Goal: Task Accomplishment & Management: Use online tool/utility

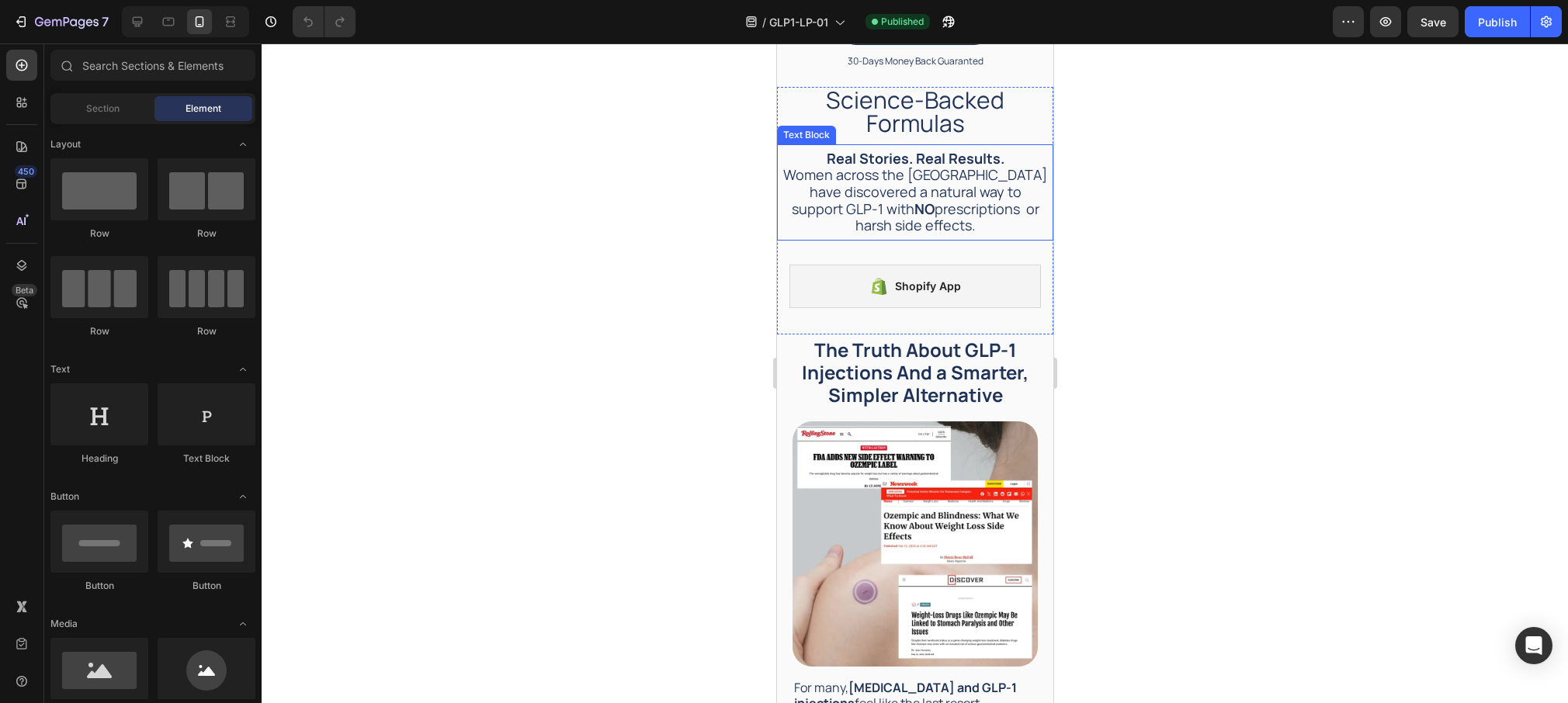
scroll to position [567, 0]
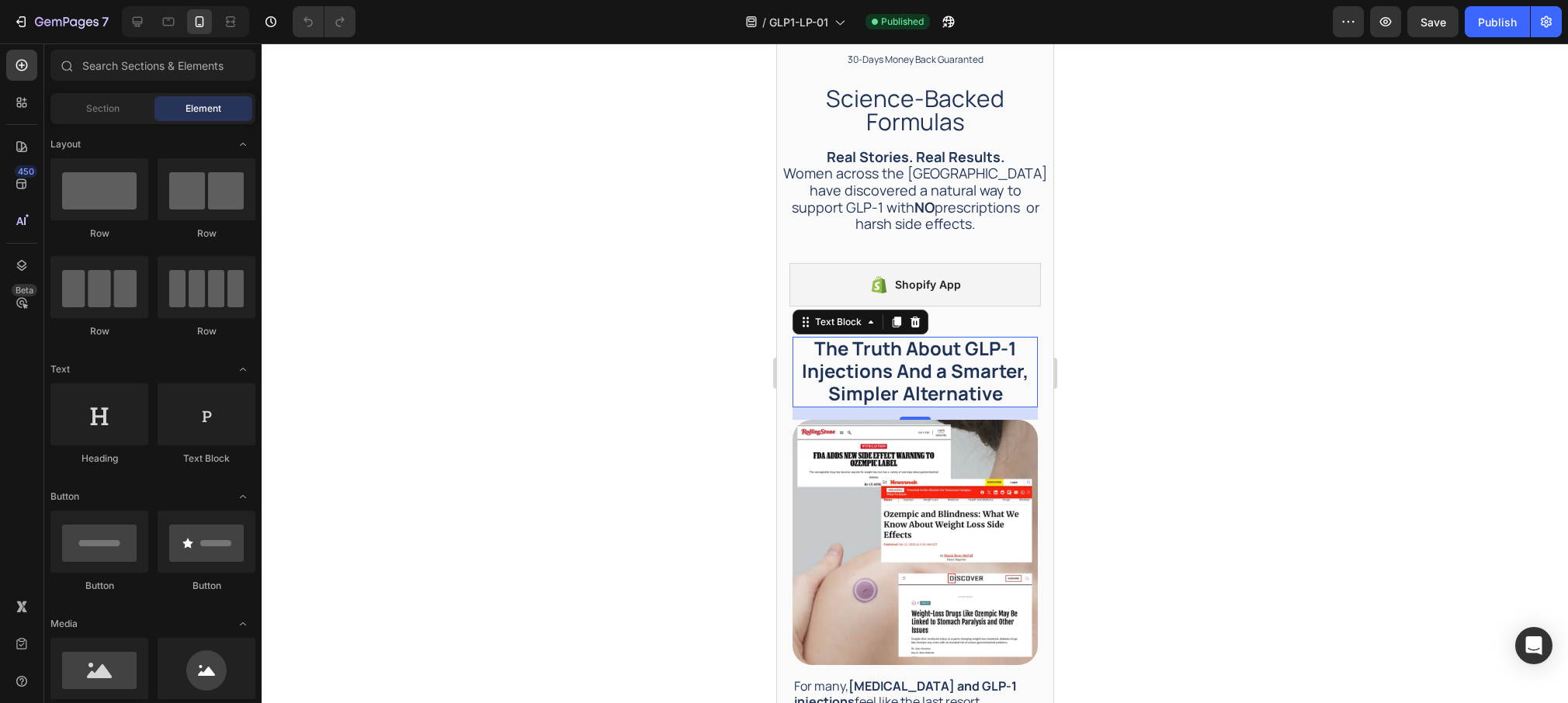
click at [970, 336] on strong "The Truth About GLP-1 Injections And a Smarter, Simpler Alternative" at bounding box center [914, 370] width 227 height 70
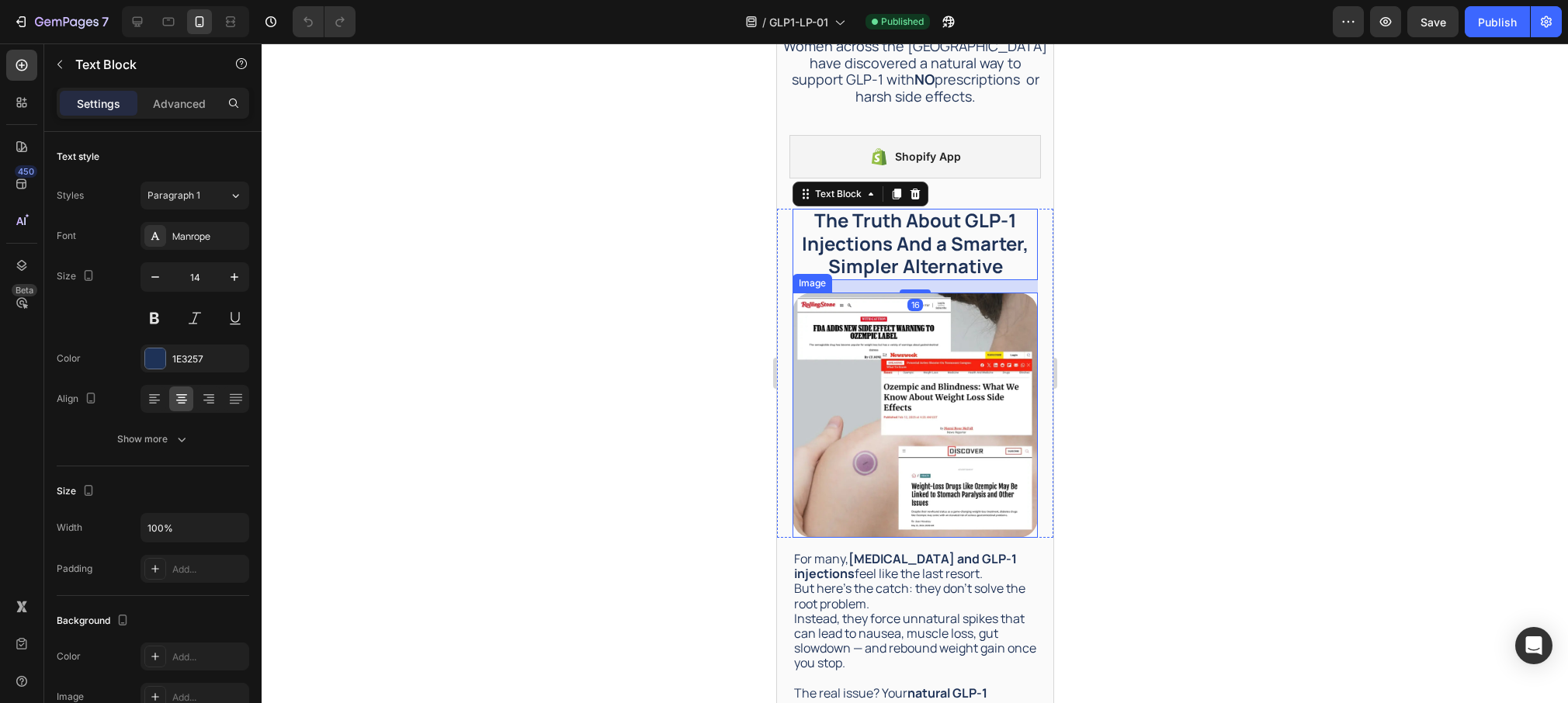
scroll to position [766, 0]
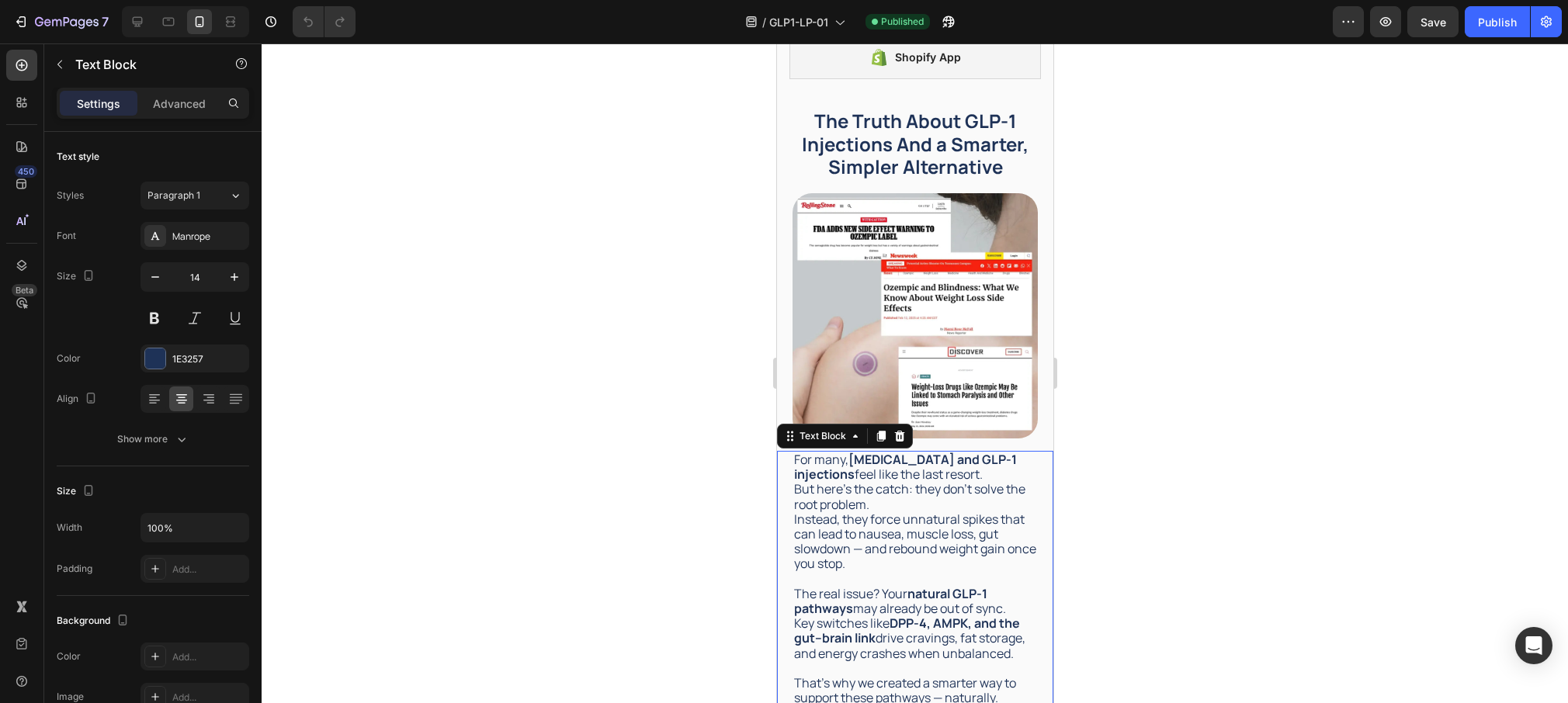
drag, startPoint x: 940, startPoint y: 448, endPoint x: 918, endPoint y: 448, distance: 22.0
click at [940, 451] on strong "Ozempic and GLP-1 injections" at bounding box center [904, 467] width 222 height 32
click at [889, 451] on strong "Ozempic and GLP-1 injections" at bounding box center [904, 467] width 222 height 32
click at [863, 451] on strong "Ozempic and GLP-1 injections" at bounding box center [904, 467] width 222 height 32
click at [857, 452] on p "For many, Z empic and GLP-1 injections feel like the last resort." at bounding box center [914, 467] width 242 height 29
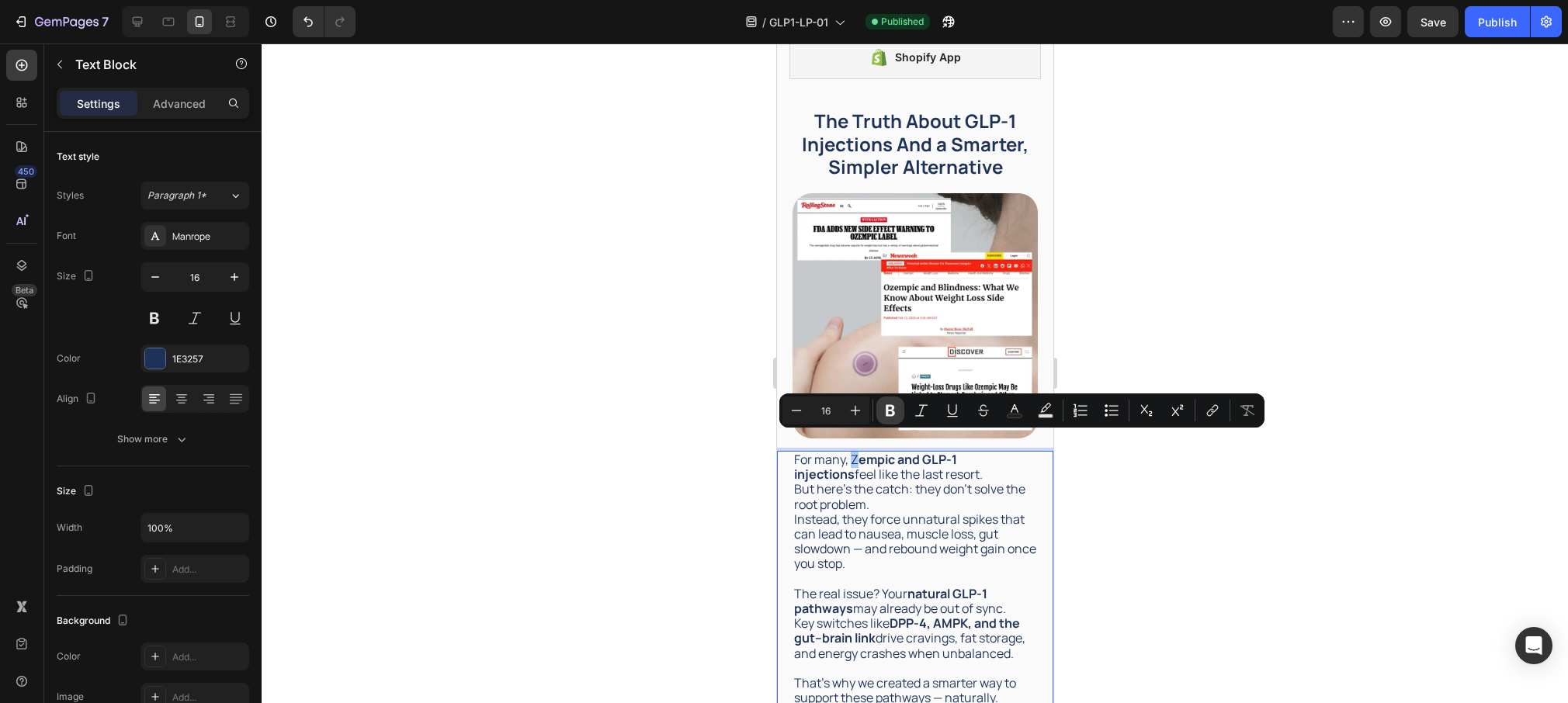
click at [889, 417] on icon "Editor contextual toolbar" at bounding box center [890, 410] width 15 height 16
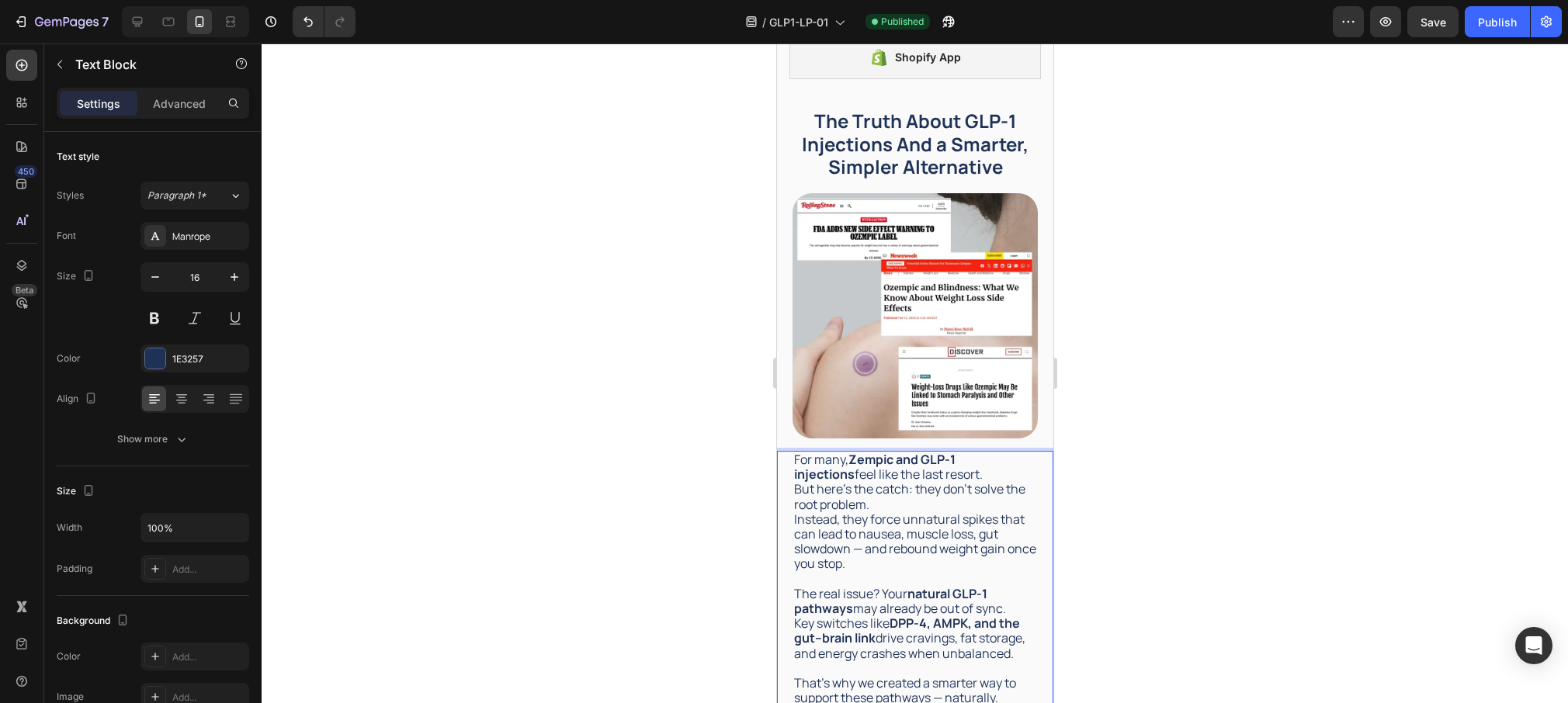
click at [952, 451] on strong "Zempic and GLP-1 injections" at bounding box center [873, 467] width 161 height 32
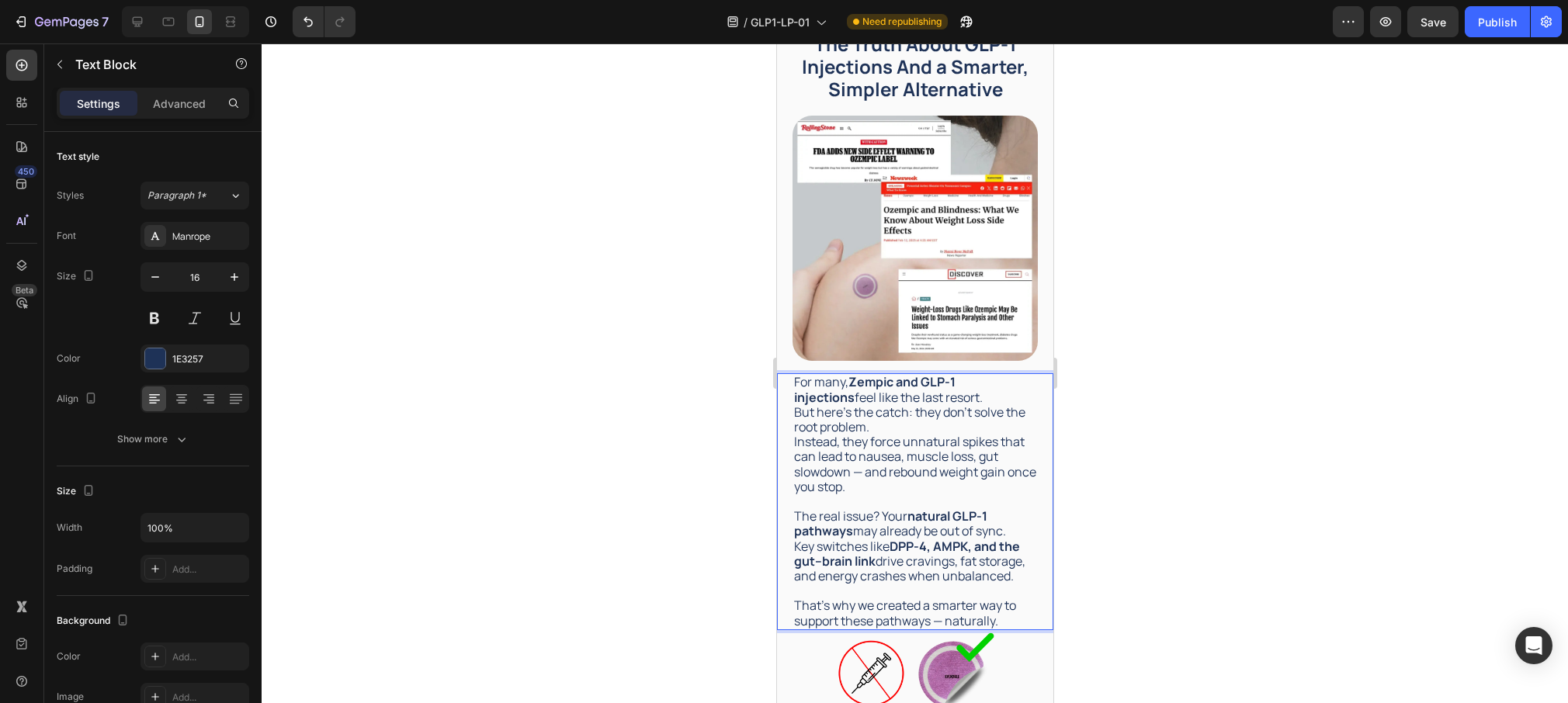
scroll to position [894, 0]
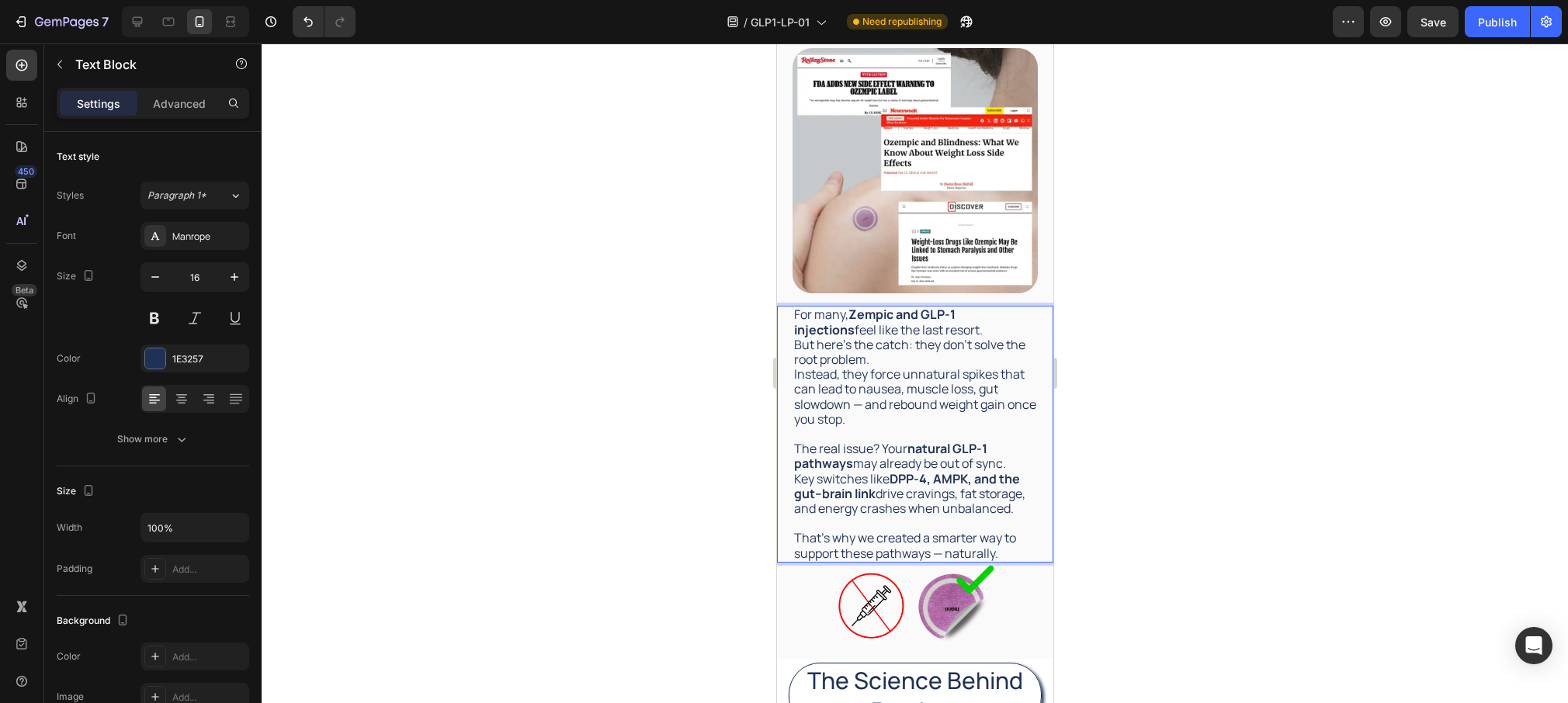
click at [954, 316] on strong "Zempic and GLP-1 injections" at bounding box center [873, 321] width 161 height 32
drag, startPoint x: 948, startPoint y: 316, endPoint x: 933, endPoint y: 319, distance: 15.3
click at [946, 317] on strong "Zempic and G injections" at bounding box center [920, 314] width 144 height 17
click at [929, 318] on strong "Zempic and G injections" at bounding box center [920, 314] width 144 height 17
click at [871, 320] on strong "Zempic and injections" at bounding box center [914, 314] width 133 height 17
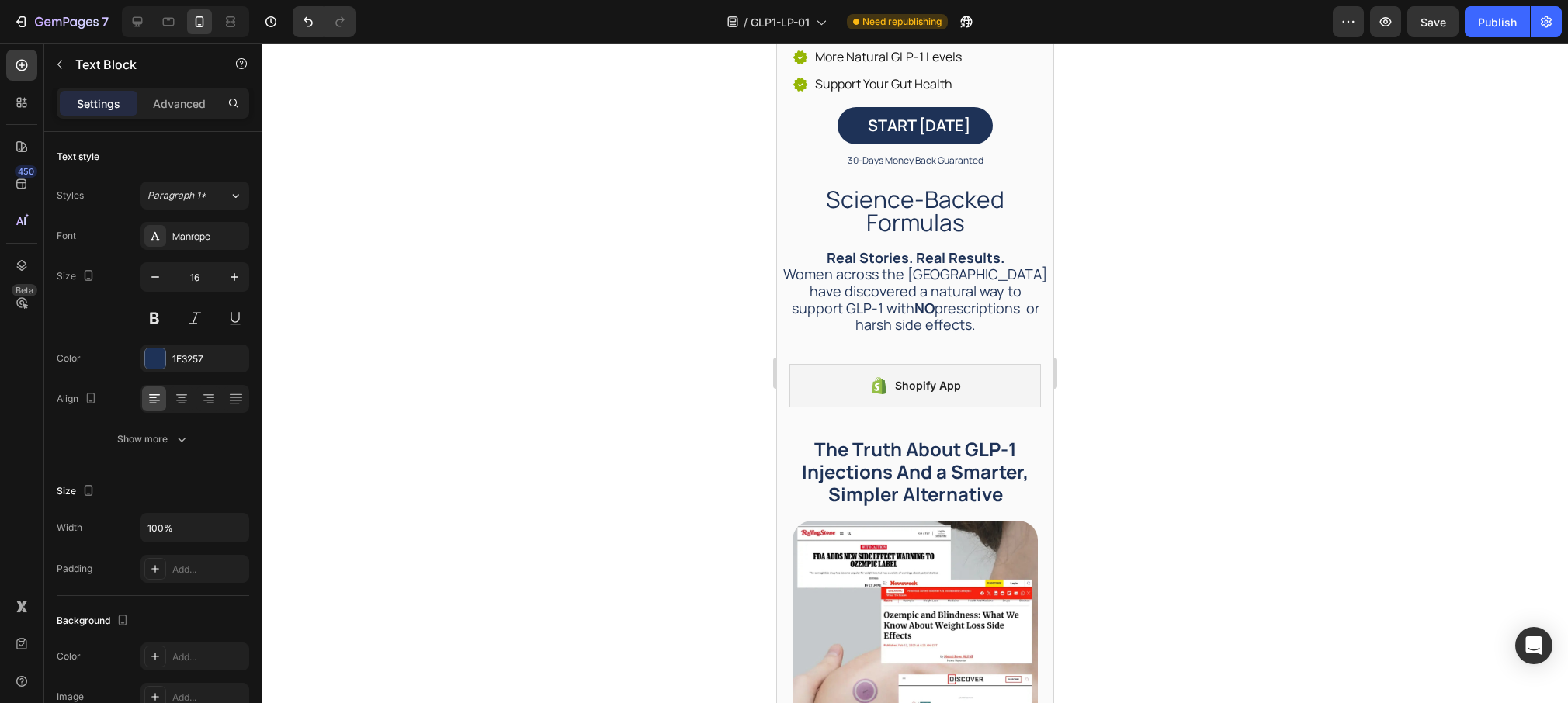
scroll to position [0, 0]
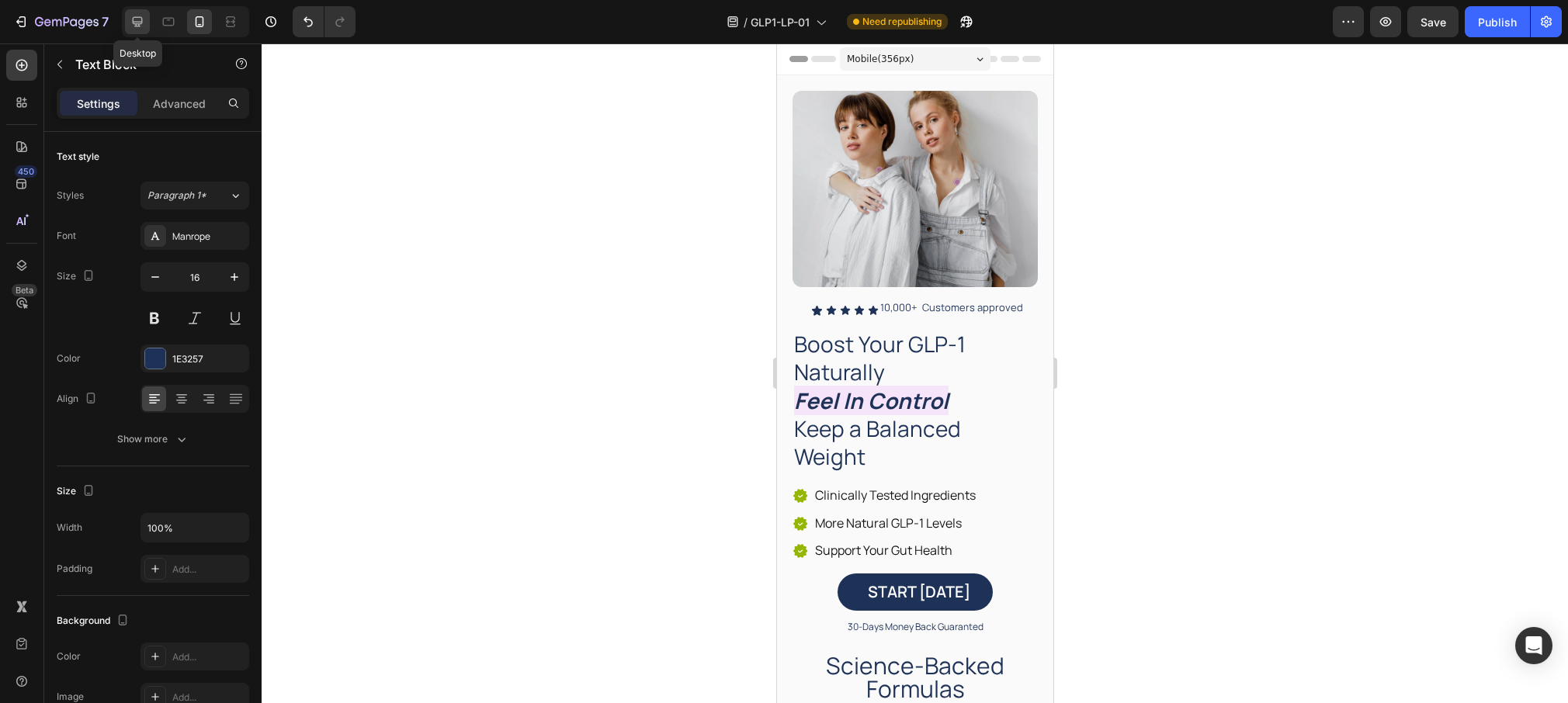
click at [133, 23] on icon at bounding box center [138, 22] width 10 height 10
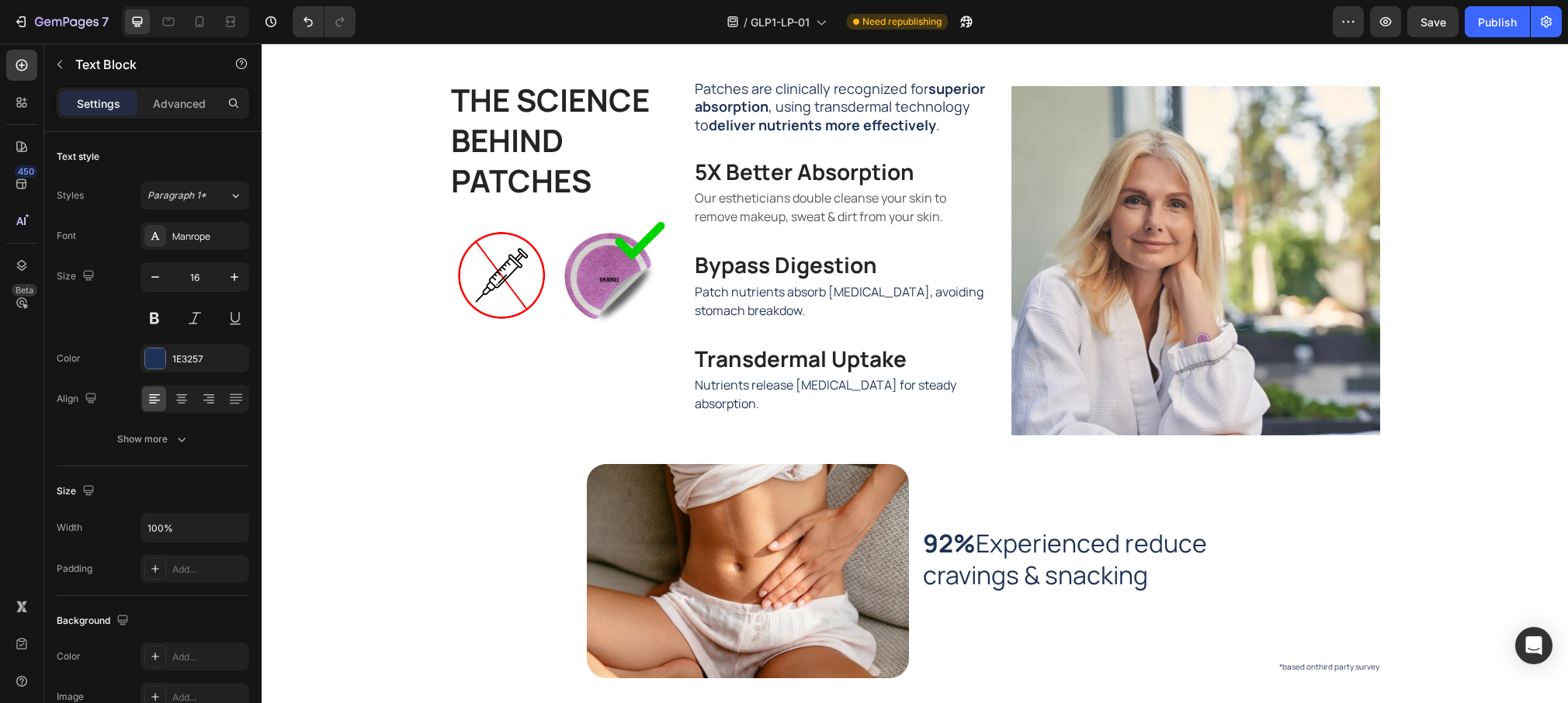
scroll to position [678, 0]
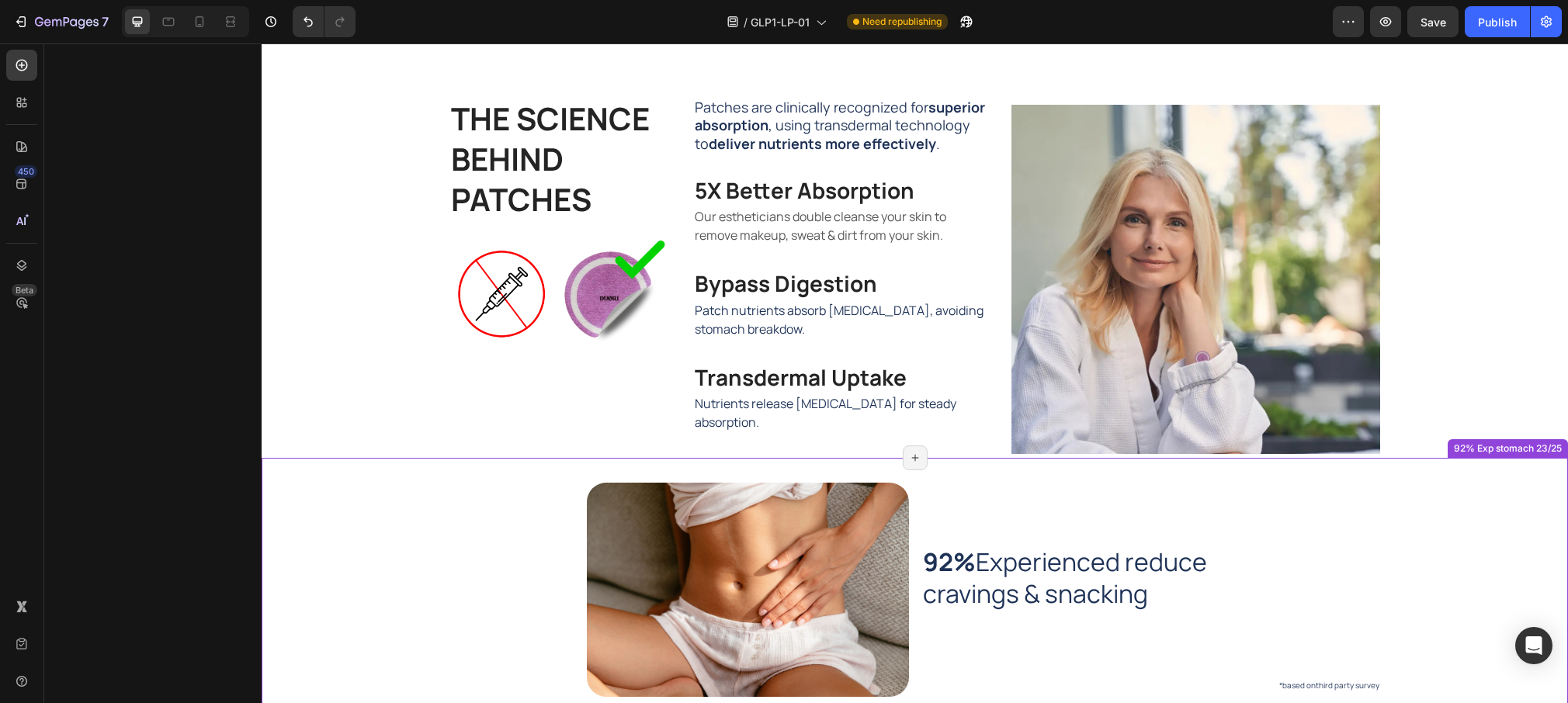
click at [1086, 582] on h2 "92% Experienced reduce cravings & snacking" at bounding box center [1151, 579] width 459 height 67
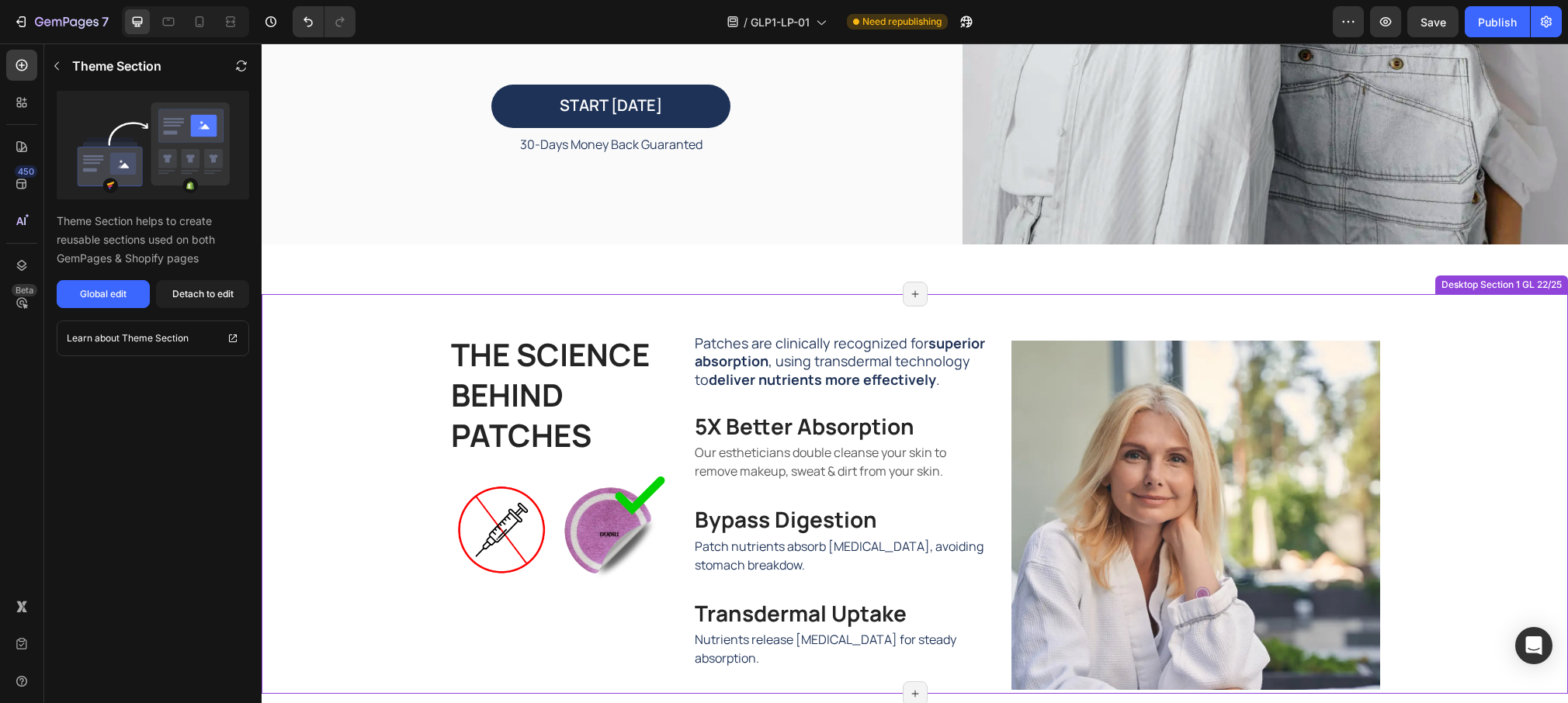
scroll to position [433, 0]
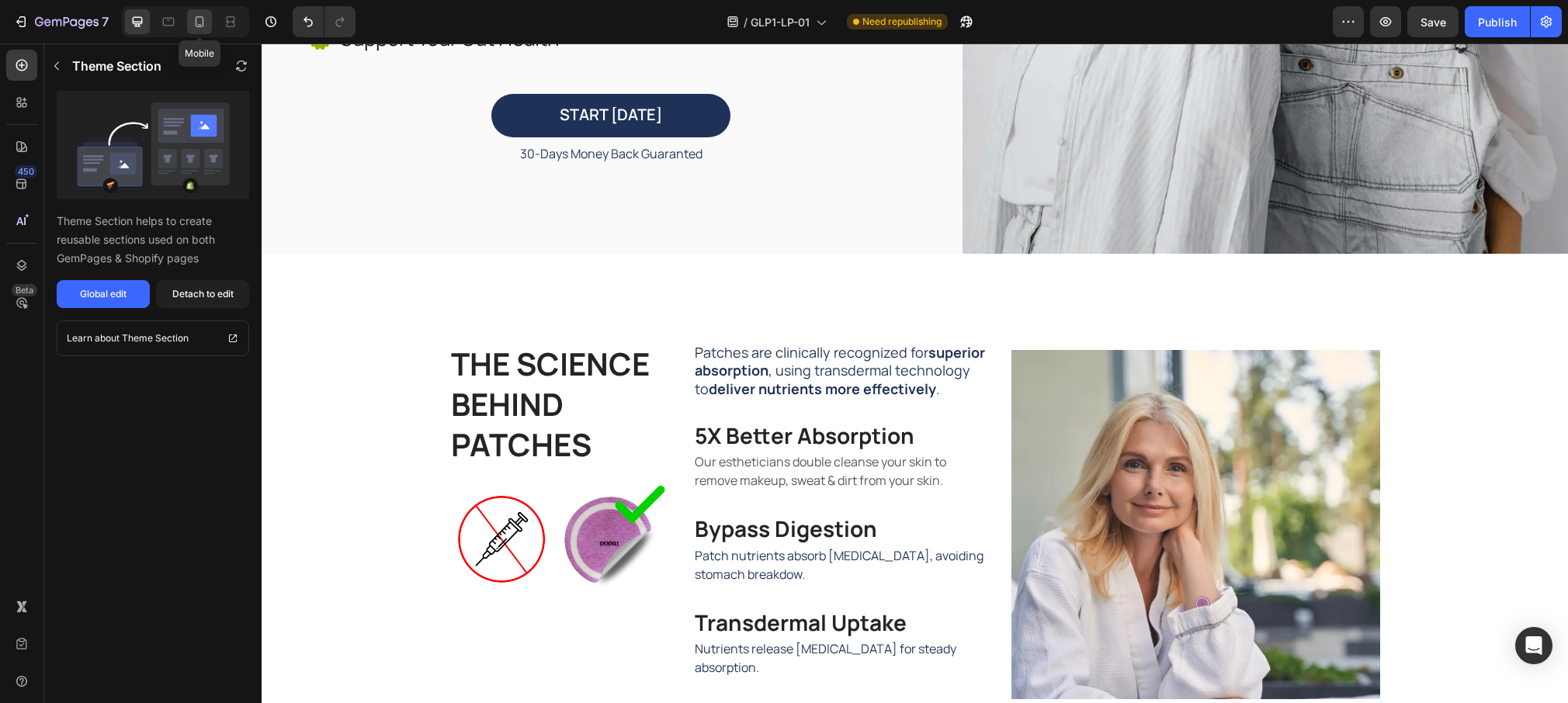
click at [198, 17] on icon at bounding box center [199, 21] width 15 height 16
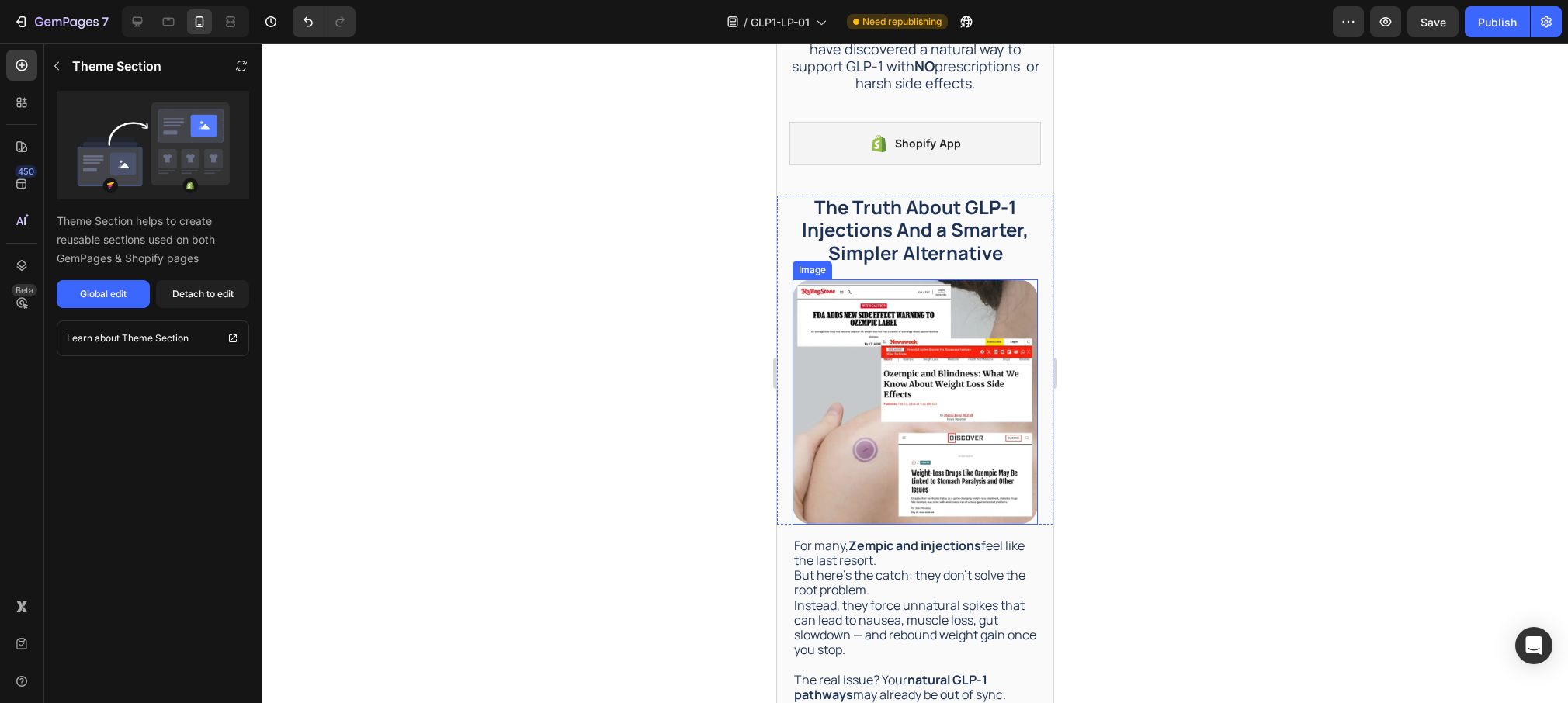
scroll to position [705, 0]
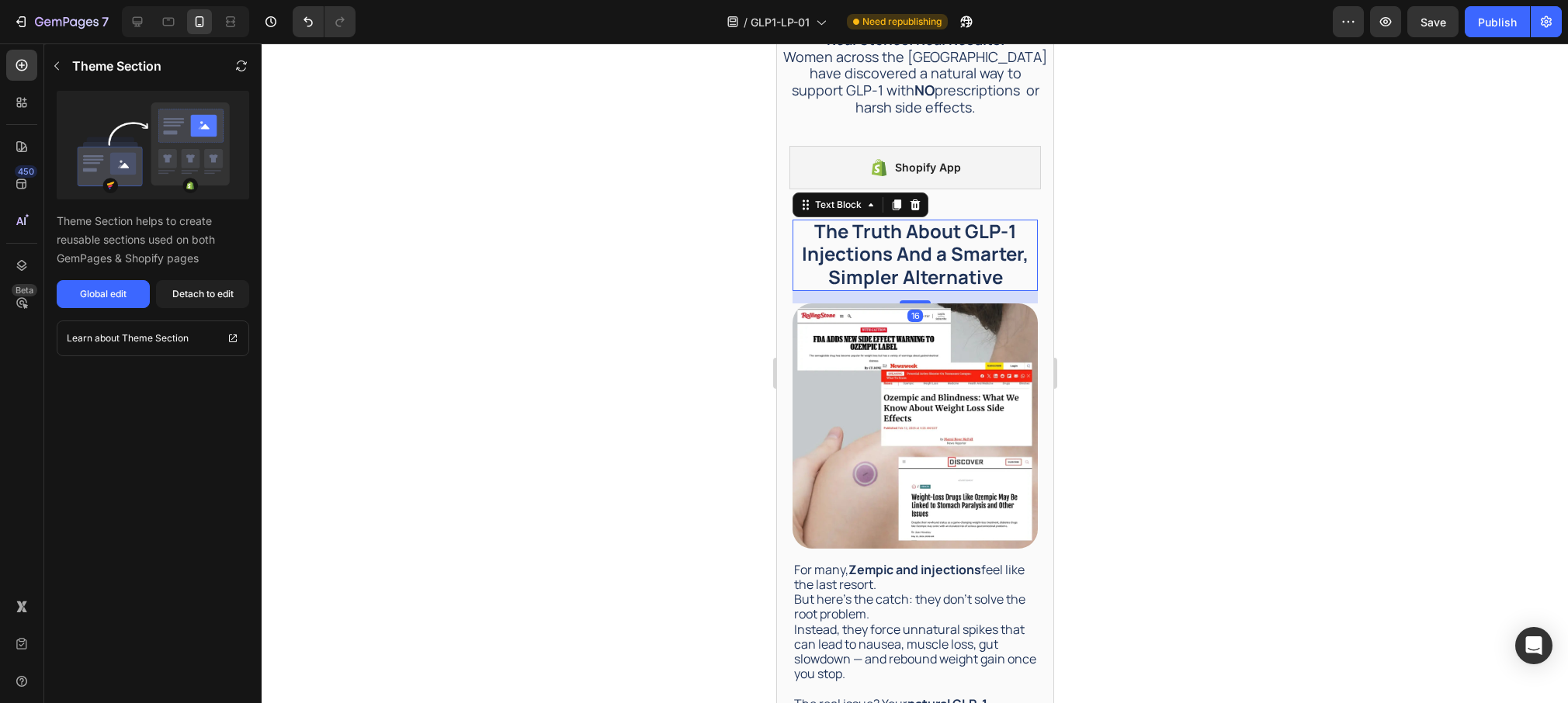
click at [1009, 218] on strong "The Truth About GLP-1 Injections And a Smarter, Simpler Alternative" at bounding box center [914, 253] width 227 height 70
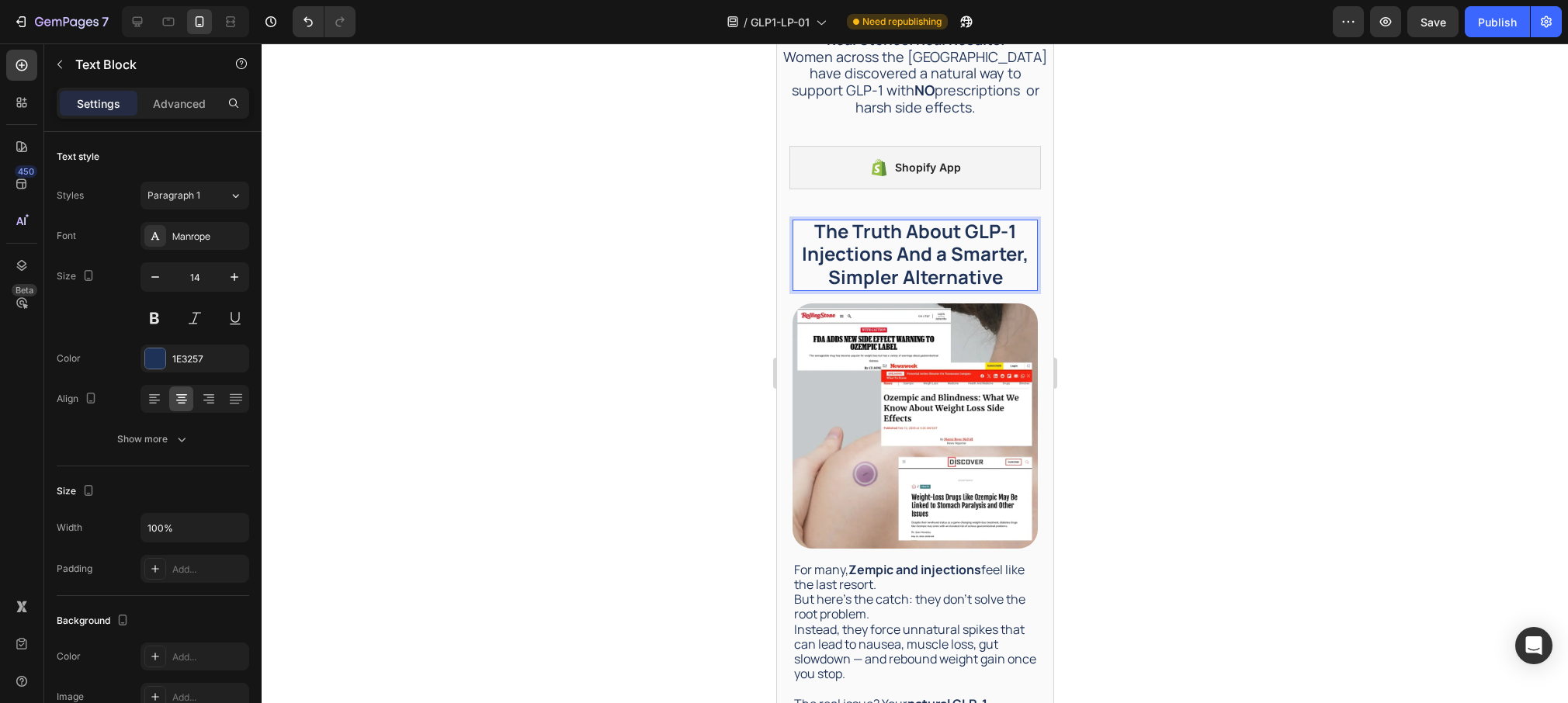
click at [1012, 219] on strong "The Truth About GLP-1 Injections And a Smarter, Simpler Alternative" at bounding box center [914, 253] width 227 height 70
click at [1016, 238] on p "The Truth About Injections And a Smarter, Simpler Alternative" at bounding box center [914, 255] width 242 height 68
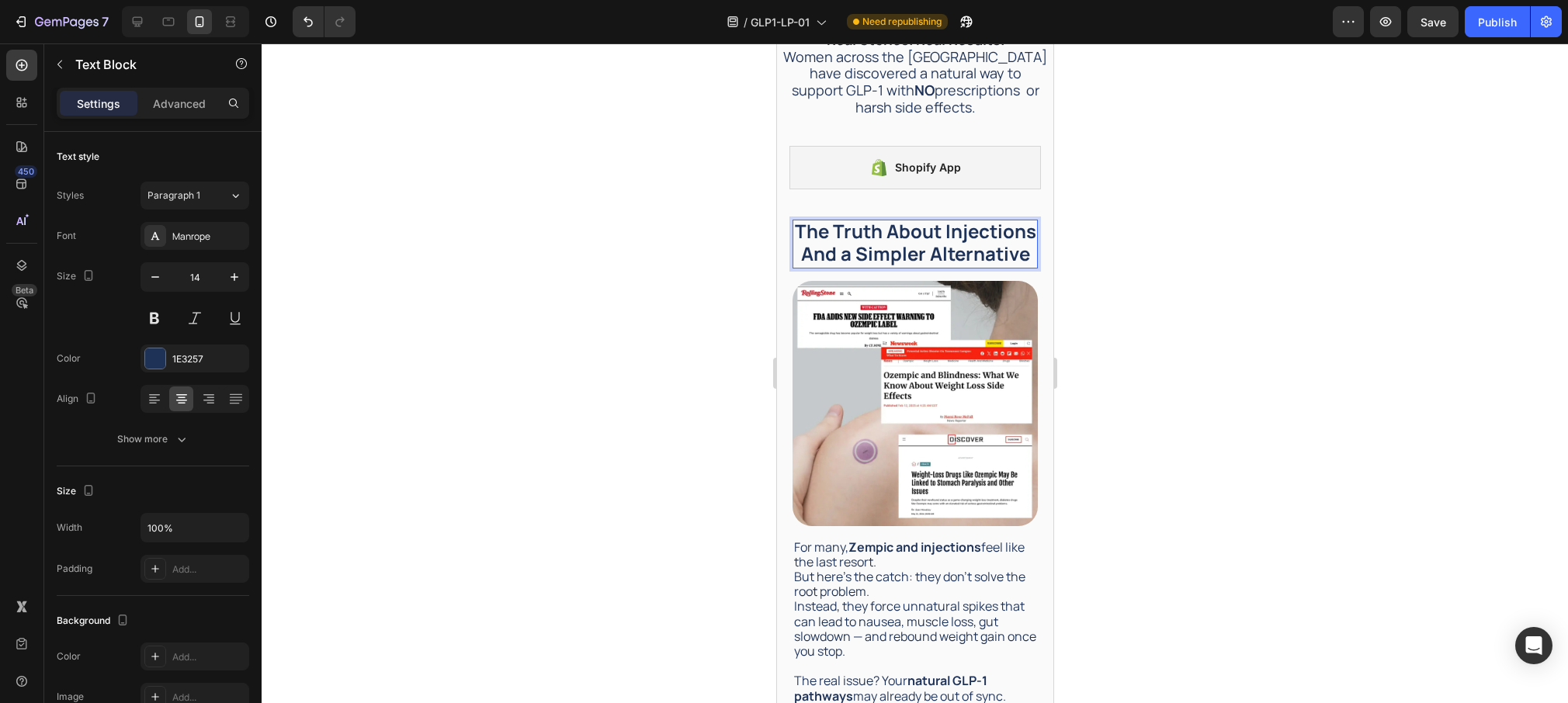
click at [739, 269] on div at bounding box center [914, 374] width 1306 height 660
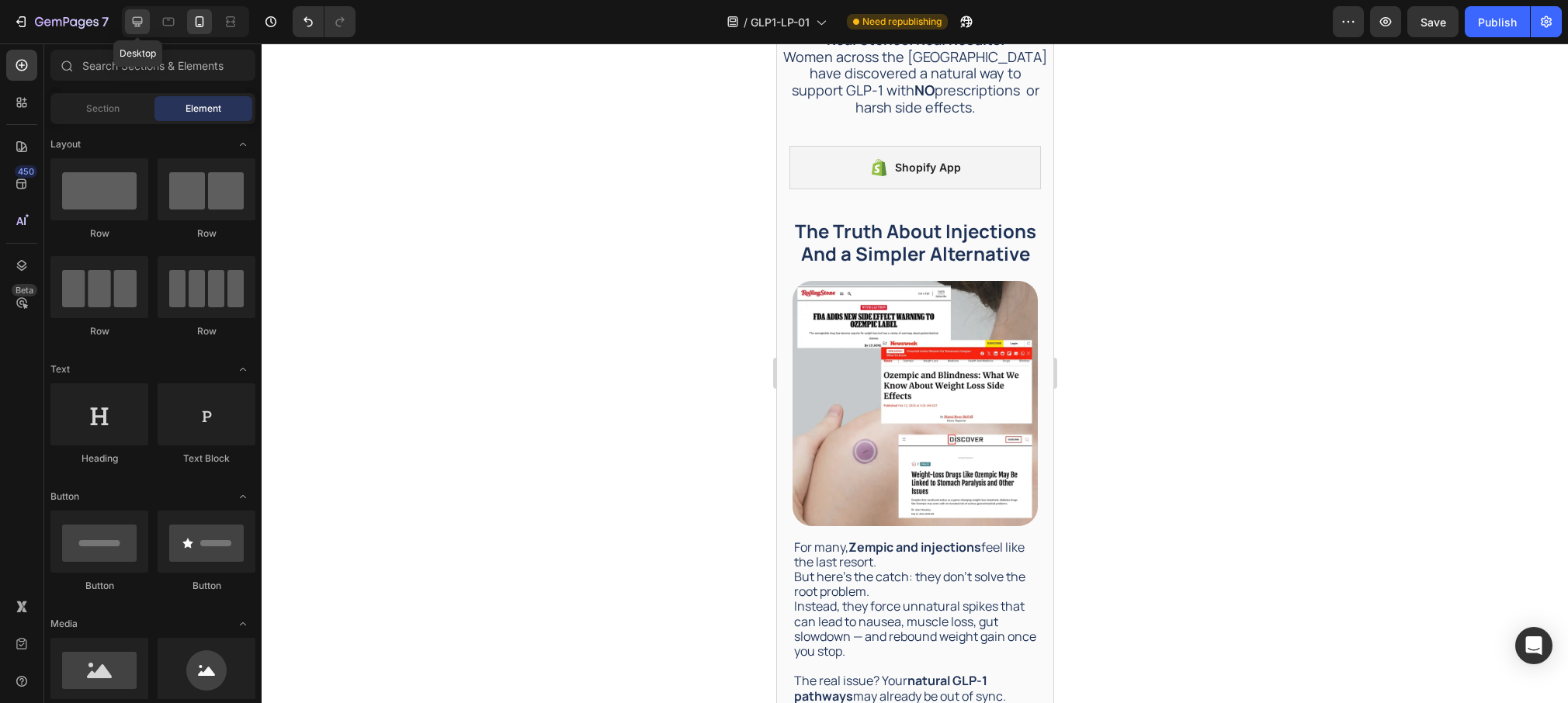
click at [133, 17] on icon at bounding box center [137, 21] width 15 height 16
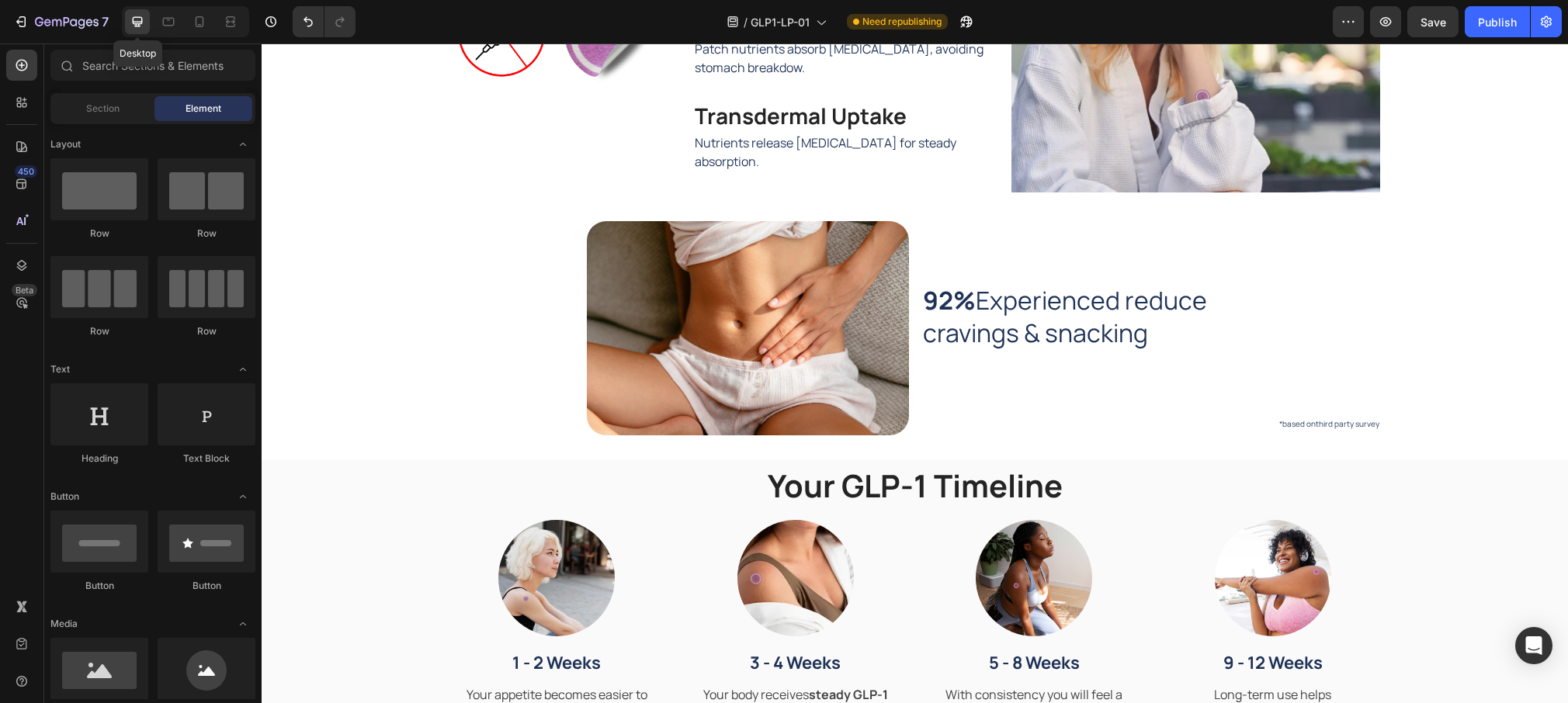
scroll to position [641, 0]
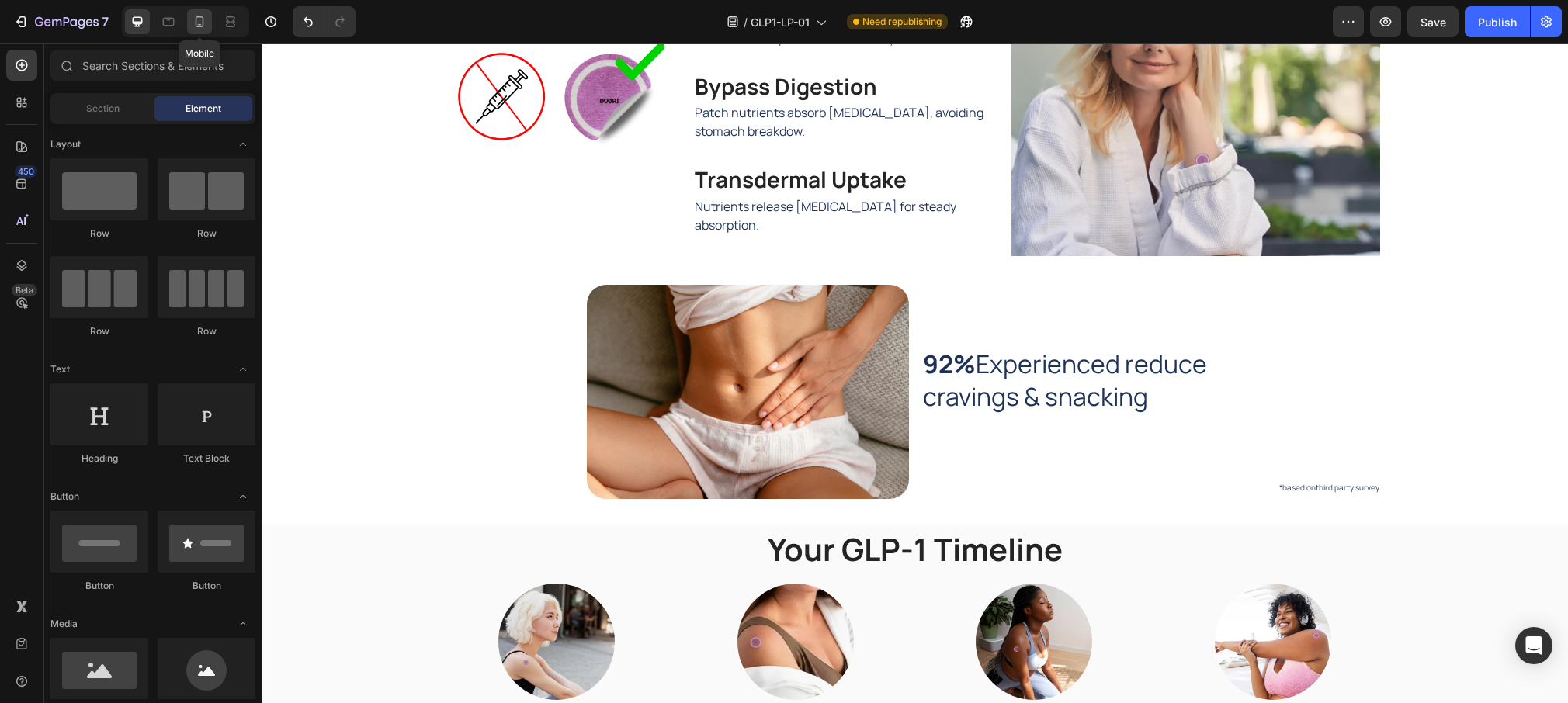
click at [206, 24] on icon at bounding box center [199, 21] width 15 height 16
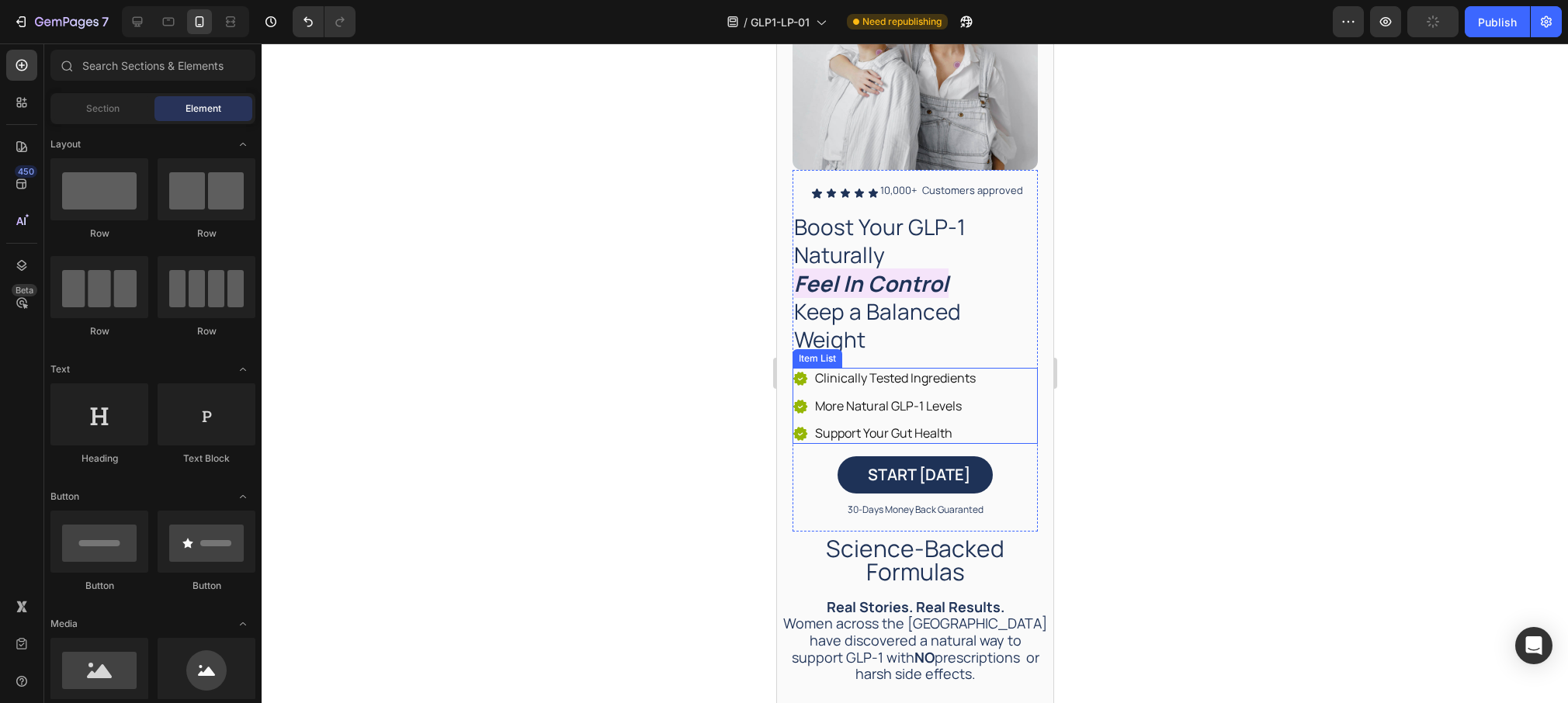
scroll to position [212, 0]
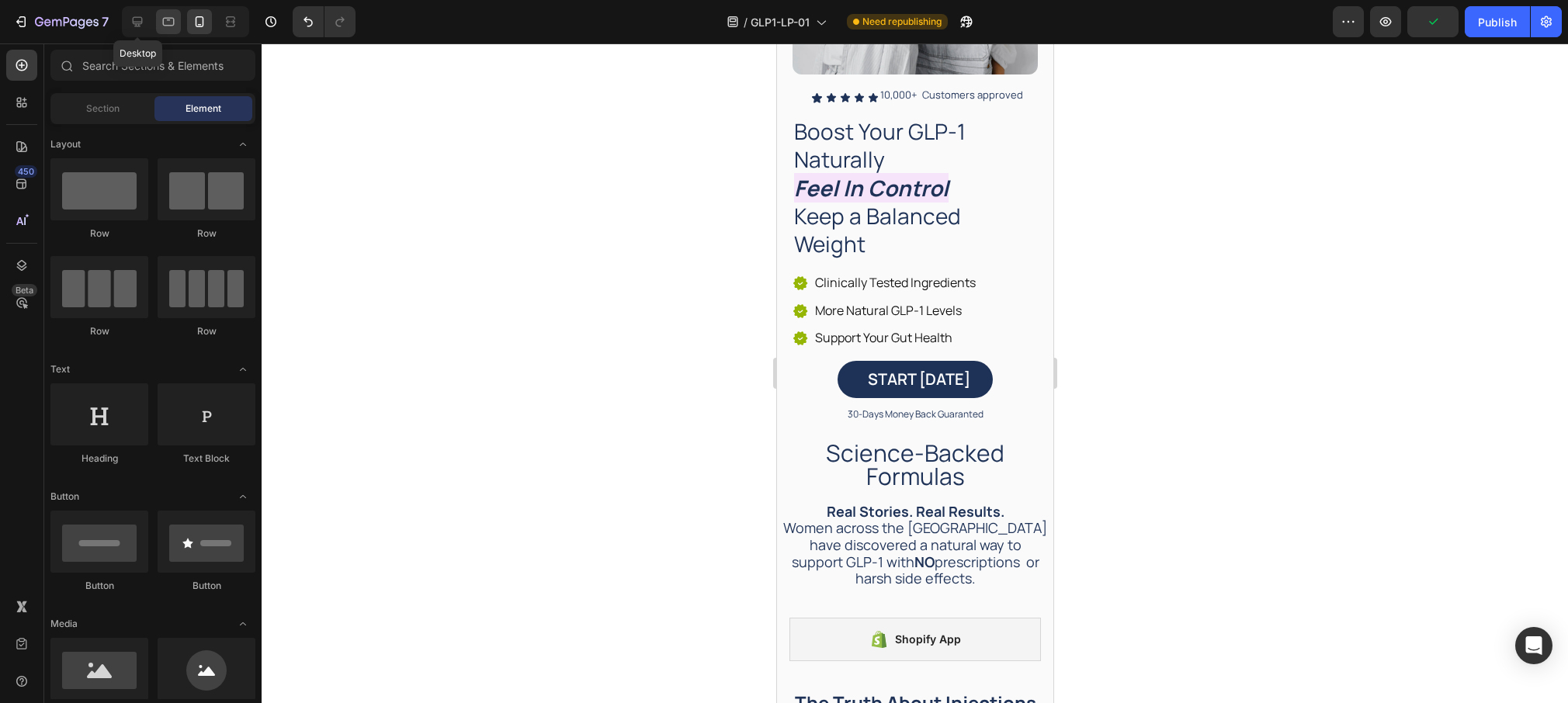
drag, startPoint x: 139, startPoint y: 18, endPoint x: 155, endPoint y: 22, distance: 16.5
click at [143, 20] on icon at bounding box center [137, 21] width 15 height 16
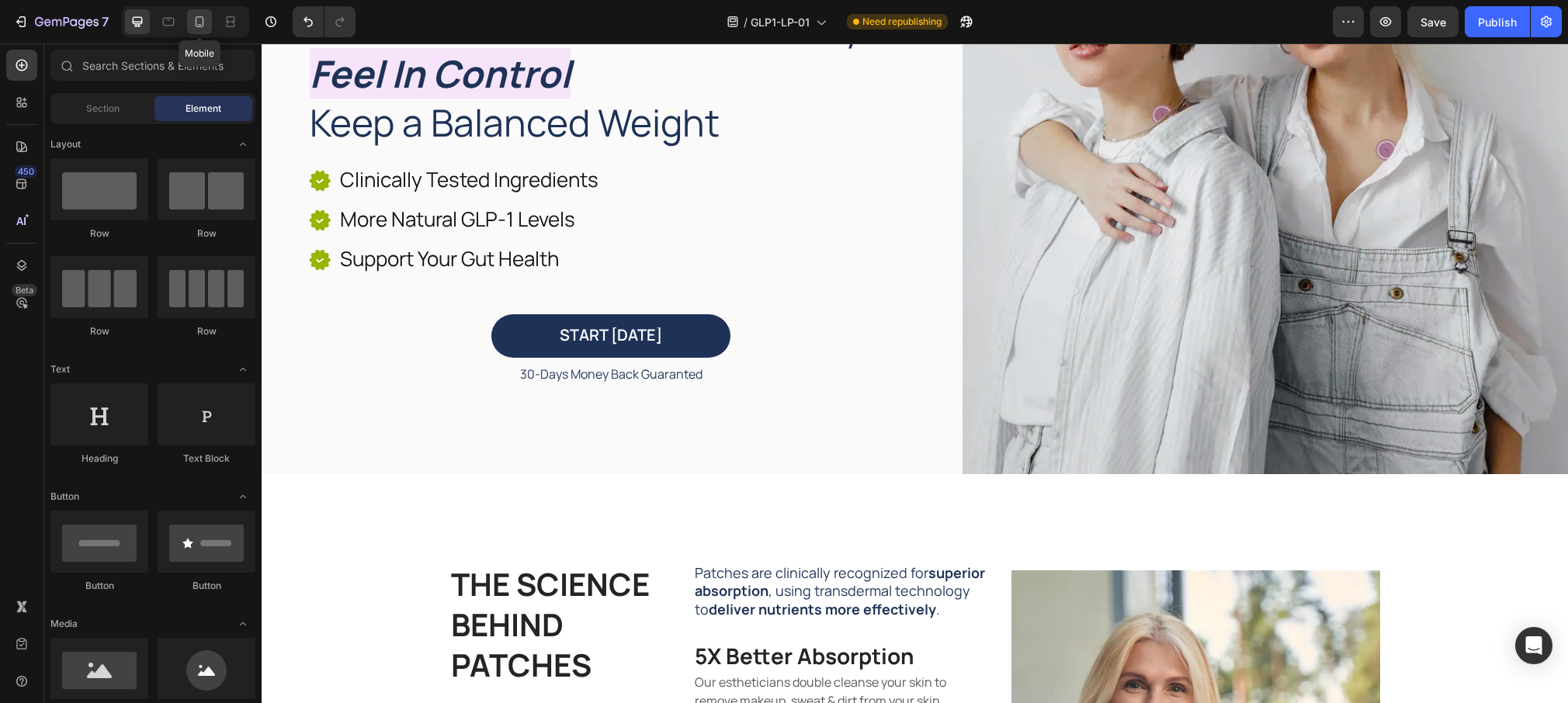
click at [197, 24] on icon at bounding box center [199, 21] width 15 height 16
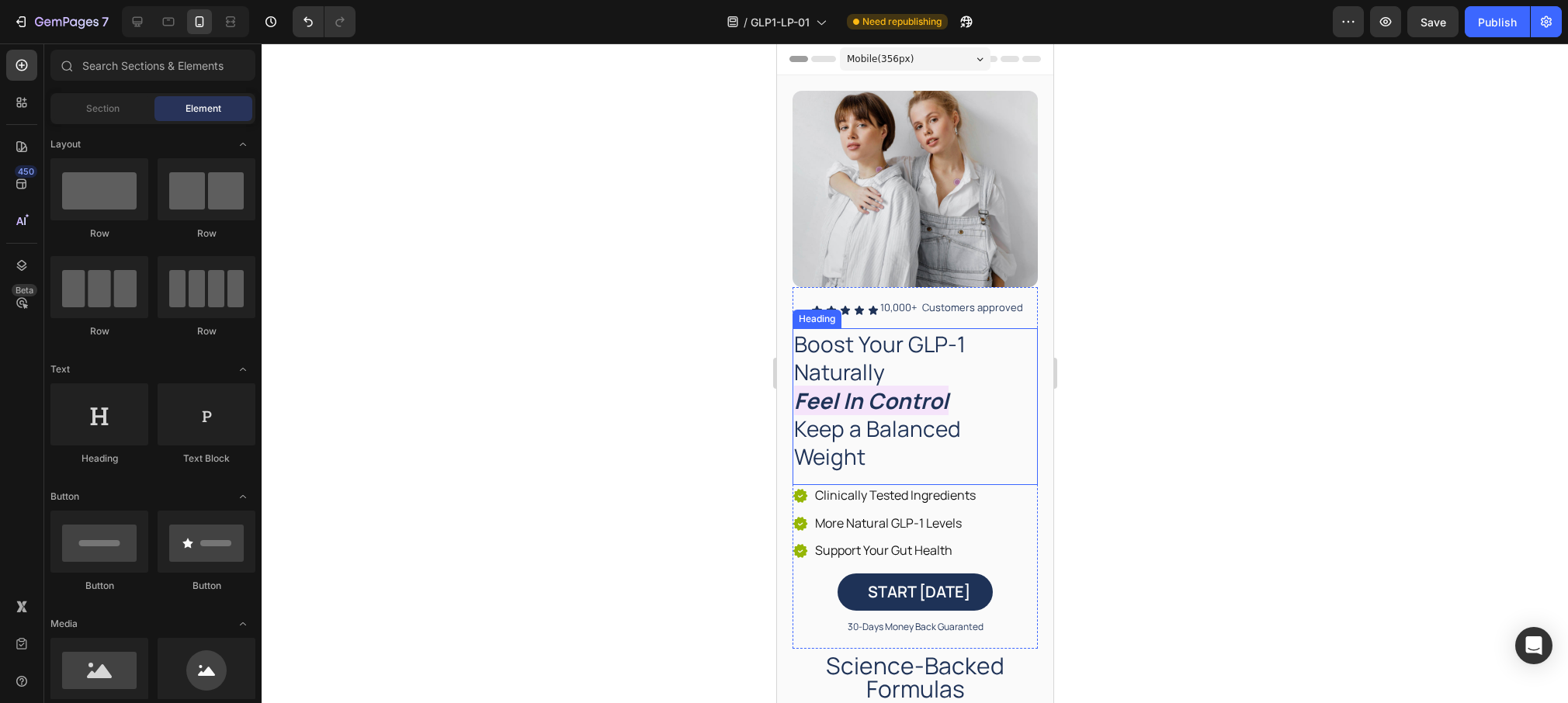
scroll to position [276, 0]
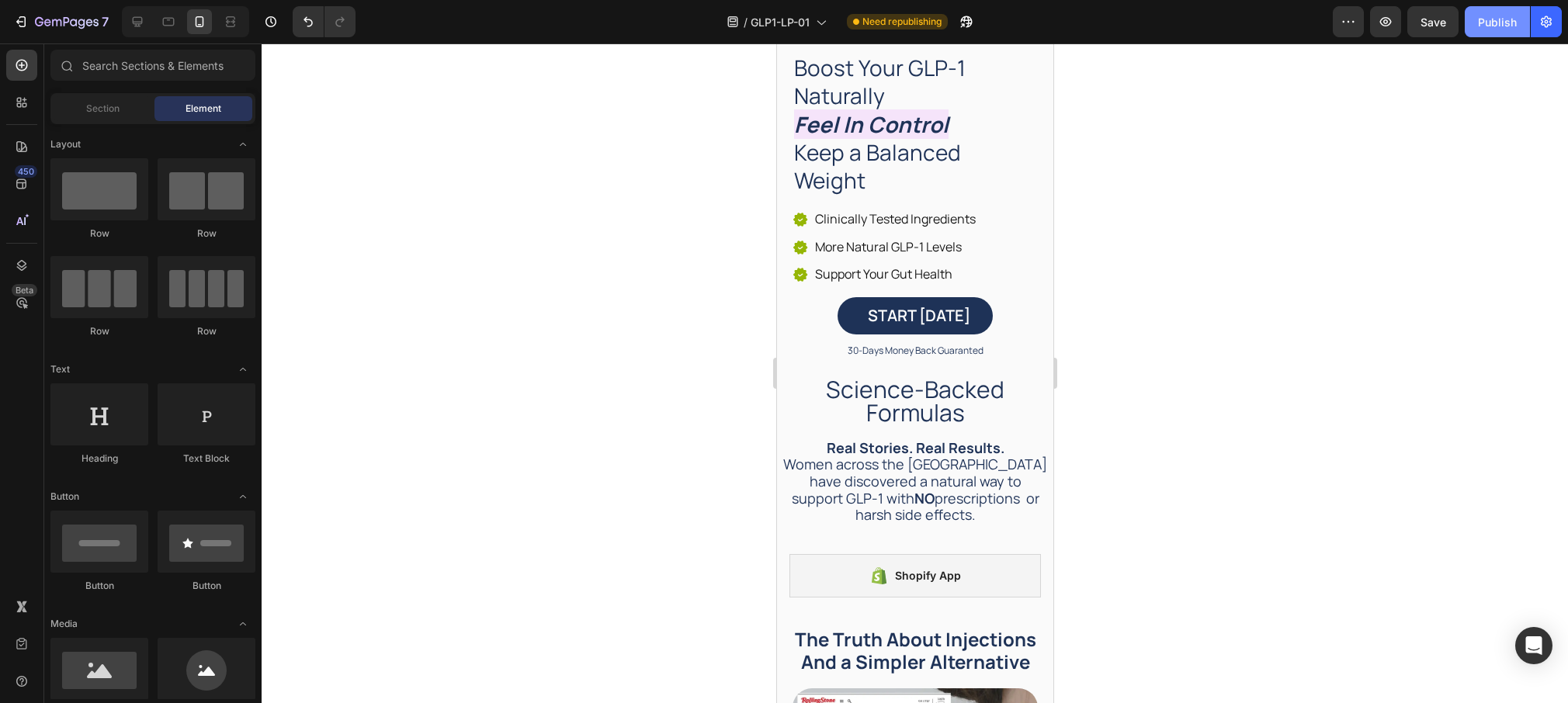
click at [1487, 25] on div "Publish" at bounding box center [1497, 22] width 39 height 16
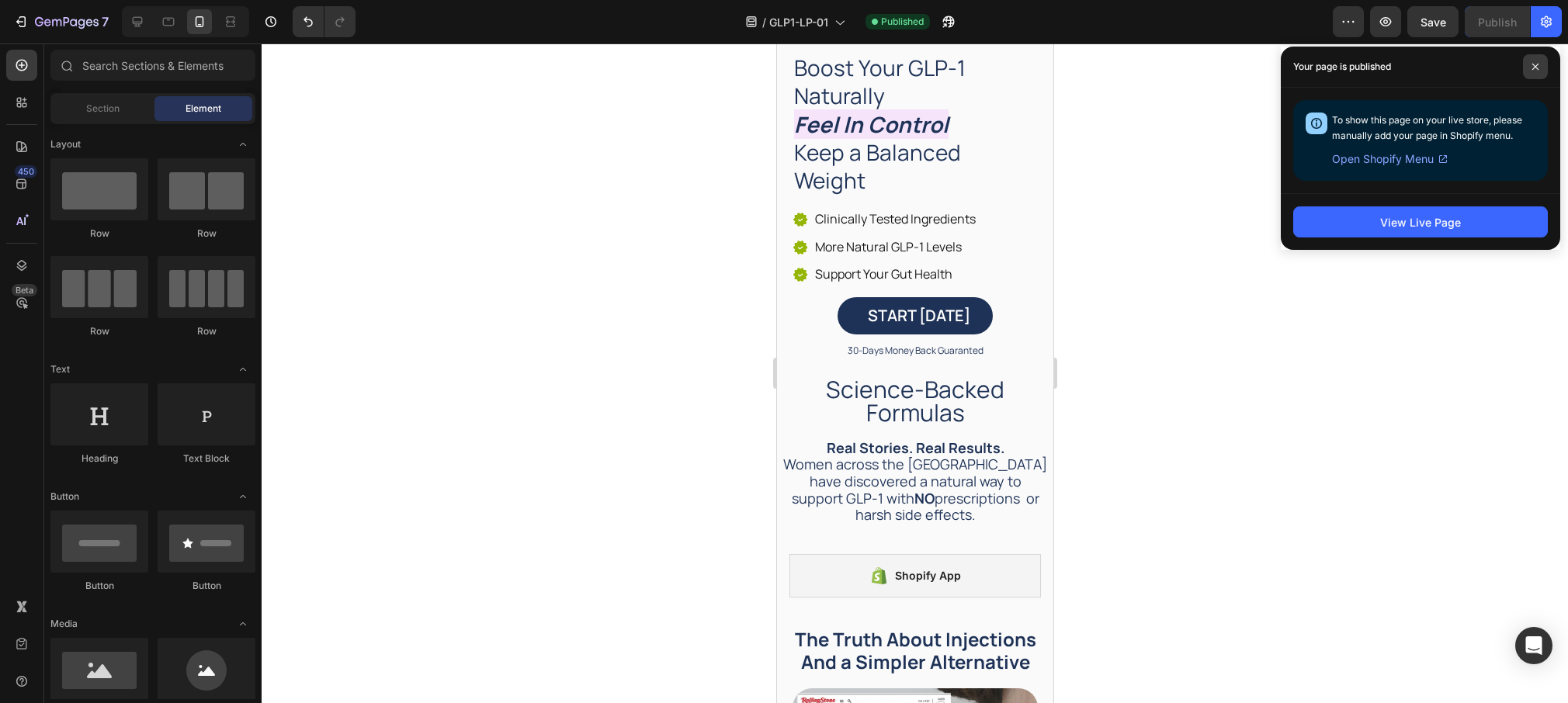
click at [1533, 66] on icon at bounding box center [1535, 67] width 6 height 6
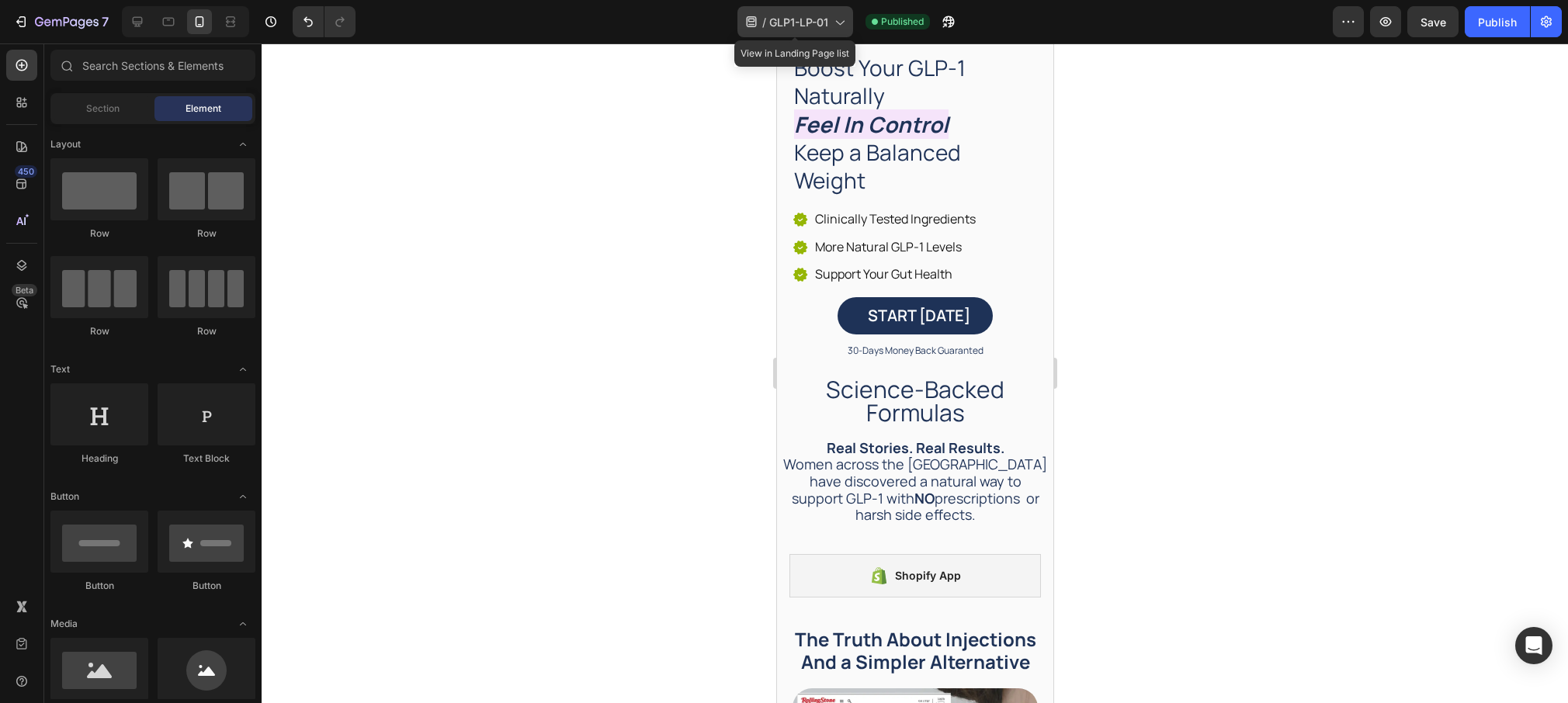
click at [834, 20] on icon at bounding box center [839, 21] width 15 height 16
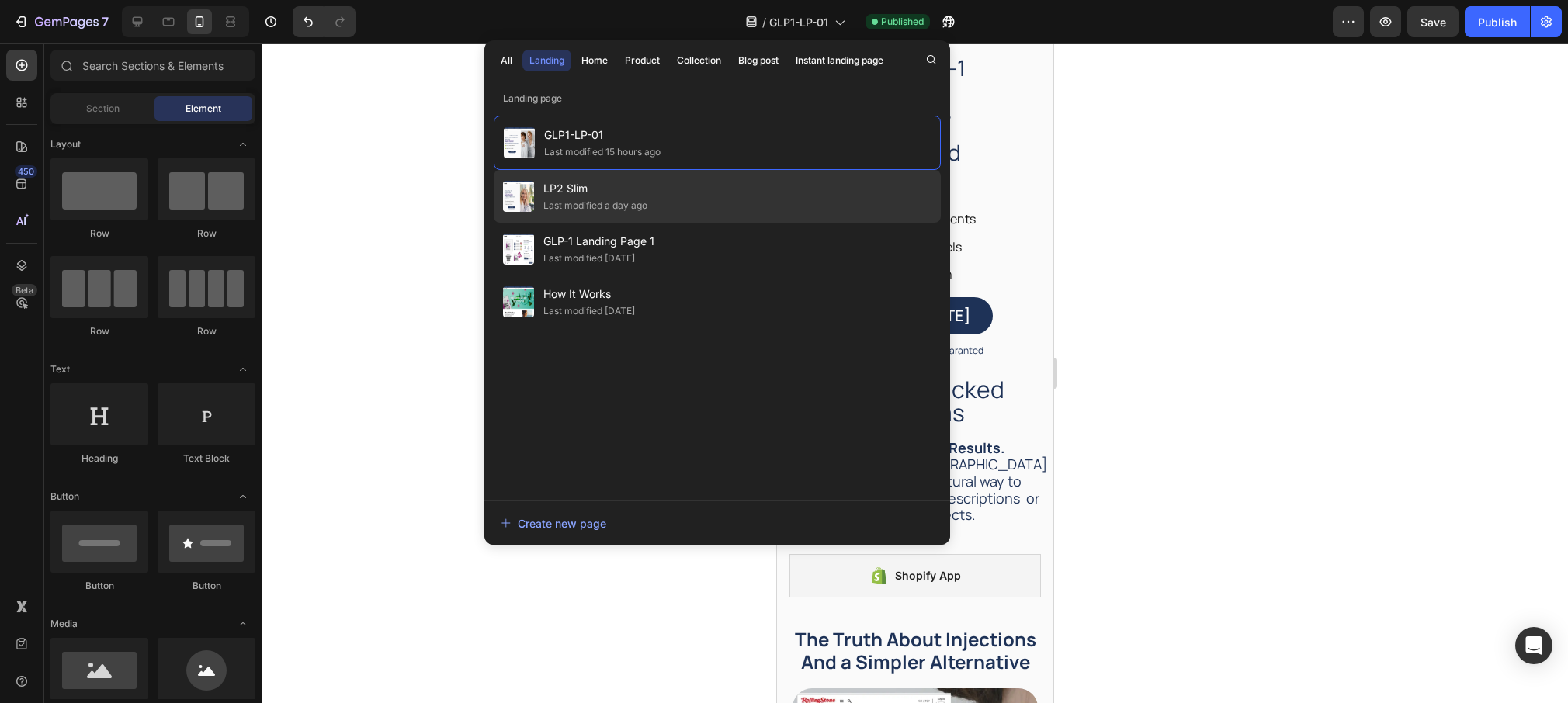
click at [703, 222] on div "LP2 Slim Last modified a day ago" at bounding box center [717, 249] width 447 height 53
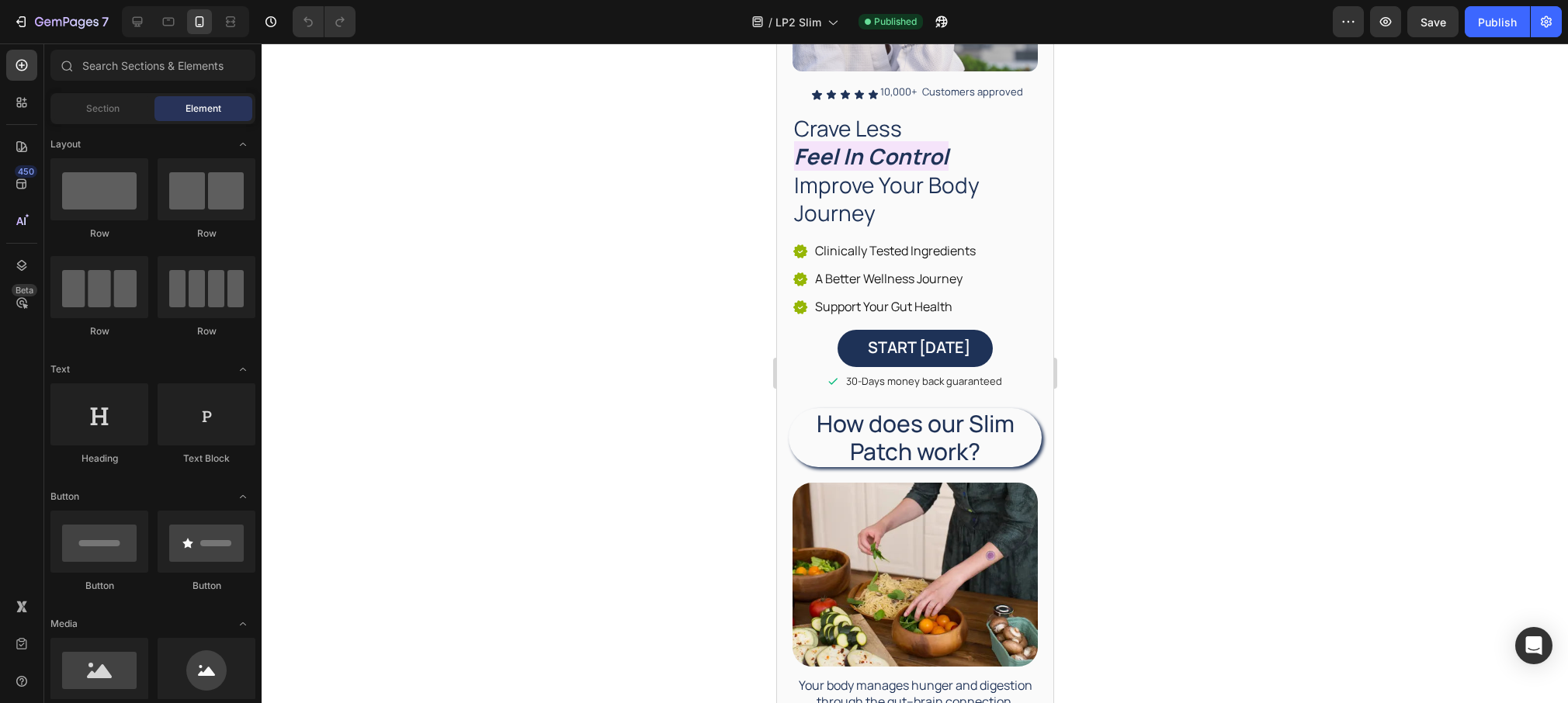
scroll to position [203, 0]
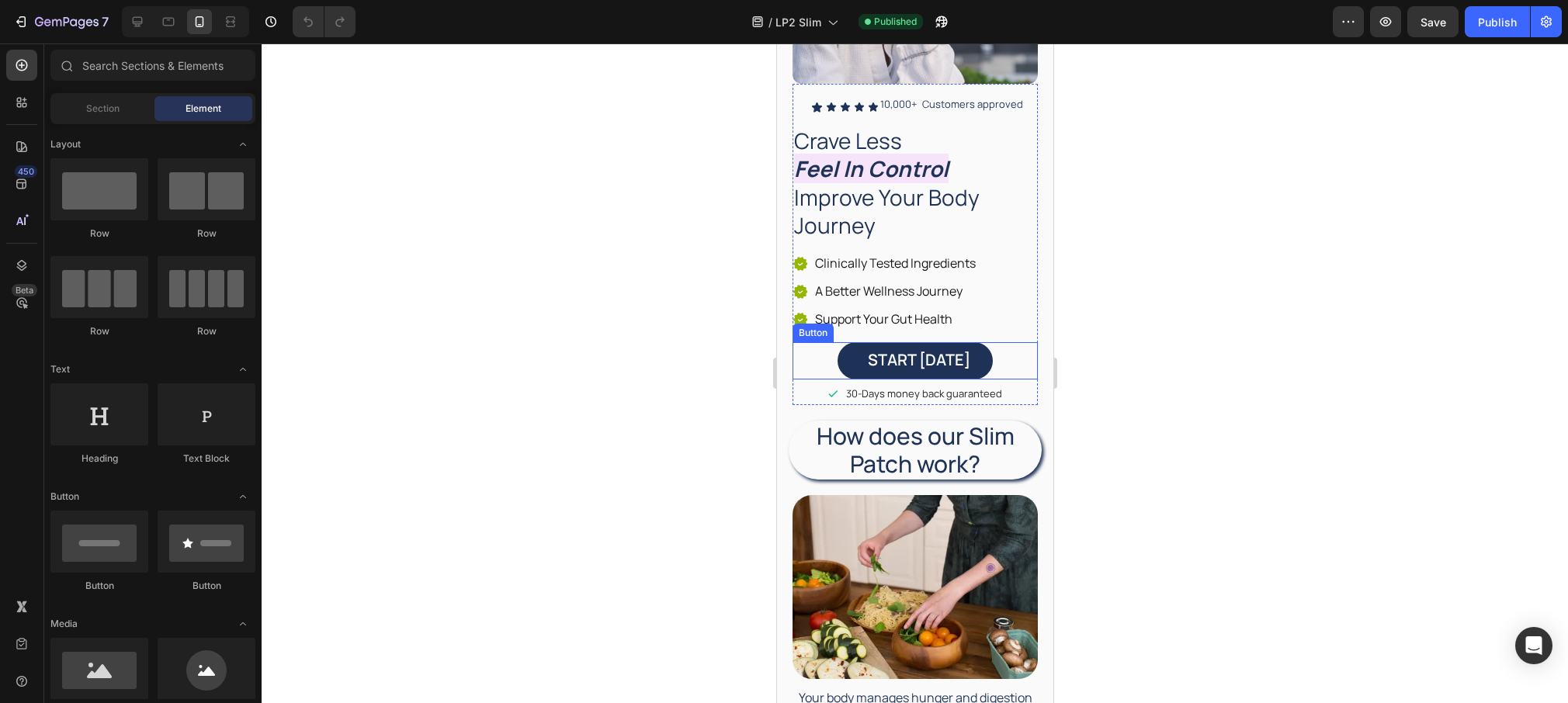
click at [850, 361] on link "START [DATE]" at bounding box center [914, 360] width 155 height 37
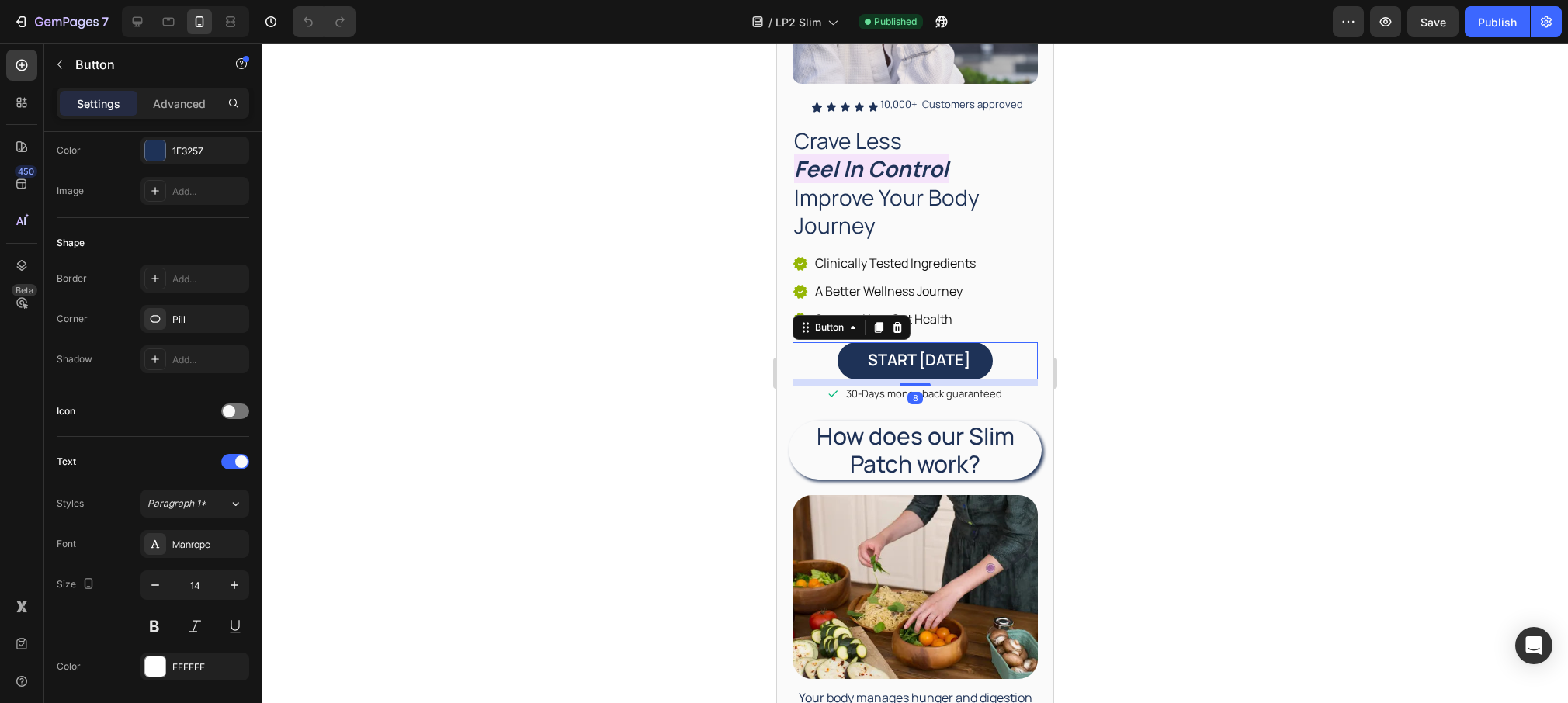
scroll to position [619, 0]
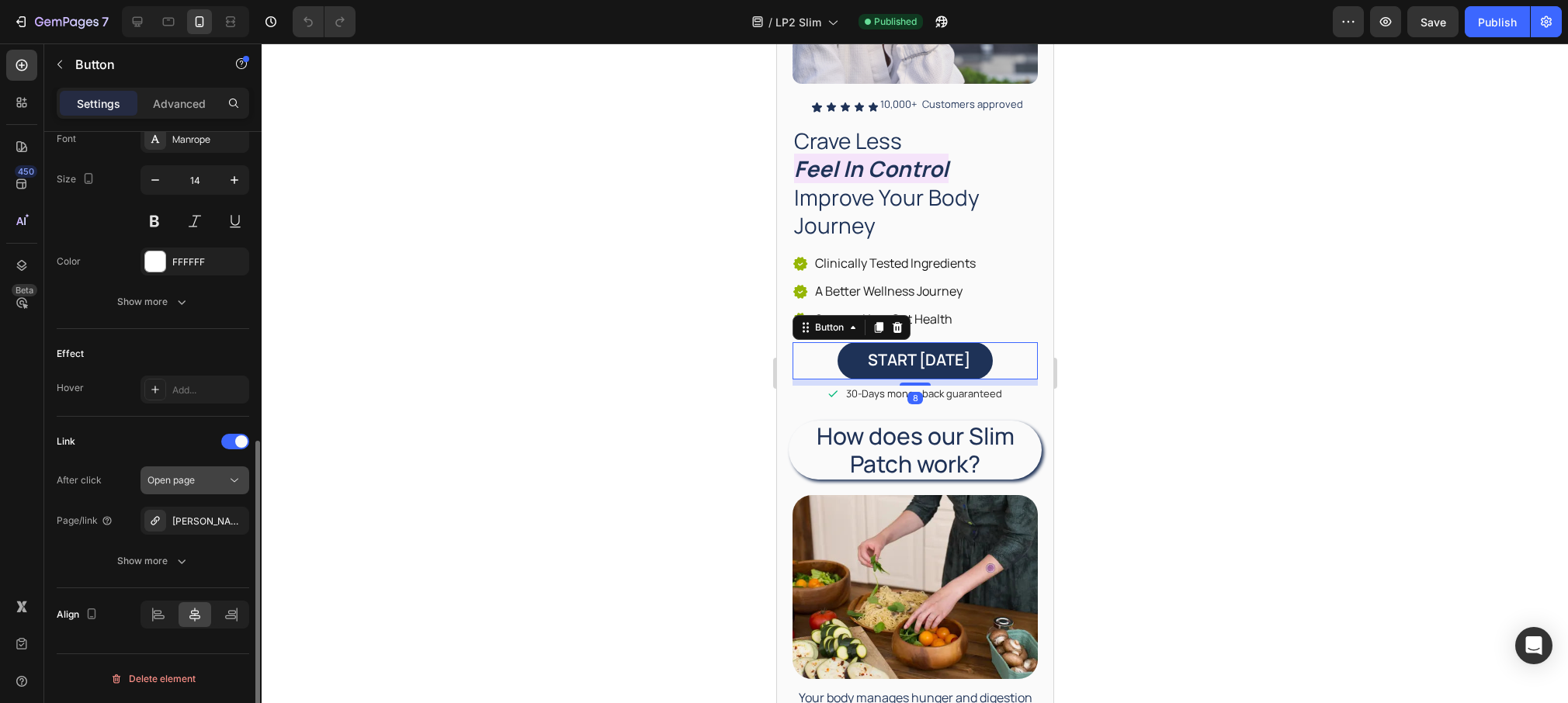
click at [234, 476] on icon at bounding box center [234, 481] width 15 height 16
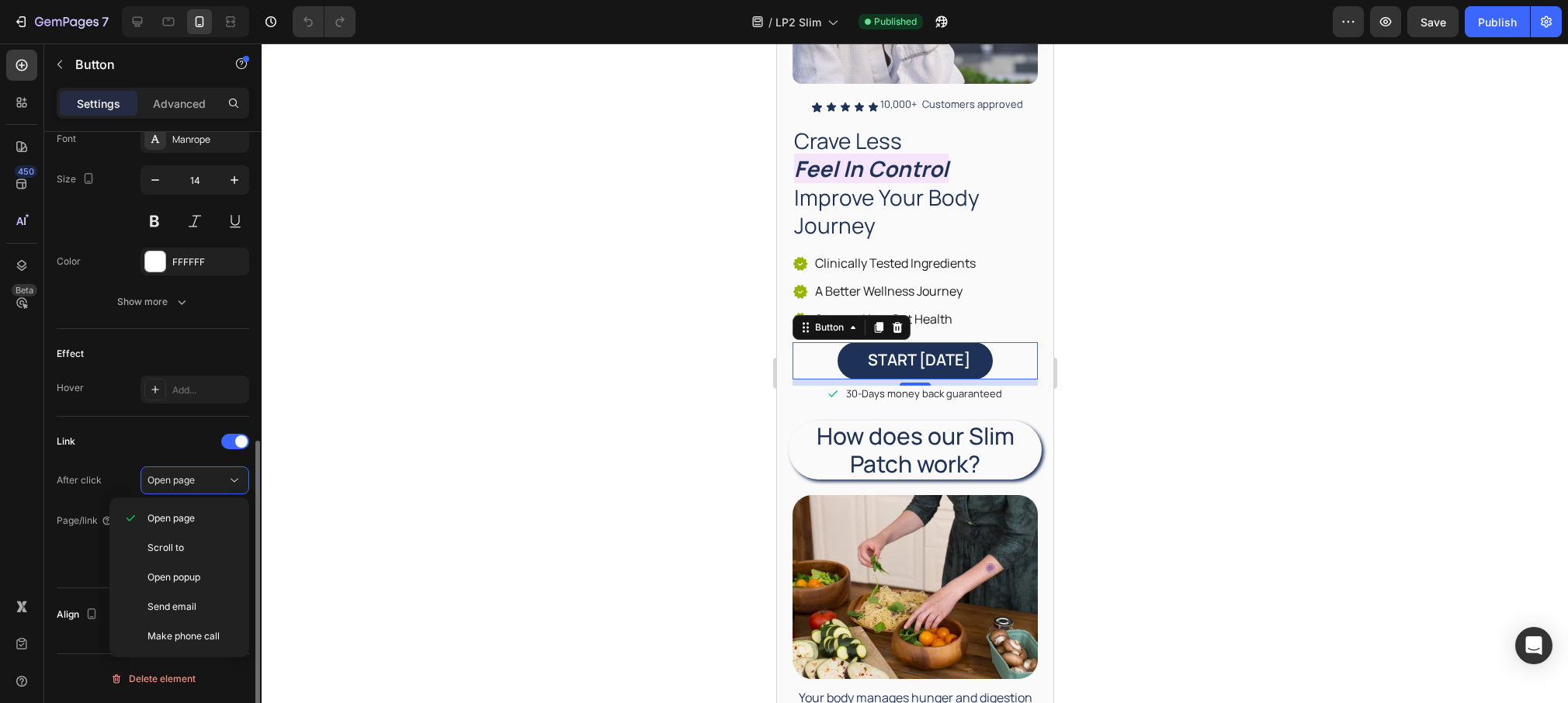
click at [133, 449] on div "Link" at bounding box center [152, 441] width 192 height 25
click at [232, 478] on icon at bounding box center [234, 481] width 15 height 16
click at [194, 550] on p "Scroll to" at bounding box center [191, 547] width 88 height 14
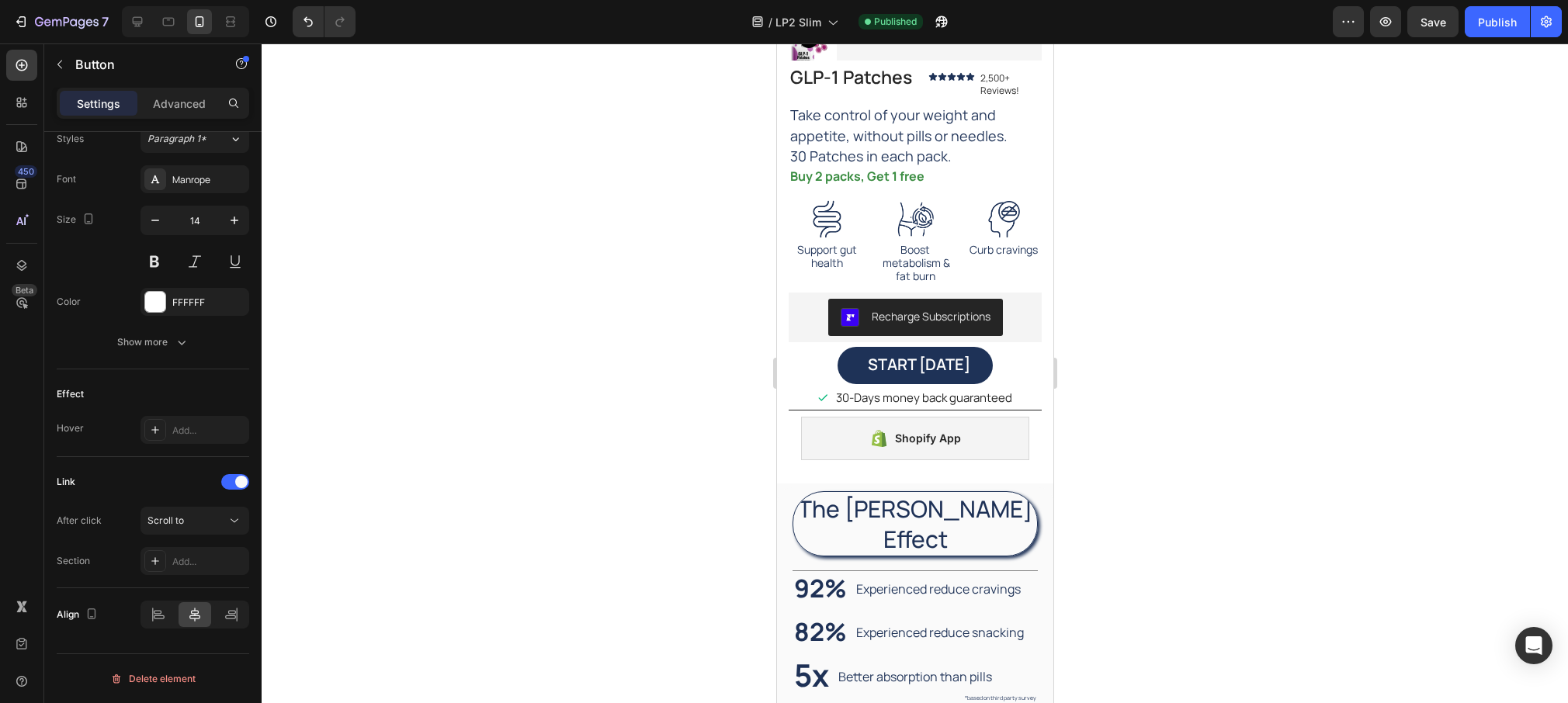
scroll to position [2546, 0]
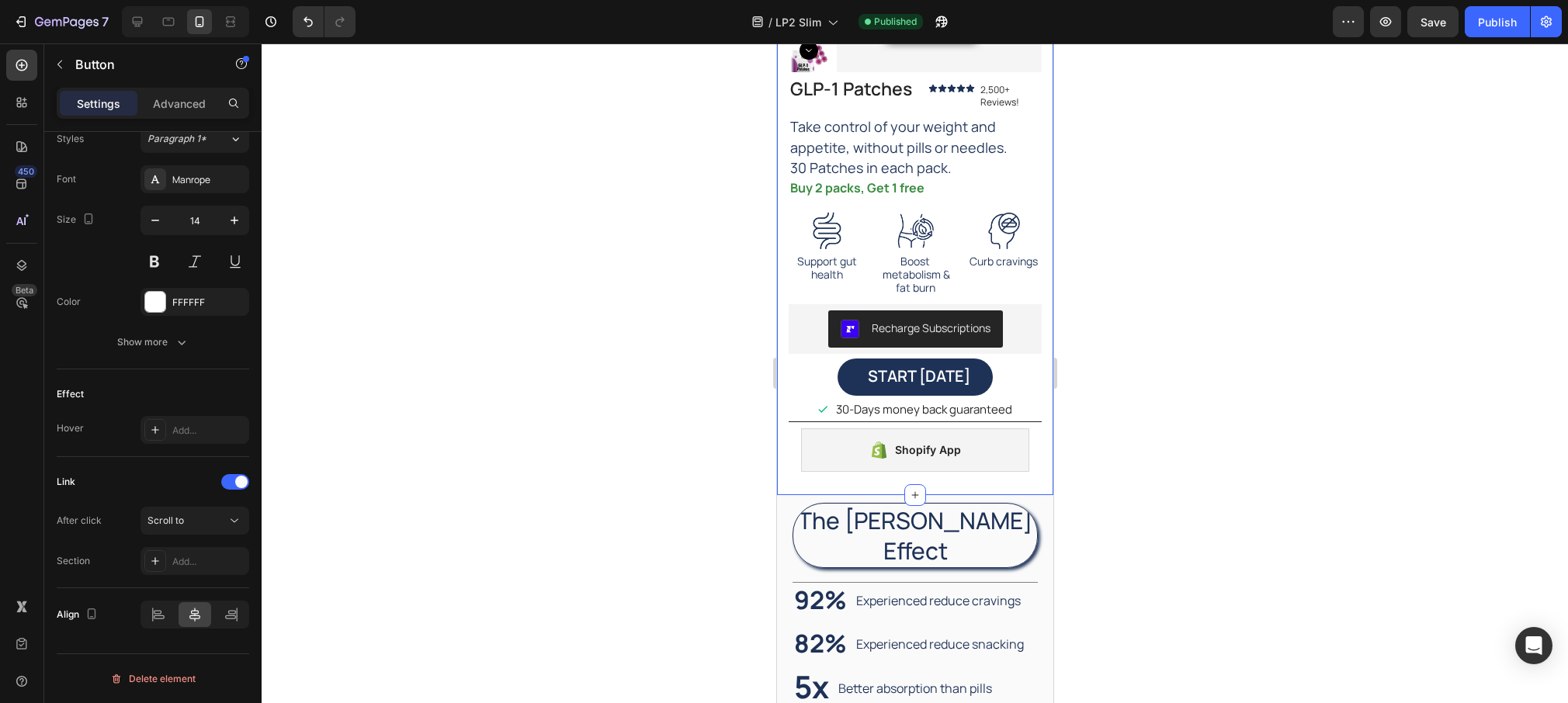
click at [779, 376] on div "Product Images GLP-1 Patches Product Title GLP-1 Patches Product Title Icon Ico…" at bounding box center [913, 173] width 276 height 645
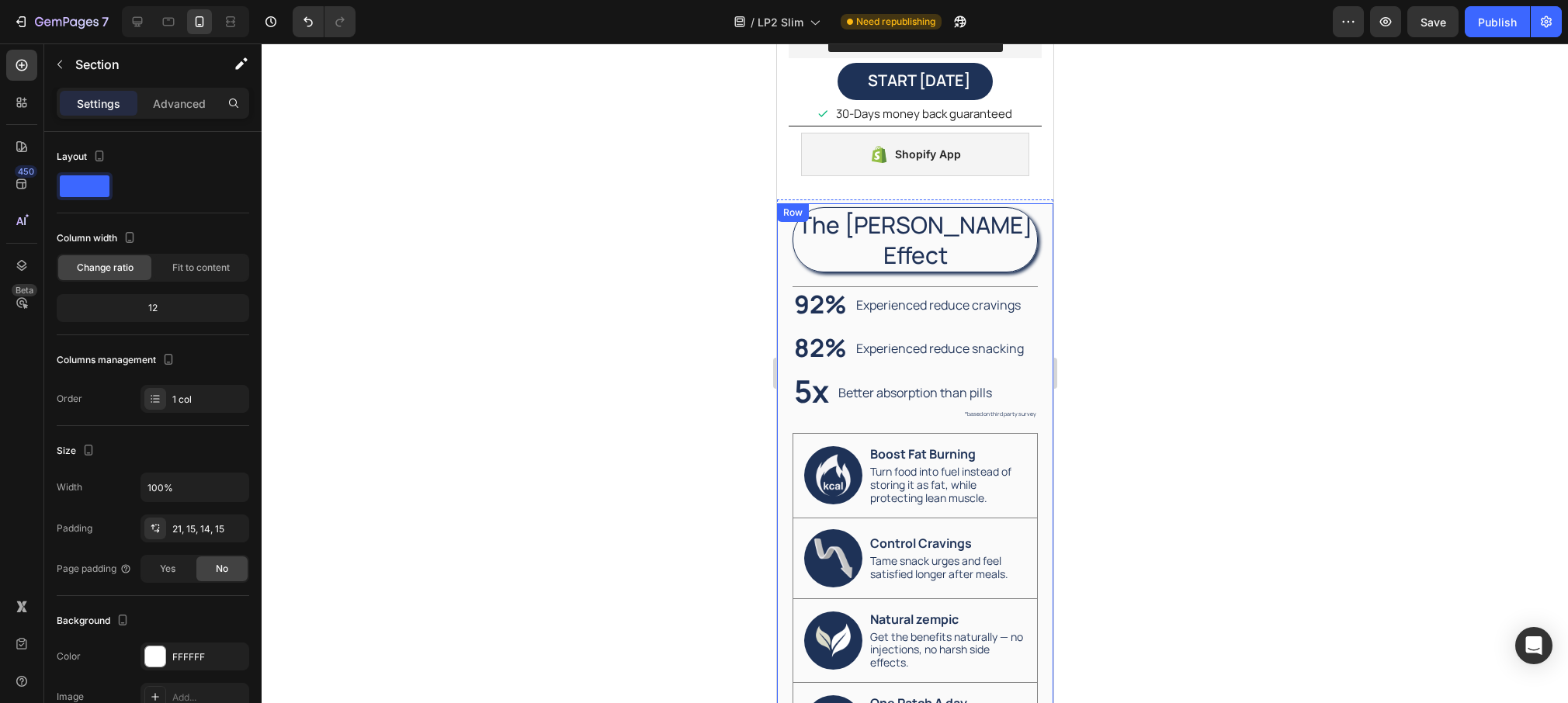
scroll to position [2881, 0]
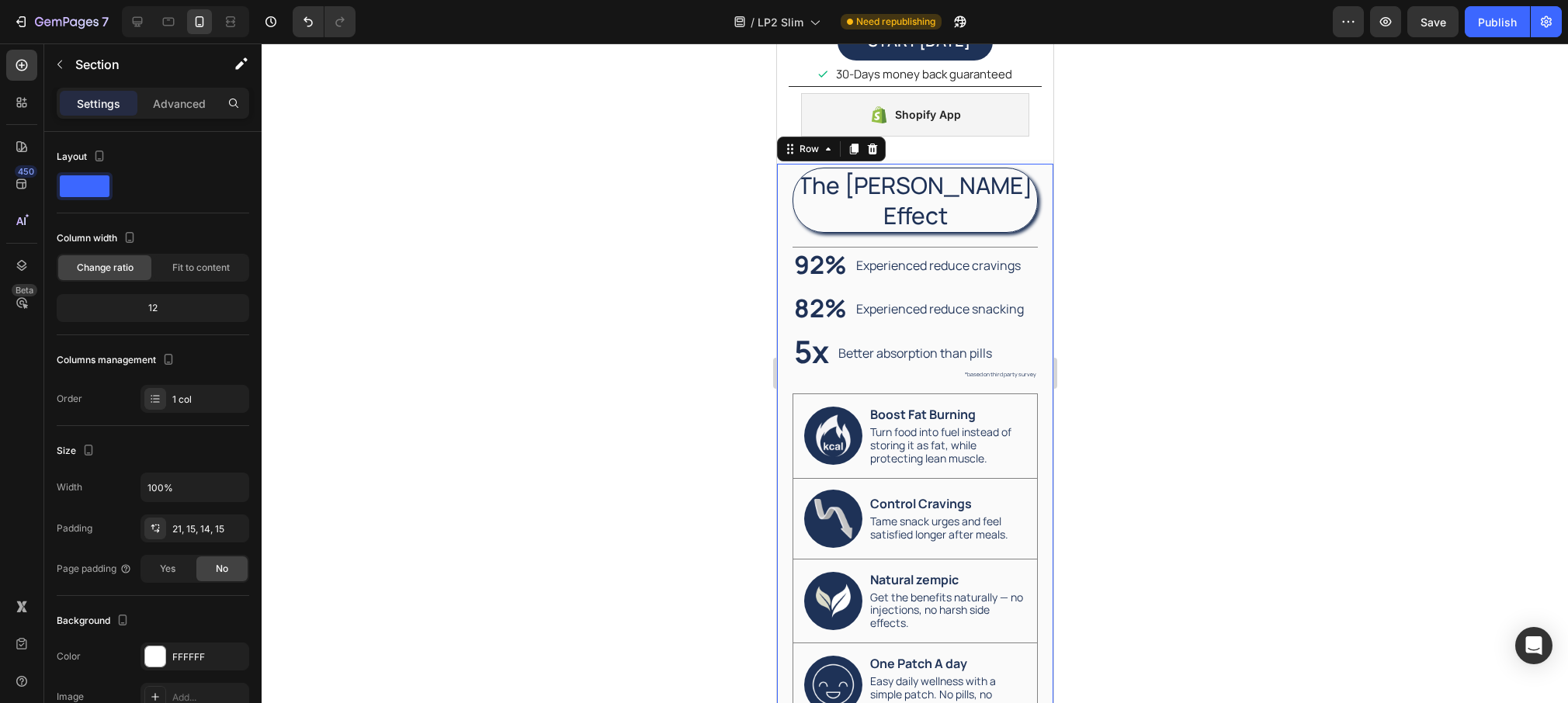
click at [784, 171] on div "The Duori Effect Heading 92% Heading Experienced reduce cravings Text Block Row…" at bounding box center [913, 448] width 276 height 567
click at [943, 160] on div "The Duori Effect Heading 92% Heading Experienced reduce cravings Text Block Row…" at bounding box center [913, 480] width 276 height 640
click at [931, 188] on h2 "The Duori Effect" at bounding box center [913, 202] width 245 height 66
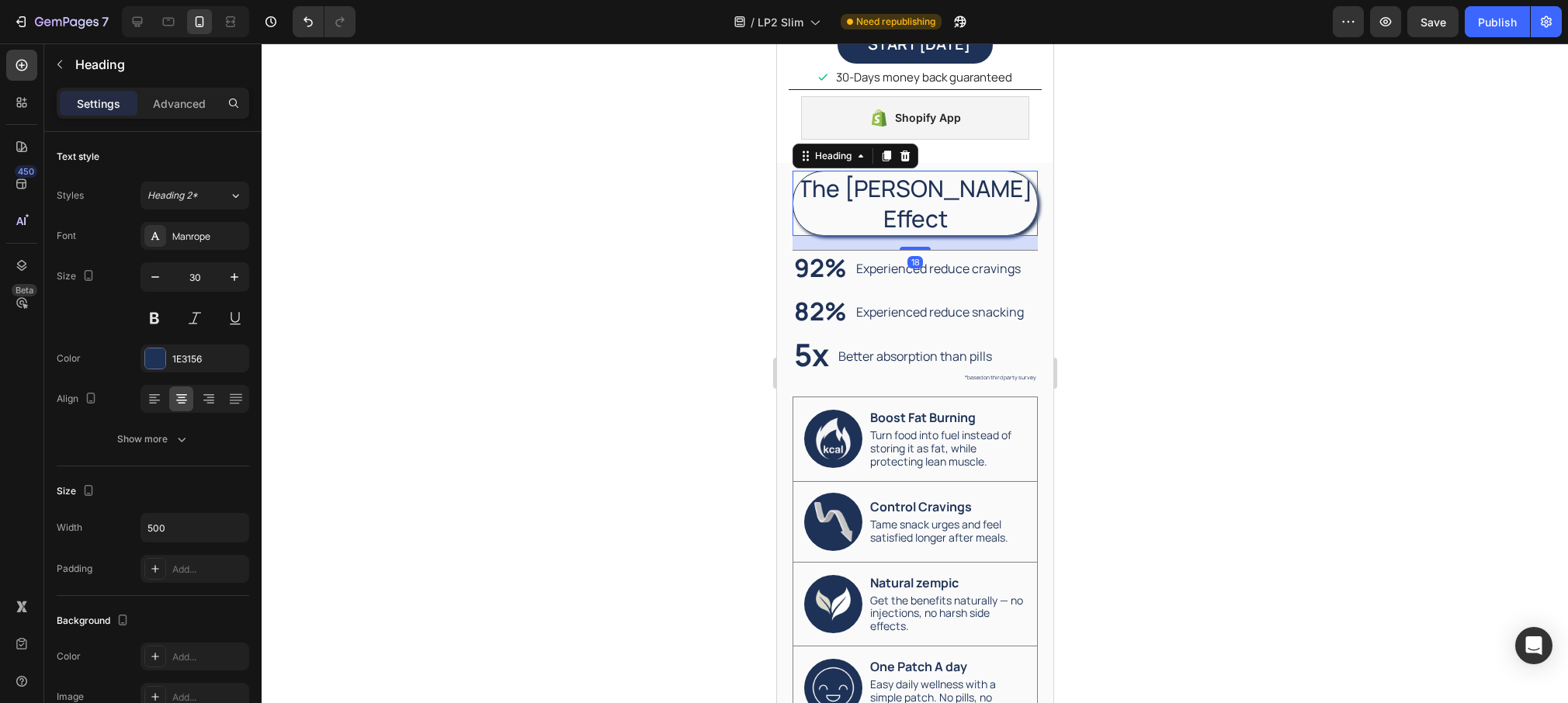
click at [931, 188] on h2 "The Duori Effect" at bounding box center [913, 203] width 245 height 66
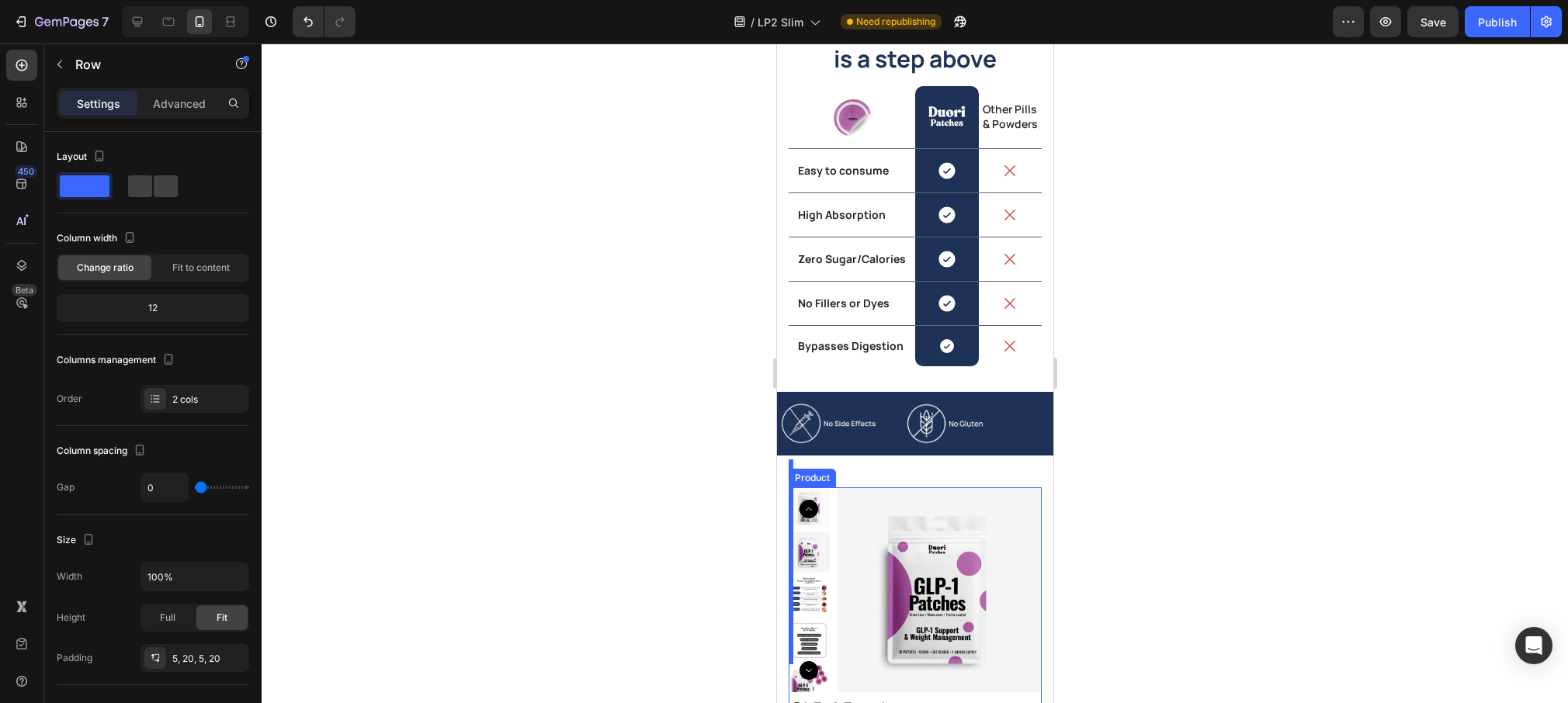
scroll to position [1976, 0]
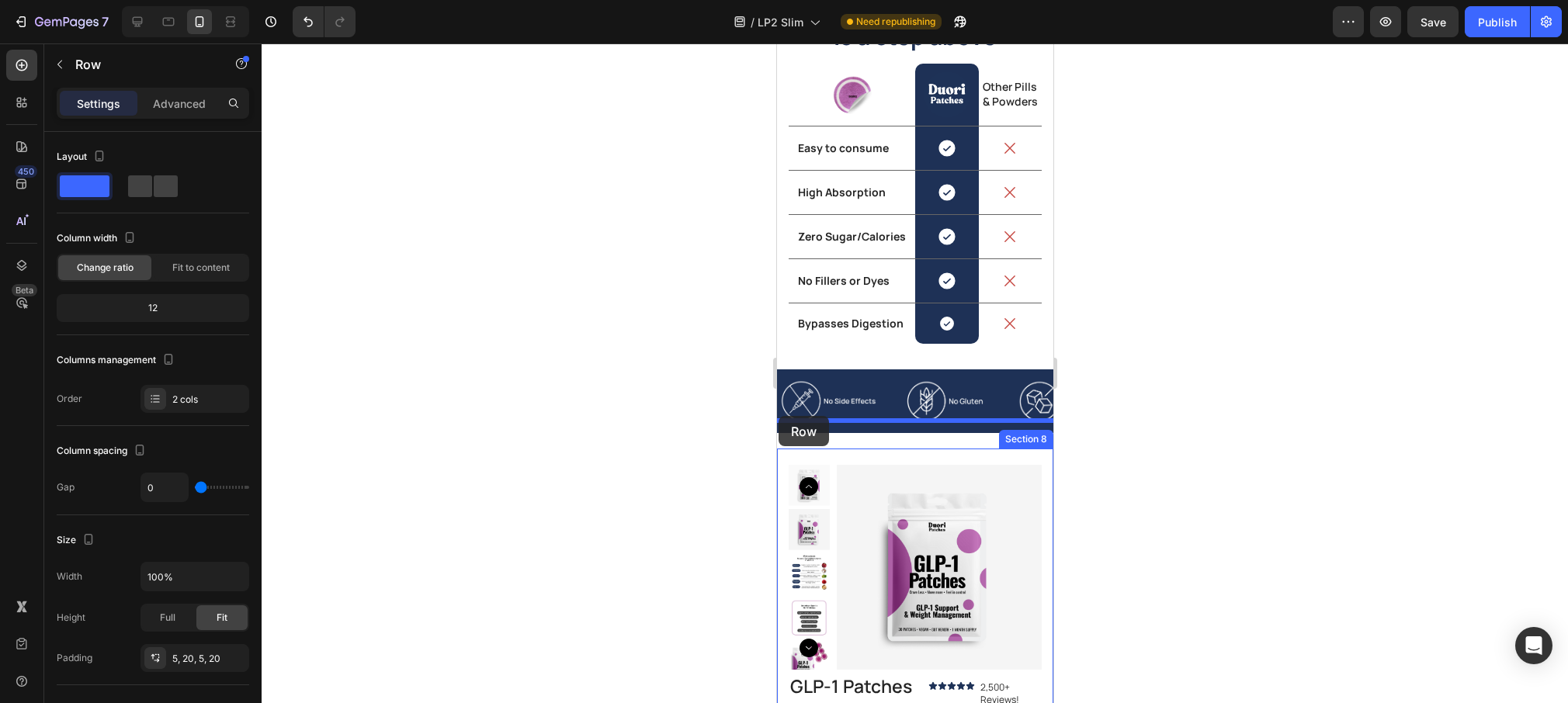
drag, startPoint x: 780, startPoint y: 175, endPoint x: 777, endPoint y: 416, distance: 241.0
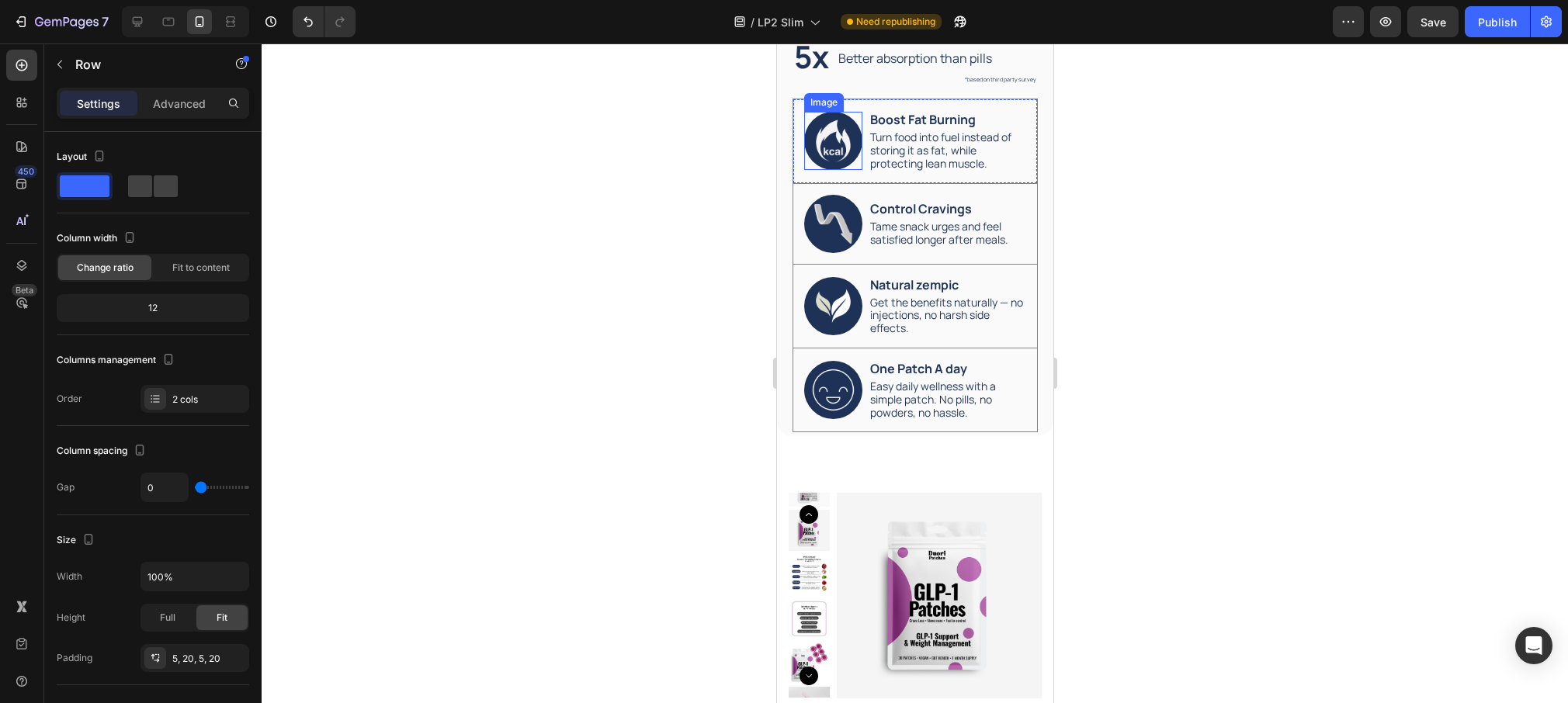
scroll to position [2583, 0]
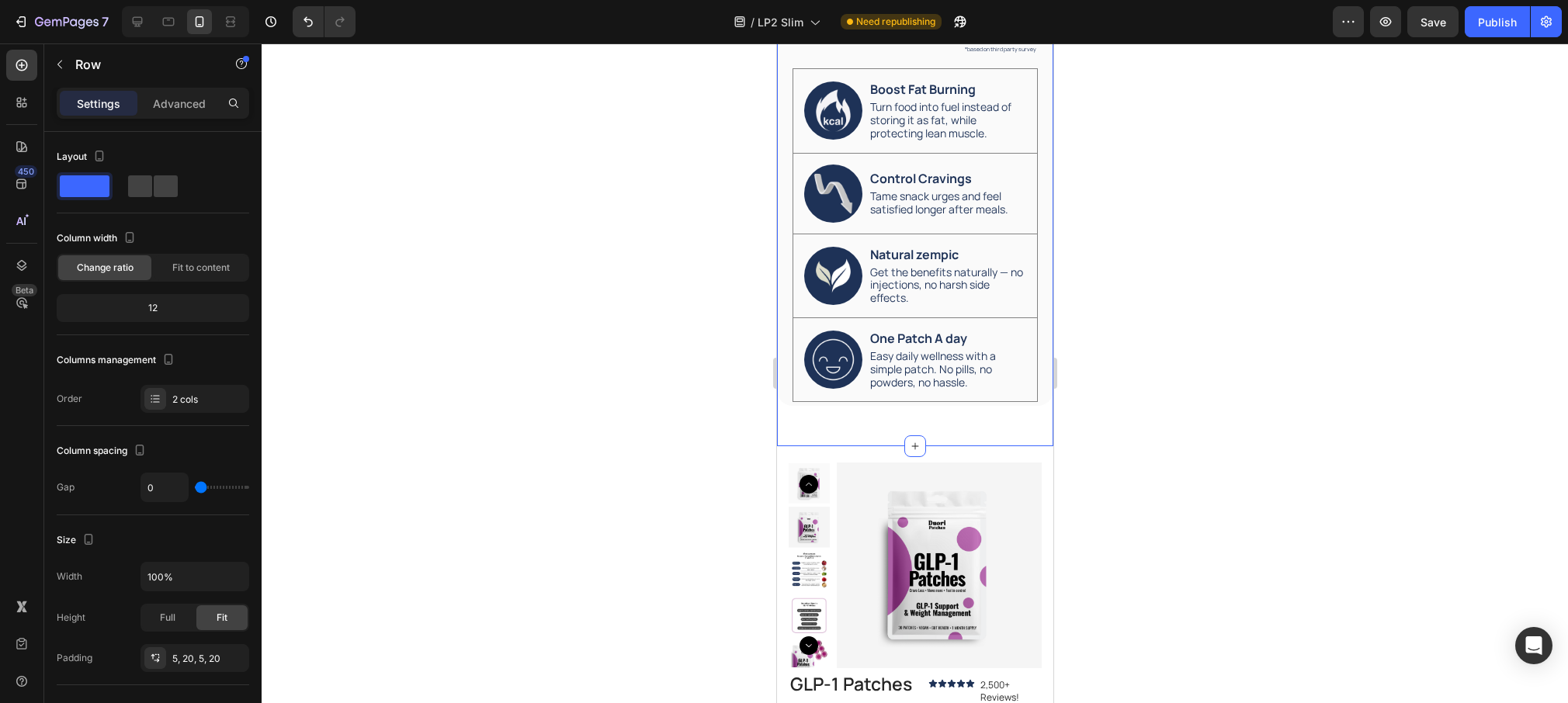
click at [826, 394] on div "The Duori Effect Heading 92% Heading Experienced reduce cravings Text Block Row…" at bounding box center [913, 130] width 276 height 633
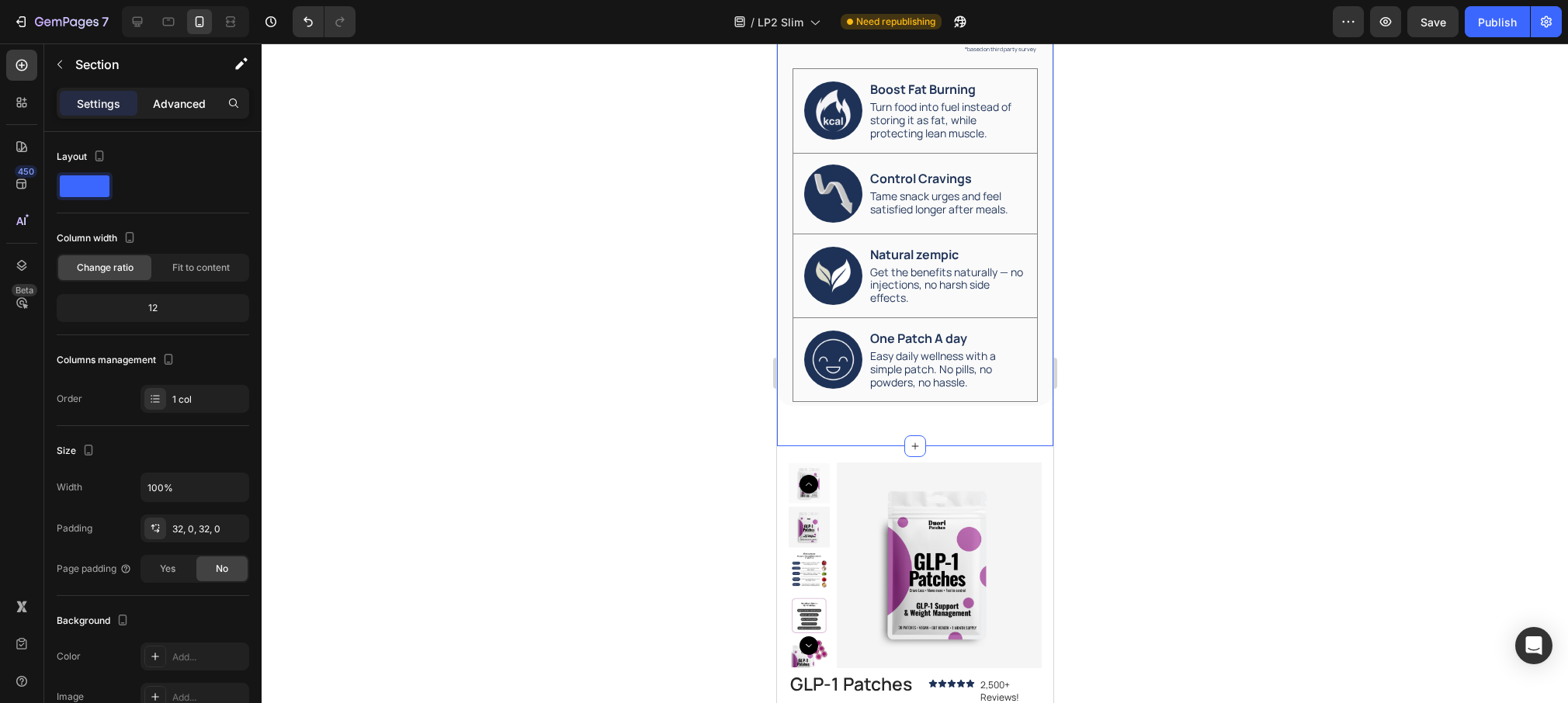
click at [176, 92] on div "Advanced" at bounding box center [179, 103] width 77 height 25
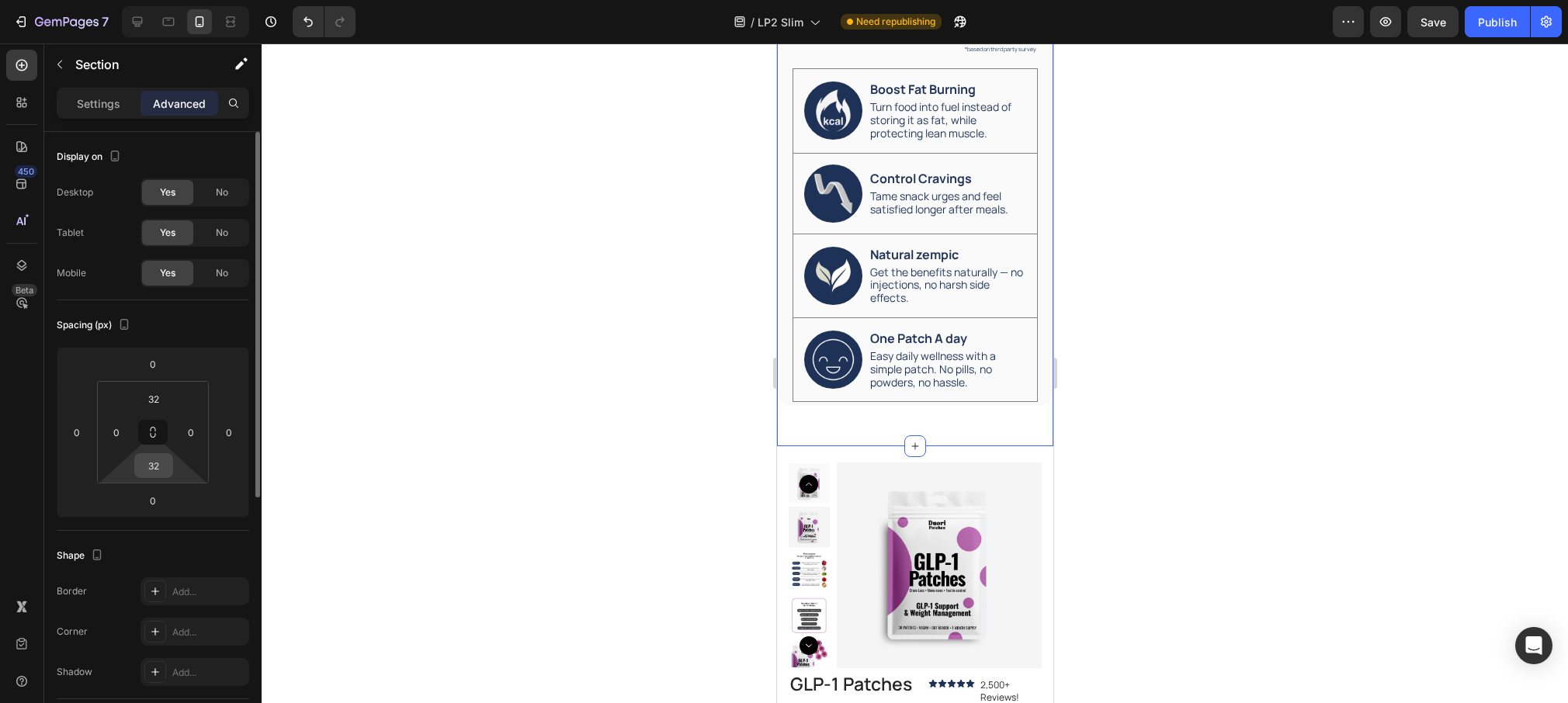
click at [154, 464] on input "32" at bounding box center [154, 466] width 31 height 24
type input "5"
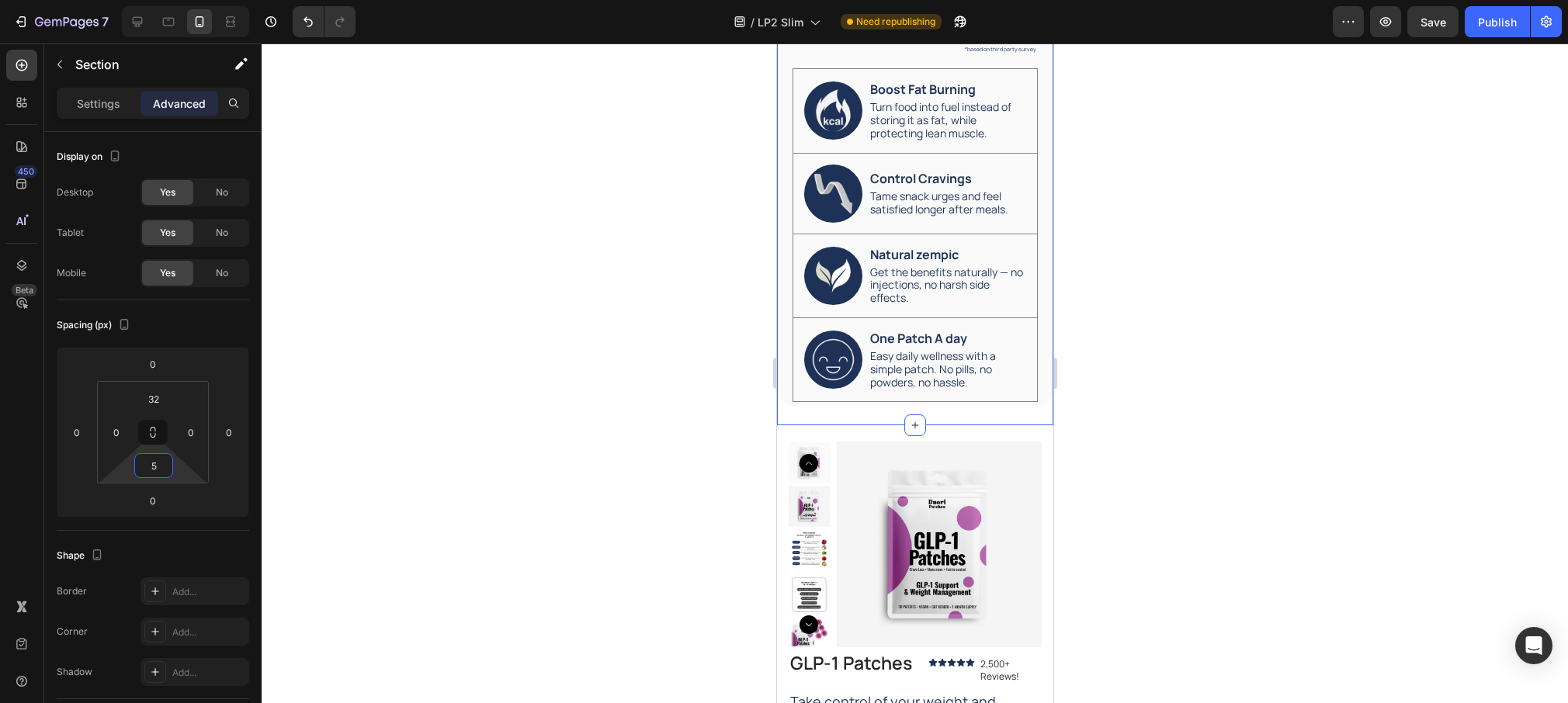
click at [603, 360] on div at bounding box center [914, 374] width 1306 height 660
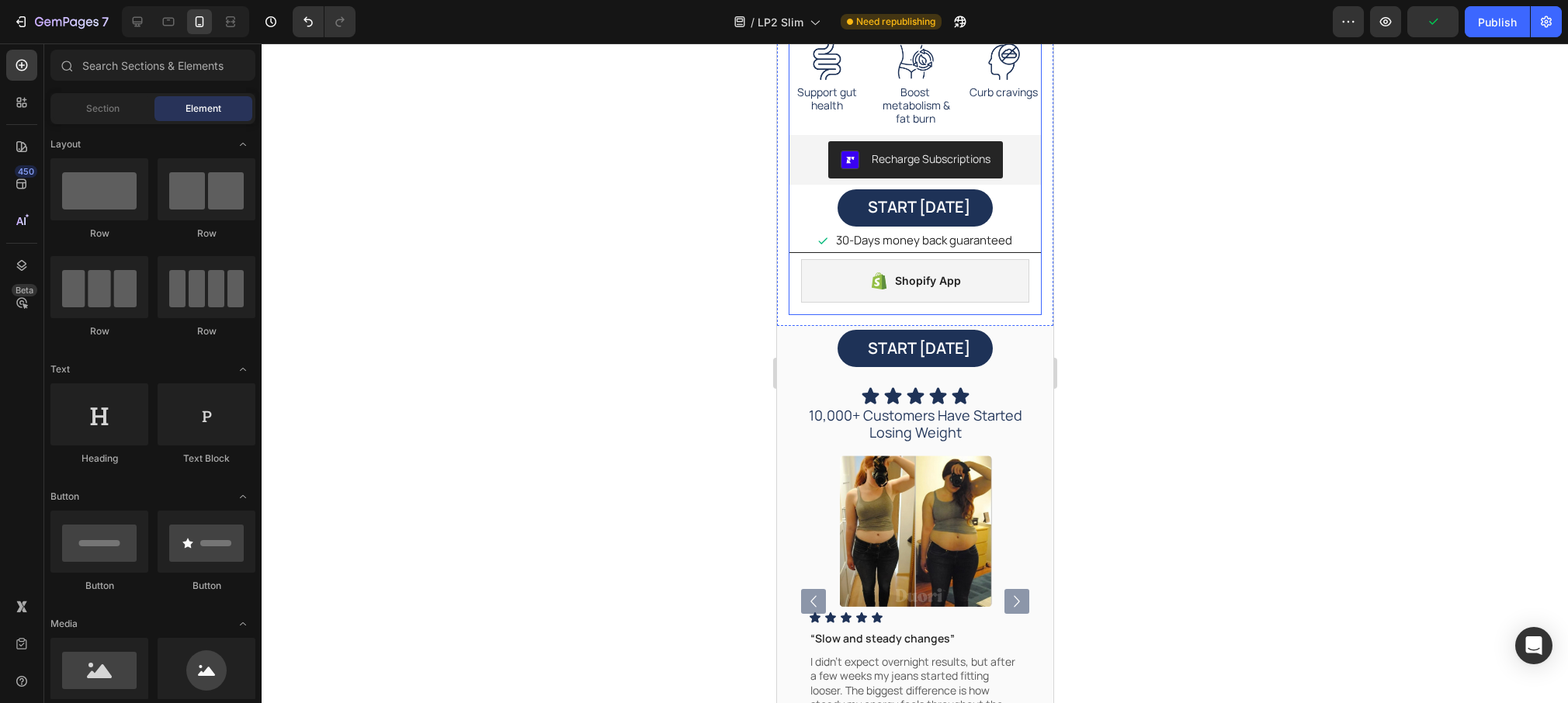
scroll to position [3431, 0]
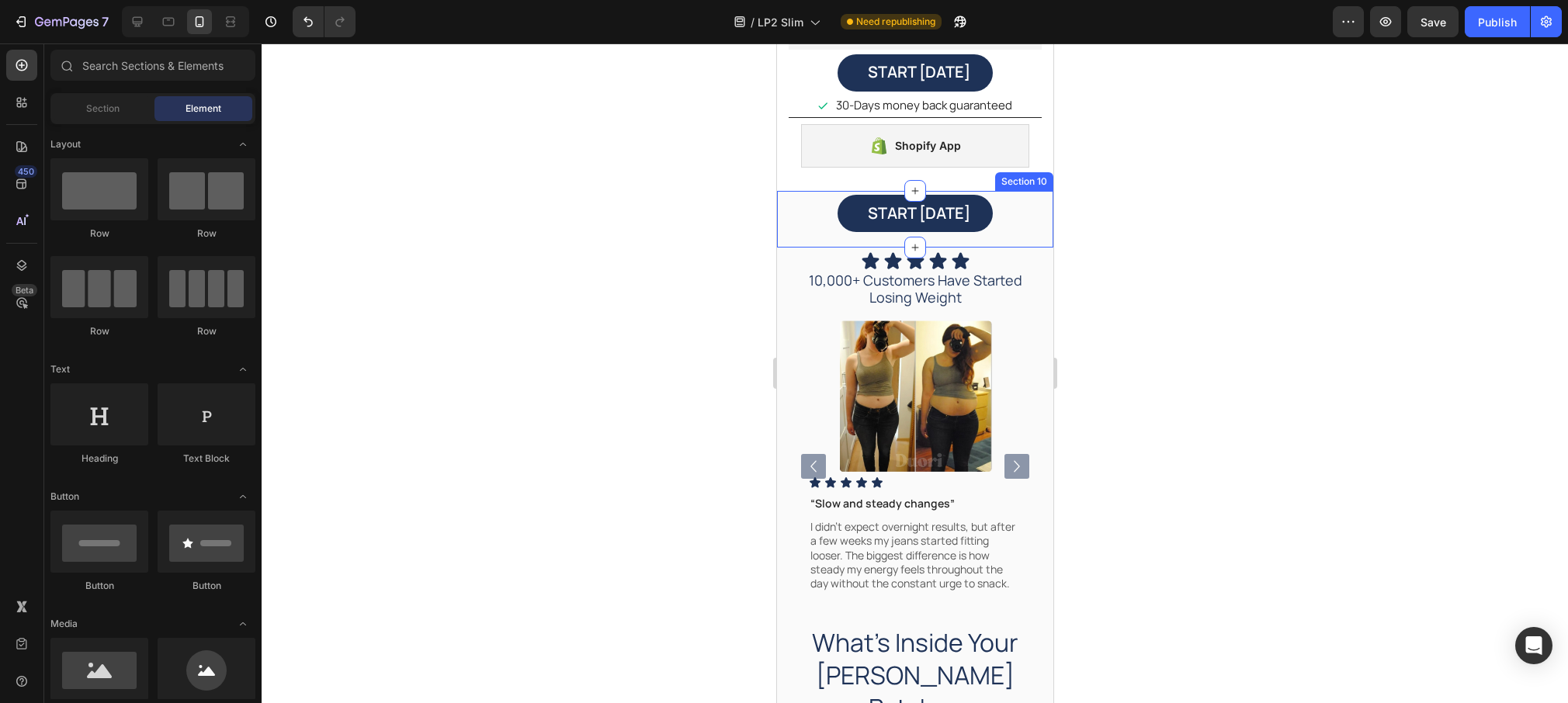
click at [786, 243] on div "START TODAY Button" at bounding box center [913, 220] width 276 height 49
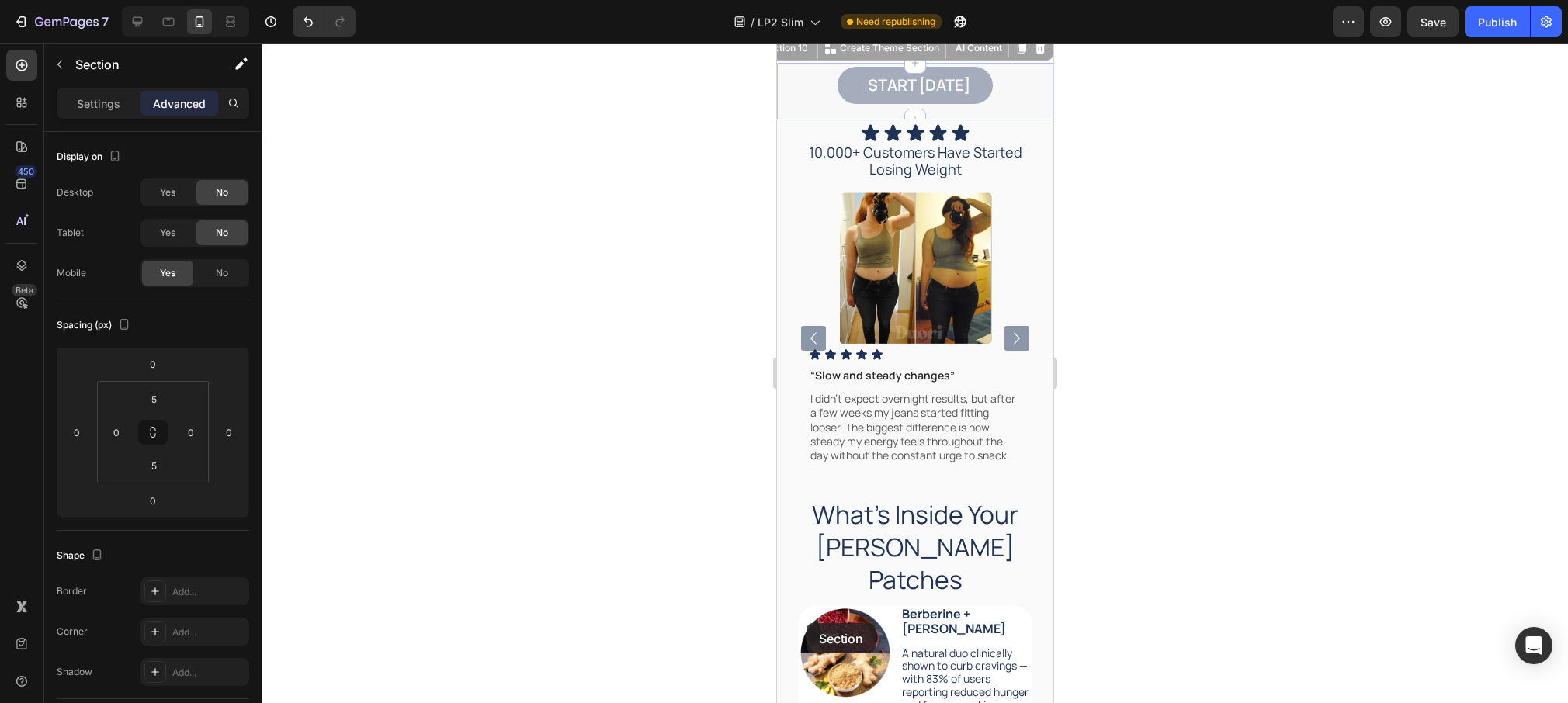
scroll to position [3578, 0]
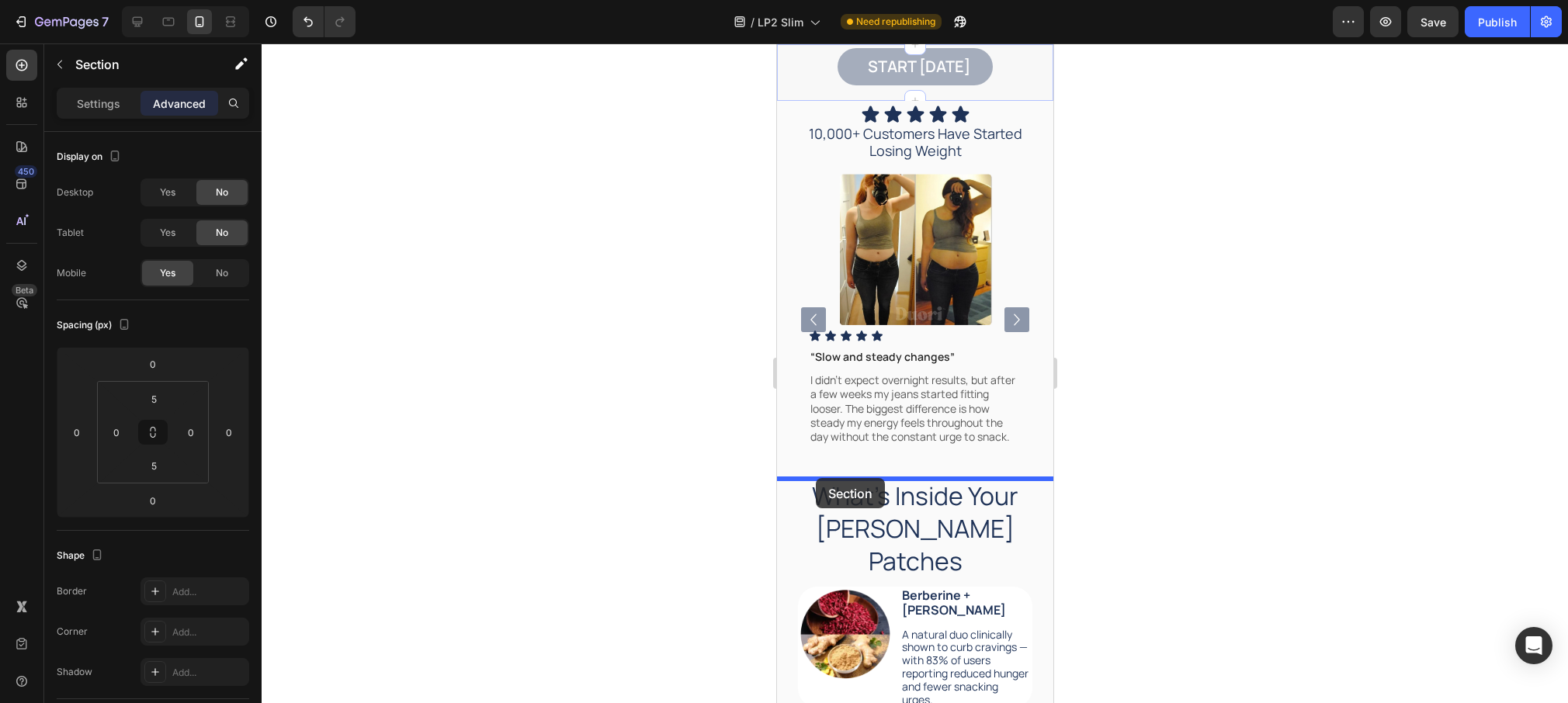
drag, startPoint x: 788, startPoint y: 238, endPoint x: 815, endPoint y: 478, distance: 241.5
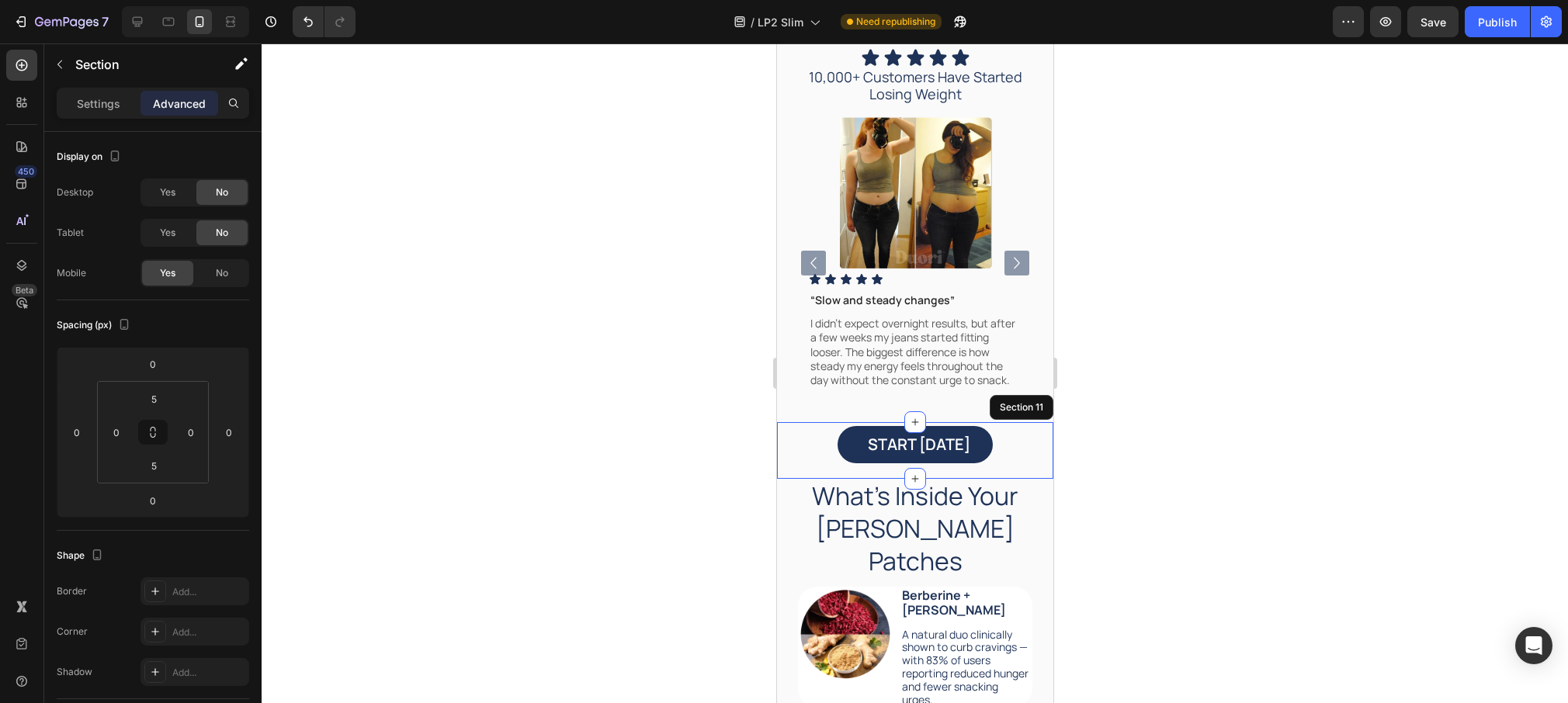
click at [742, 439] on div at bounding box center [914, 374] width 1306 height 660
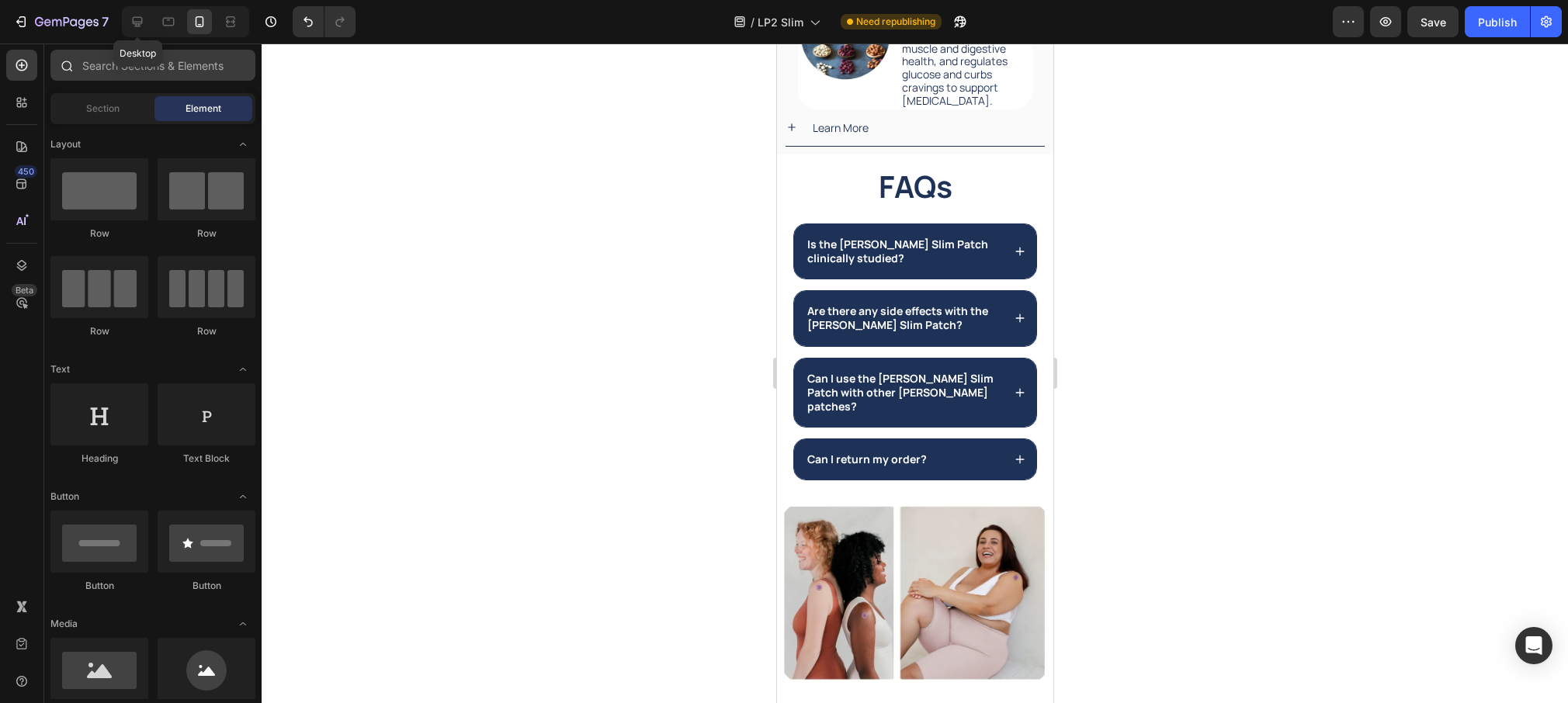
drag, startPoint x: 139, startPoint y: 25, endPoint x: 219, endPoint y: 51, distance: 84.1
click at [138, 25] on icon at bounding box center [137, 21] width 15 height 16
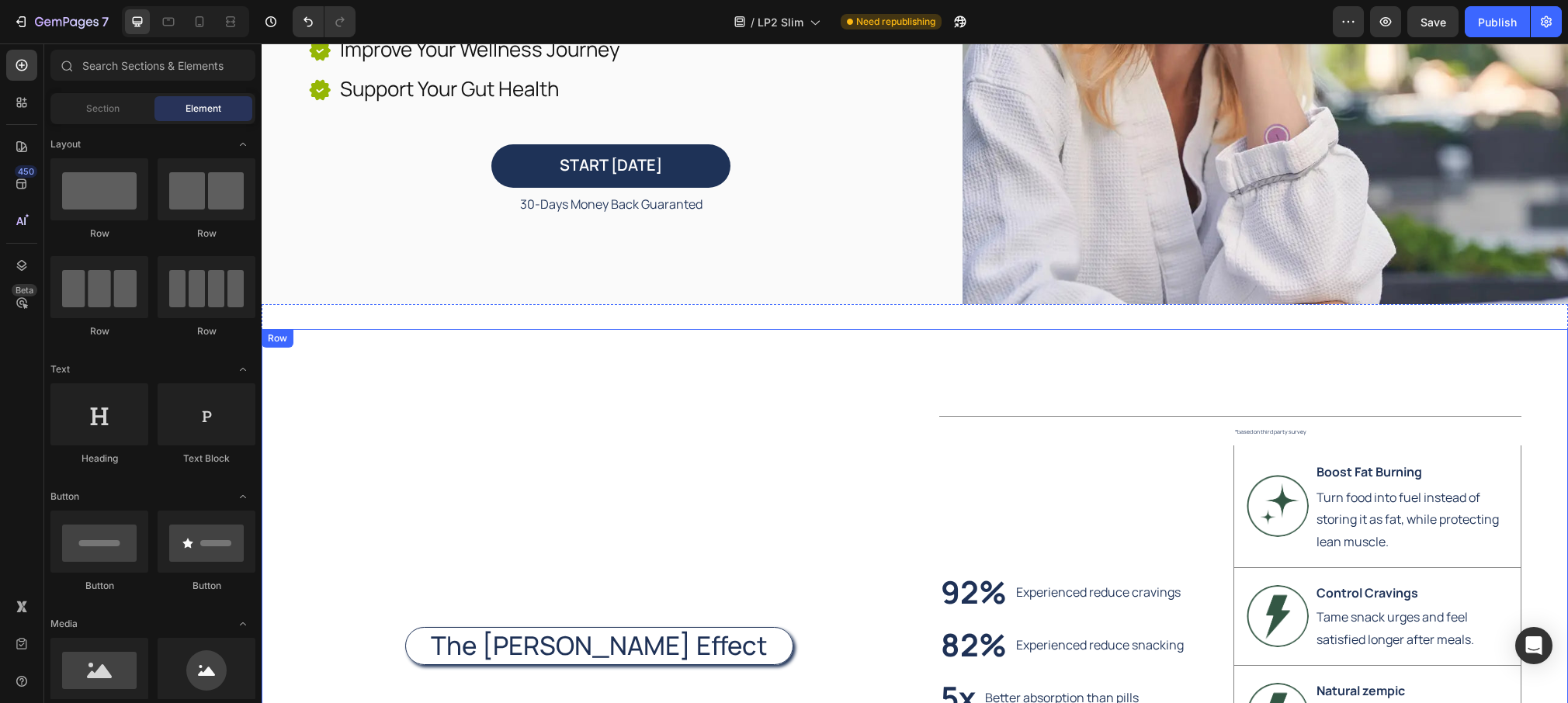
scroll to position [420, 0]
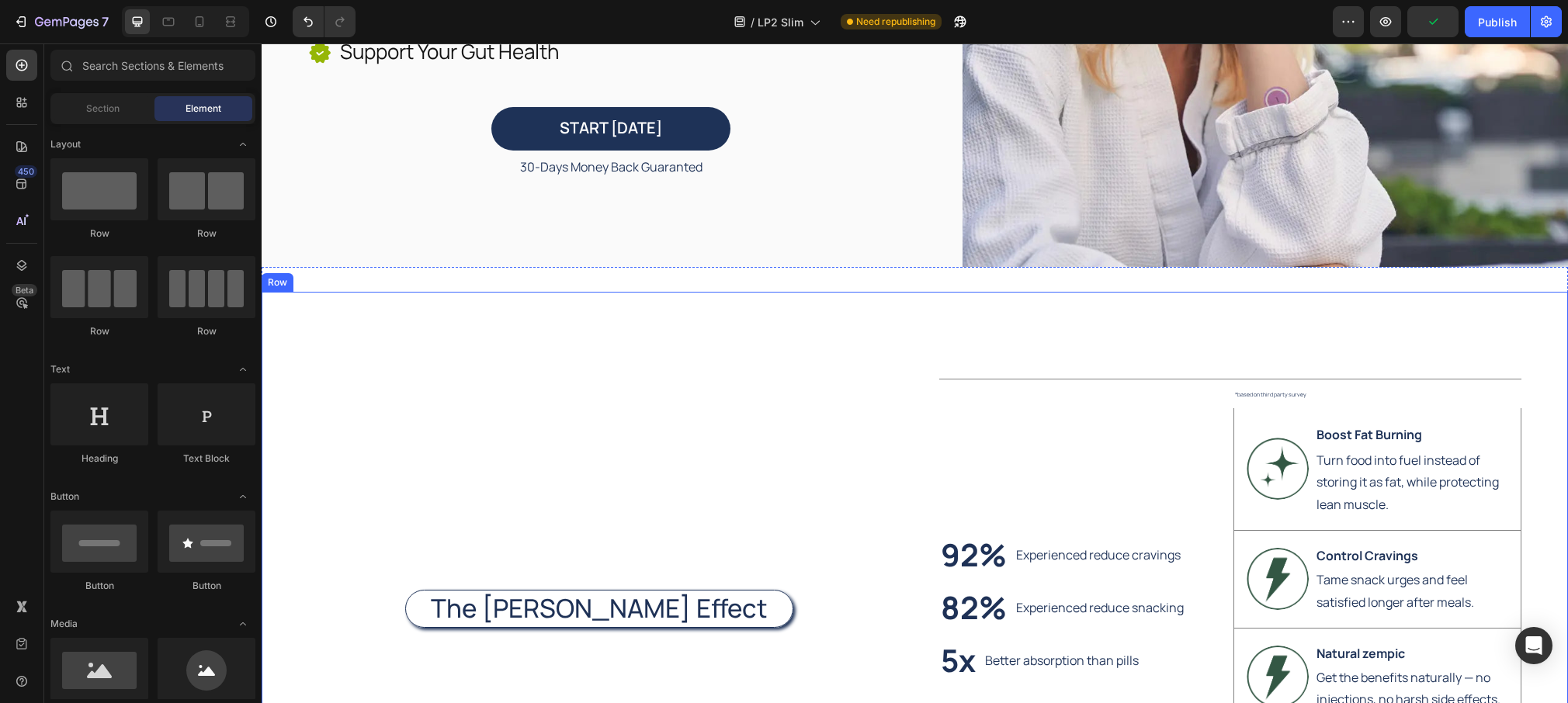
click at [301, 312] on div "The Duori Effect Heading 92% Heading Experienced reduce cravings Text Block Row…" at bounding box center [914, 612] width 1306 height 641
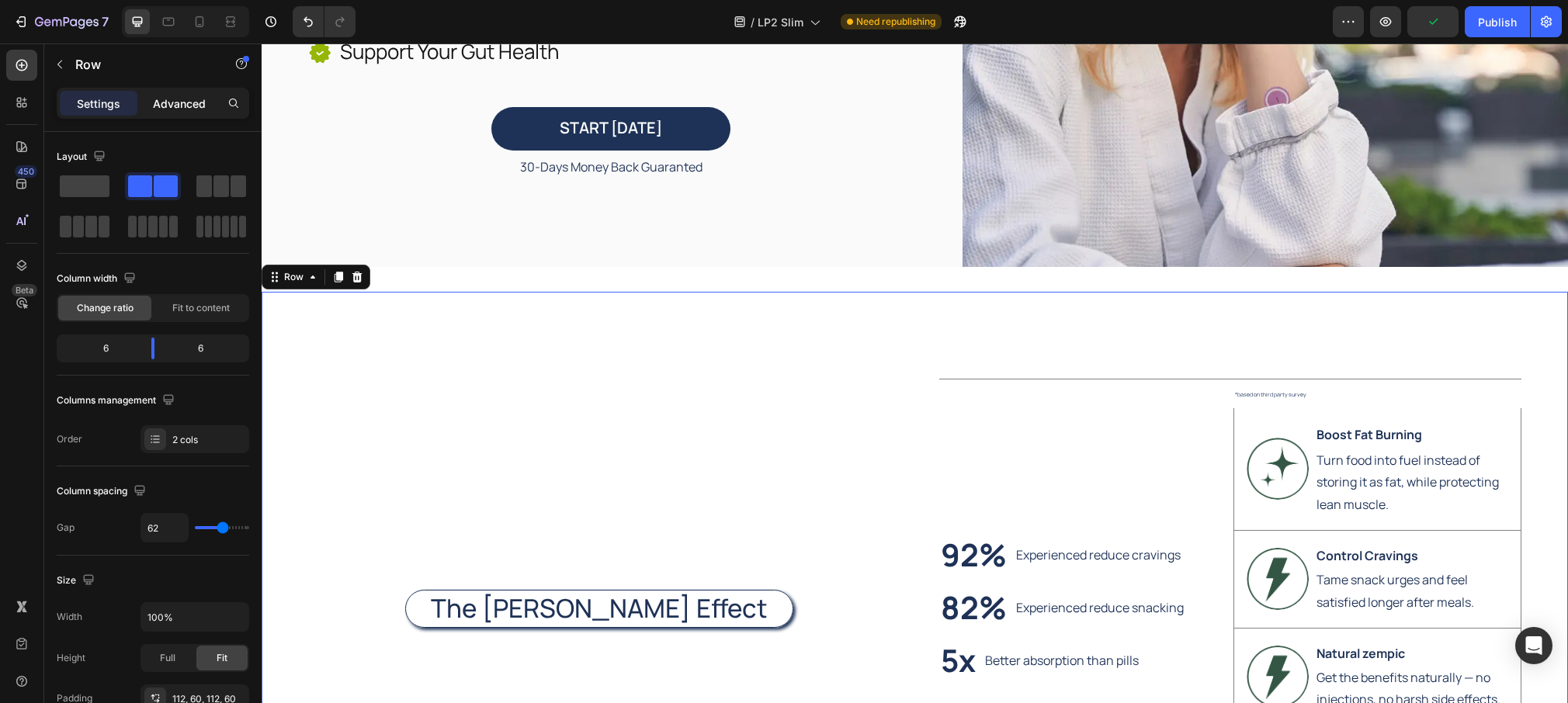
click at [185, 99] on p "Advanced" at bounding box center [180, 104] width 53 height 16
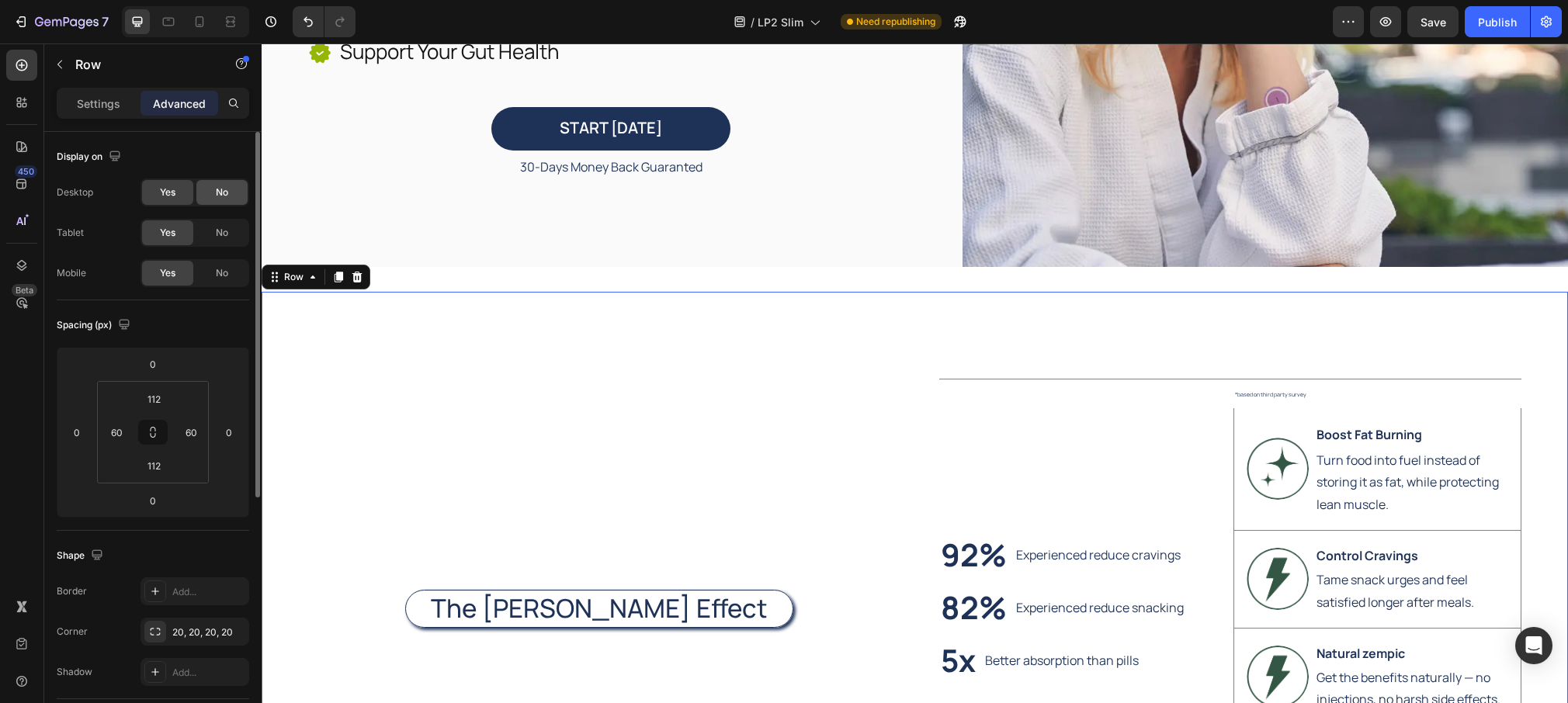
click at [222, 186] on span "No" at bounding box center [222, 191] width 13 height 14
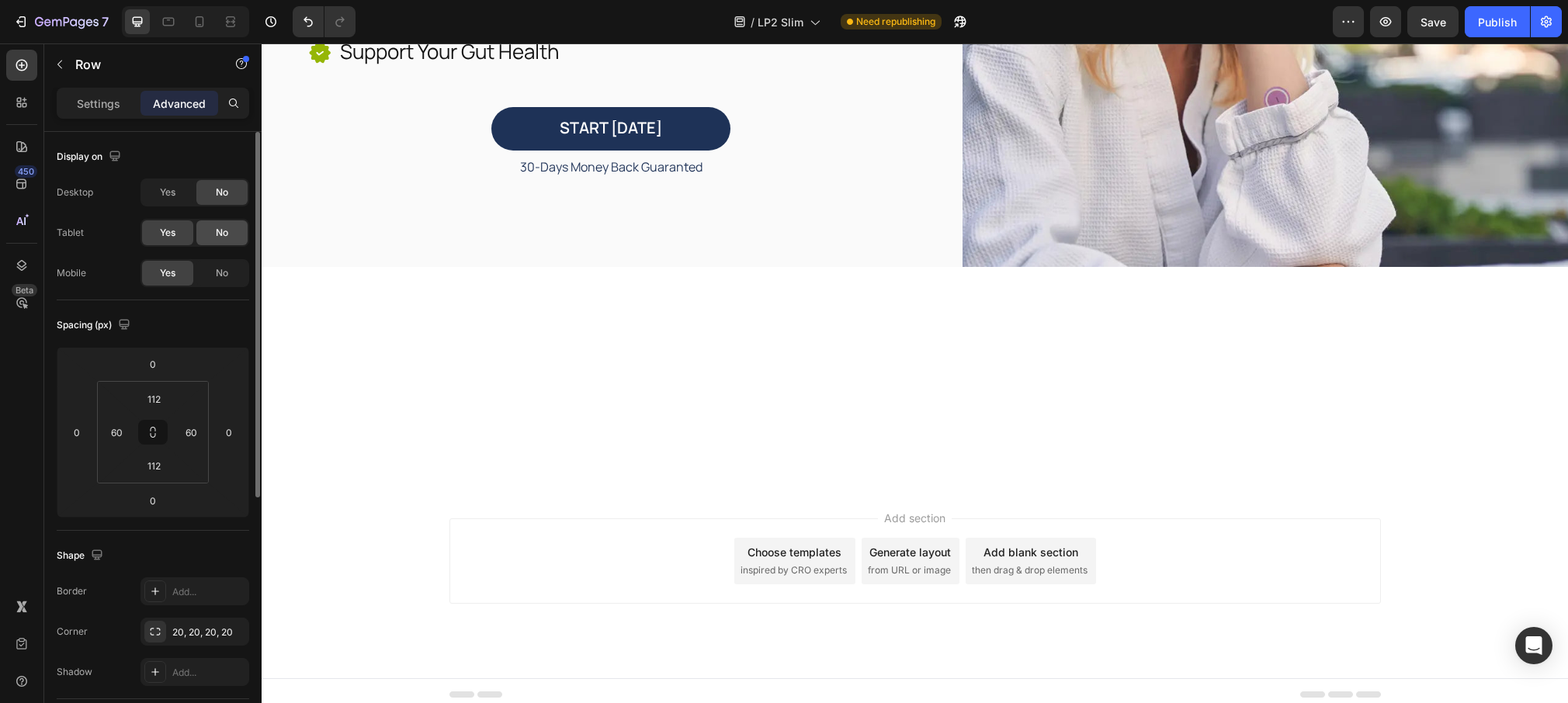
click at [222, 236] on span "No" at bounding box center [222, 233] width 13 height 14
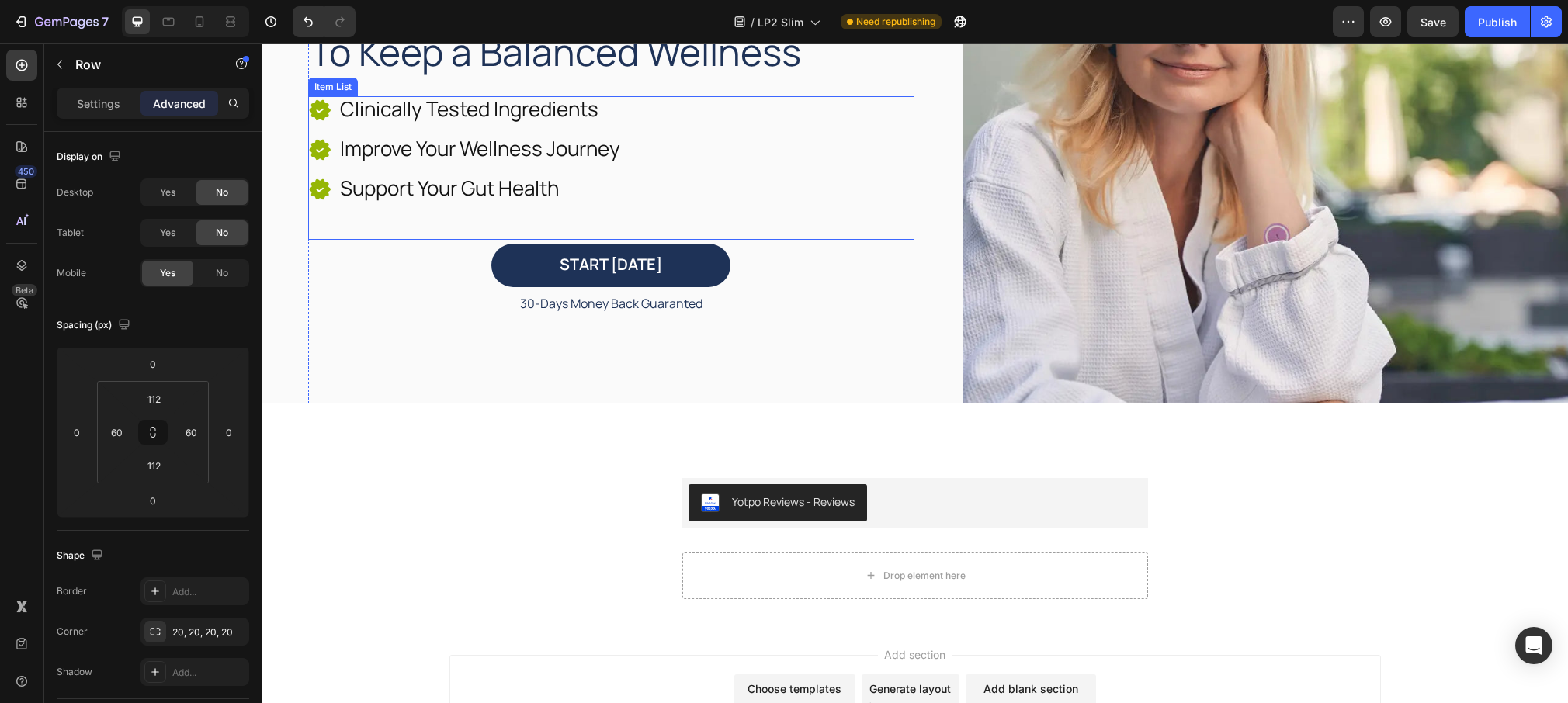
scroll to position [281, 0]
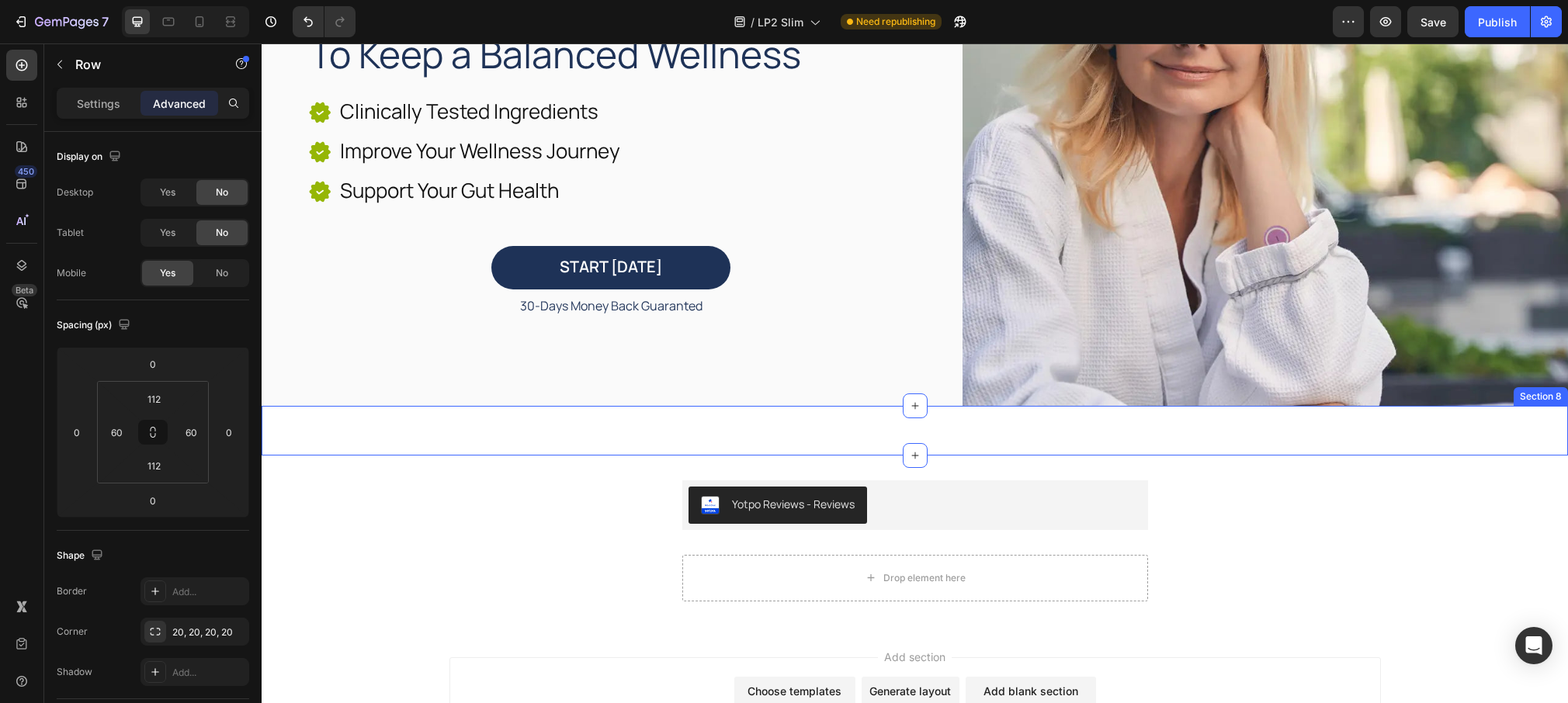
click at [311, 437] on div "The Duori Effect Heading 92% Heading Experienced reduce cravings Text Block Row…" at bounding box center [914, 430] width 1306 height 49
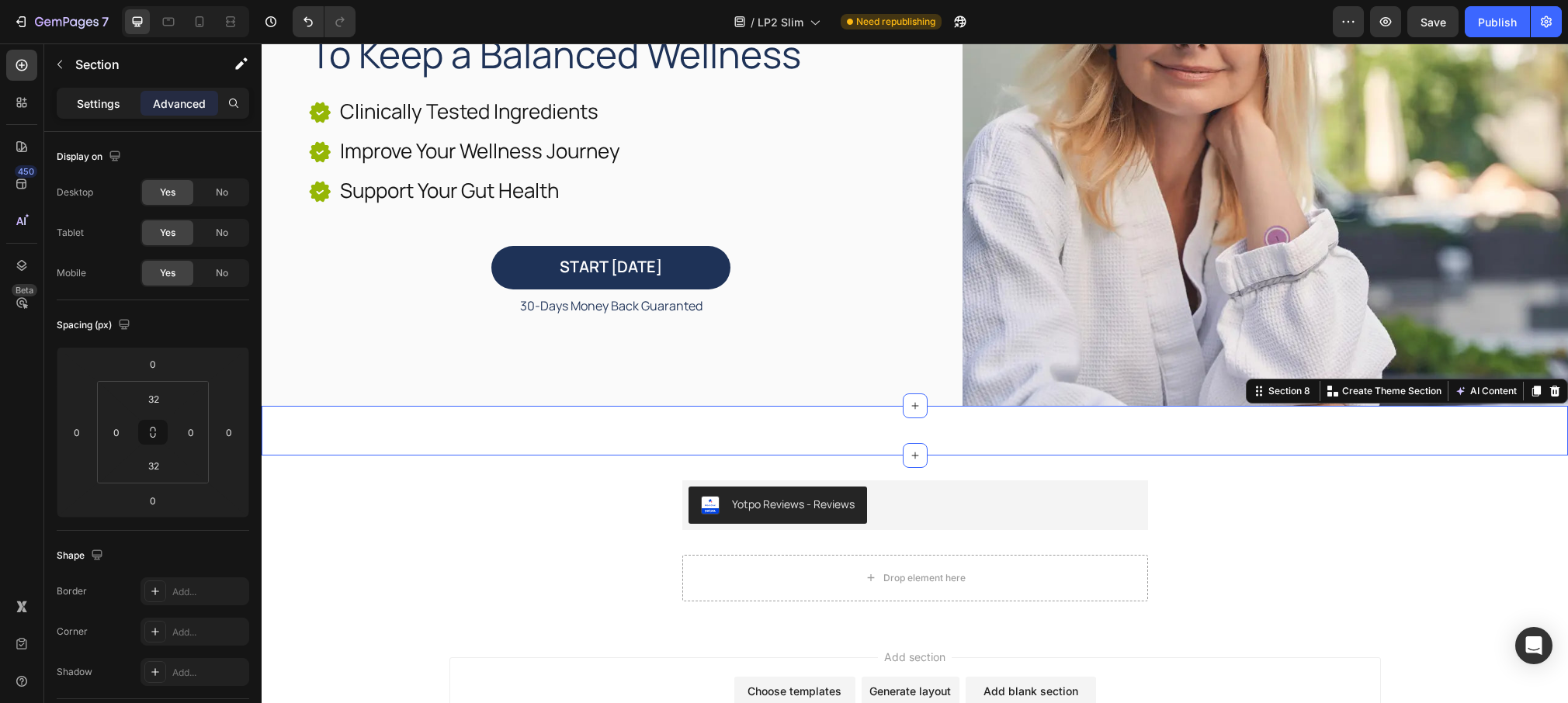
click at [76, 103] on div "Settings" at bounding box center [98, 103] width 77 height 25
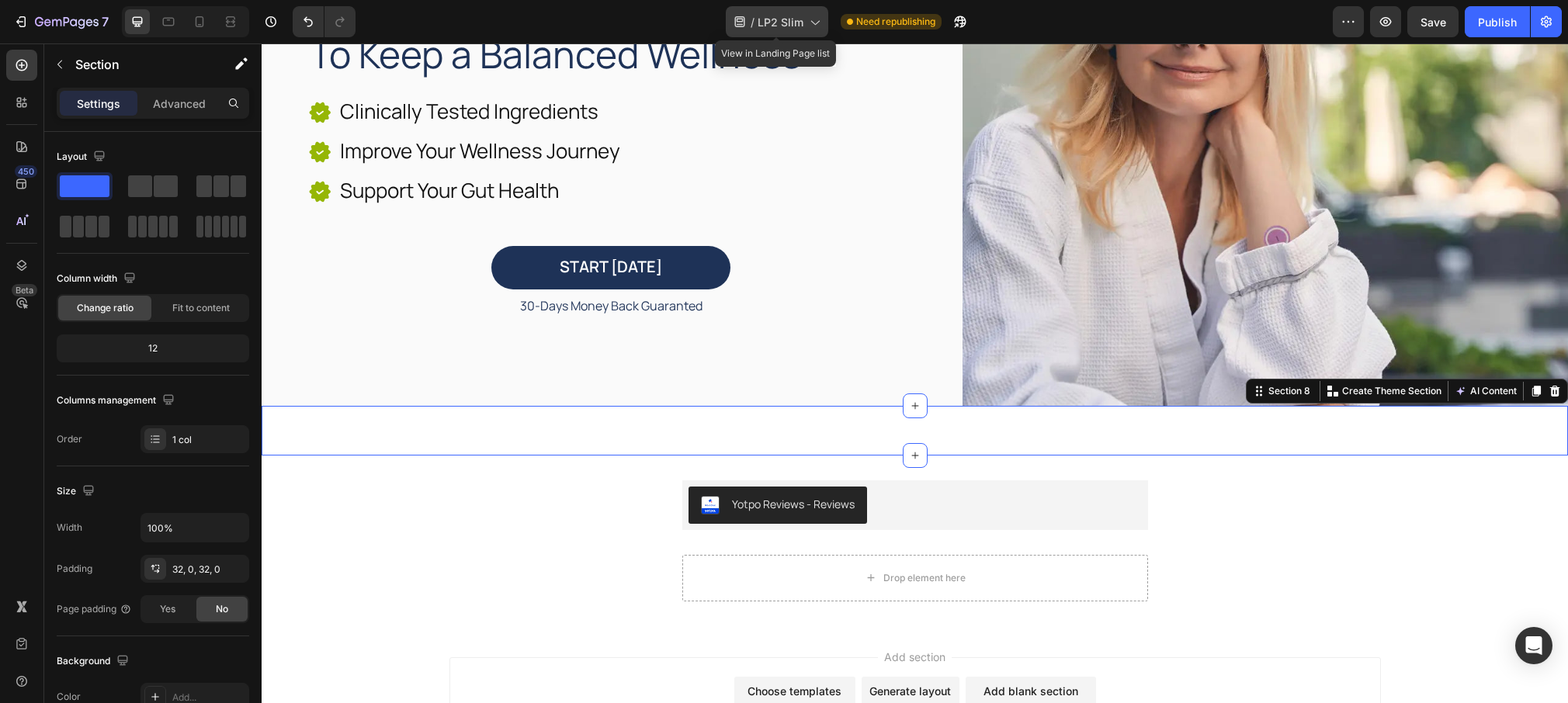
click at [810, 21] on icon at bounding box center [814, 23] width 8 height 5
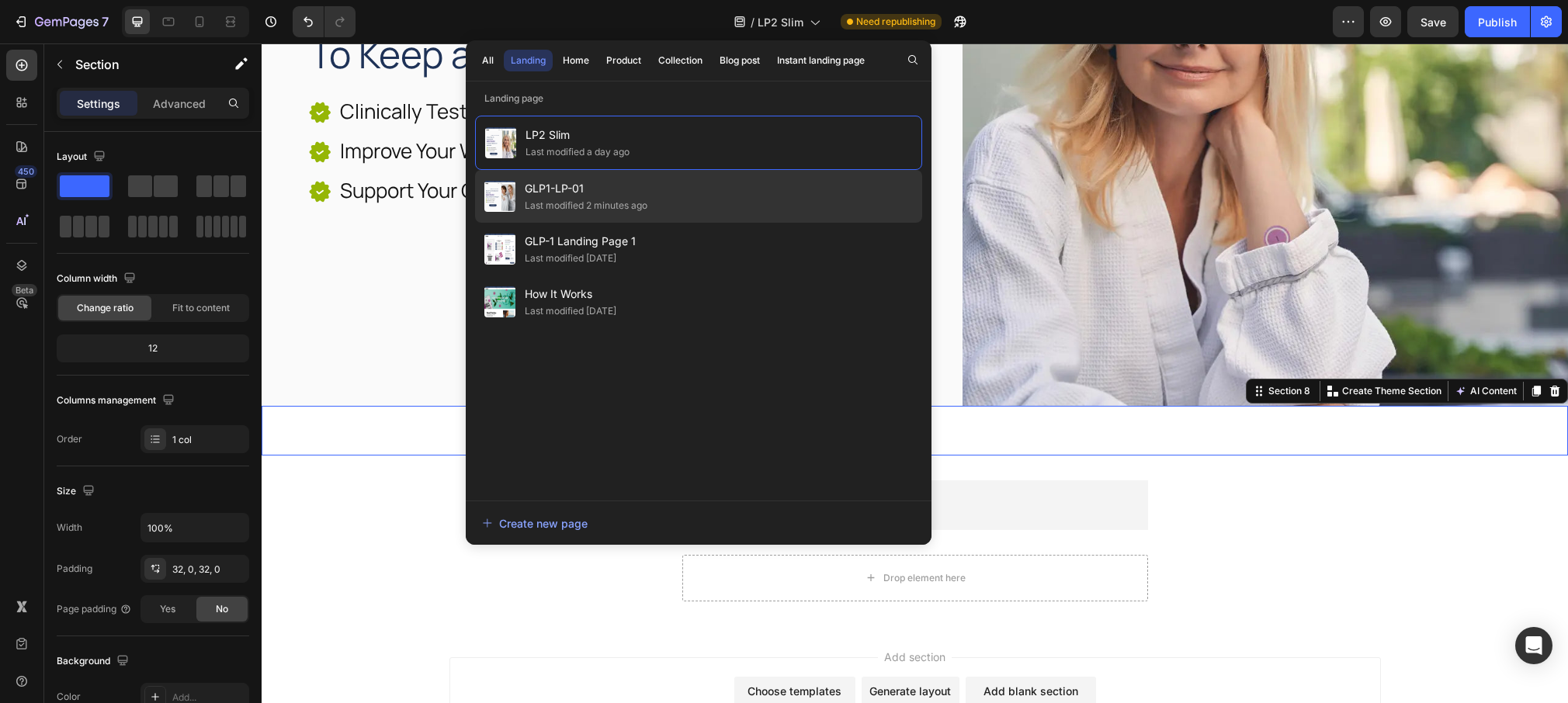
click at [645, 180] on span "GLP1-LP-01" at bounding box center [586, 189] width 123 height 18
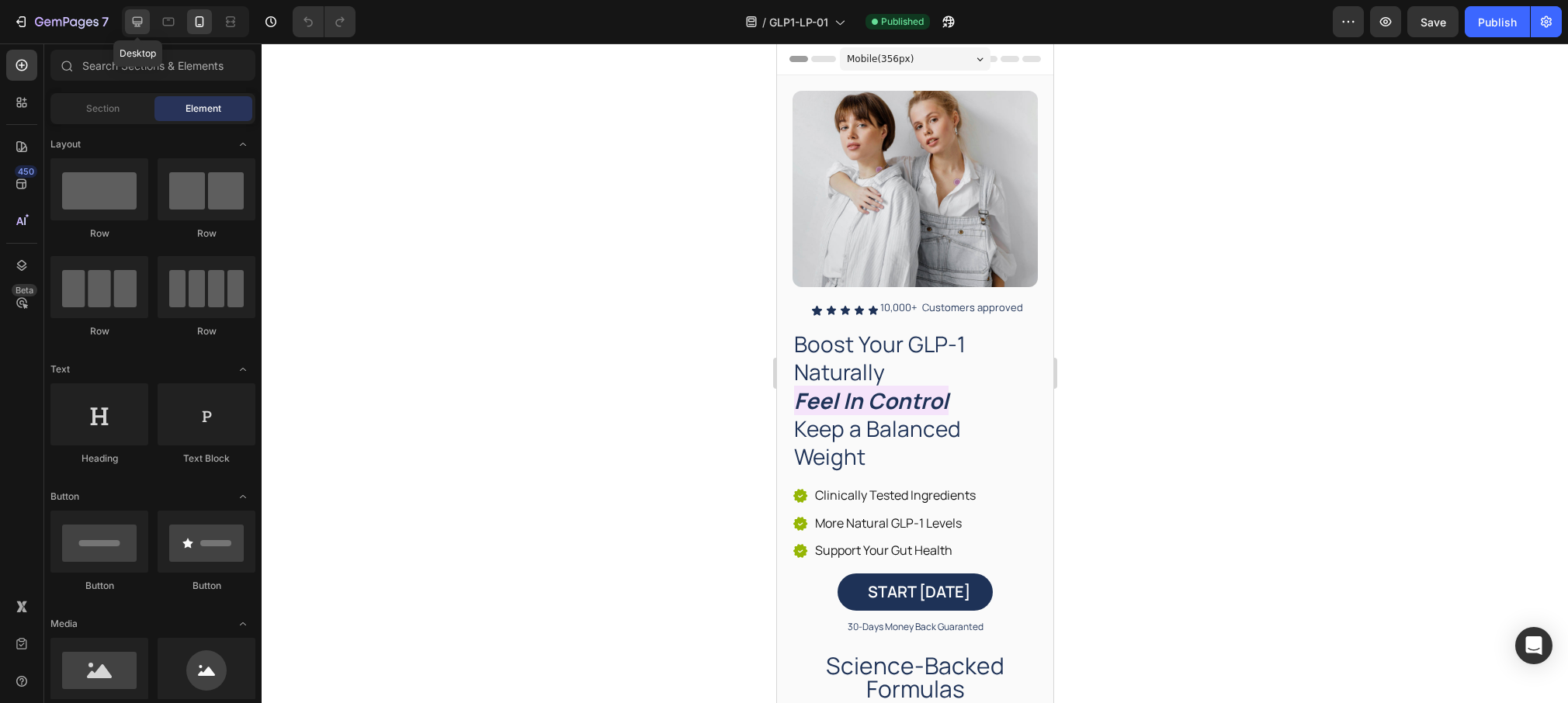
click at [139, 25] on icon at bounding box center [138, 22] width 10 height 10
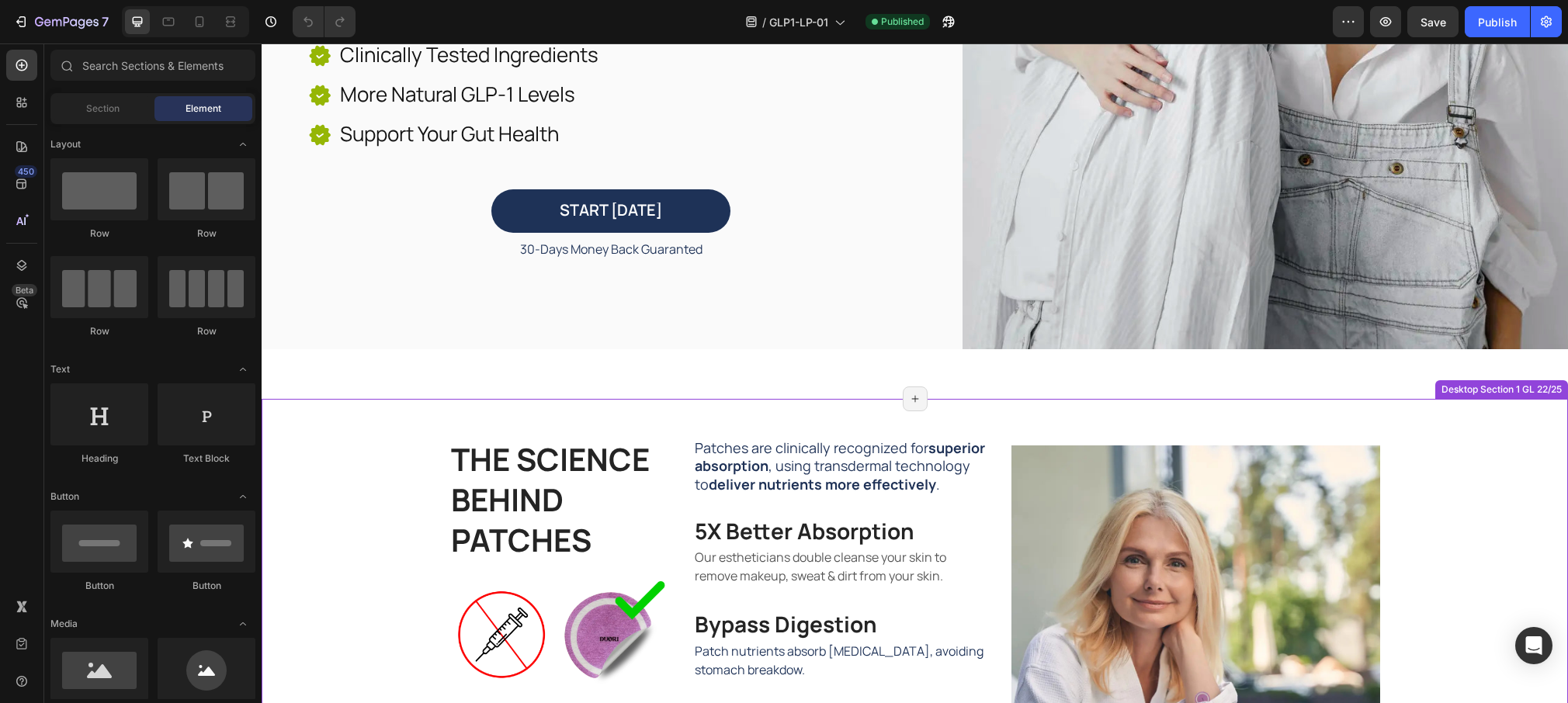
scroll to position [497, 0]
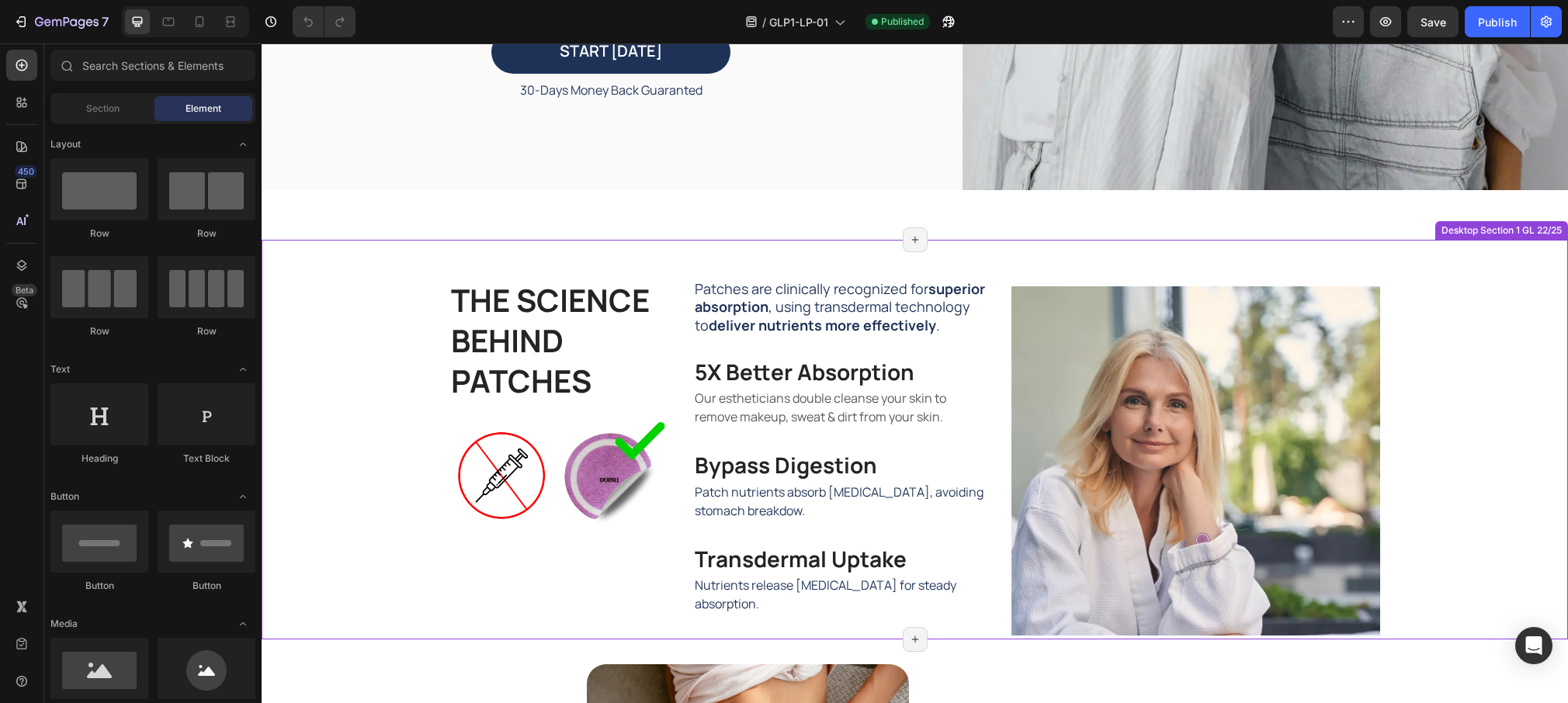
click at [303, 269] on div "THE SCIENCE BEHIND PATCHES Heading Image Patches are clinically recognized for …" at bounding box center [914, 439] width 1306 height 399
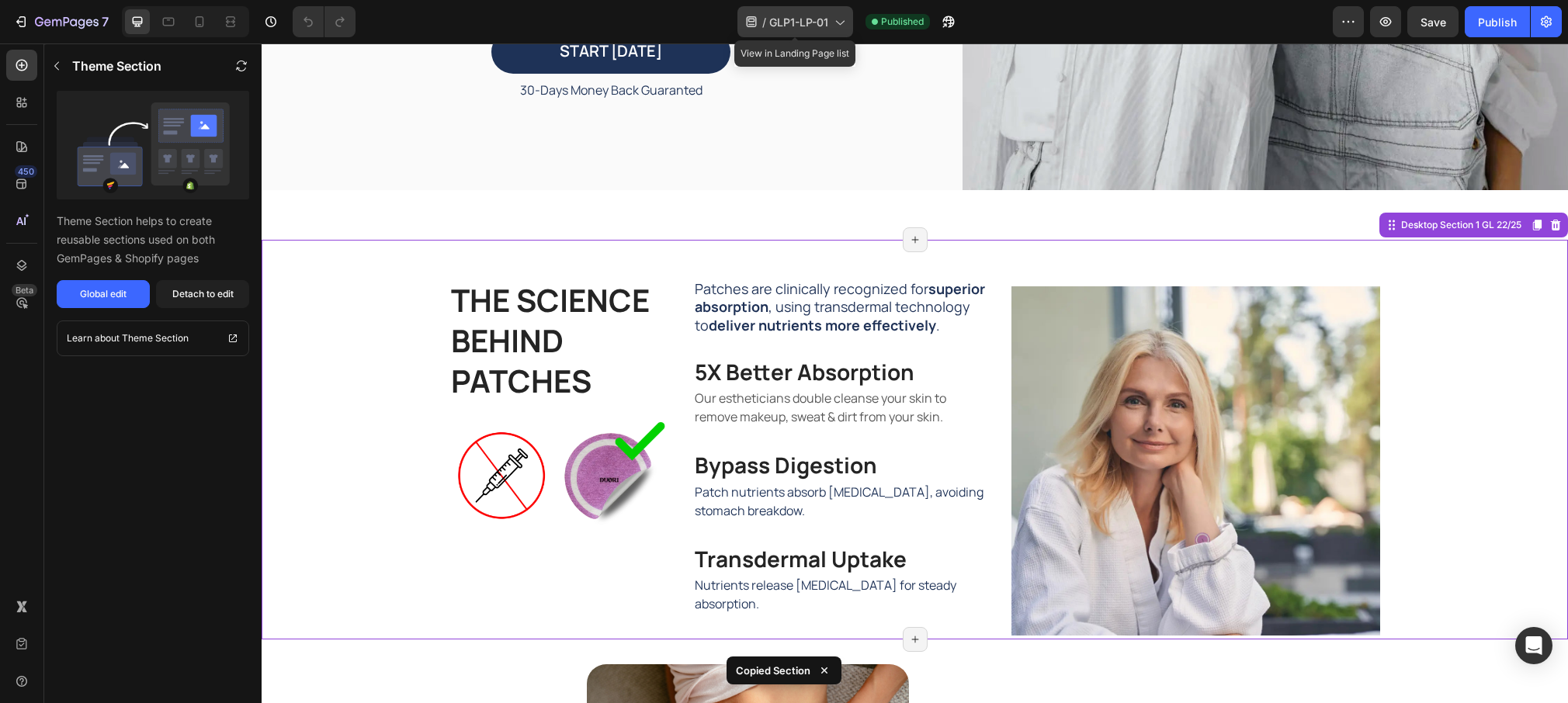
click at [826, 20] on span "GLP1-LP-01" at bounding box center [799, 22] width 59 height 16
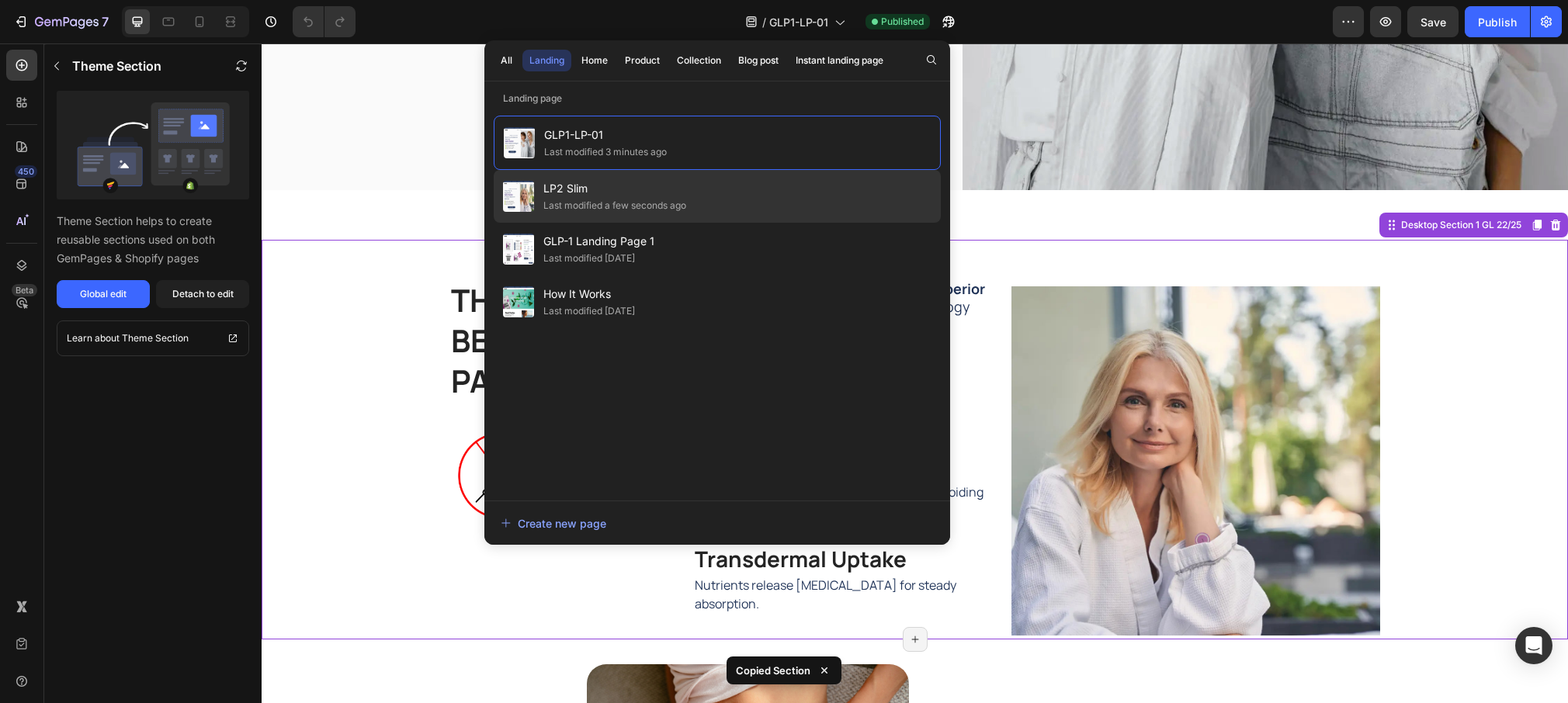
click at [583, 206] on div "Last modified a few seconds ago" at bounding box center [614, 205] width 143 height 16
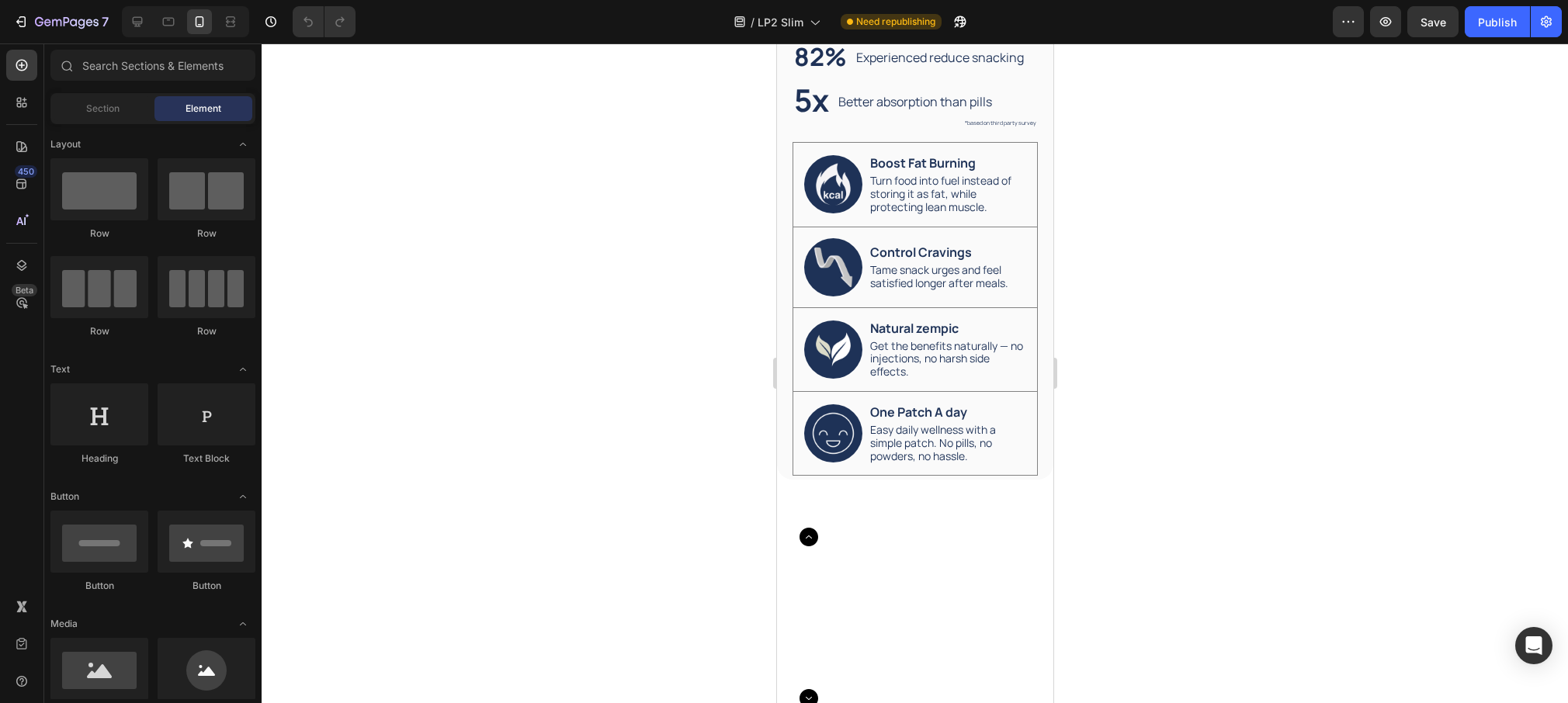
scroll to position [2720, 0]
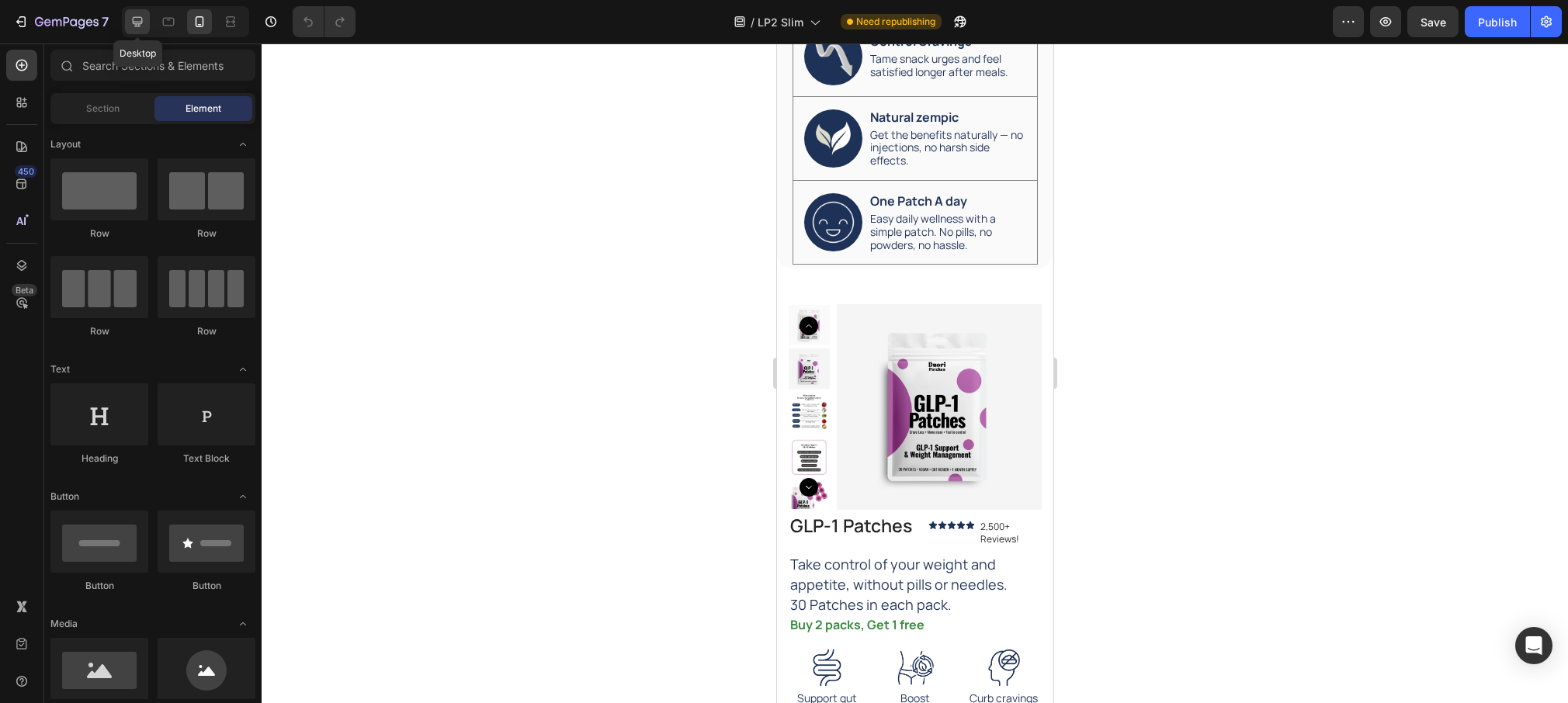
click at [142, 31] on div at bounding box center [137, 21] width 25 height 25
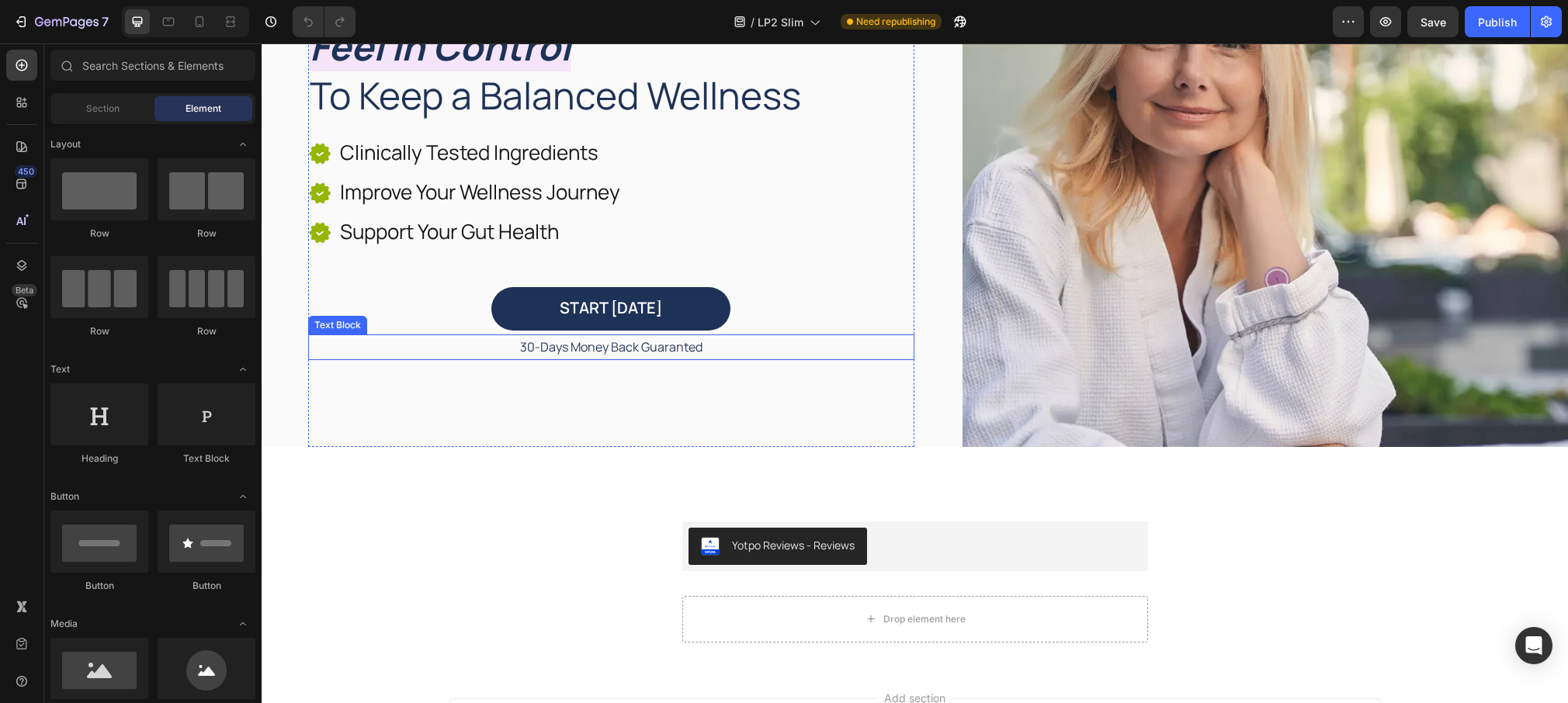
scroll to position [284, 0]
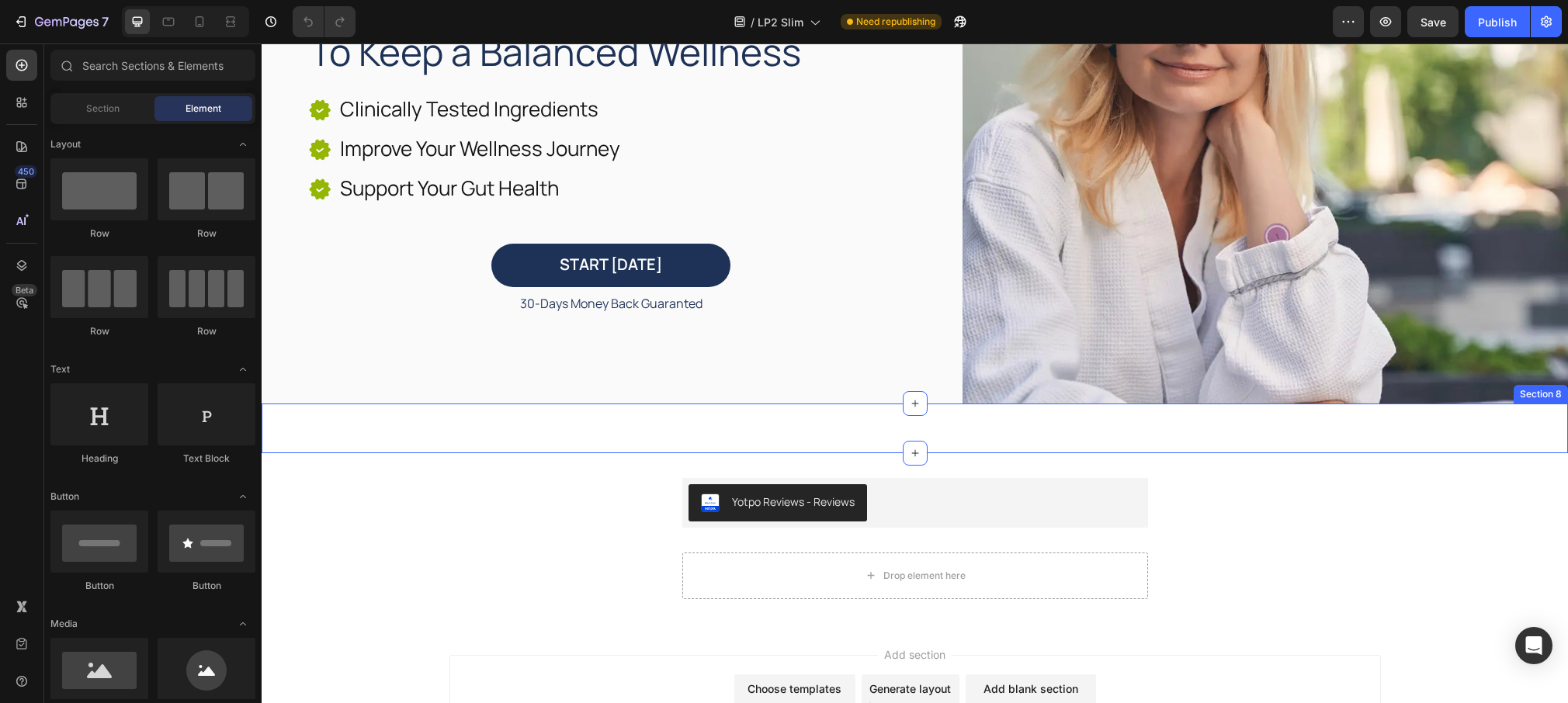
click at [322, 431] on div "The Duori Effect Heading 92% Heading Experienced reduce cravings Text Block Row…" at bounding box center [914, 429] width 1306 height 49
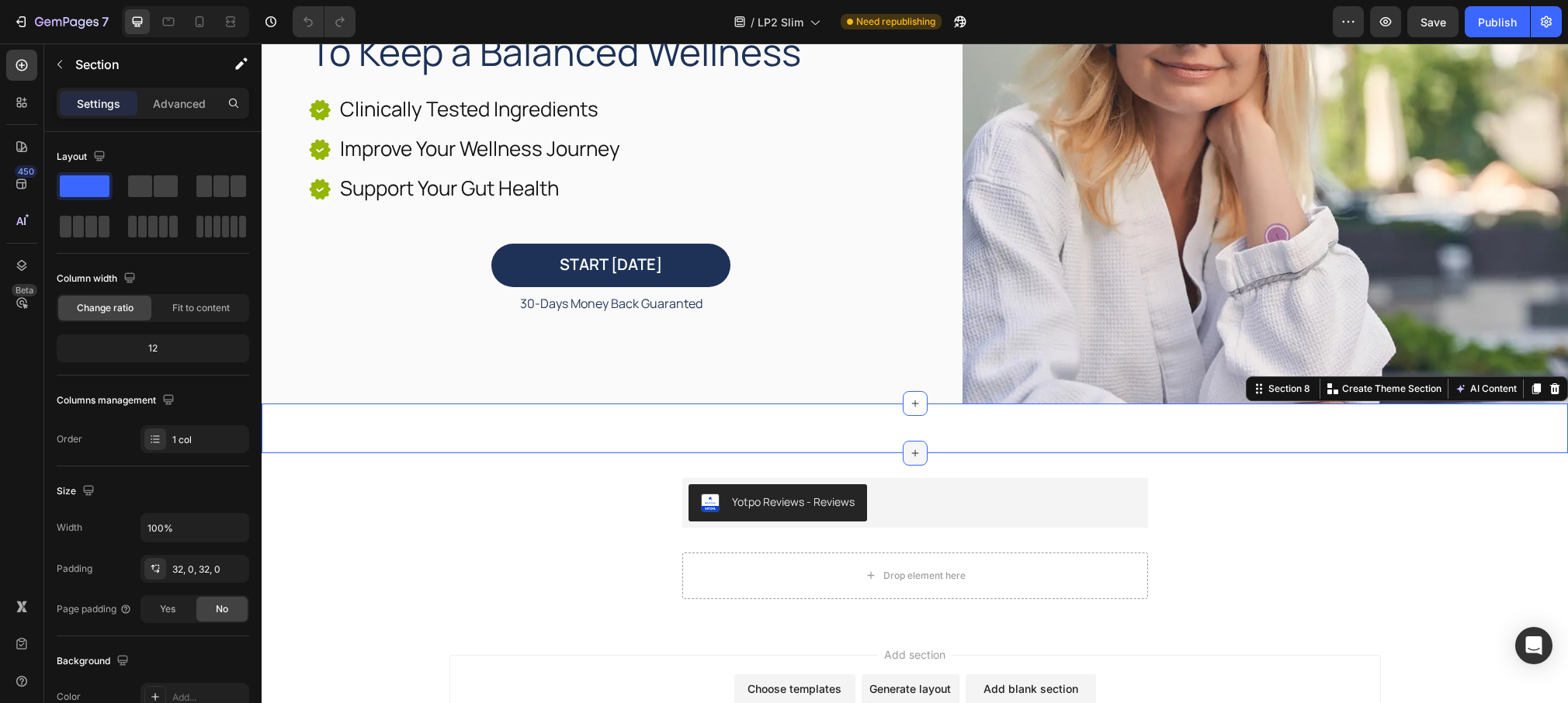
click at [910, 451] on icon at bounding box center [915, 453] width 13 height 13
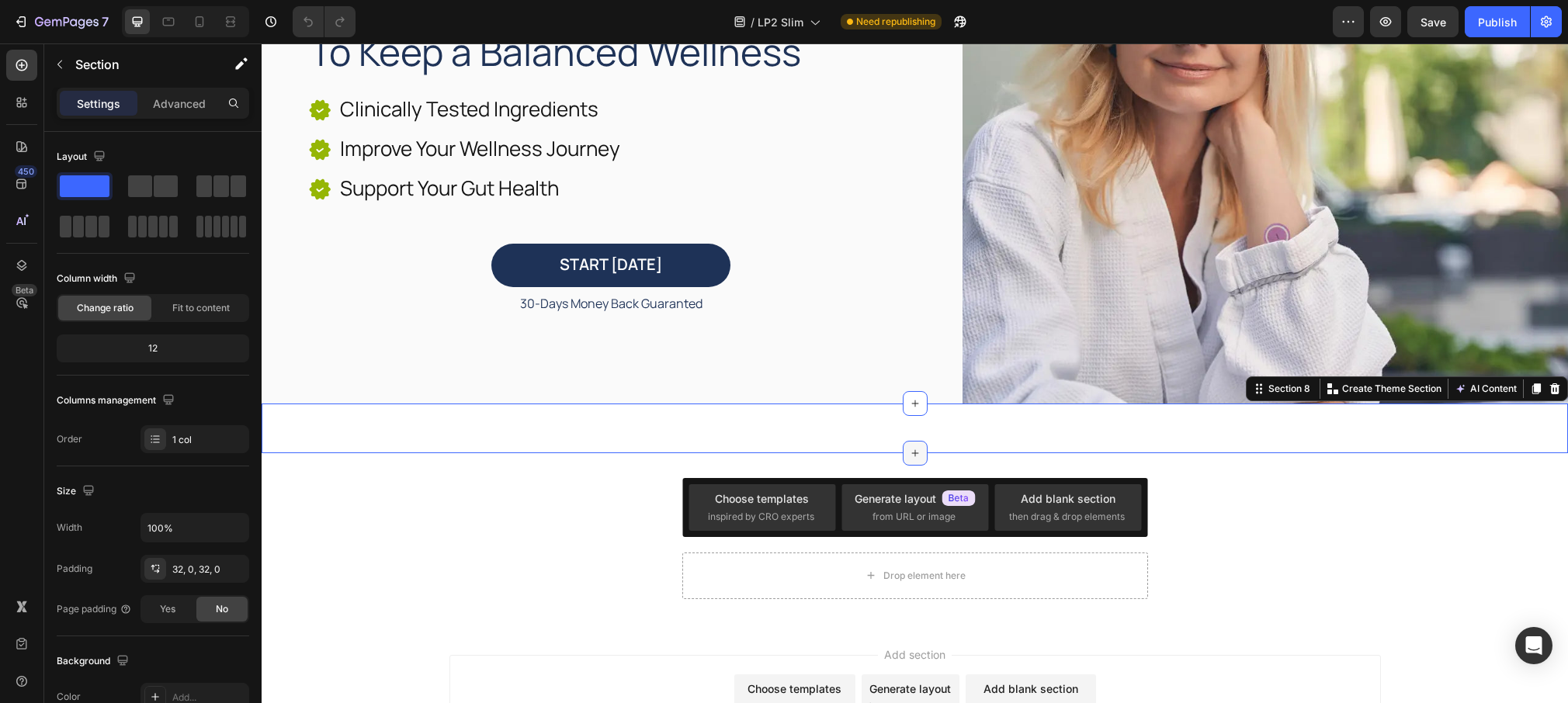
scroll to position [283, 0]
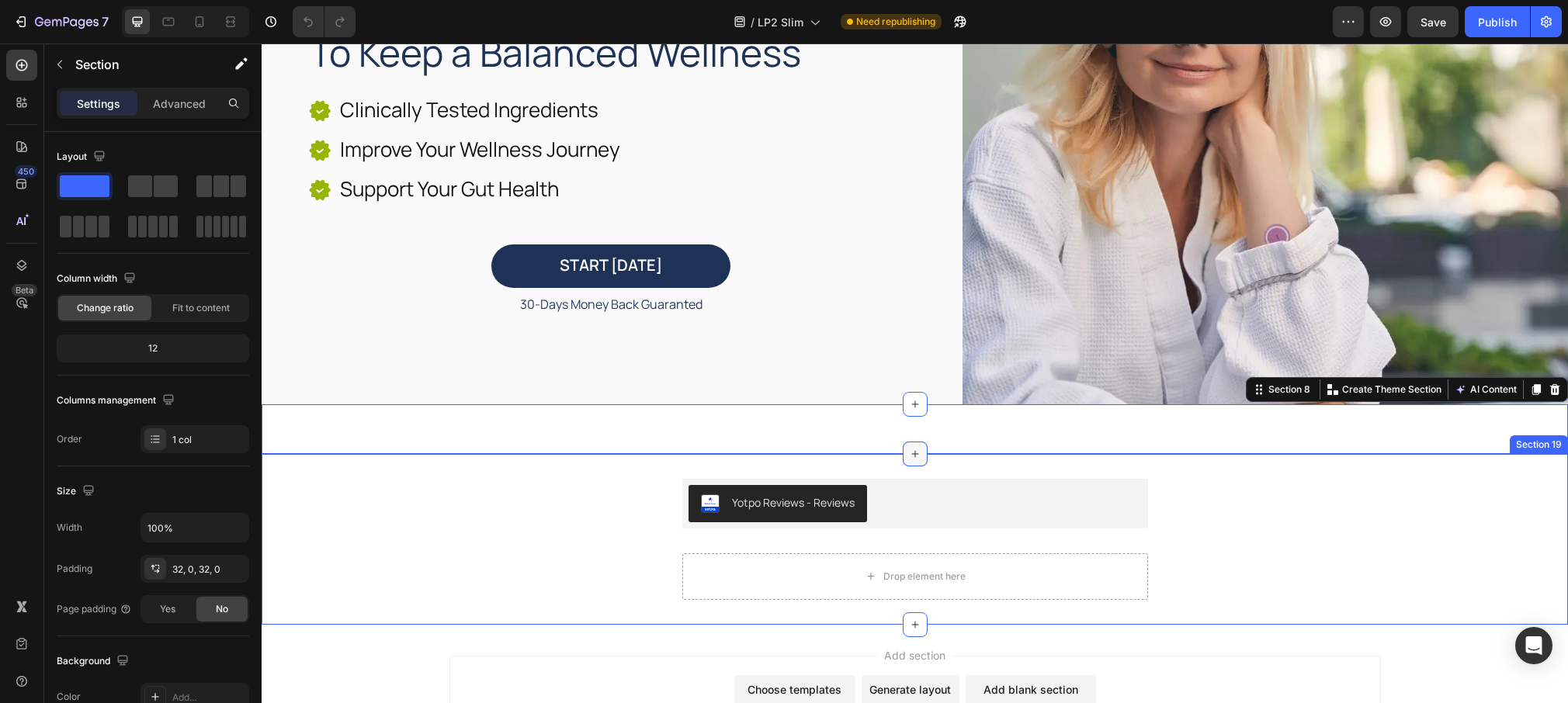
click at [917, 453] on icon at bounding box center [915, 454] width 13 height 13
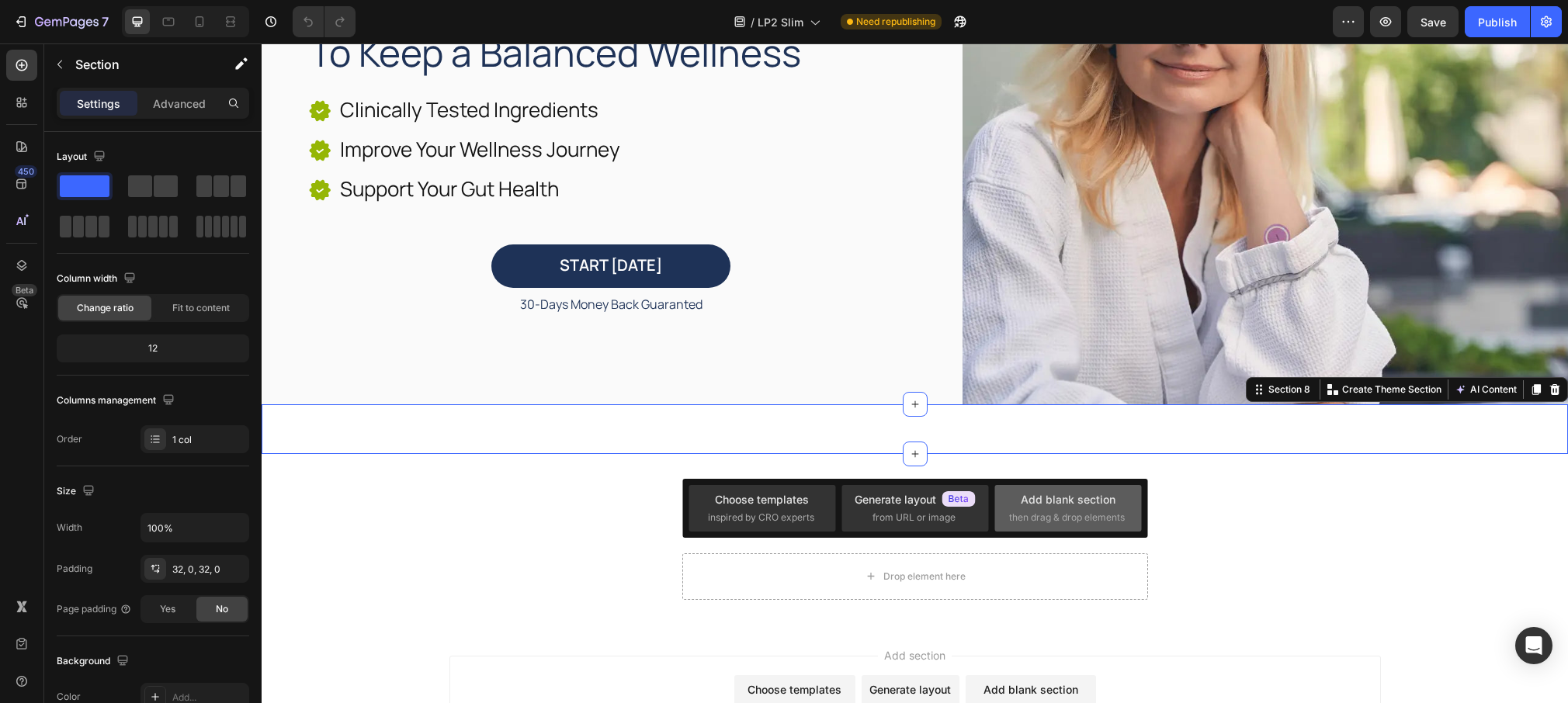
click at [1085, 502] on div "Add blank section" at bounding box center [1068, 500] width 95 height 16
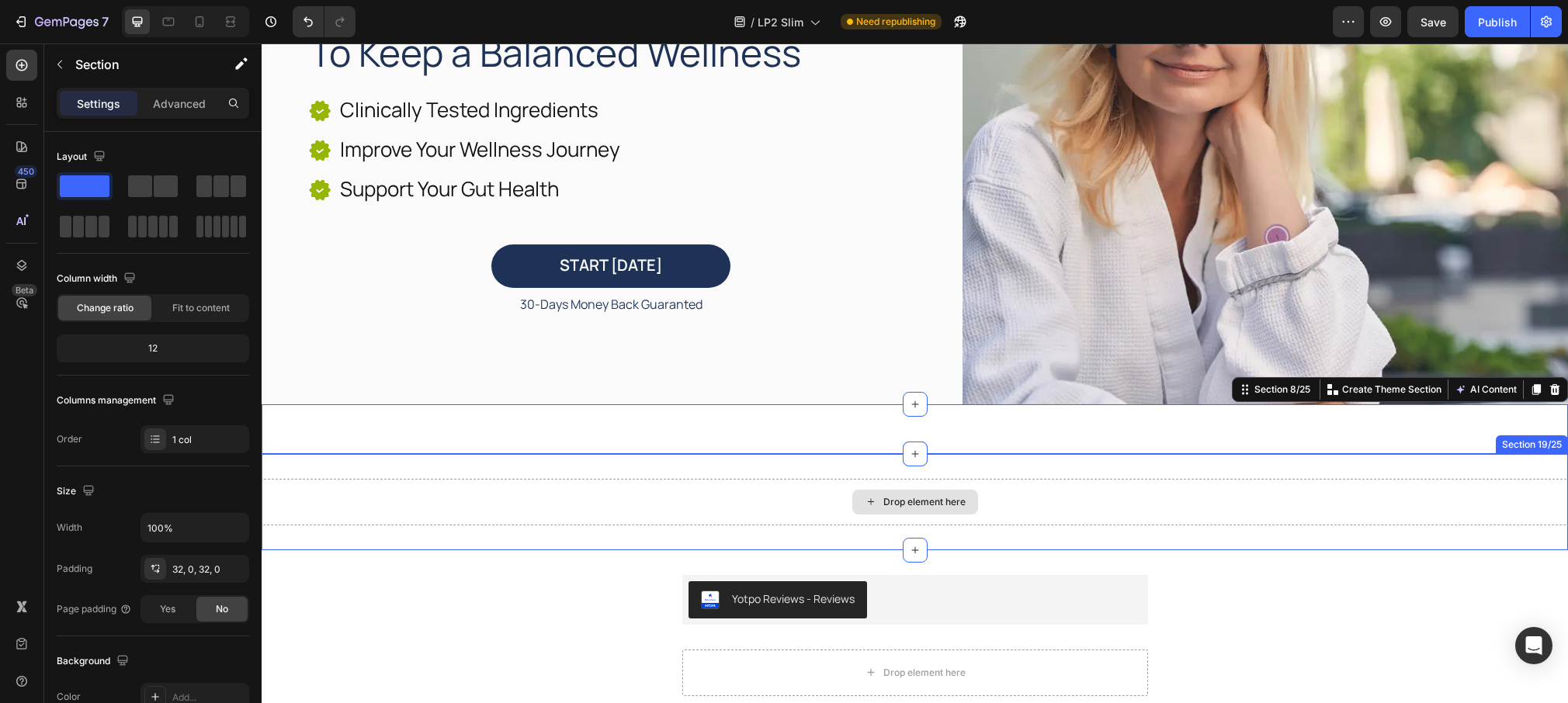
click at [511, 494] on div "Drop element here" at bounding box center [914, 501] width 1306 height 47
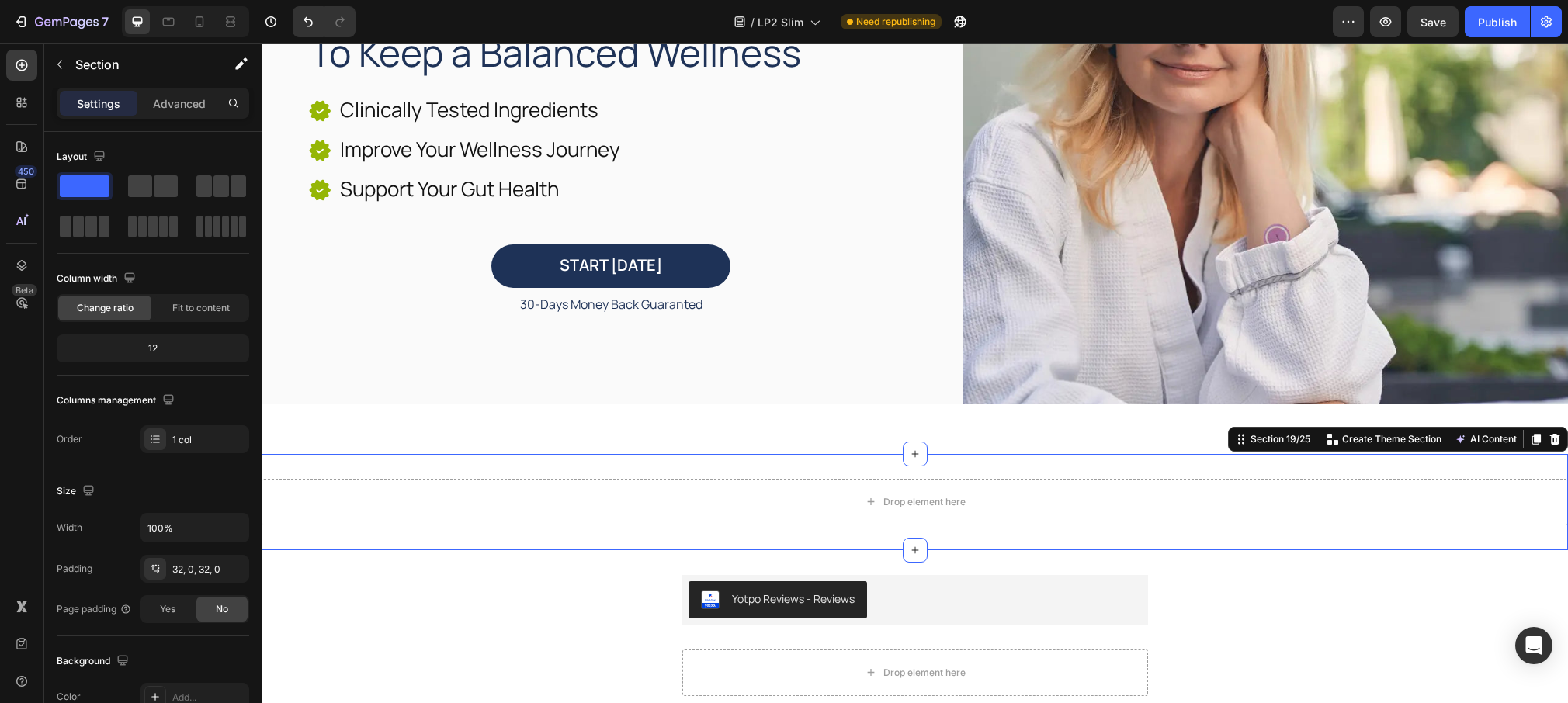
click at [494, 466] on div "Drop element here Section 19/25 Create Theme Section AI Content Write with GemA…" at bounding box center [914, 502] width 1306 height 97
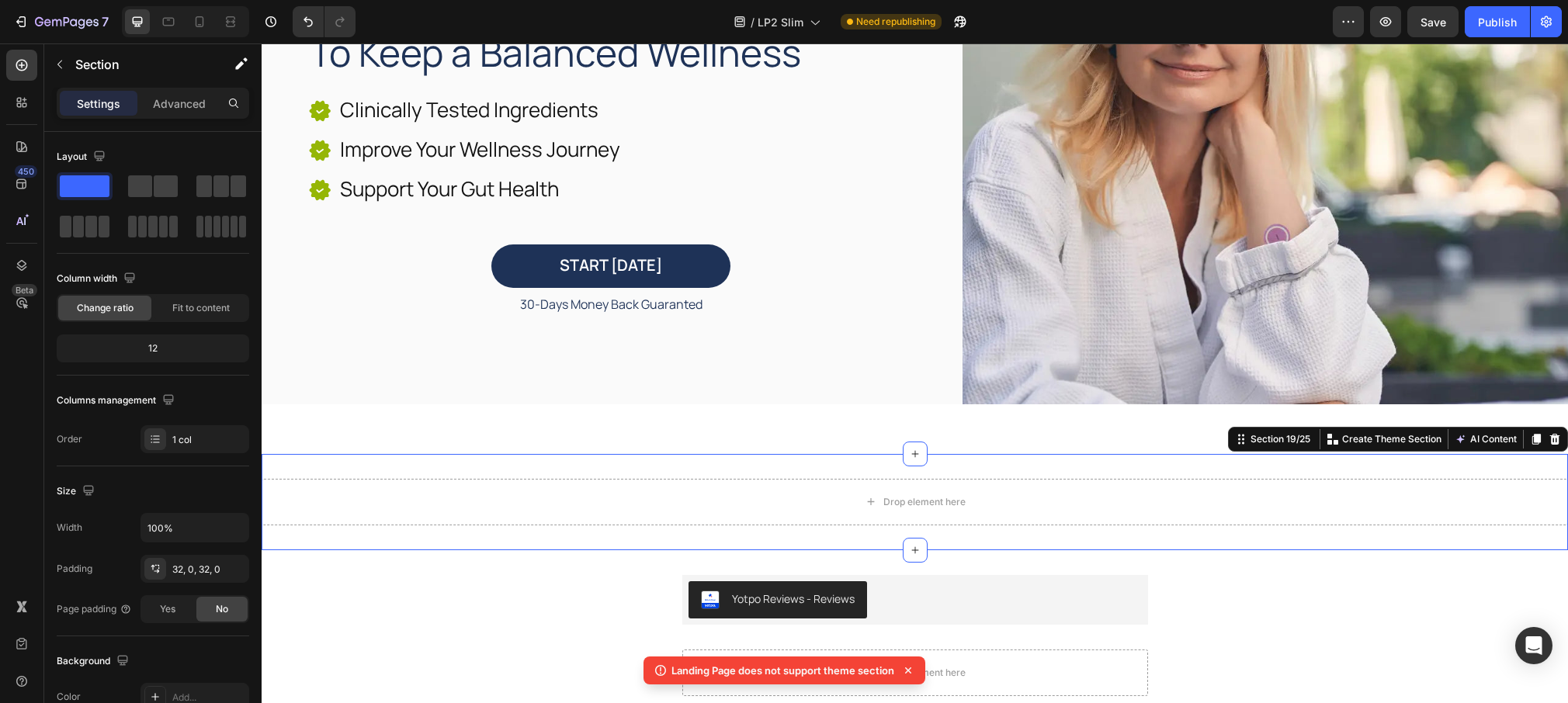
click at [481, 468] on div "Drop element here Section 19/25 Create Theme Section AI Content Write with GemA…" at bounding box center [914, 502] width 1306 height 97
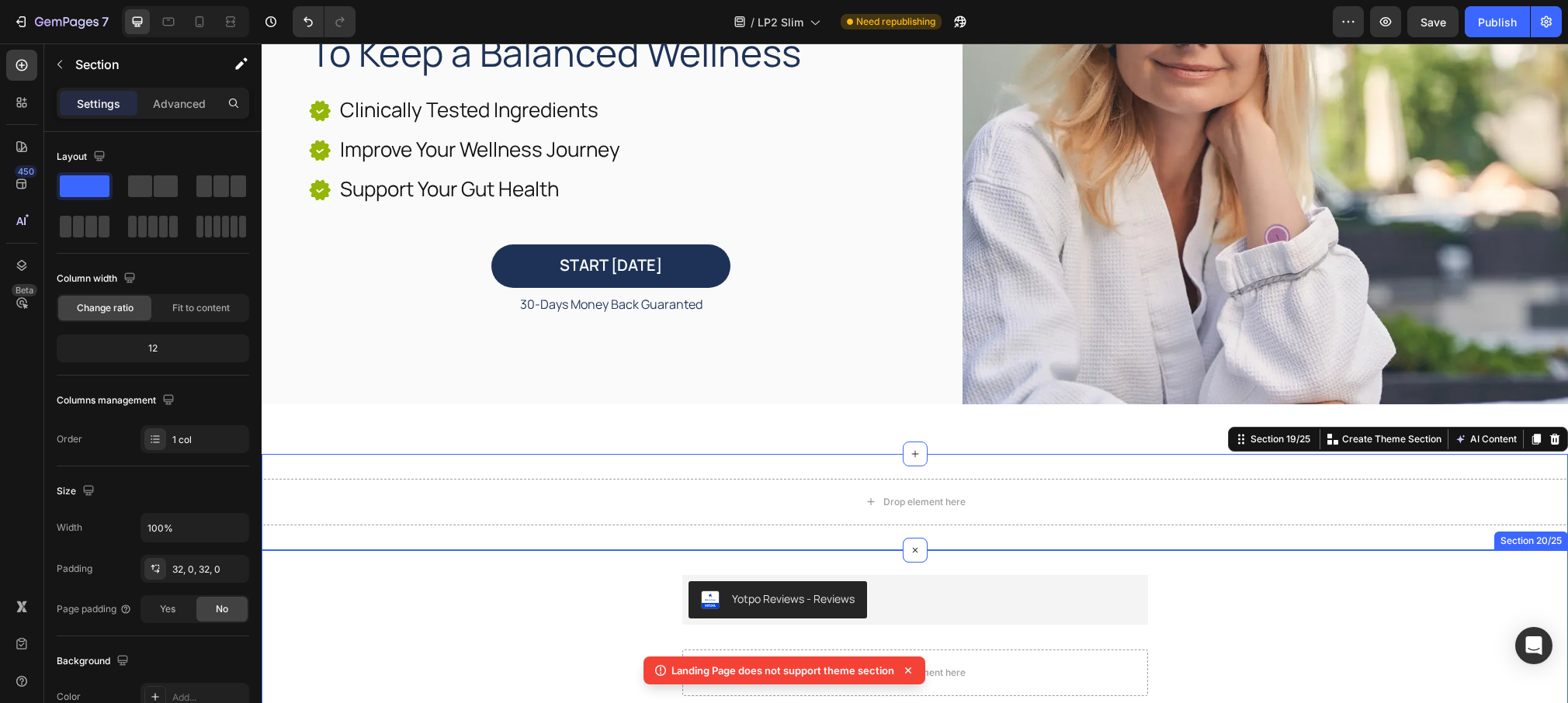
click at [414, 609] on div "Yotpo Reviews - Reviews Yotpo Reviews Drop element here Product" at bounding box center [914, 636] width 1306 height 121
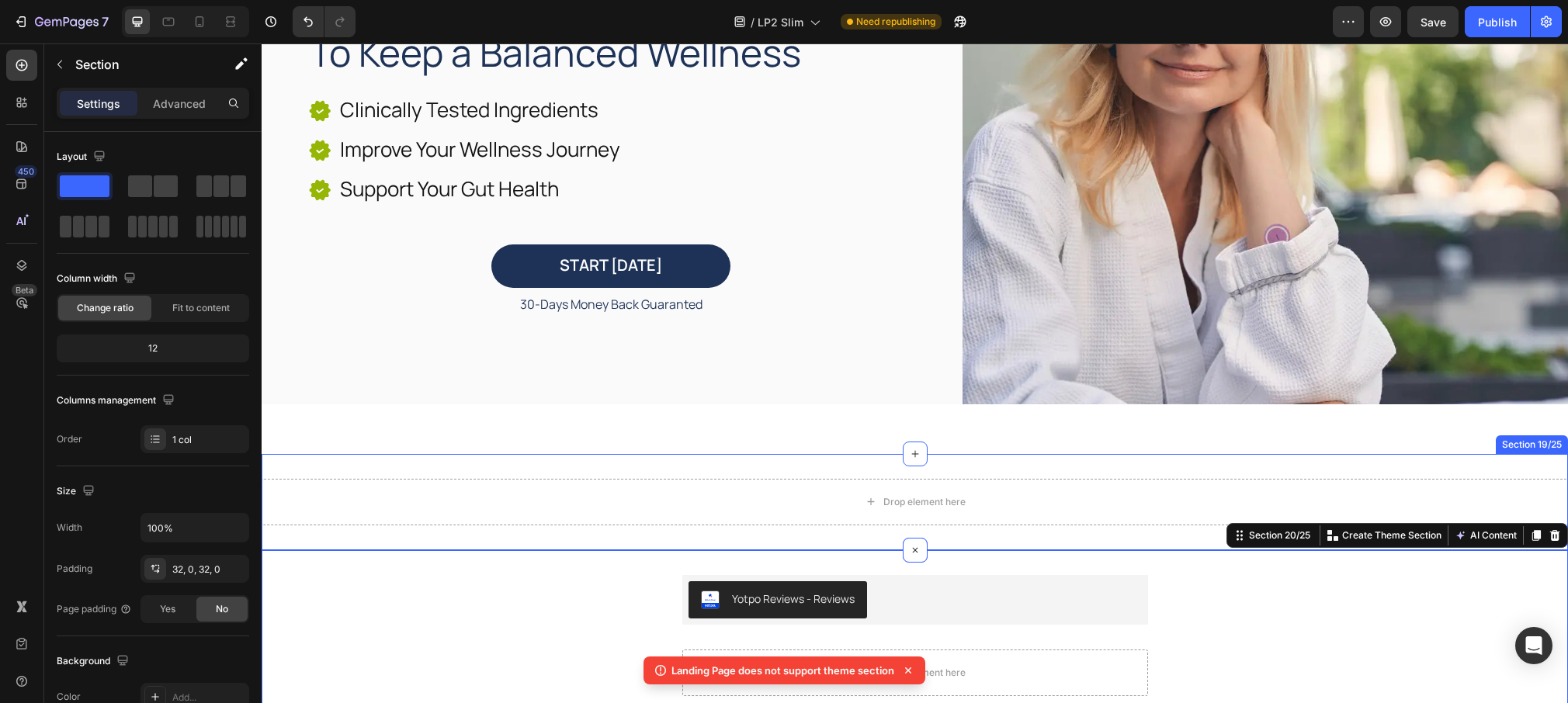
click at [409, 467] on div "Drop element here Section 19/25" at bounding box center [914, 502] width 1306 height 97
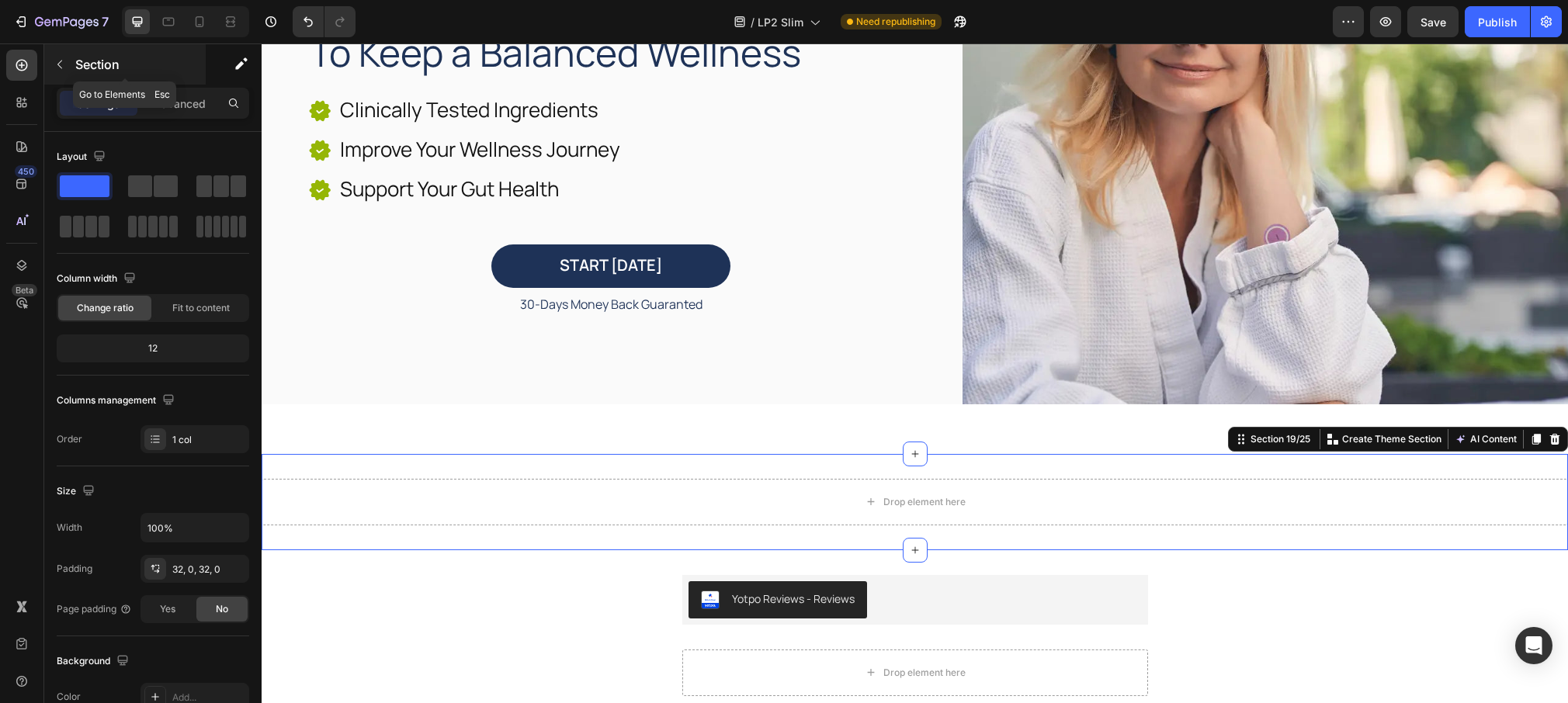
click at [67, 73] on button "button" at bounding box center [59, 64] width 25 height 25
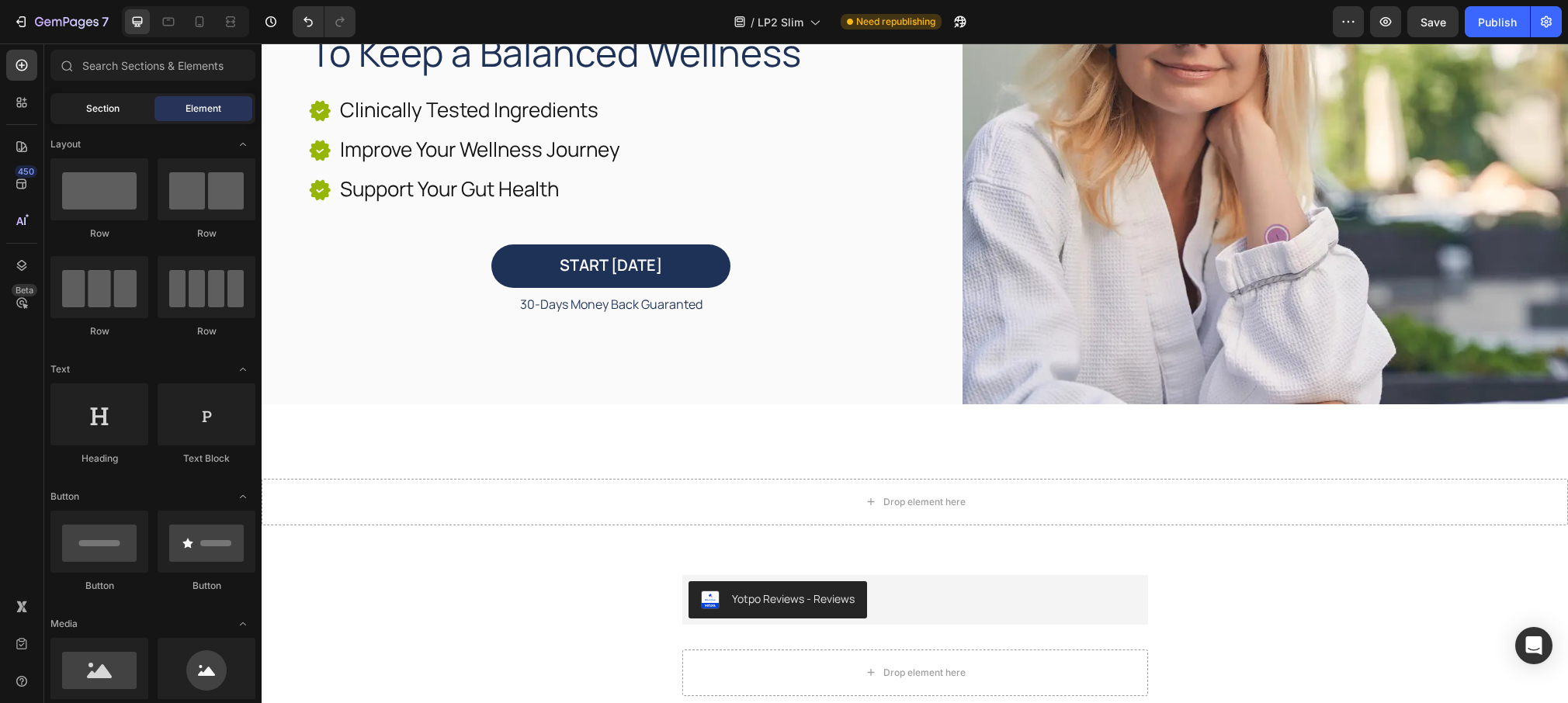
click at [122, 112] on div "Section" at bounding box center [102, 109] width 98 height 25
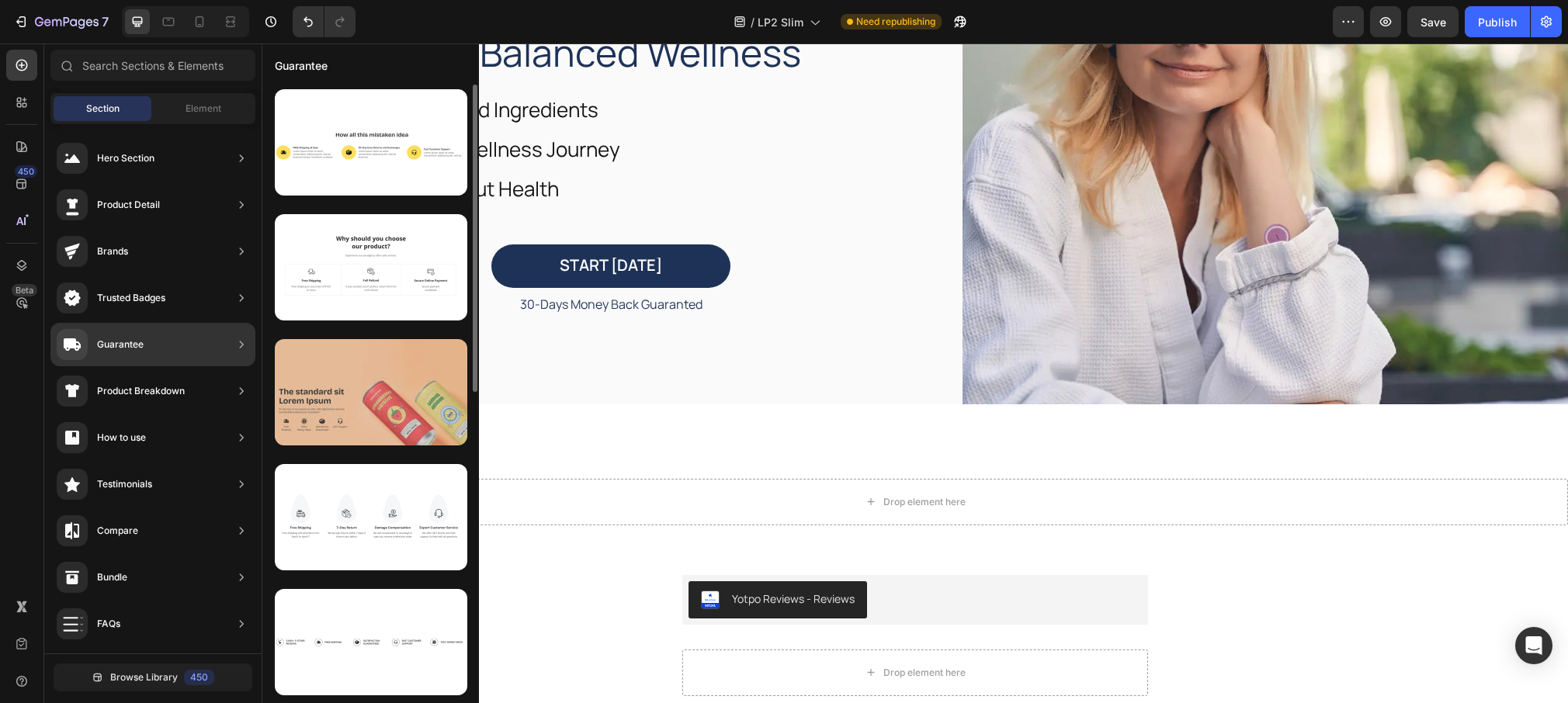
click at [374, 374] on div at bounding box center [370, 392] width 192 height 107
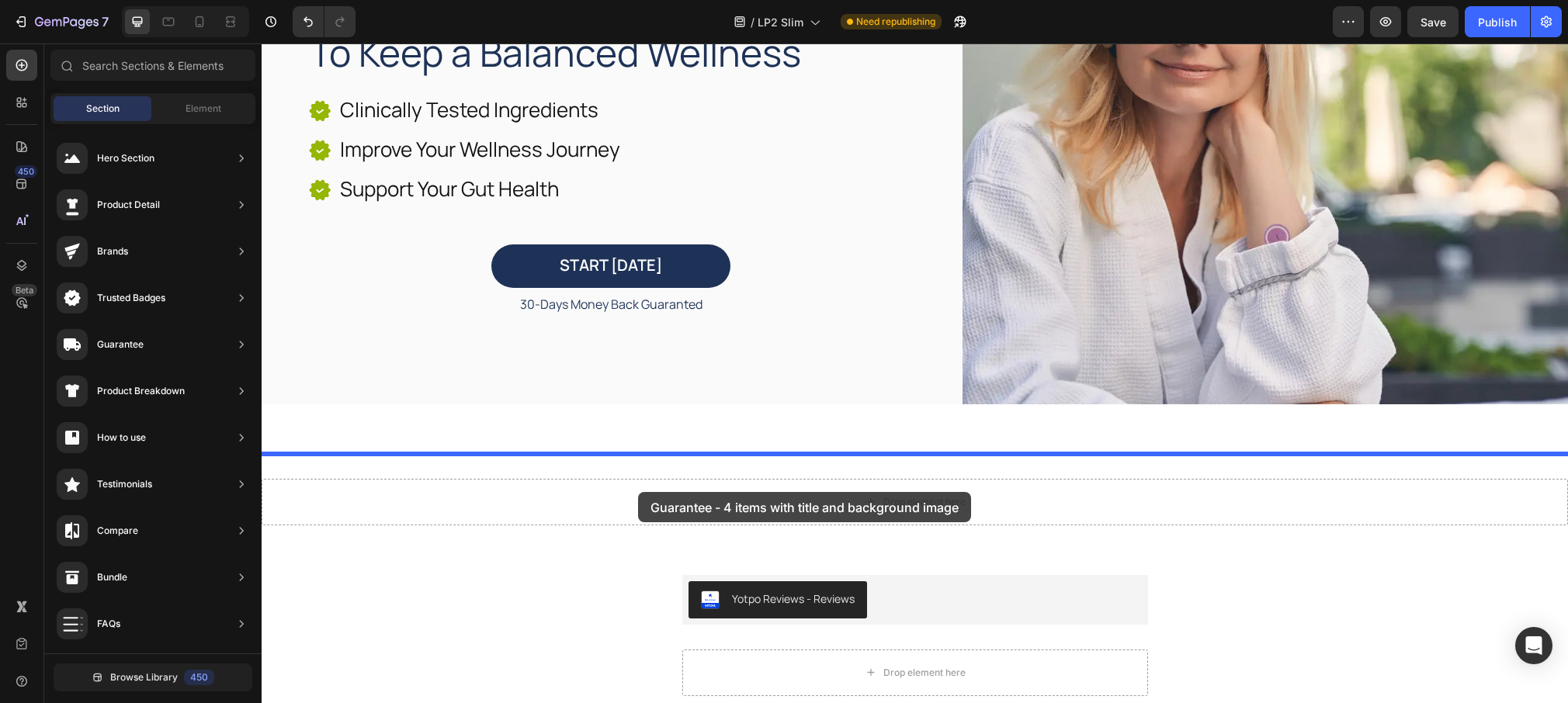
drag, startPoint x: 661, startPoint y: 452, endPoint x: 638, endPoint y: 492, distance: 46.1
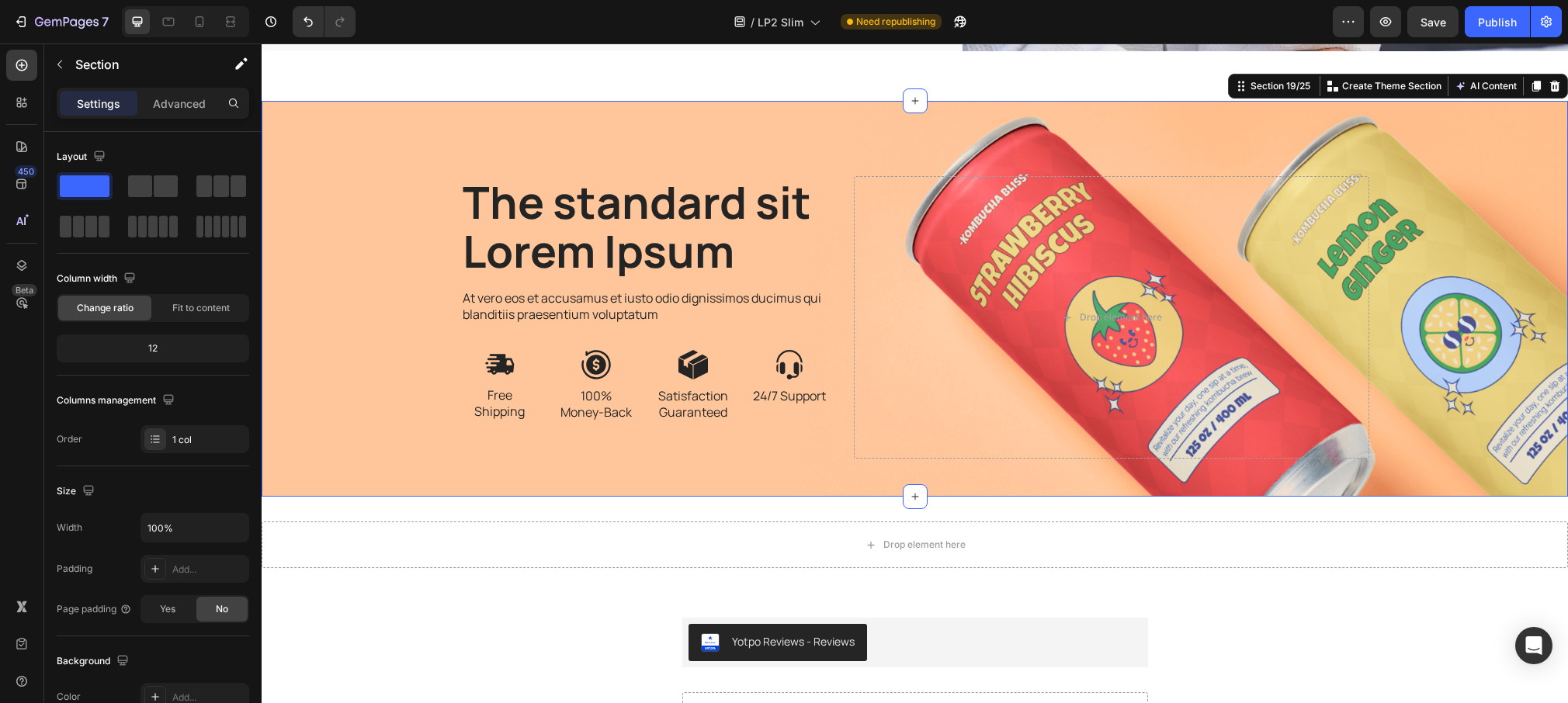
scroll to position [639, 0]
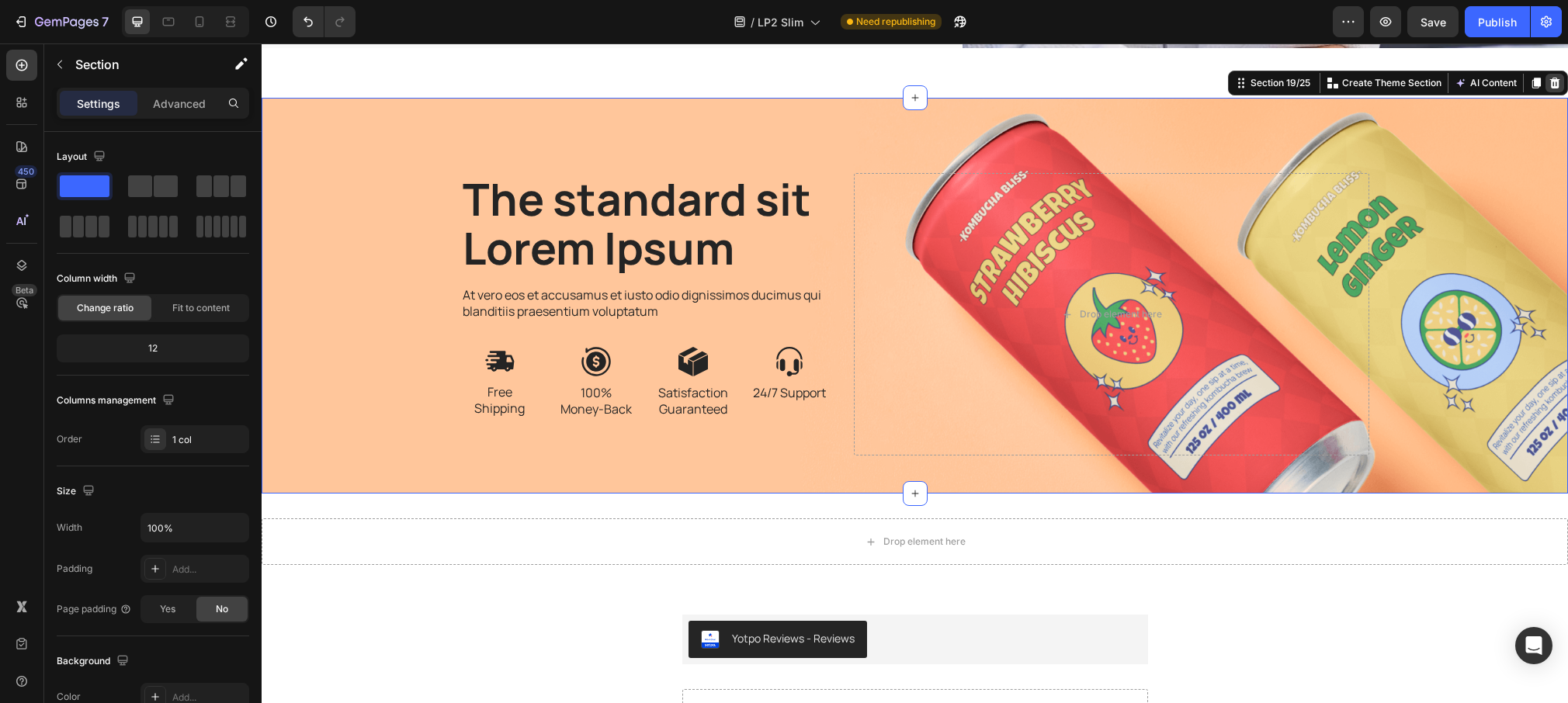
click at [1552, 81] on icon at bounding box center [1554, 83] width 10 height 11
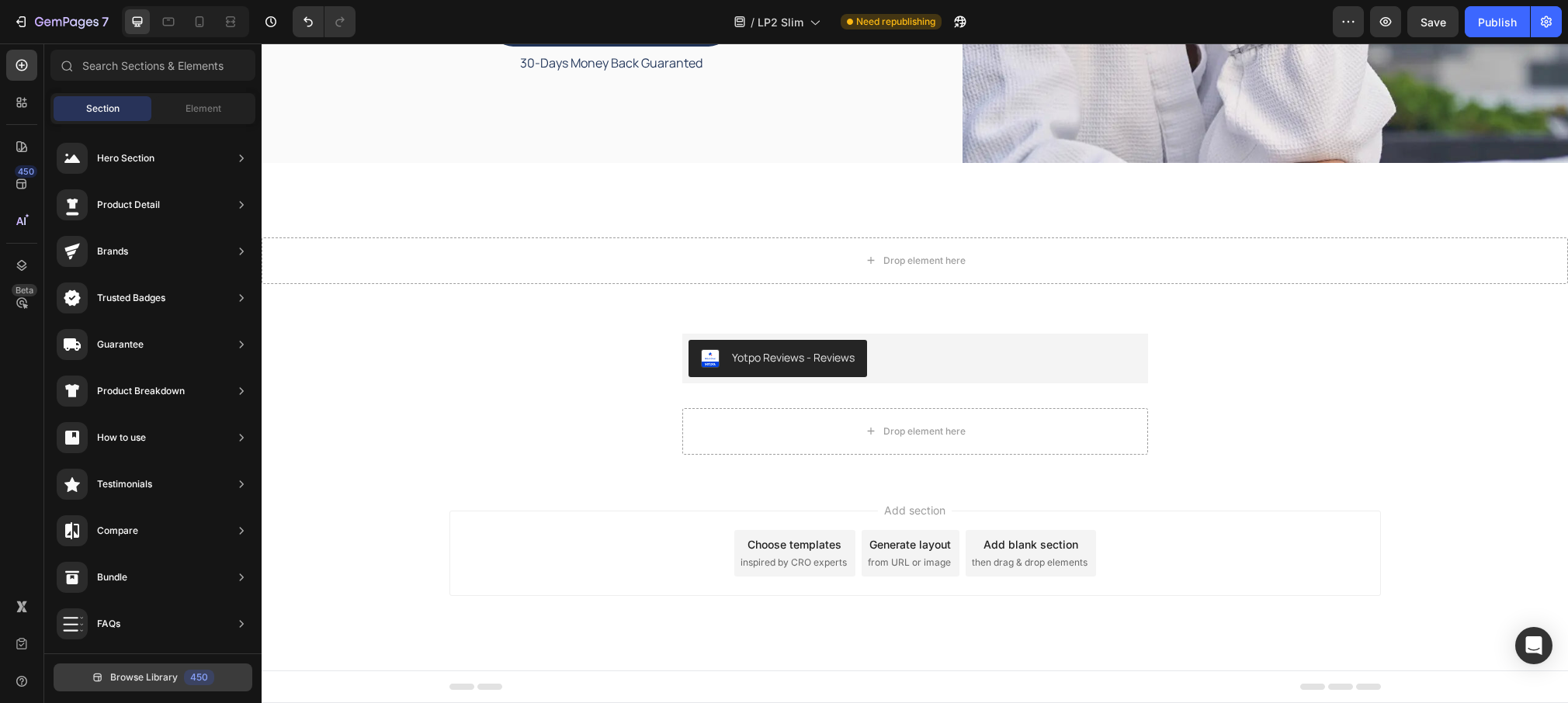
click at [136, 677] on span "Browse Library" at bounding box center [144, 677] width 67 height 14
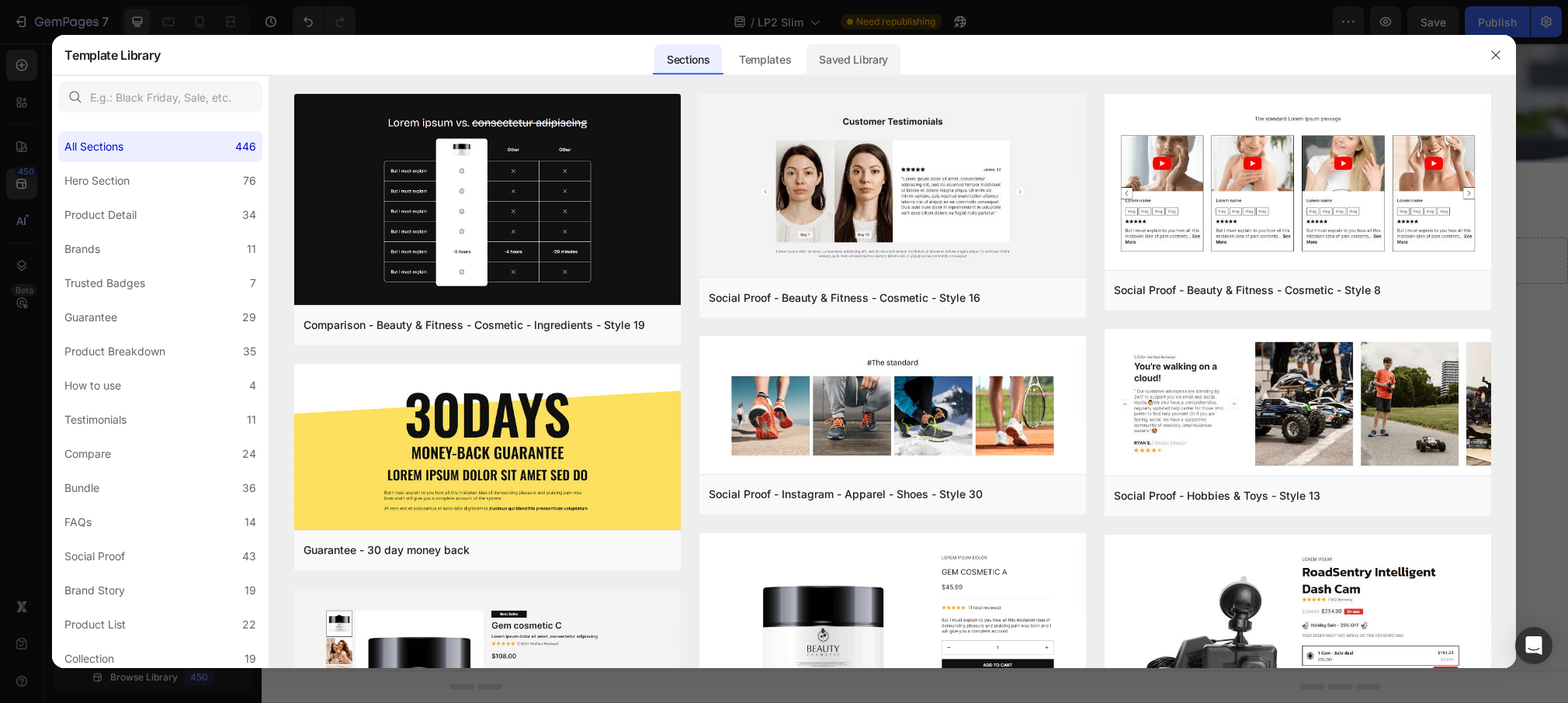
click at [851, 61] on div "Saved Library" at bounding box center [853, 60] width 94 height 31
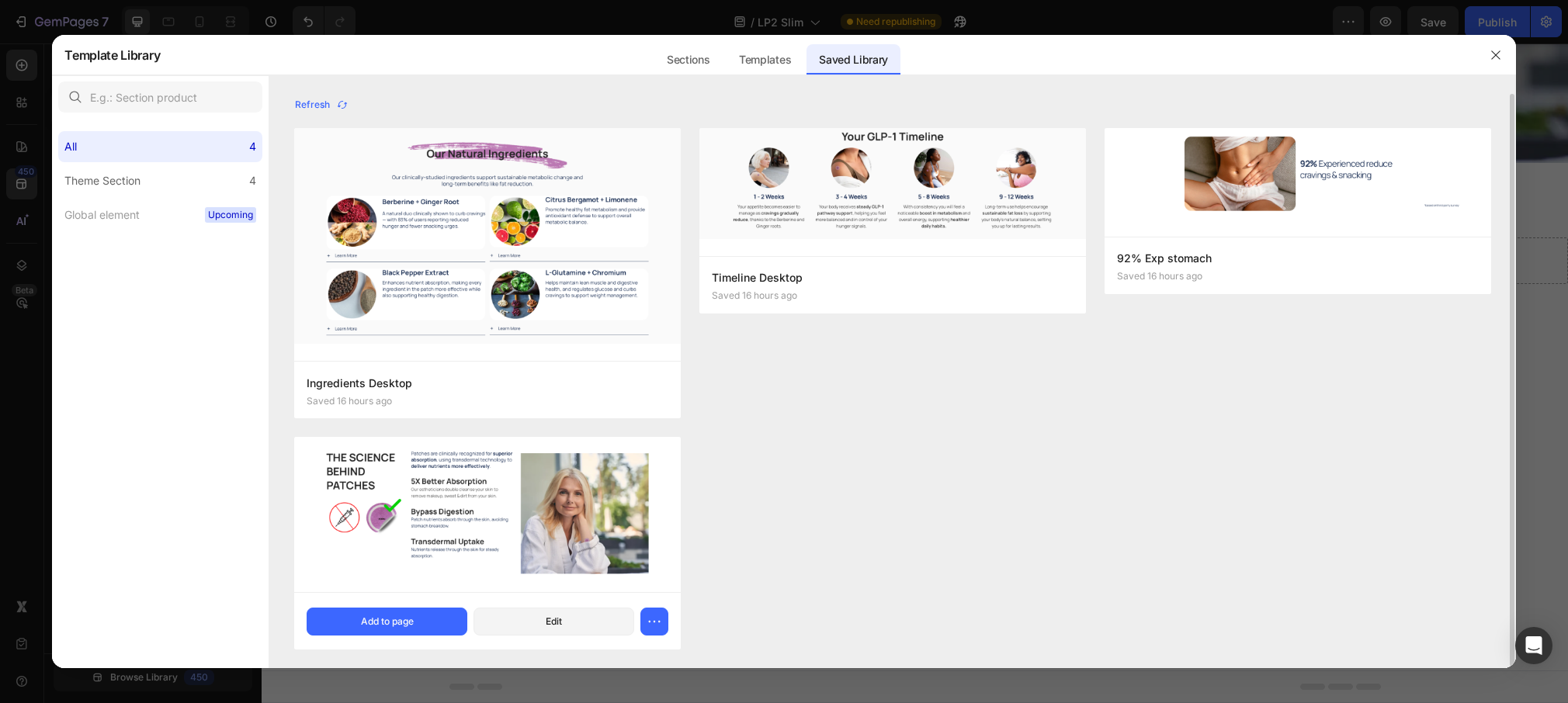
click at [493, 527] on img at bounding box center [488, 515] width 387 height 155
click at [437, 634] on button "Add to page" at bounding box center [387, 622] width 160 height 28
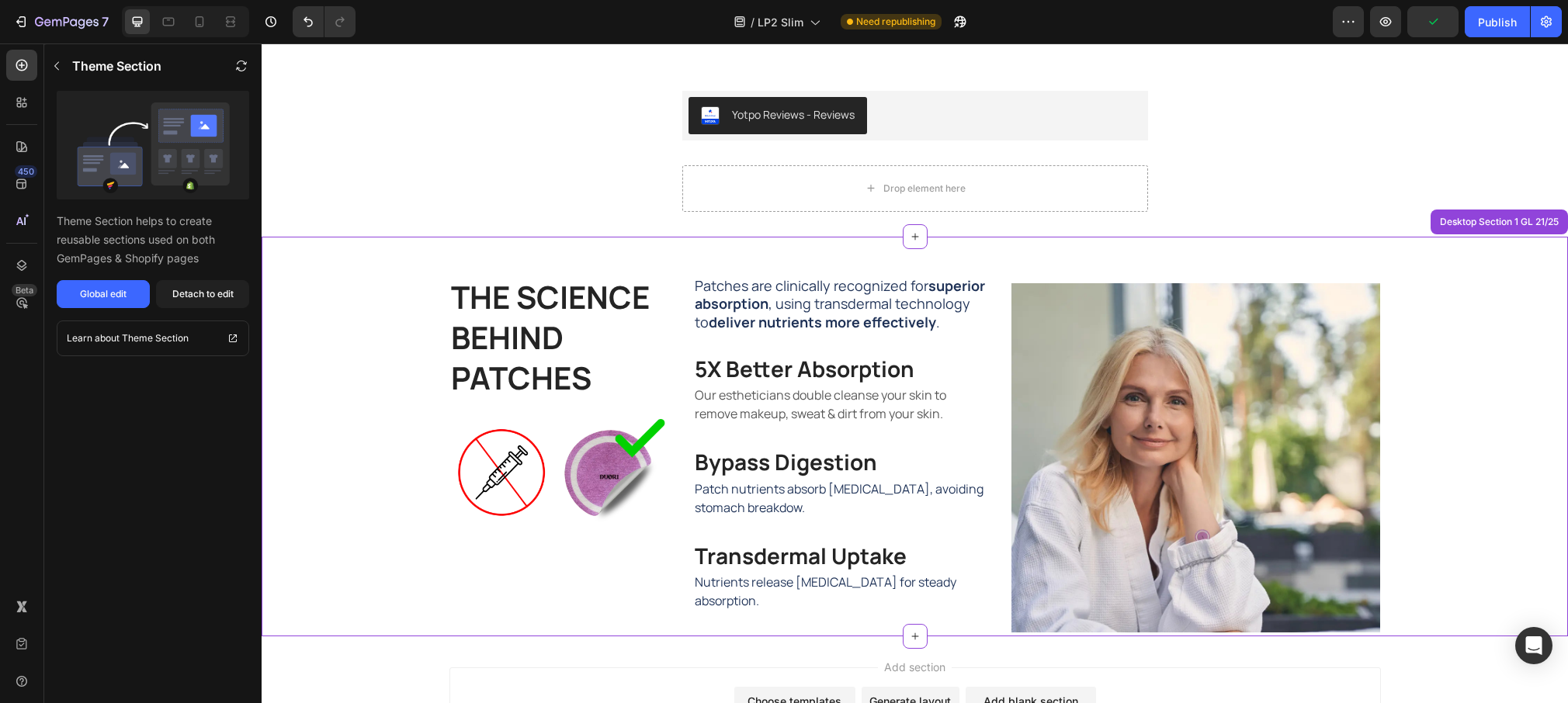
scroll to position [745, 0]
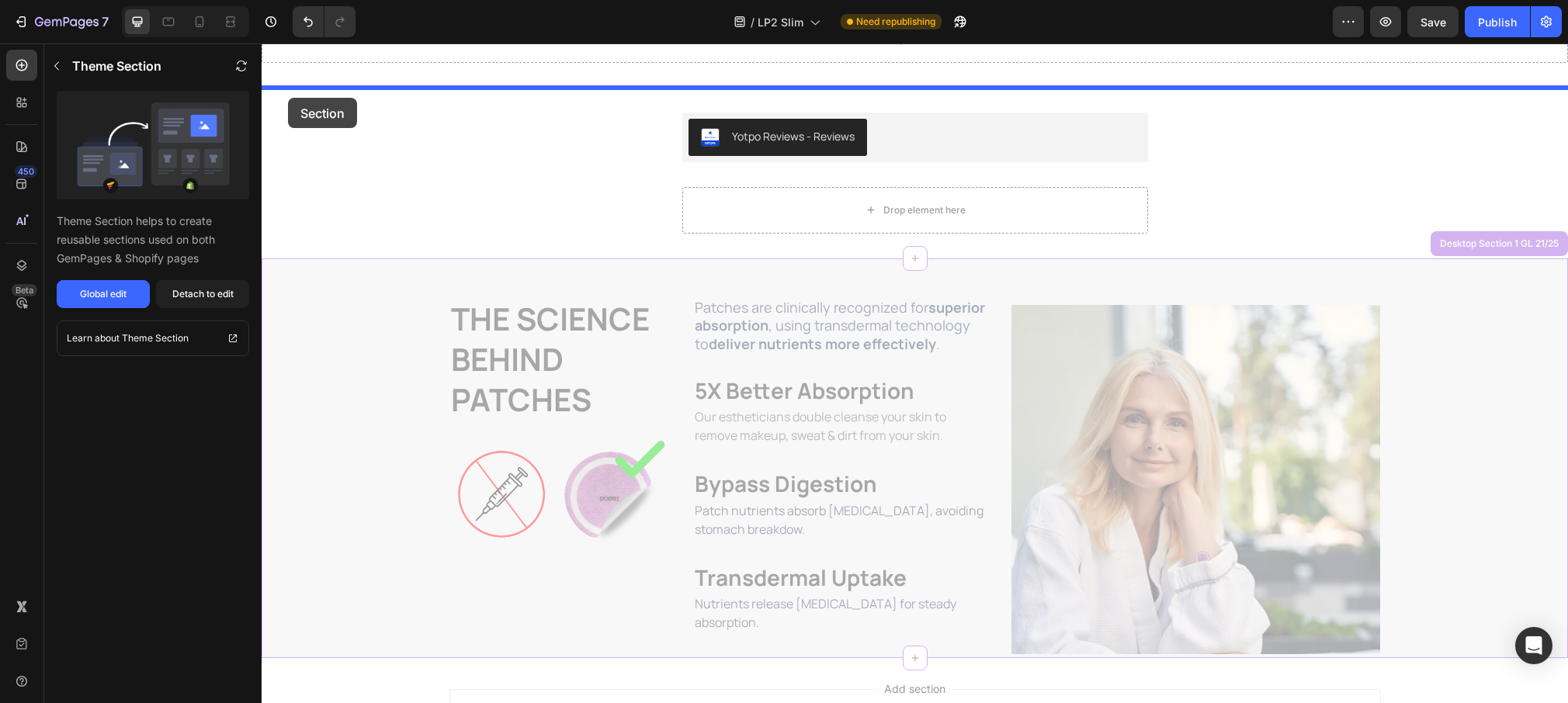
drag, startPoint x: 295, startPoint y: 274, endPoint x: 288, endPoint y: 98, distance: 176.1
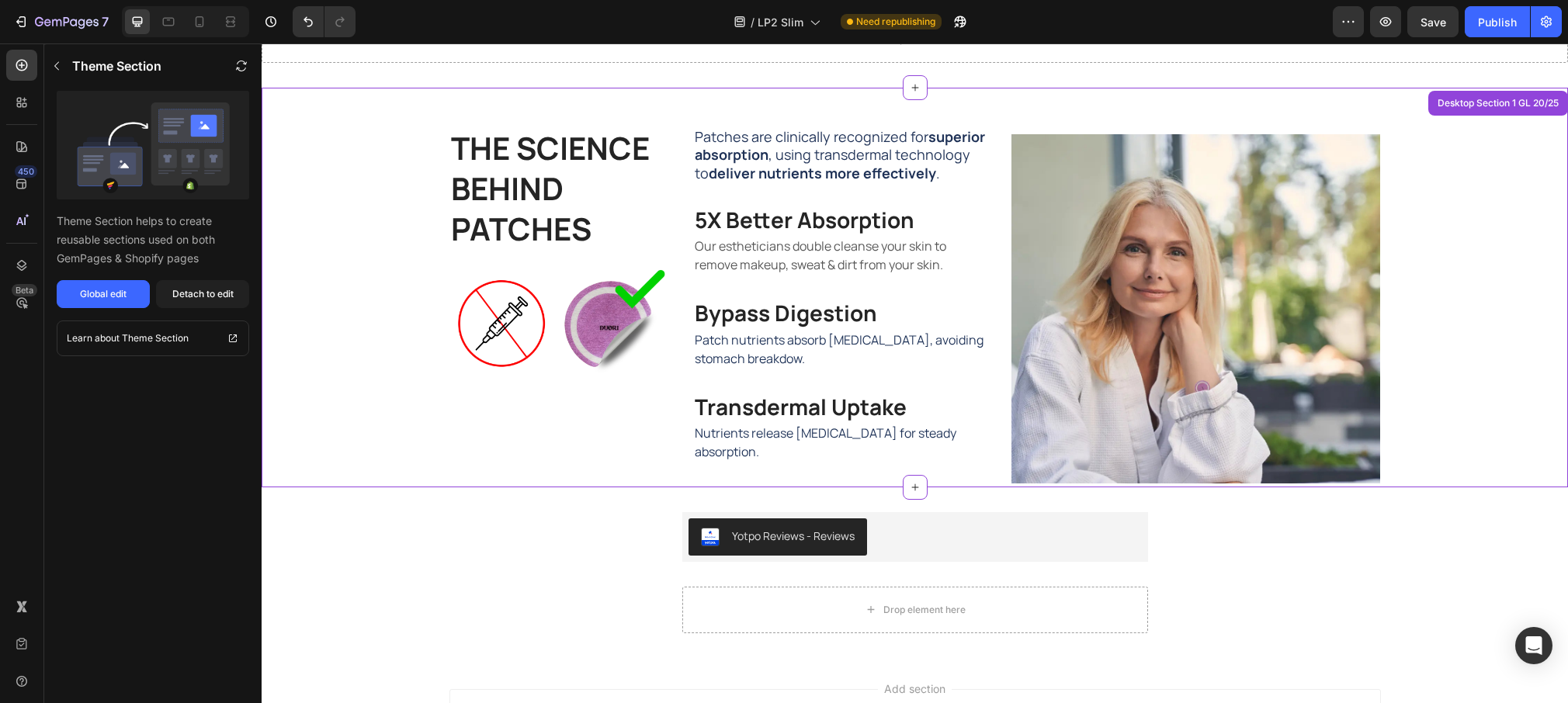
scroll to position [588, 0]
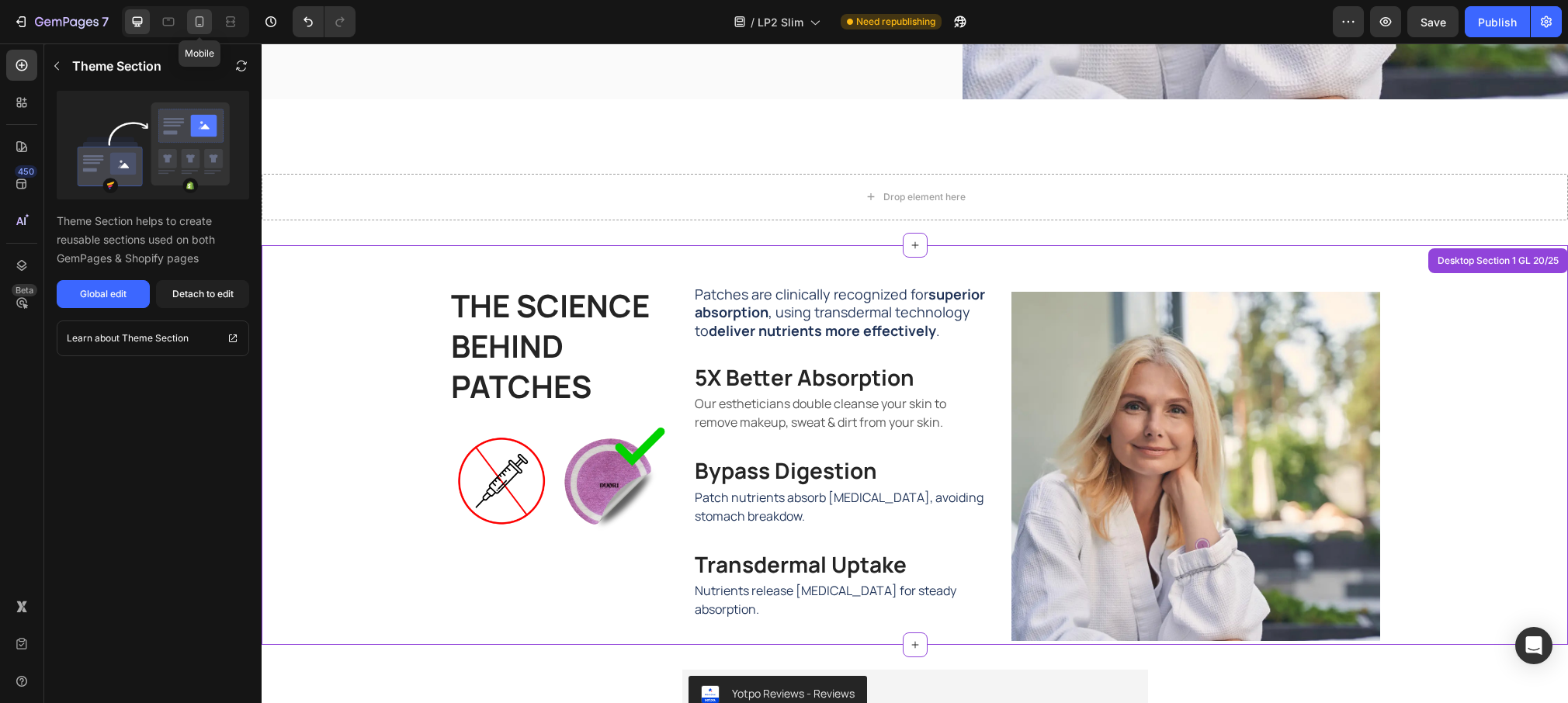
click at [199, 24] on icon at bounding box center [199, 21] width 15 height 16
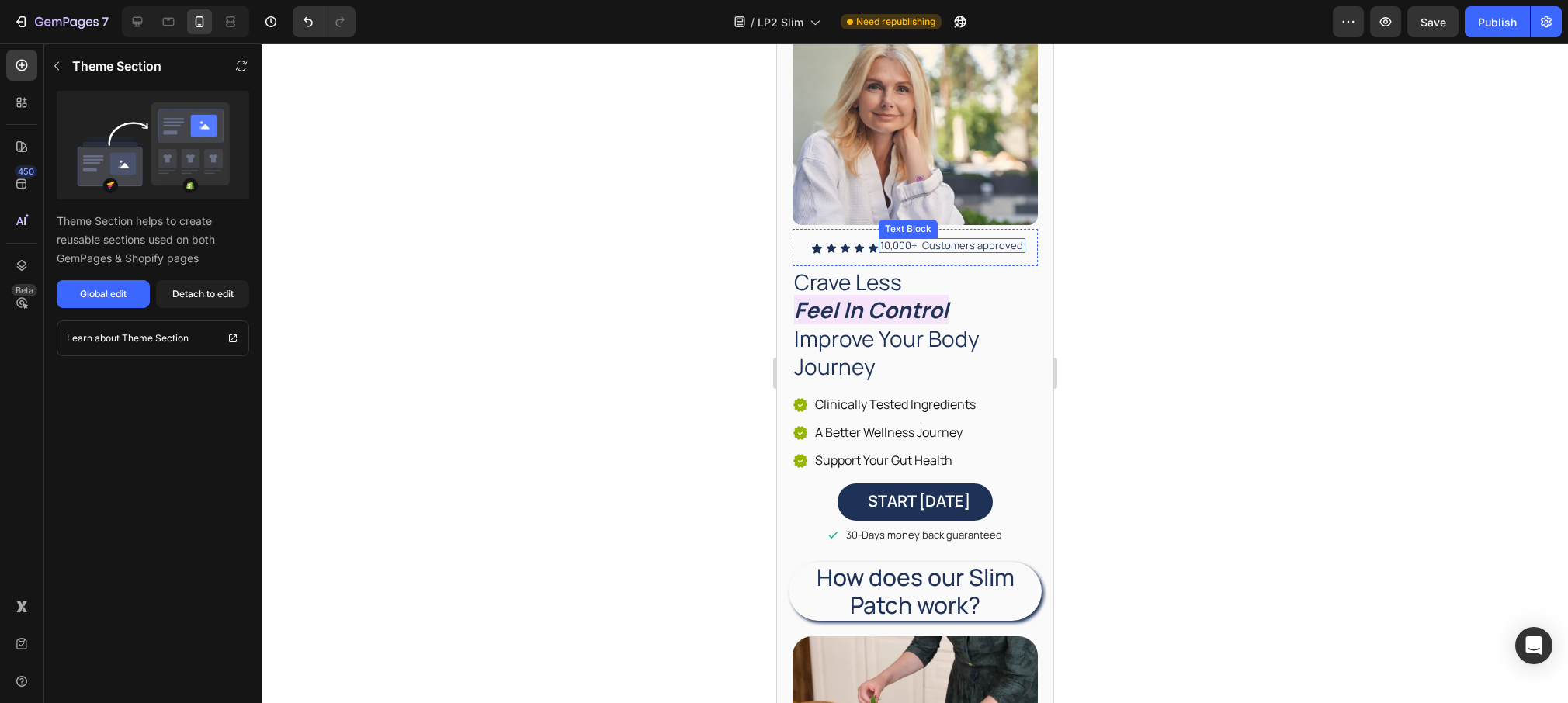
scroll to position [306, 0]
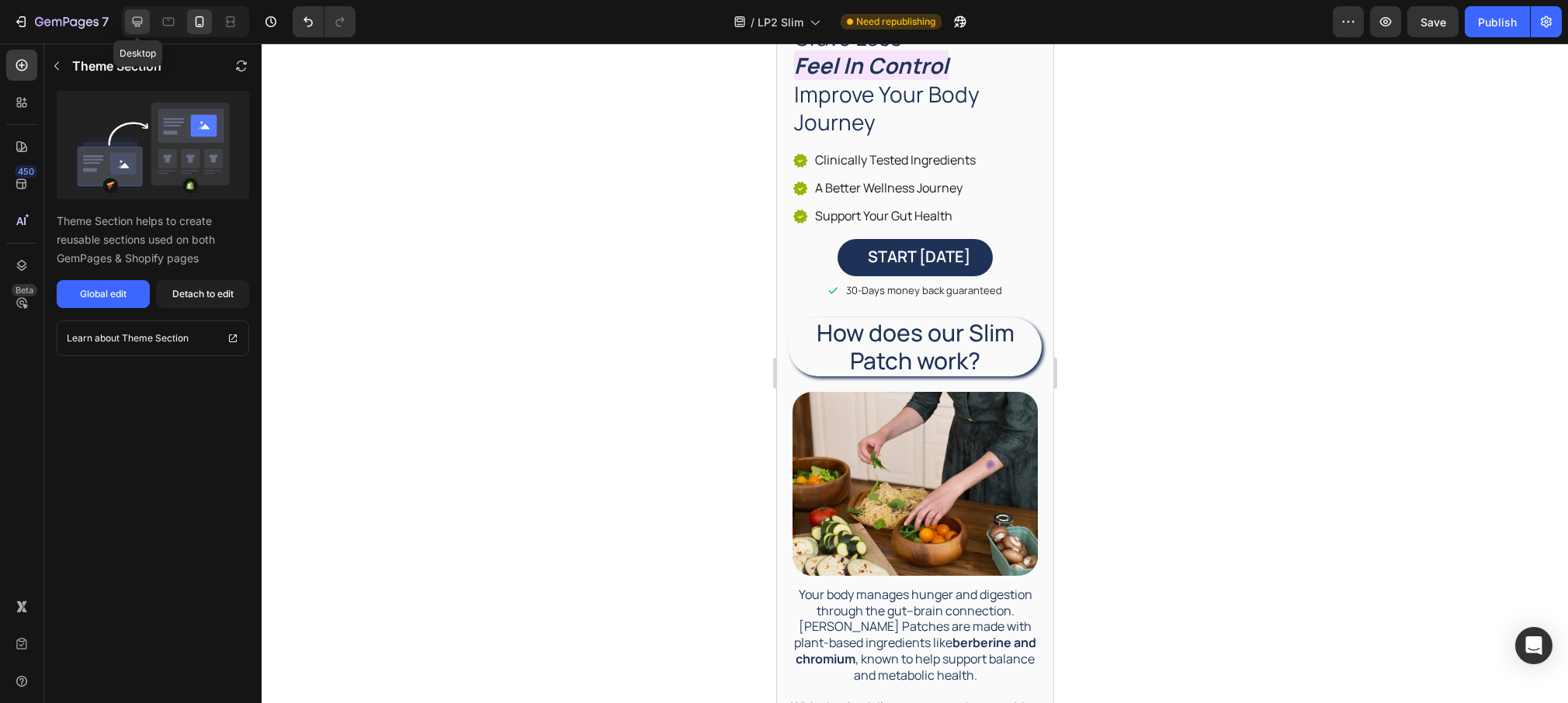
click at [140, 22] on icon at bounding box center [138, 22] width 10 height 10
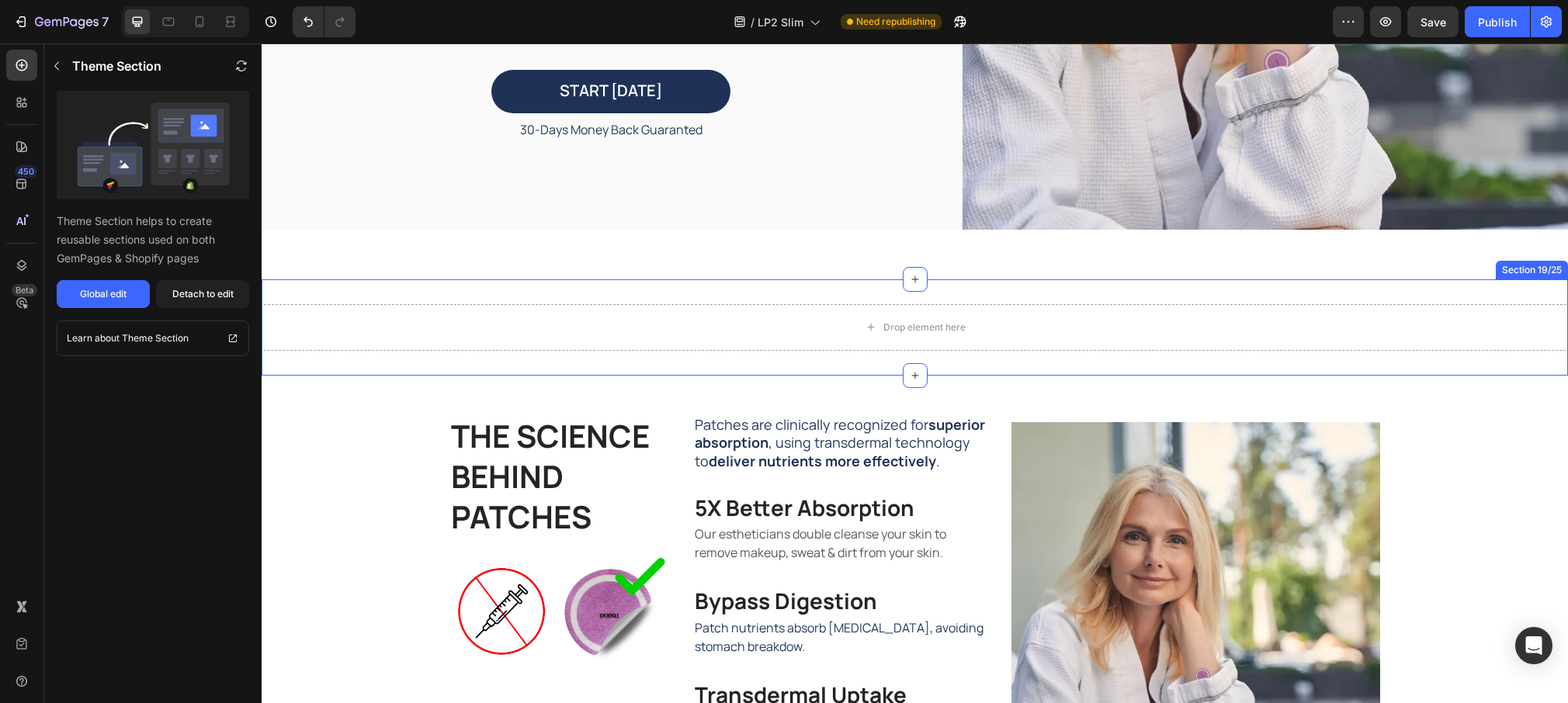
scroll to position [450, 0]
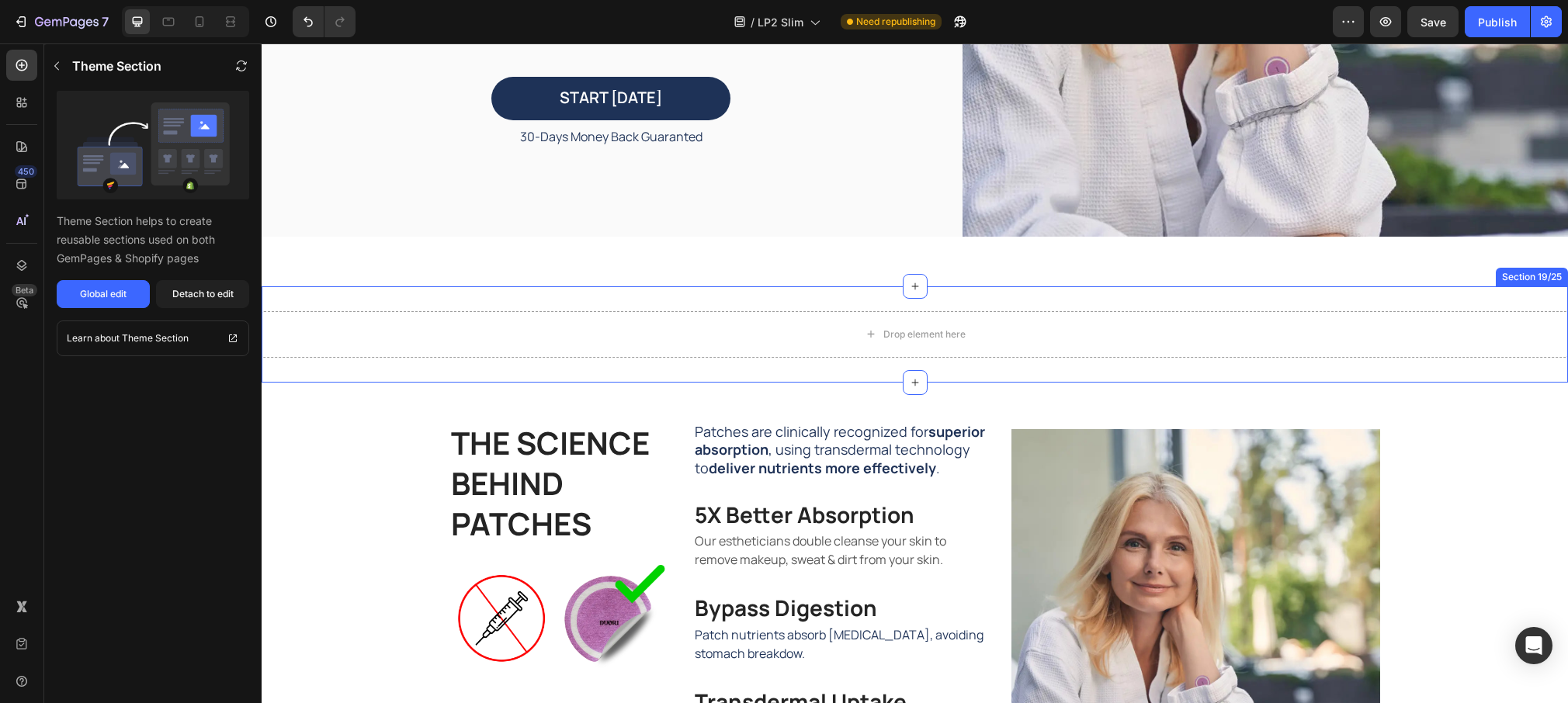
click at [450, 290] on div "Drop element here Section 19/25" at bounding box center [914, 335] width 1306 height 97
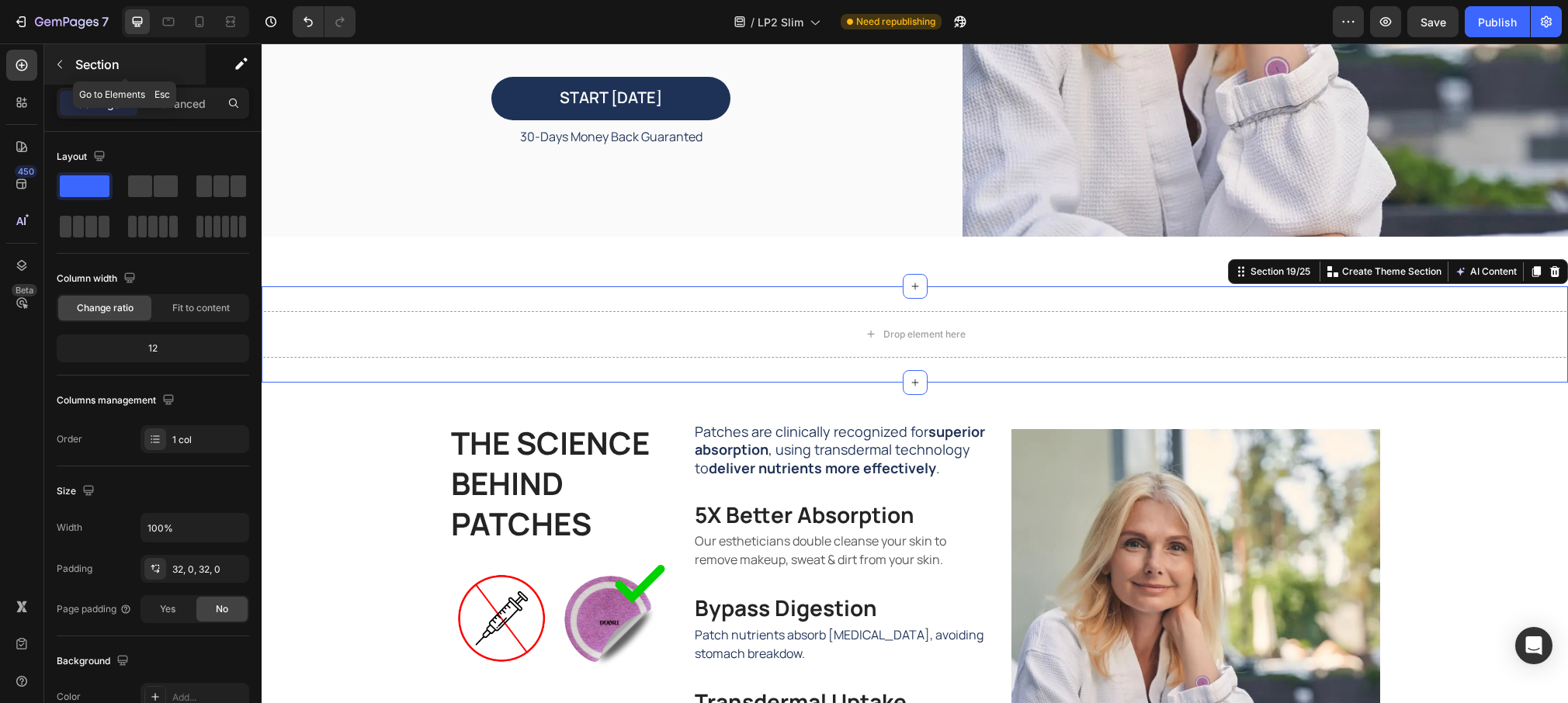
click at [48, 60] on button "button" at bounding box center [59, 64] width 25 height 25
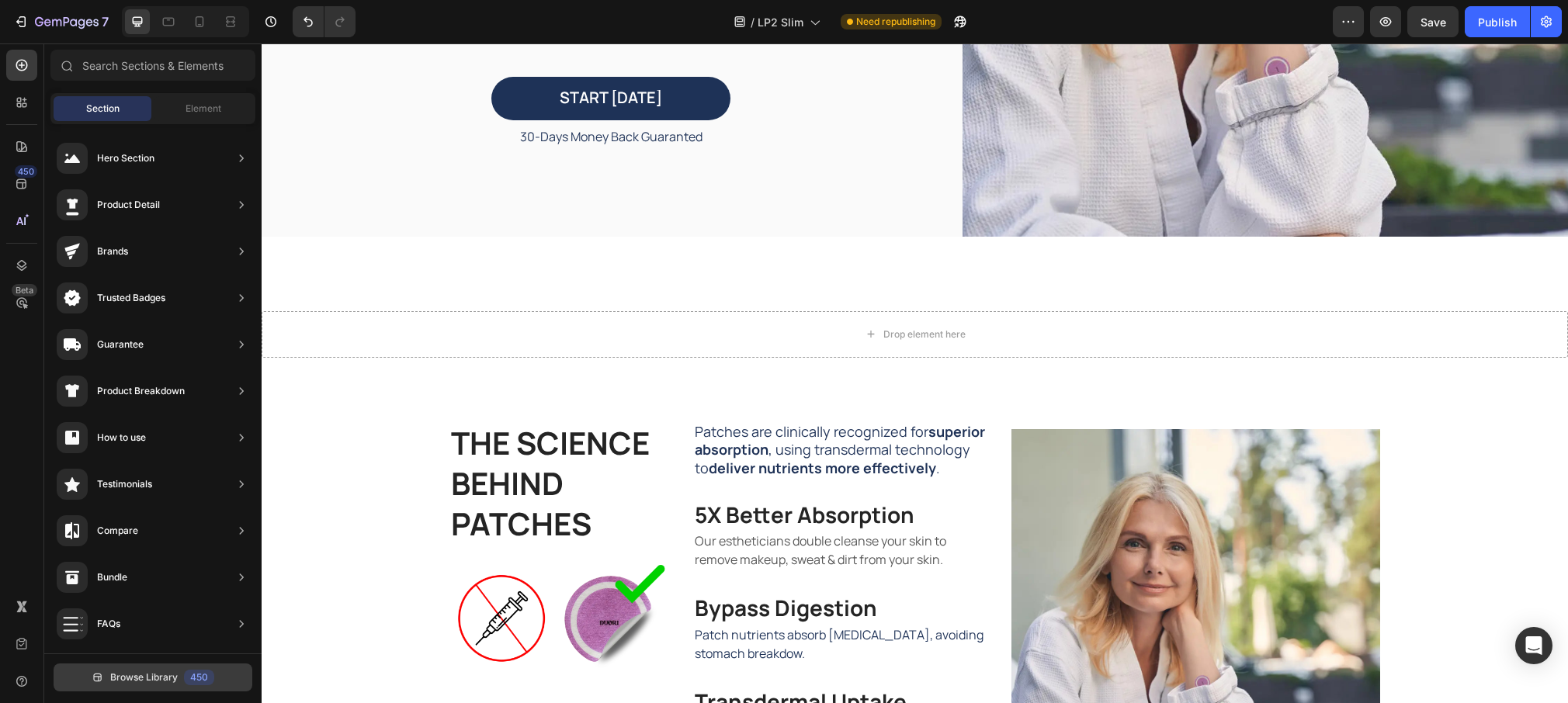
click at [214, 672] on button "Browse Library 450" at bounding box center [153, 677] width 199 height 28
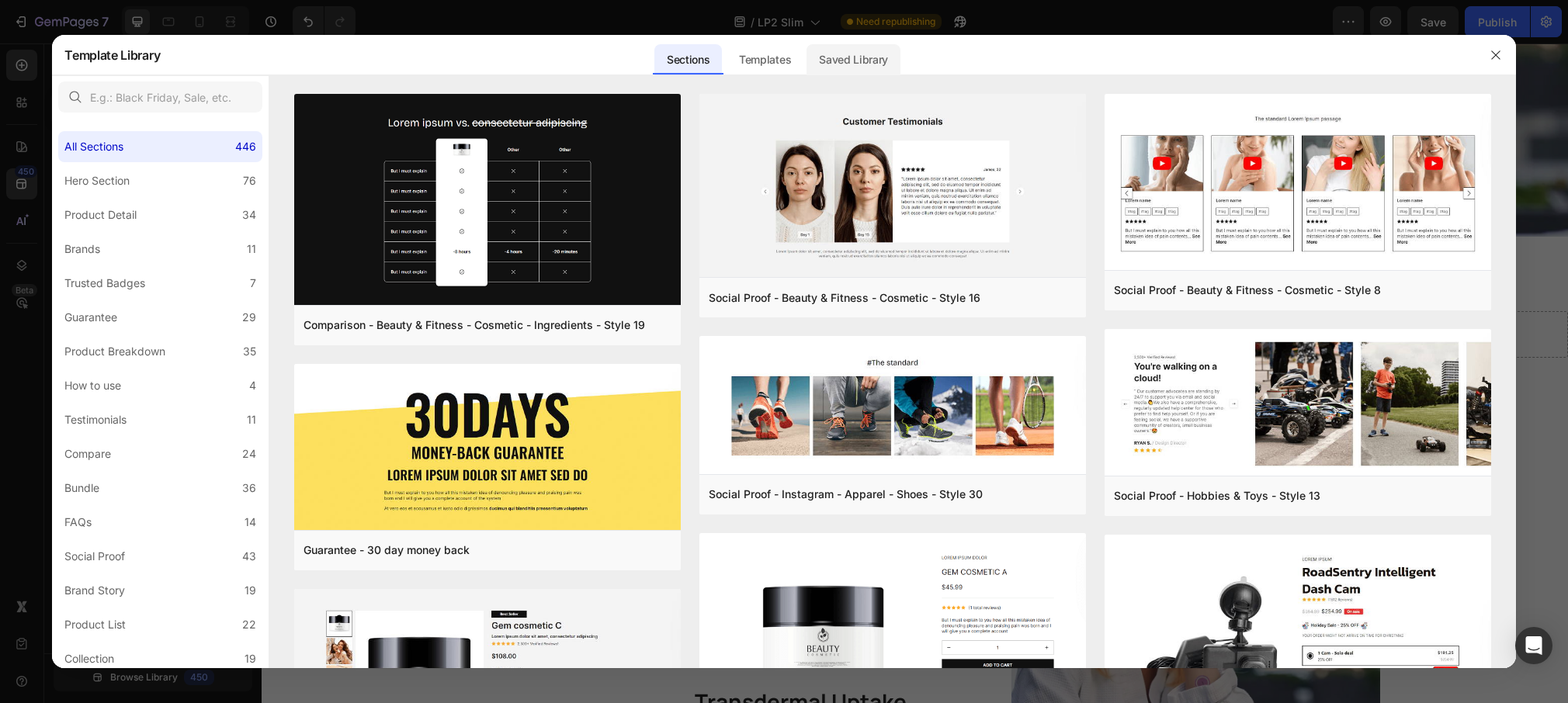
click at [860, 63] on div "Saved Library" at bounding box center [853, 60] width 94 height 31
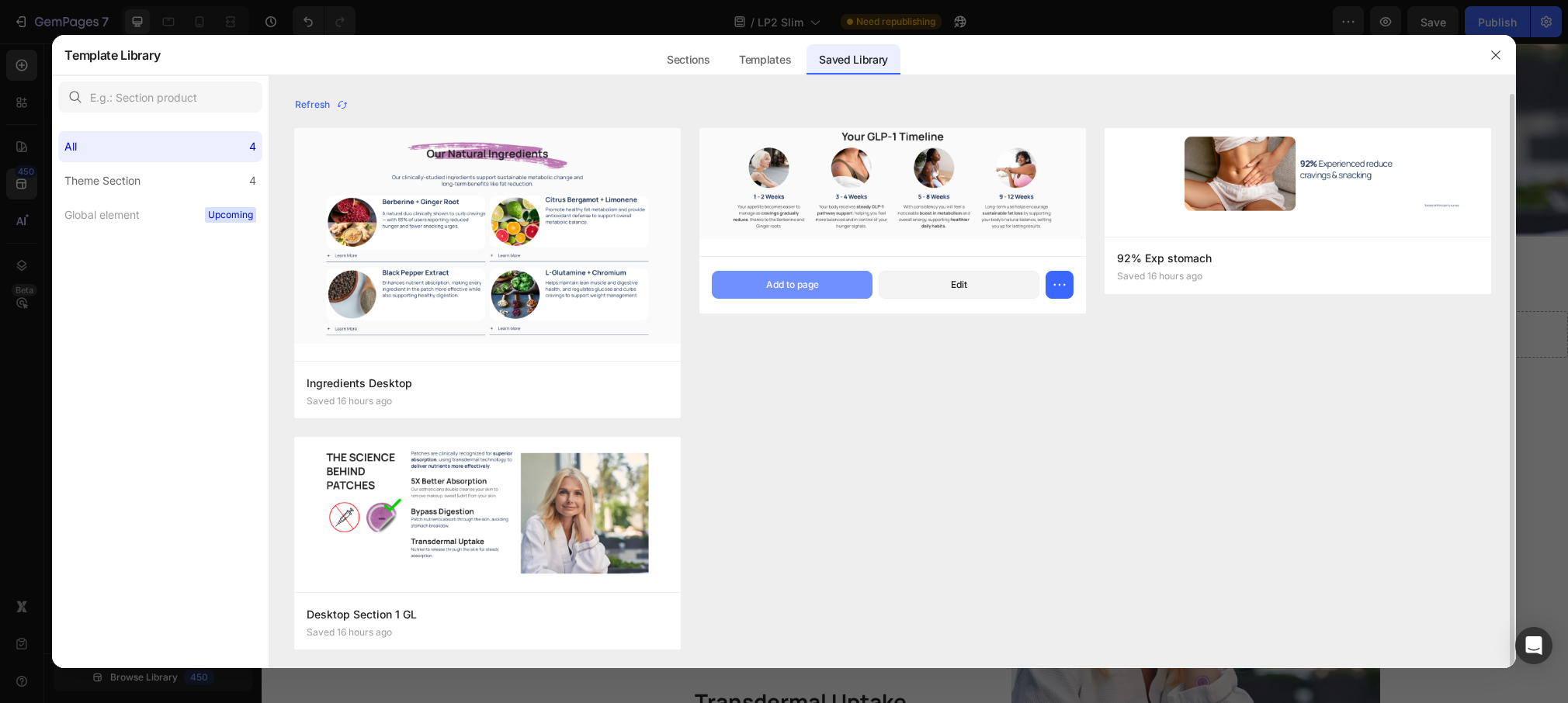
click at [793, 284] on div "Add to page" at bounding box center [792, 284] width 53 height 14
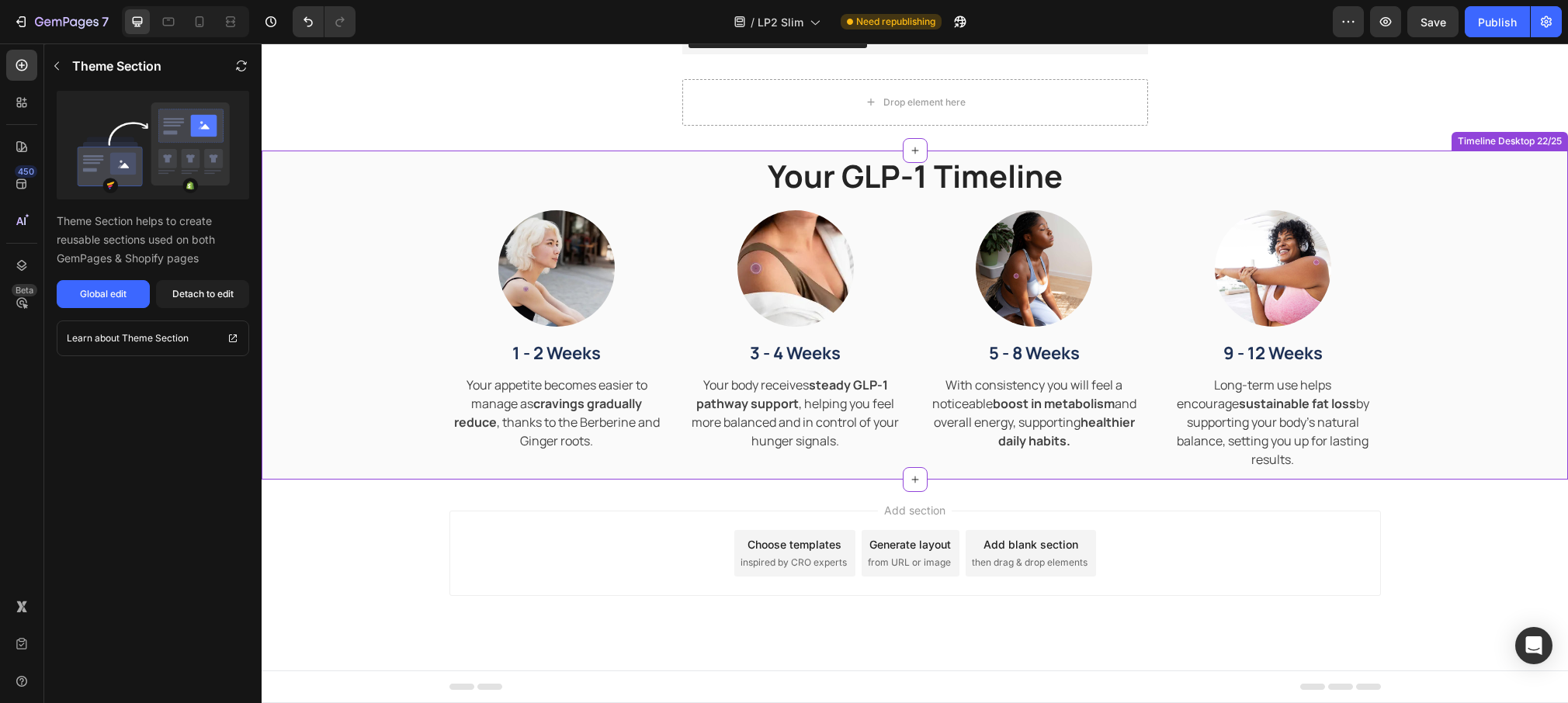
scroll to position [1186, 0]
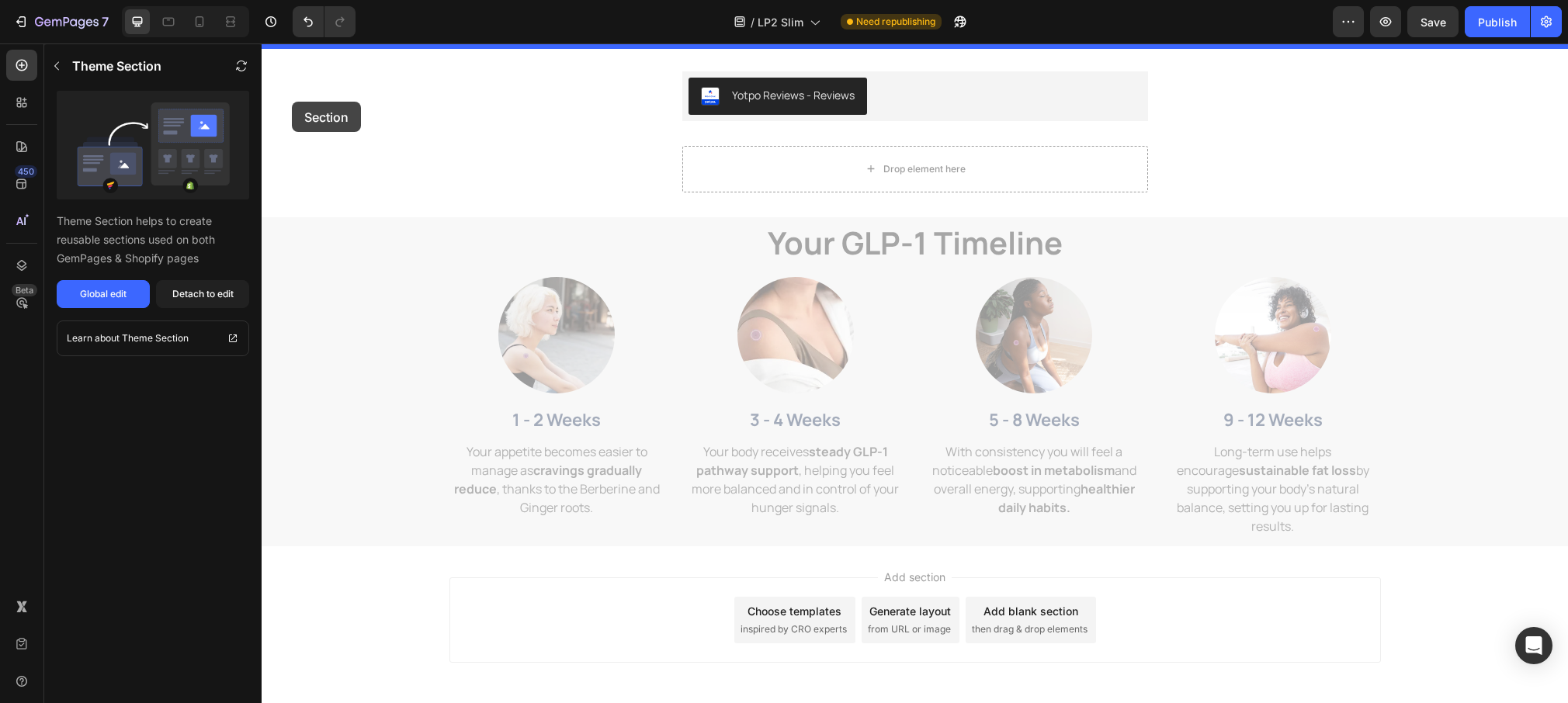
drag, startPoint x: 274, startPoint y: 225, endPoint x: 291, endPoint y: 101, distance: 125.2
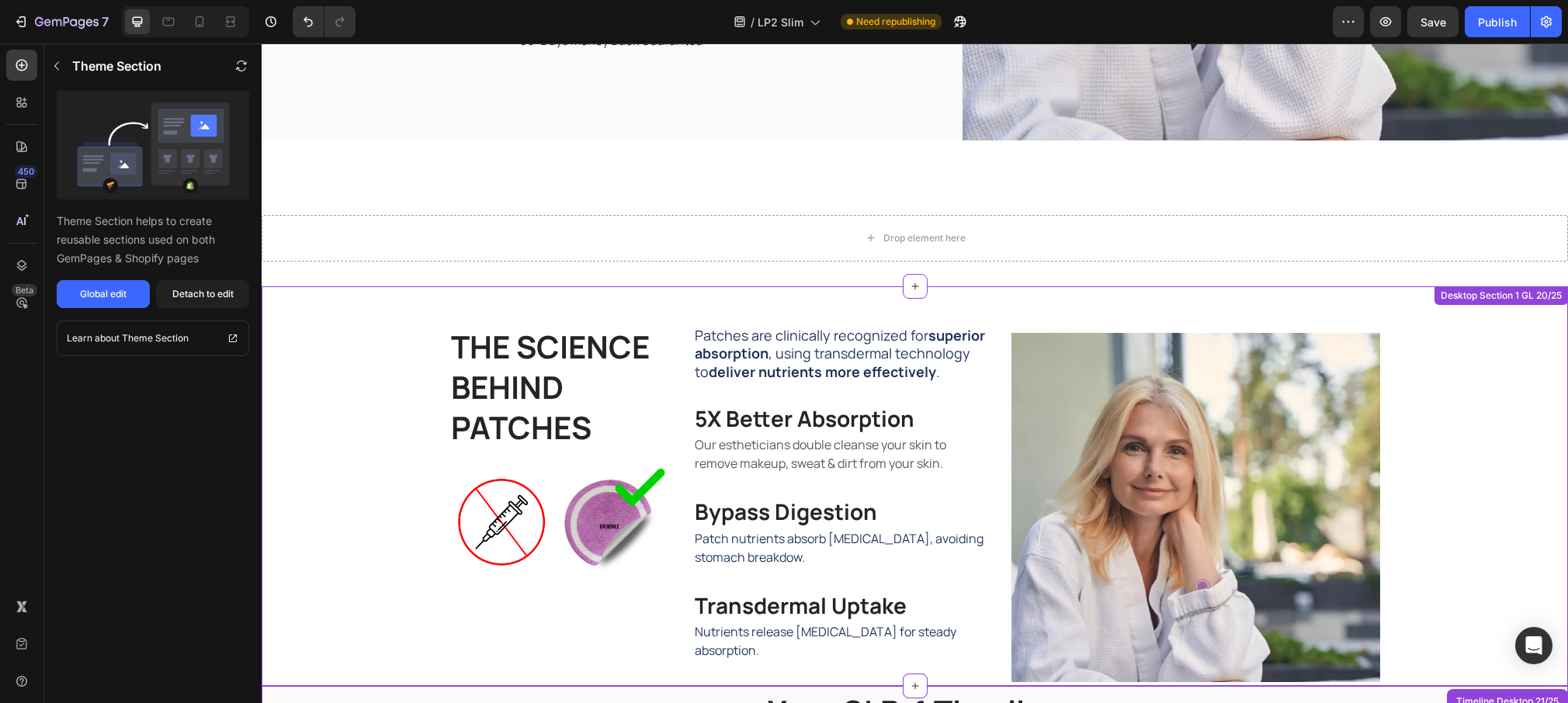
scroll to position [541, 0]
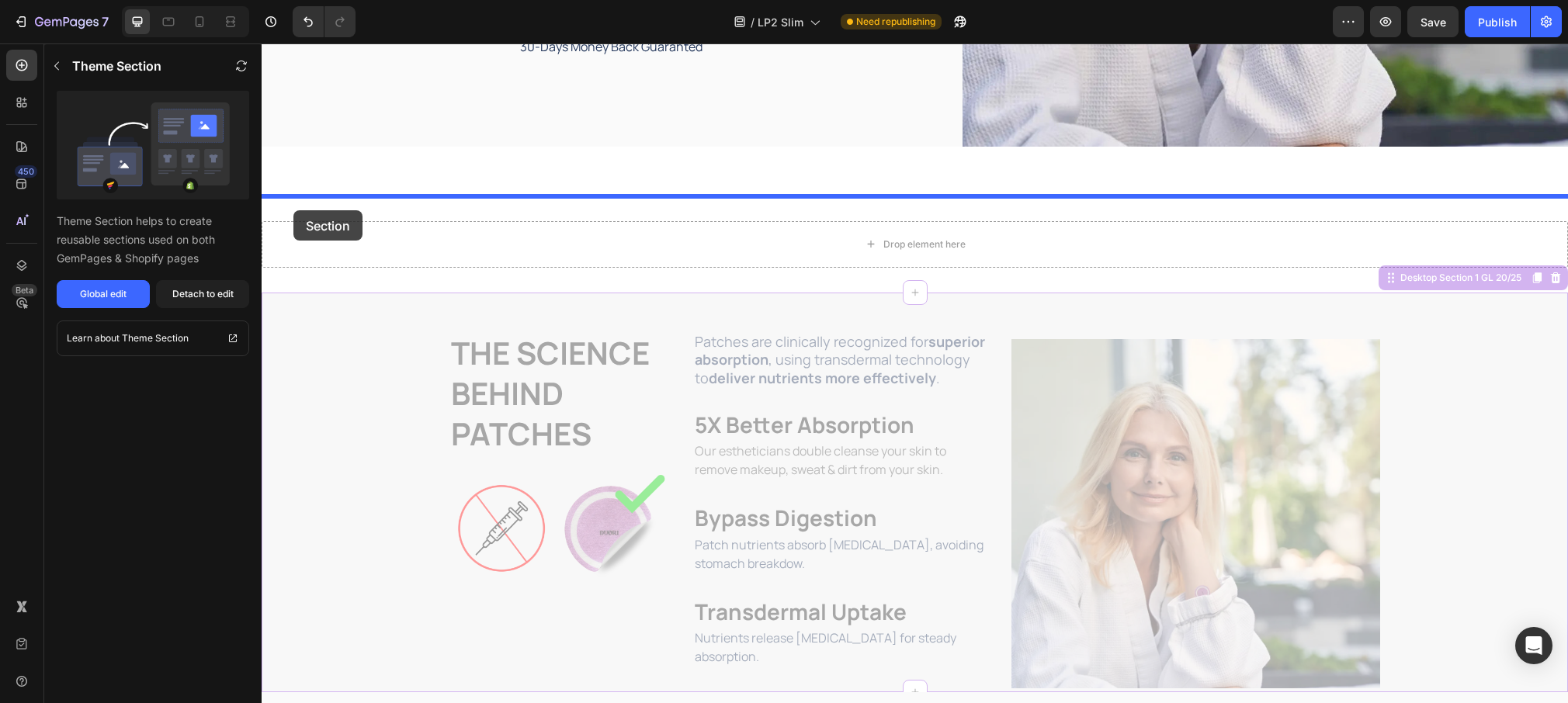
drag, startPoint x: 281, startPoint y: 317, endPoint x: 294, endPoint y: 210, distance: 107.8
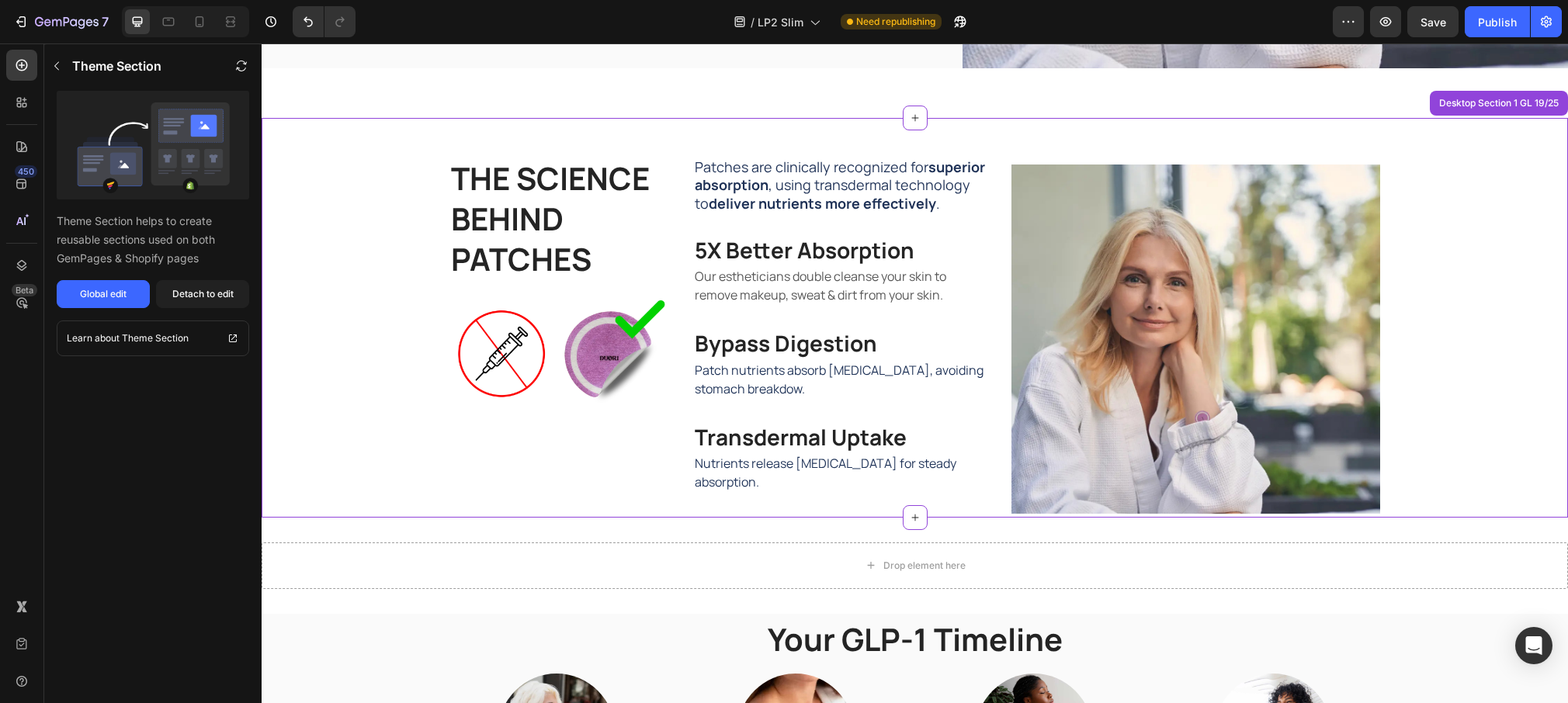
scroll to position [862, 0]
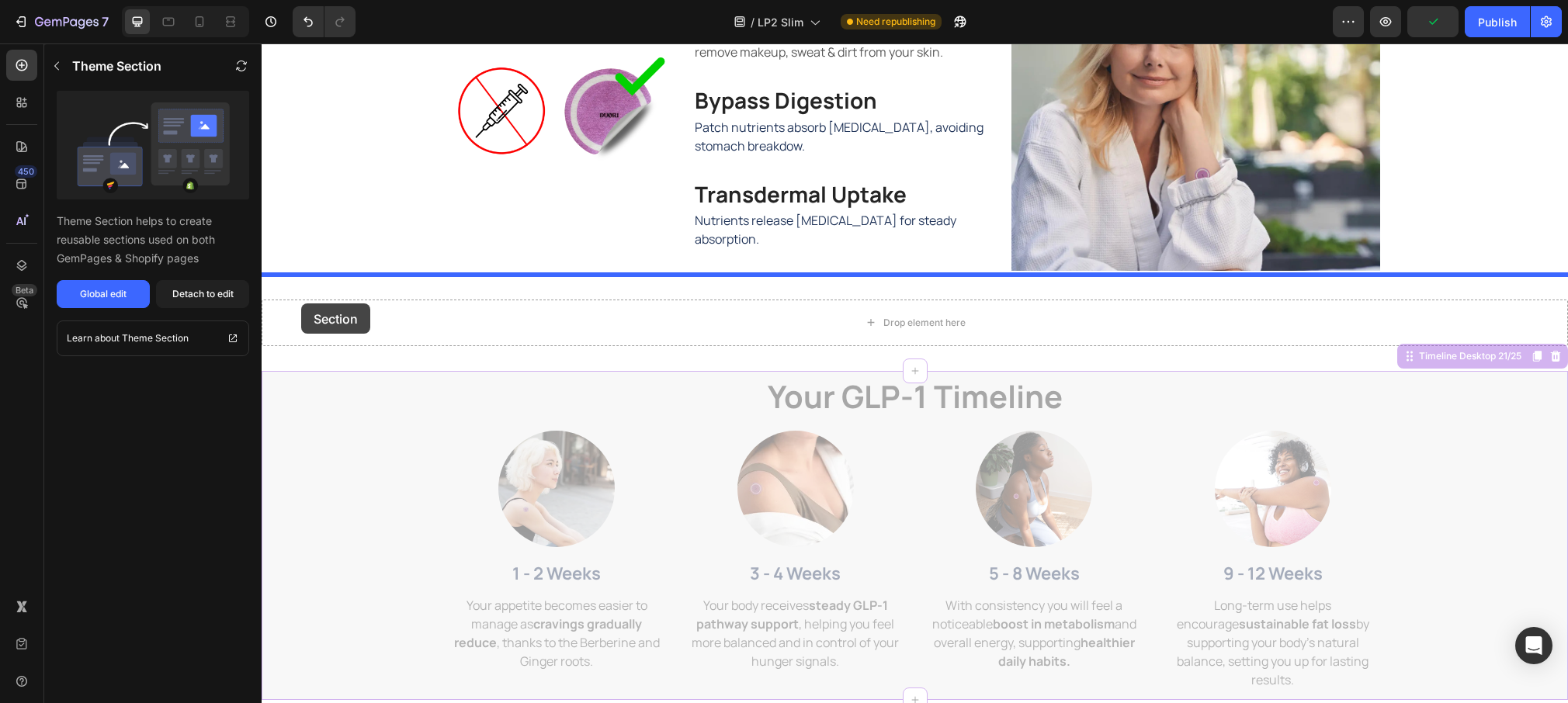
drag, startPoint x: 295, startPoint y: 392, endPoint x: 301, endPoint y: 304, distance: 88.2
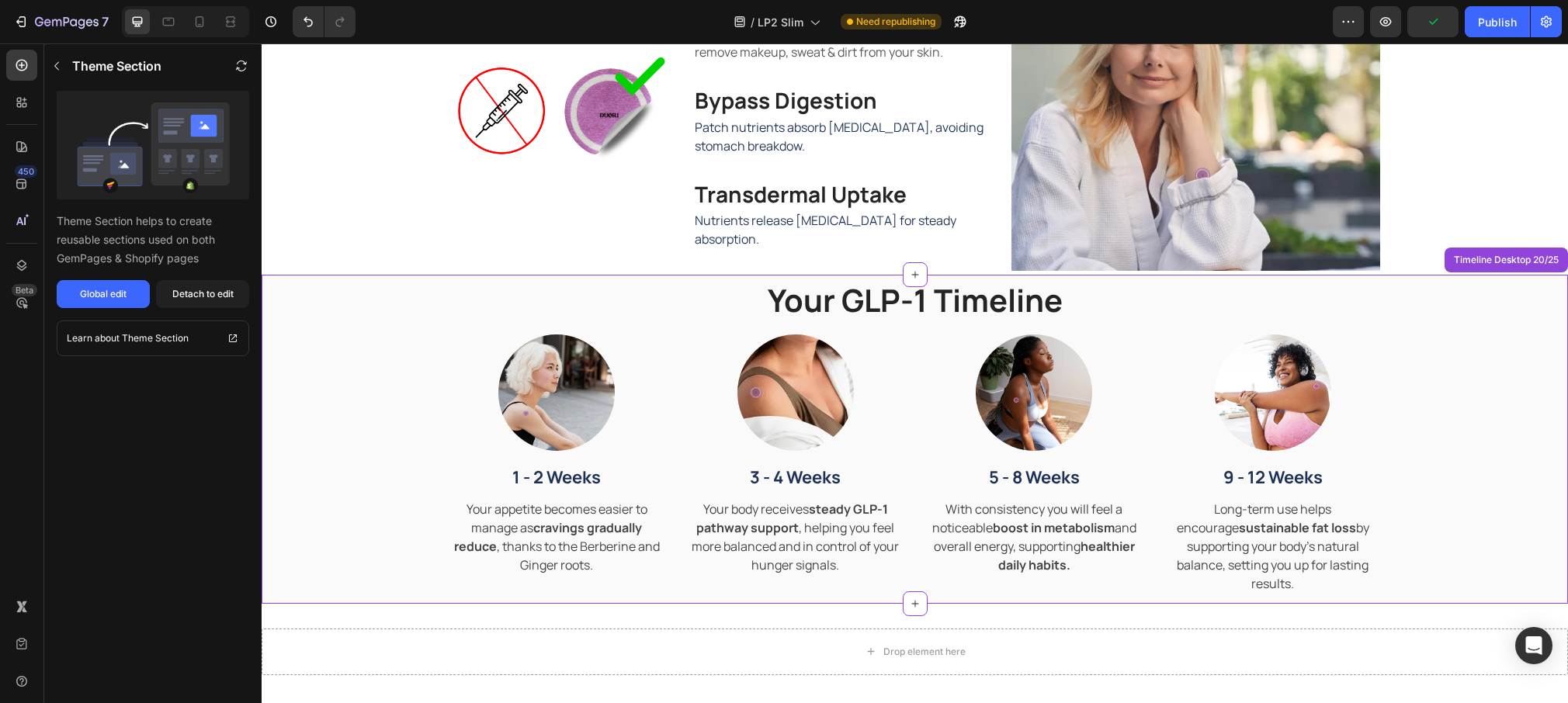
scroll to position [1004, 0]
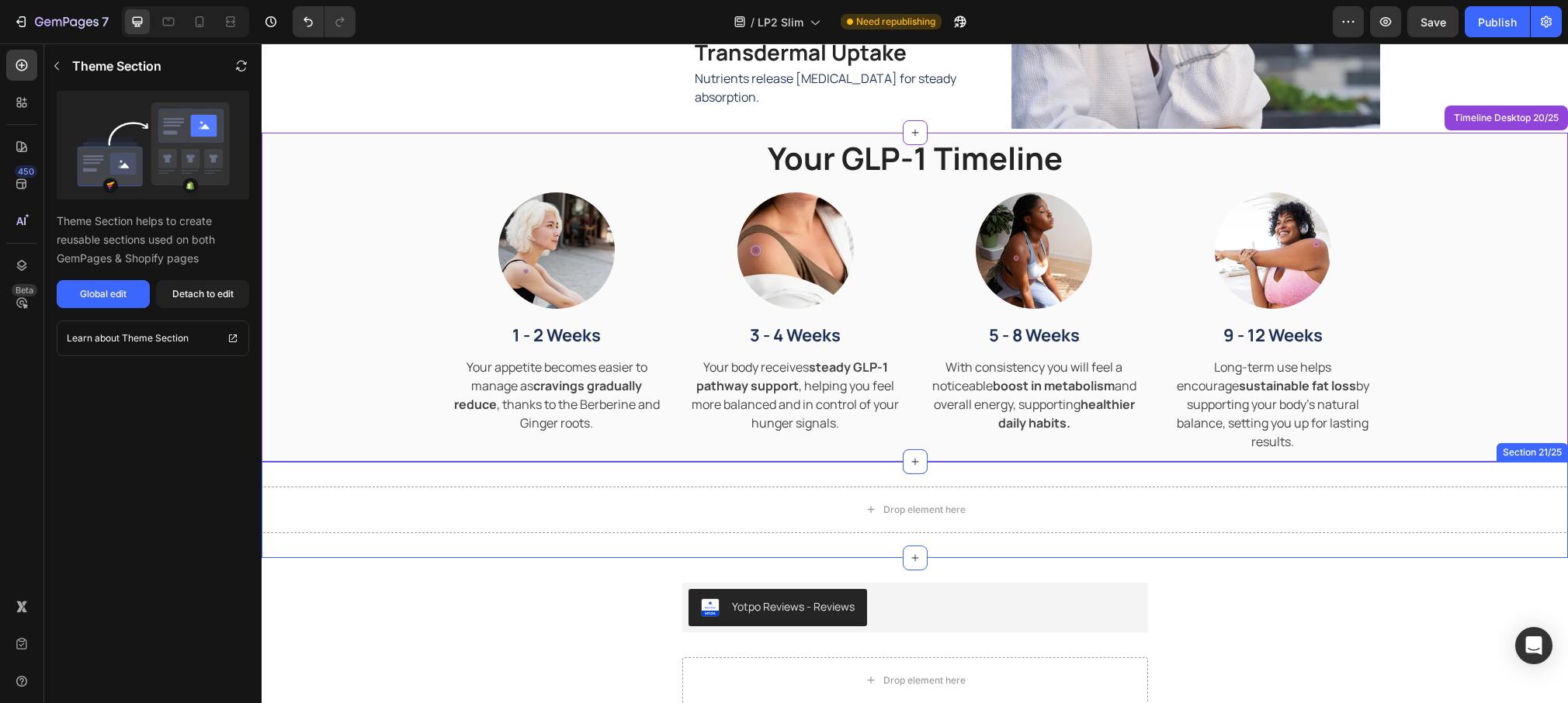
click at [371, 476] on div "Drop element here Section 21/25" at bounding box center [914, 511] width 1306 height 97
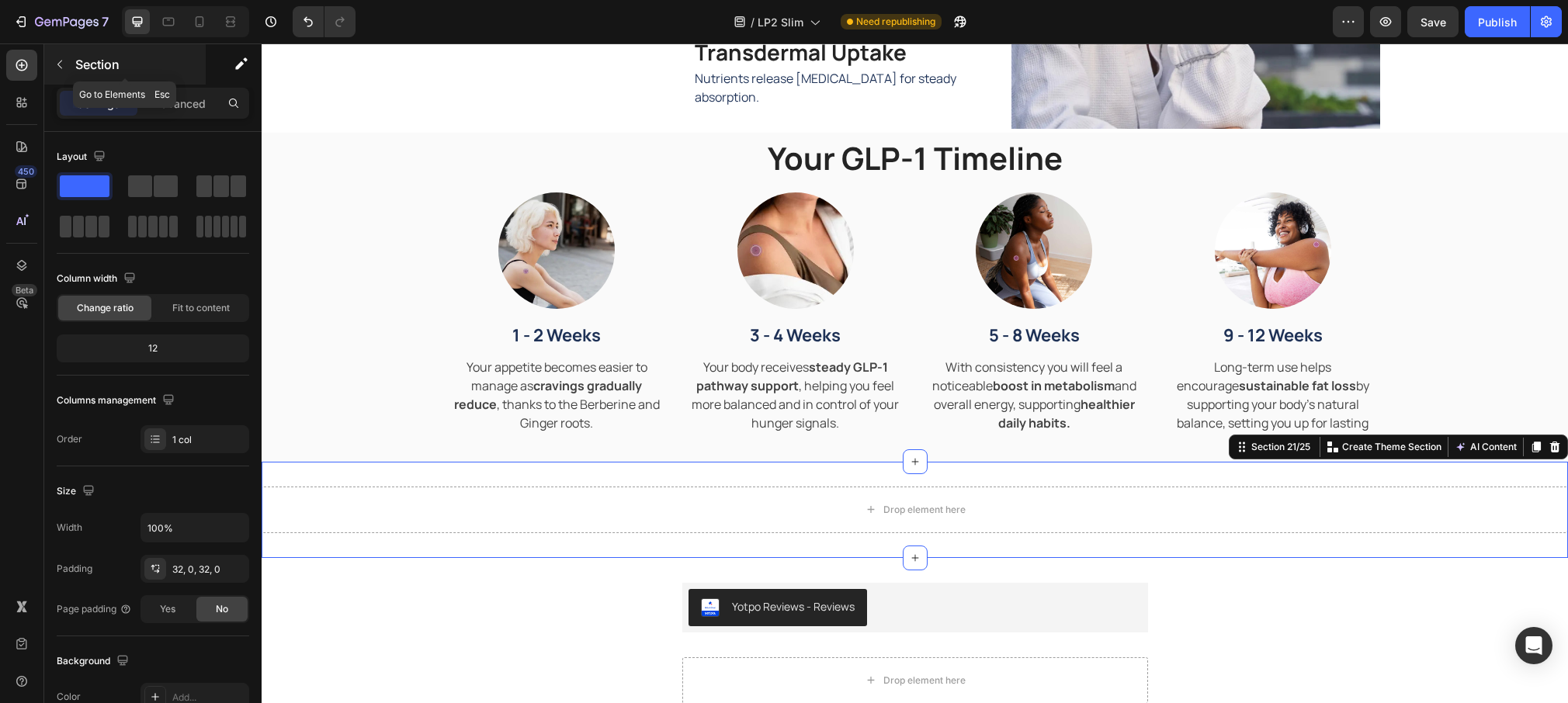
click at [49, 67] on button "button" at bounding box center [59, 64] width 25 height 25
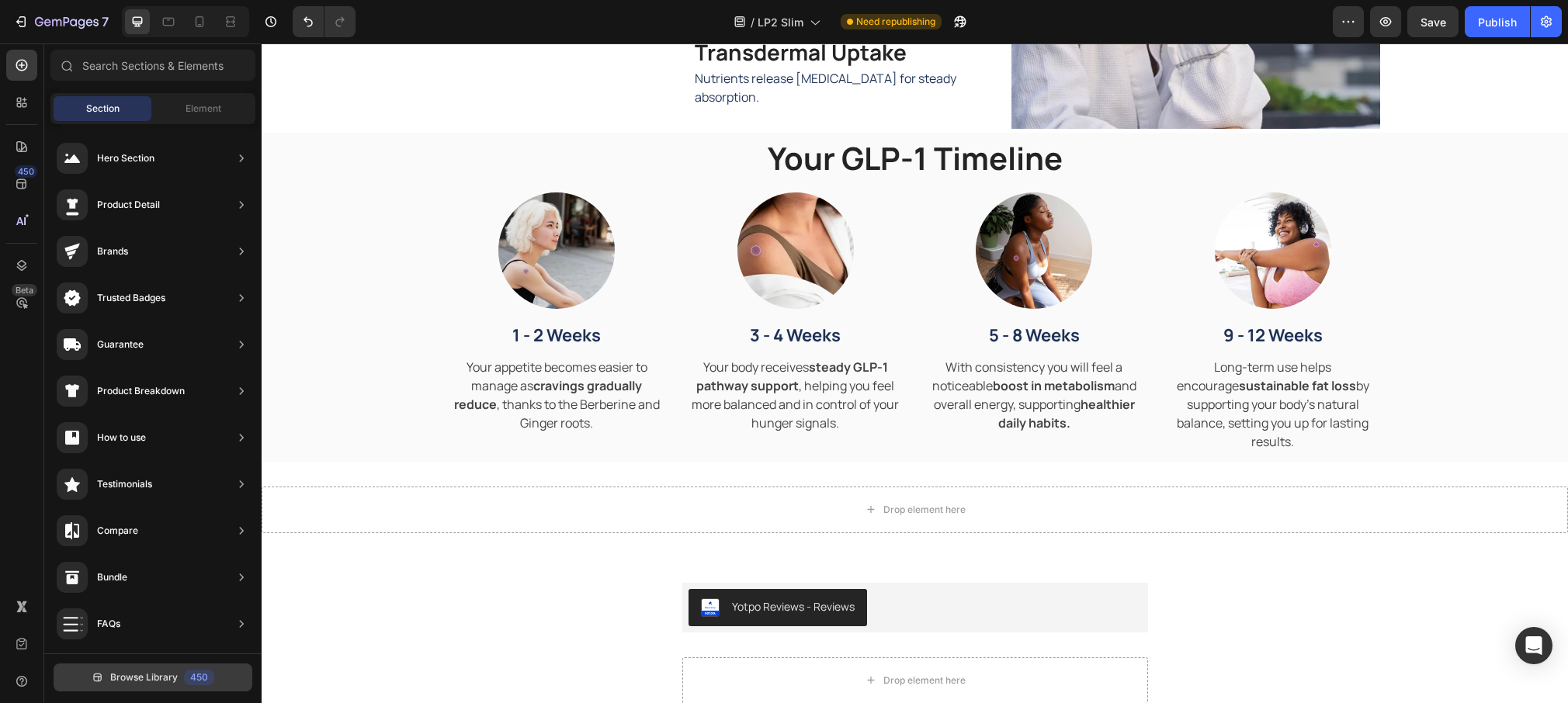
click at [181, 682] on button "Browse Library 450" at bounding box center [153, 677] width 199 height 28
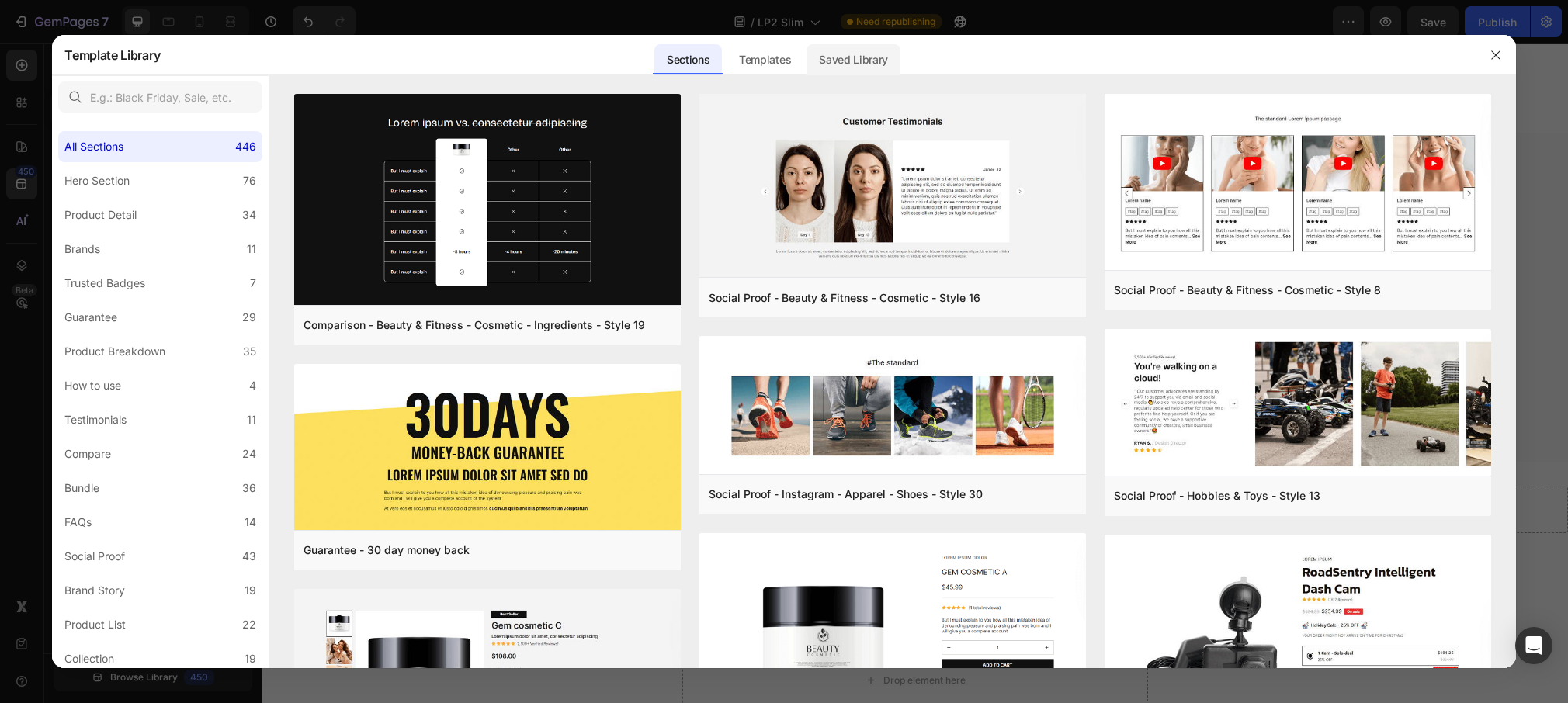
click at [868, 66] on div "Saved Library" at bounding box center [853, 60] width 94 height 31
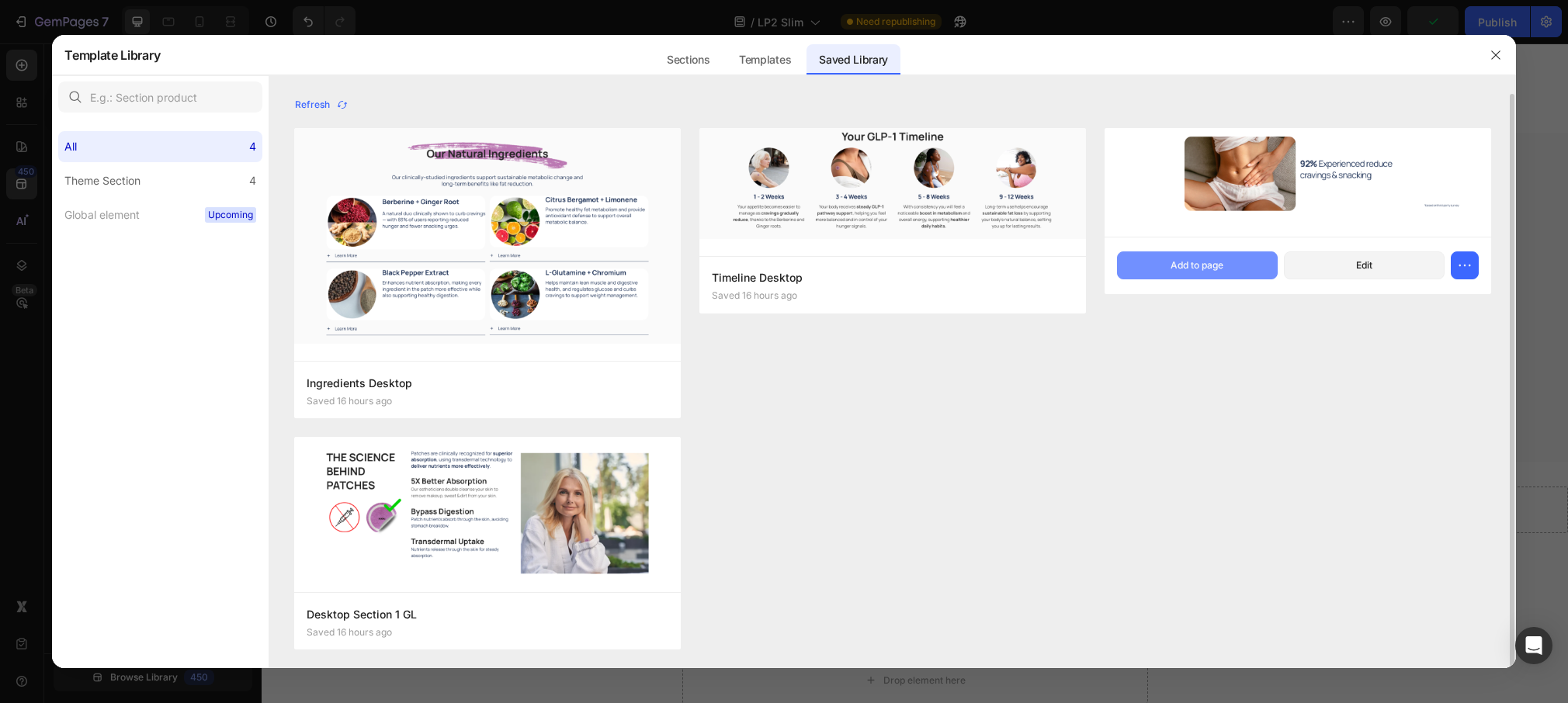
click at [1176, 262] on div "Add to page" at bounding box center [1197, 265] width 53 height 14
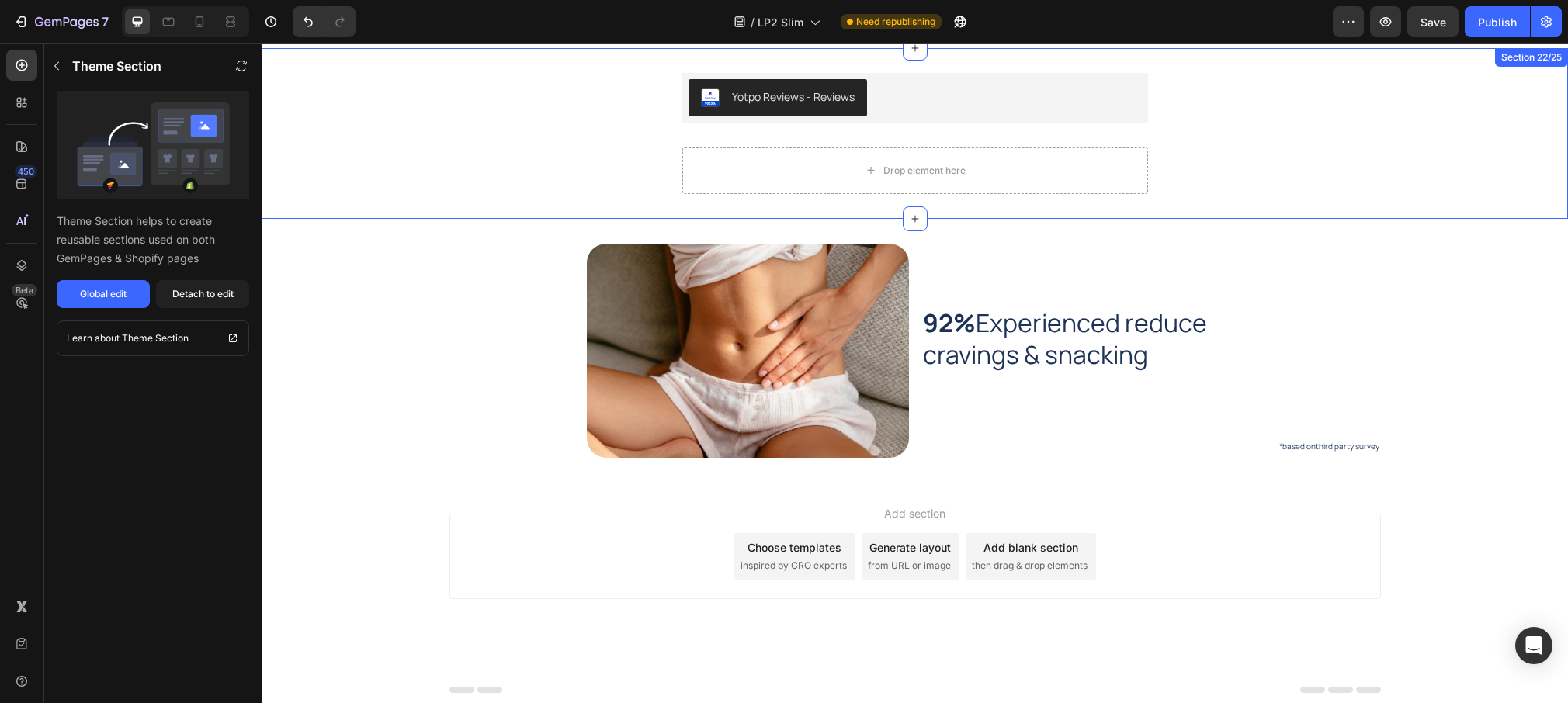
scroll to position [1453, 0]
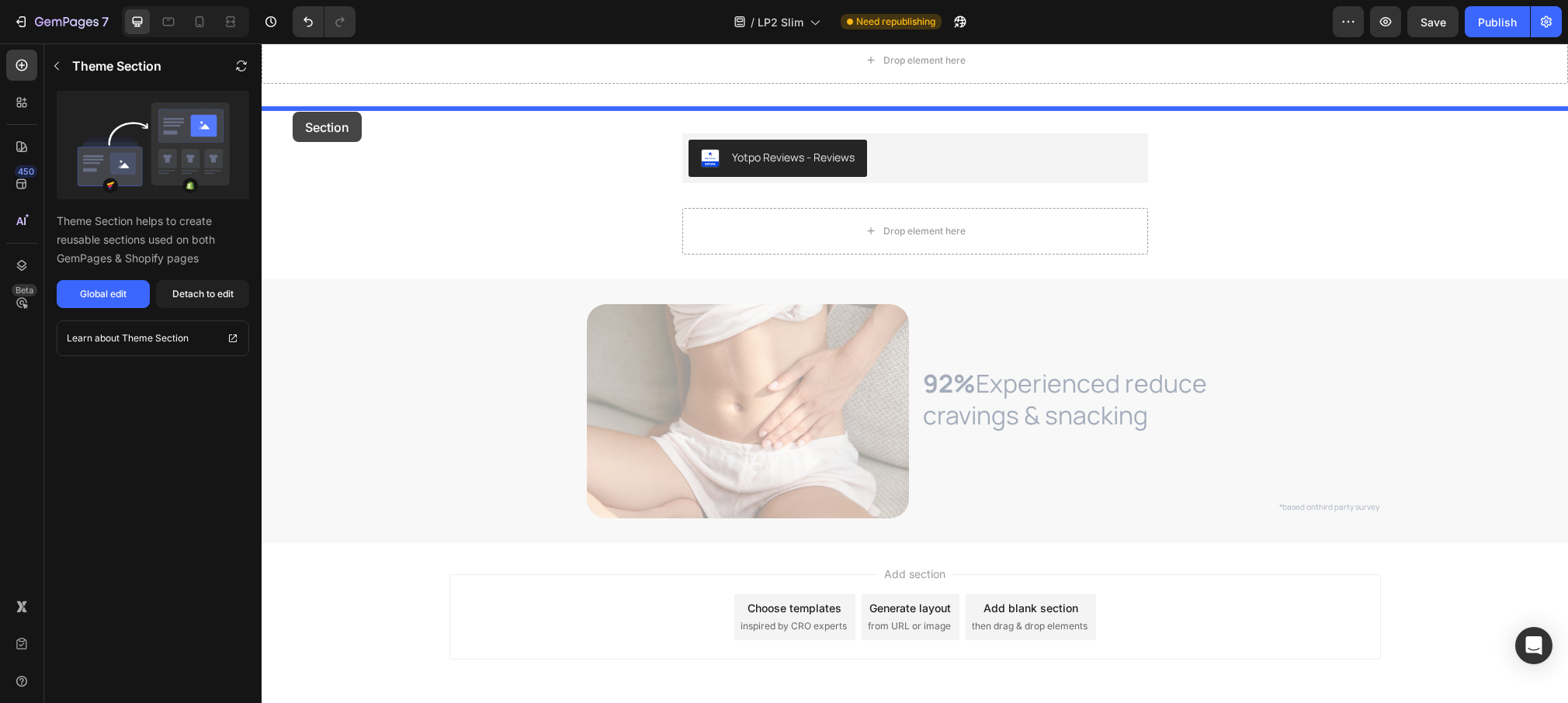
drag, startPoint x: 295, startPoint y: 308, endPoint x: 293, endPoint y: 112, distance: 196.0
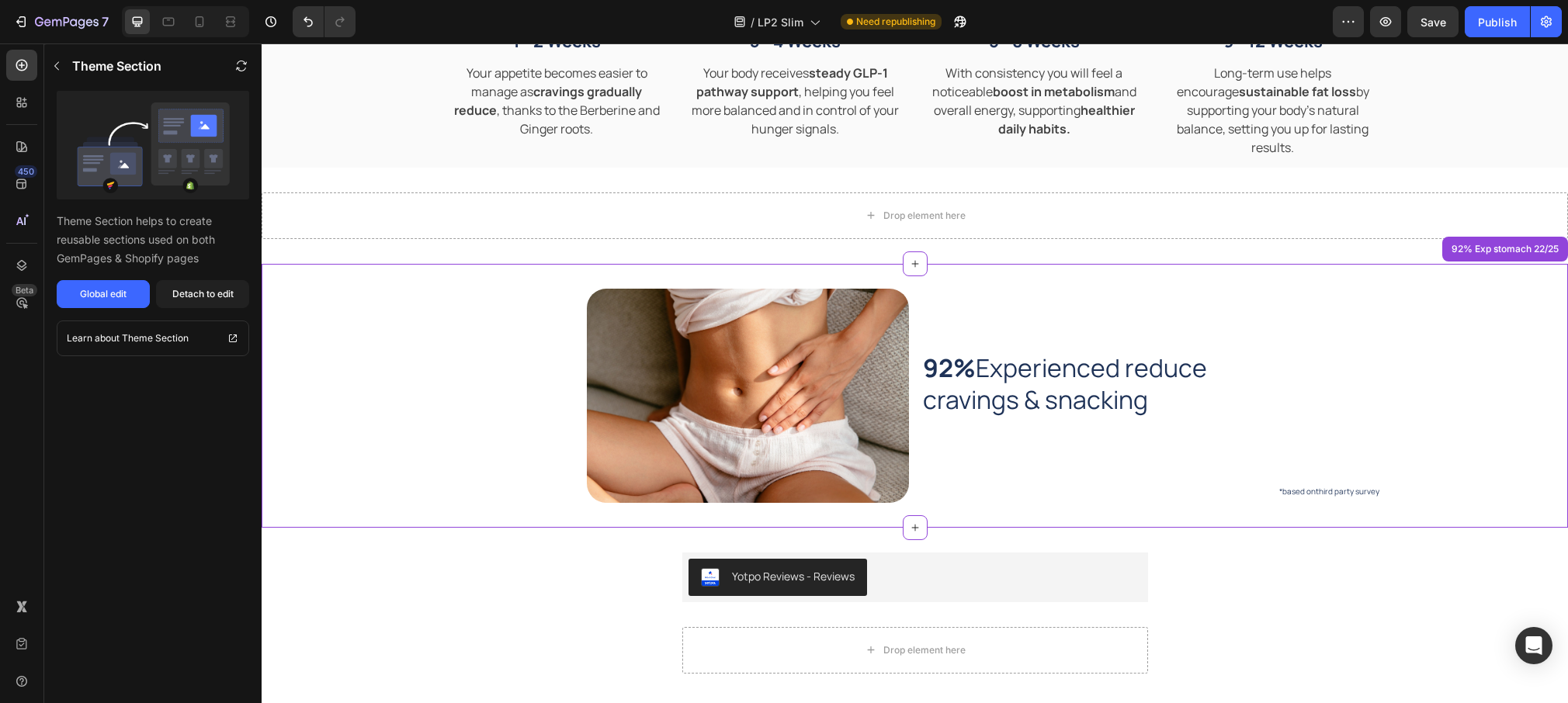
scroll to position [1297, 0]
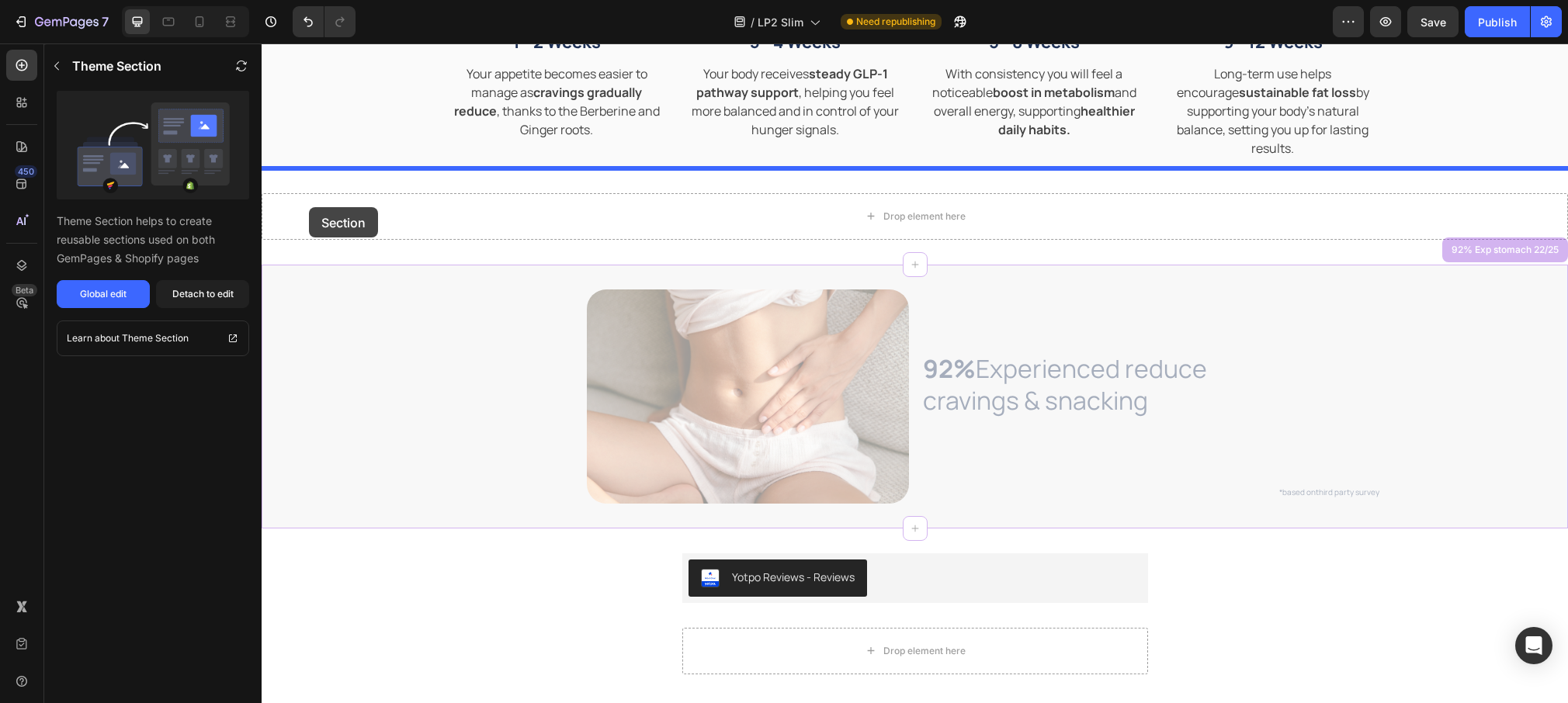
drag, startPoint x: 307, startPoint y: 291, endPoint x: 356, endPoint y: 149, distance: 150.2
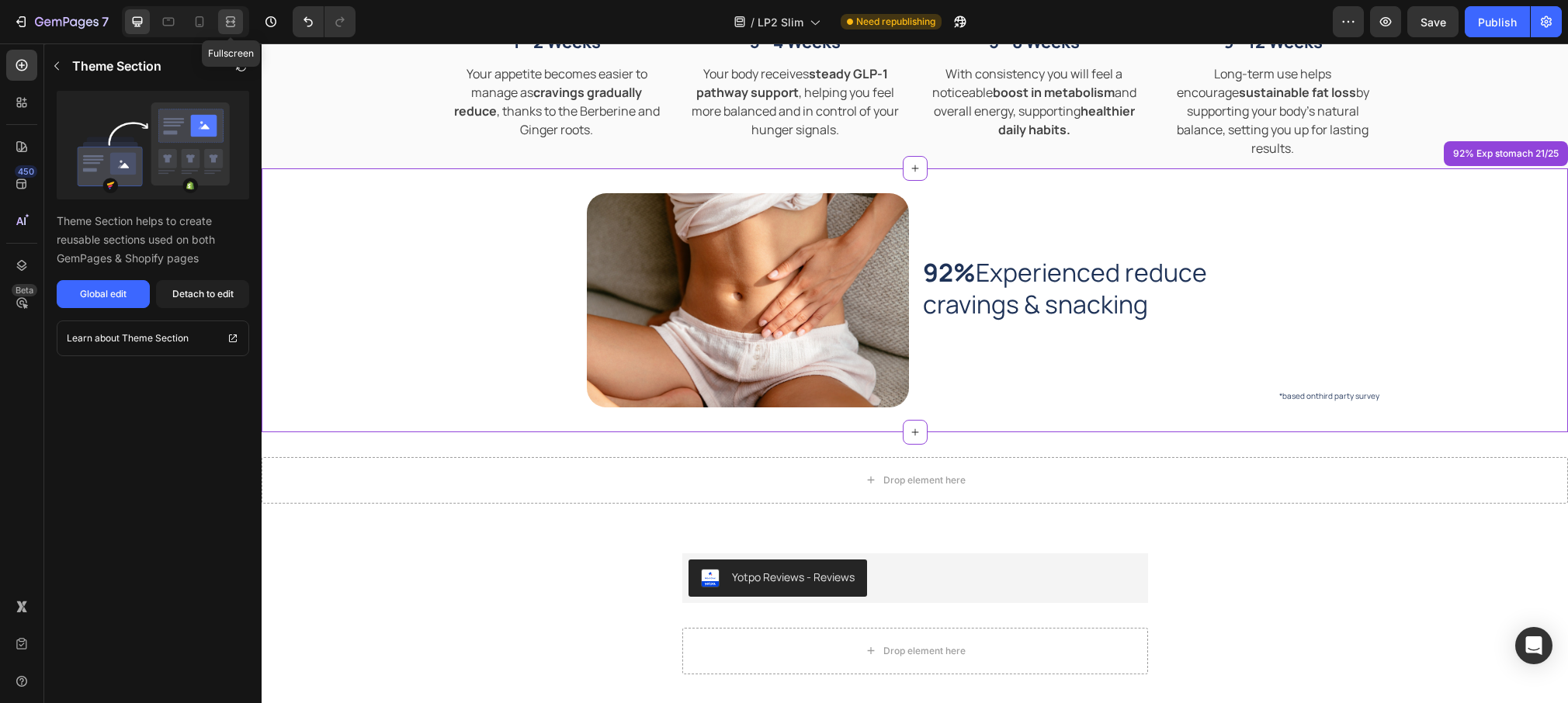
click at [232, 29] on icon at bounding box center [230, 21] width 15 height 16
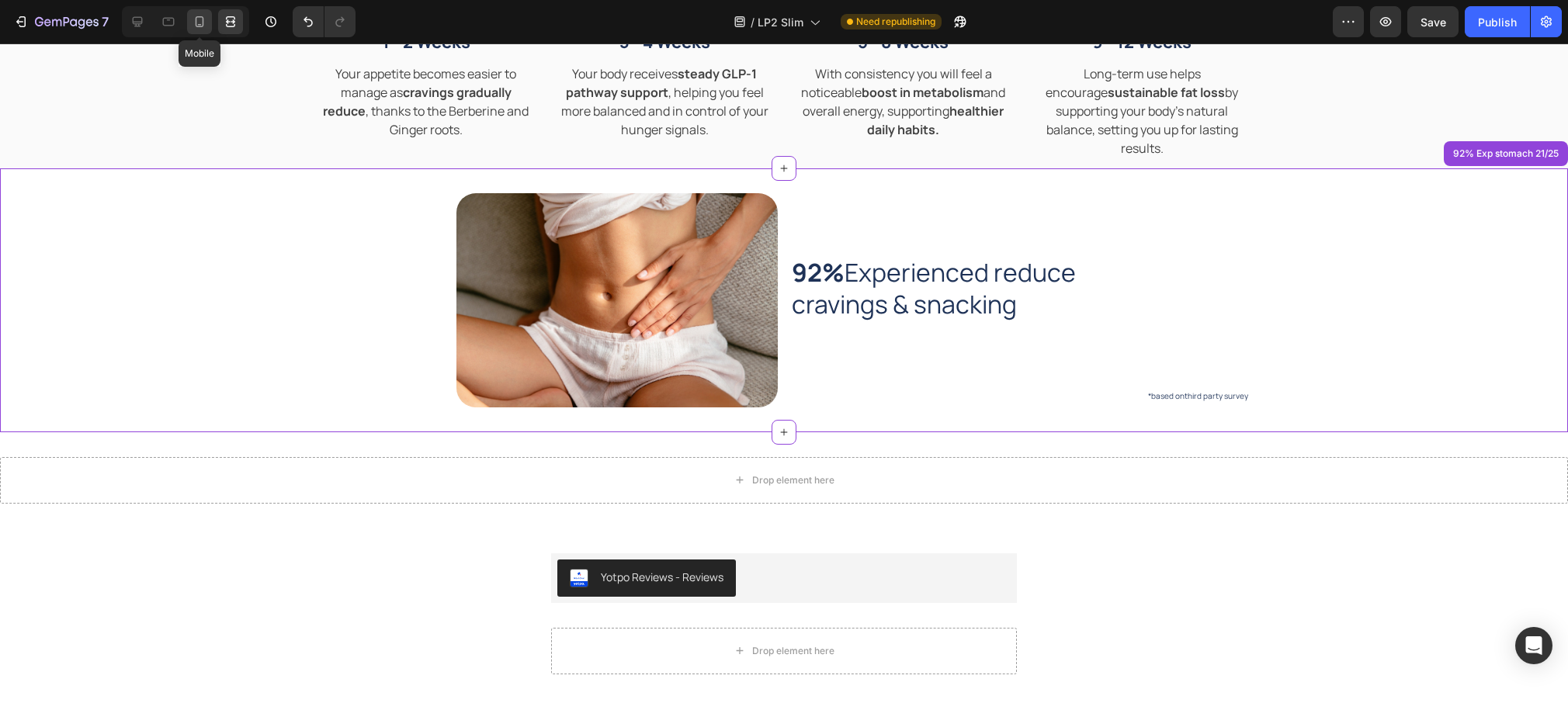
click at [195, 26] on icon at bounding box center [199, 21] width 15 height 16
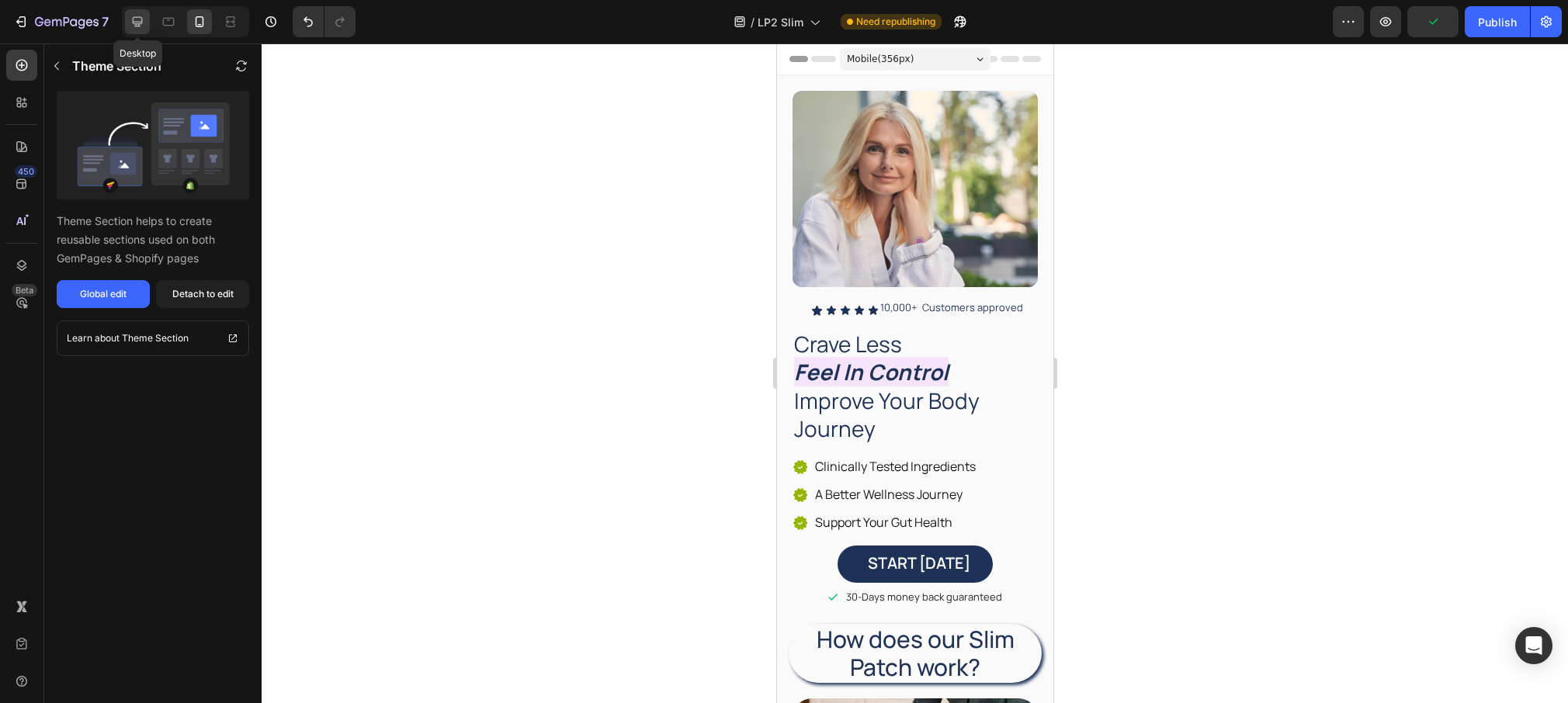
click at [139, 17] on icon at bounding box center [138, 22] width 10 height 10
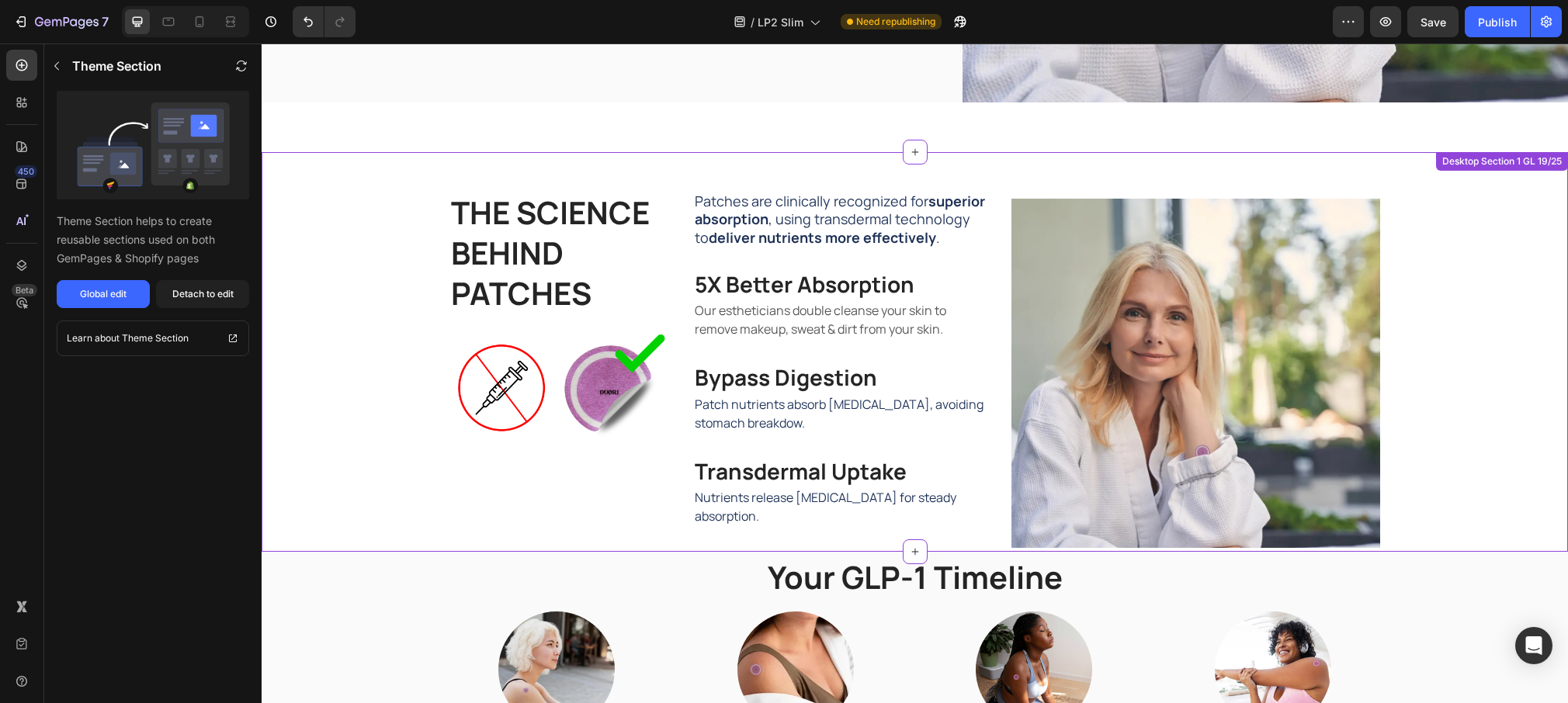
scroll to position [543, 0]
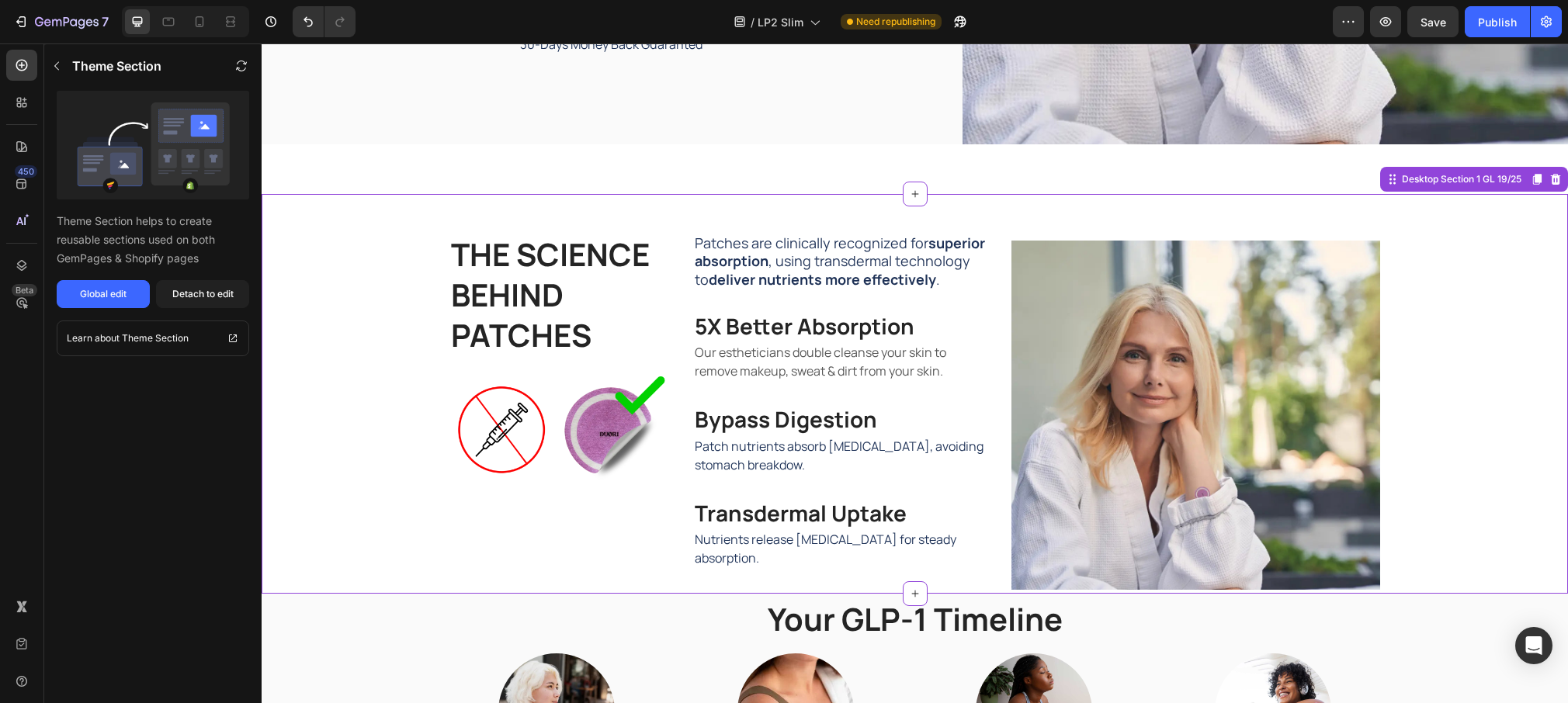
click at [318, 240] on div "THE SCIENCE BEHIND PATCHES Heading Image Patches are clinically recognized for …" at bounding box center [914, 411] width 1283 height 357
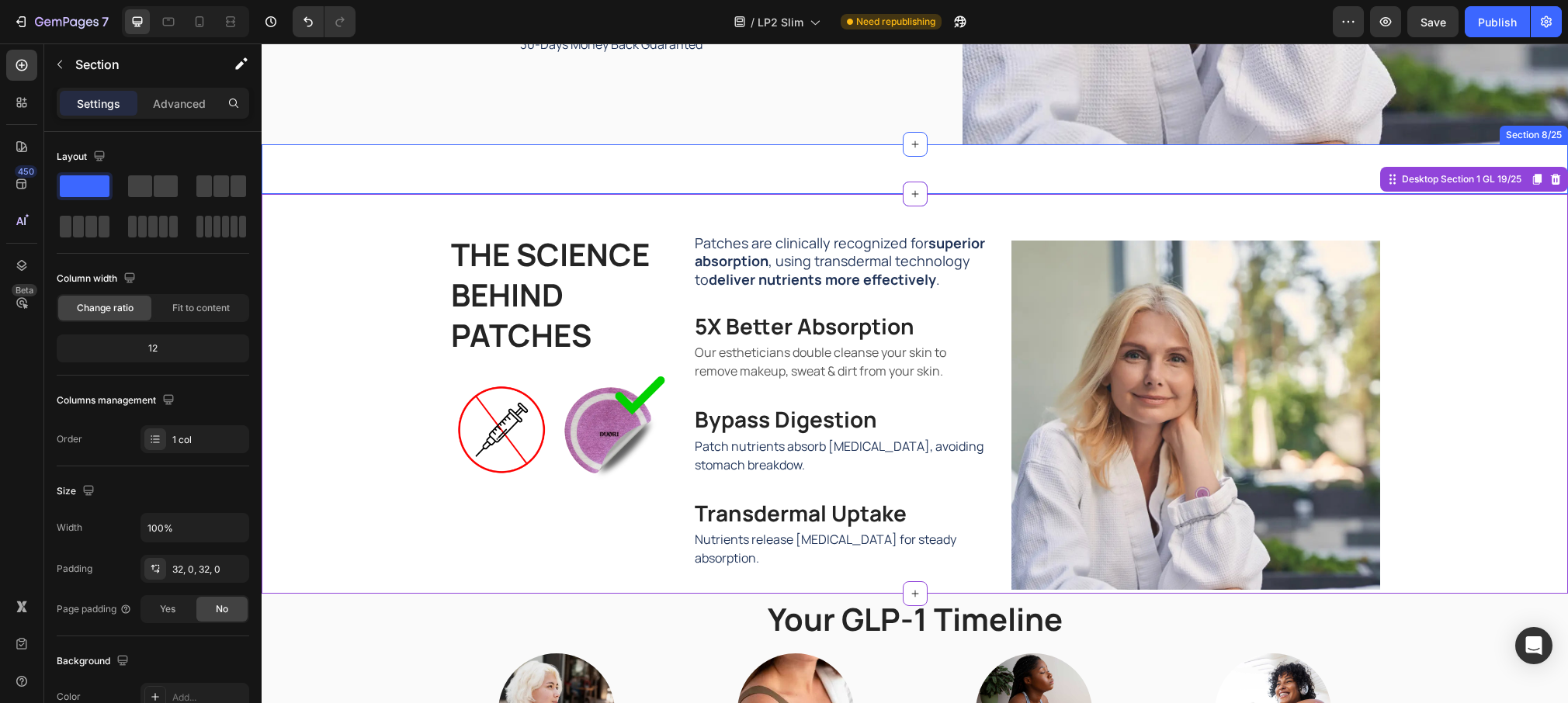
click at [366, 171] on div "The Duori Effect Heading 92% Heading Experienced reduce cravings Text Block Row…" at bounding box center [914, 169] width 1306 height 49
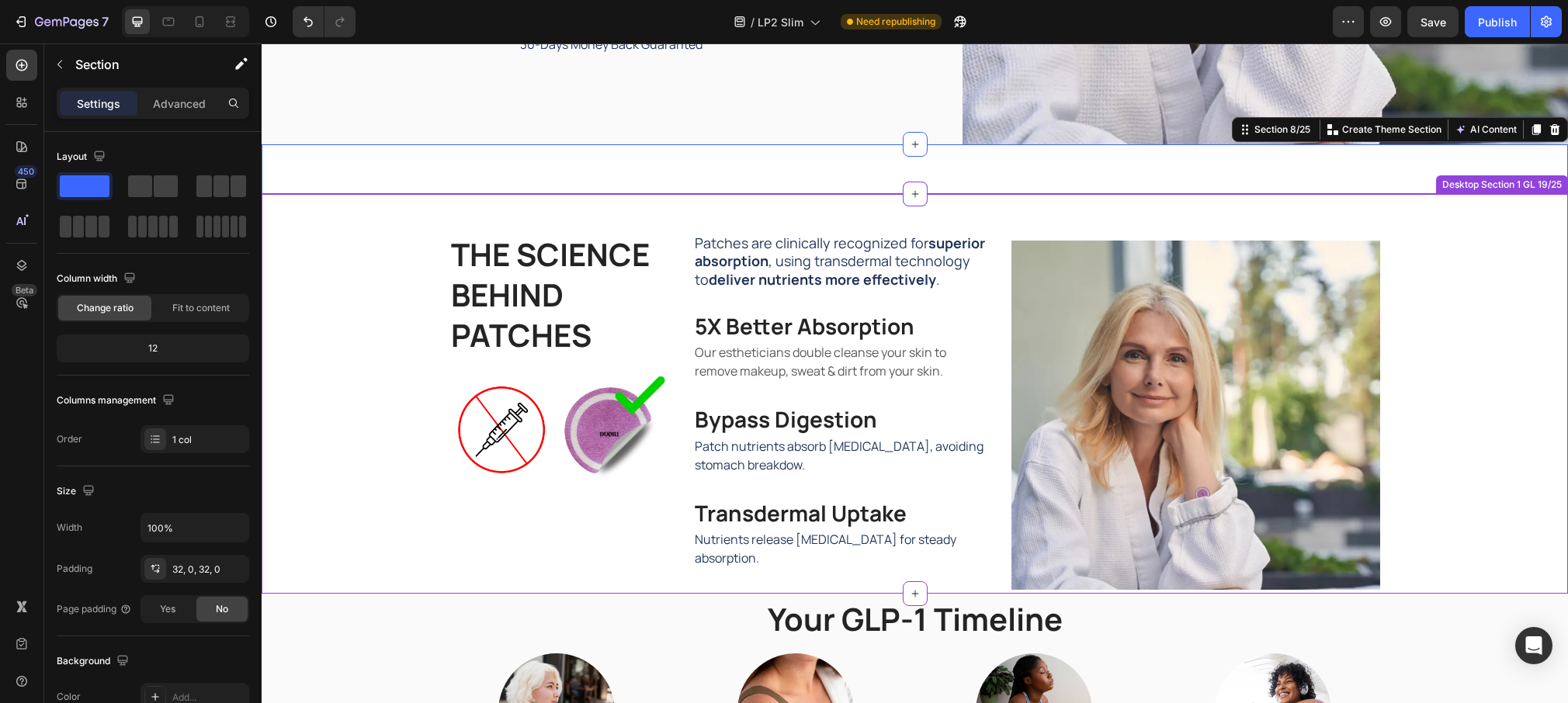
click at [345, 215] on div "THE SCIENCE BEHIND PATCHES Heading Image Patches are clinically recognized for …" at bounding box center [914, 394] width 1306 height 399
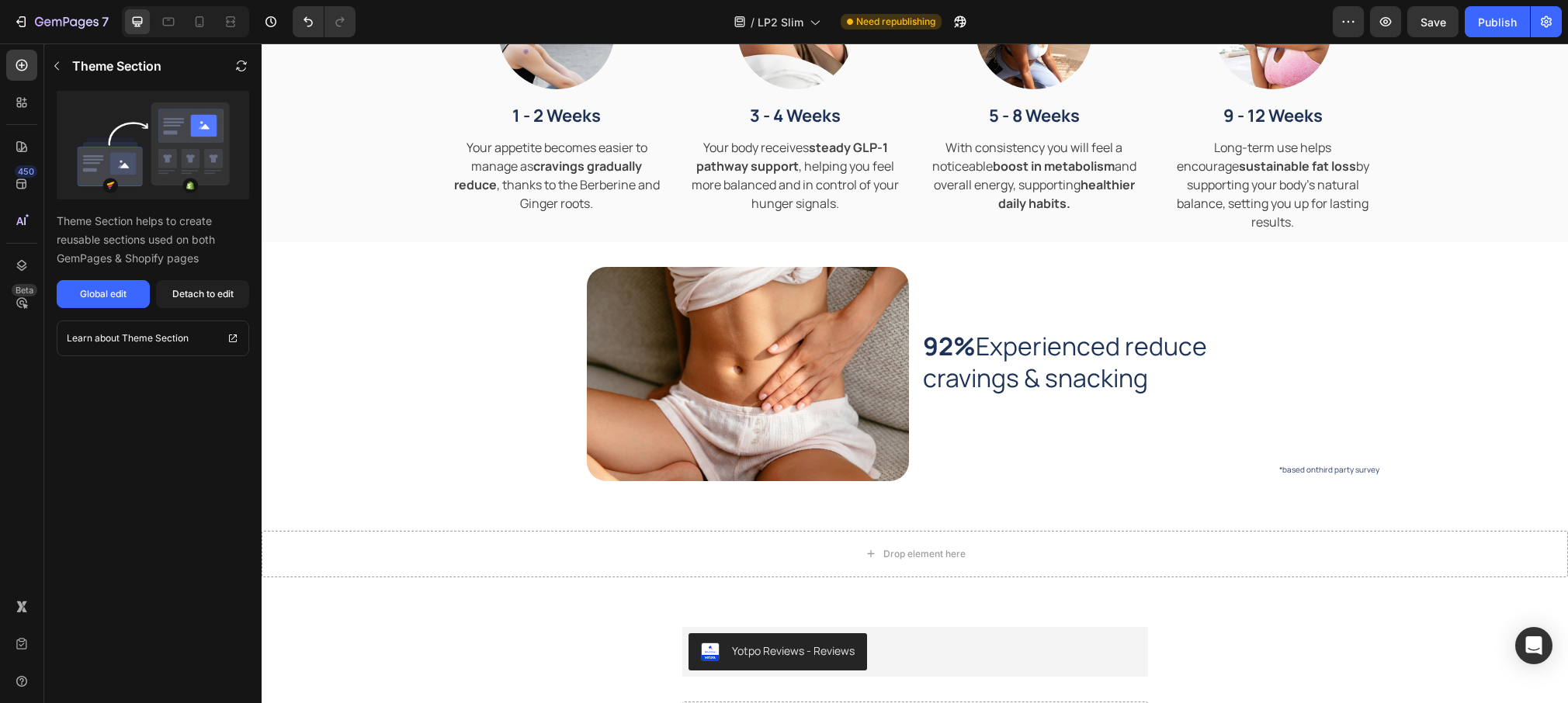
scroll to position [1334, 0]
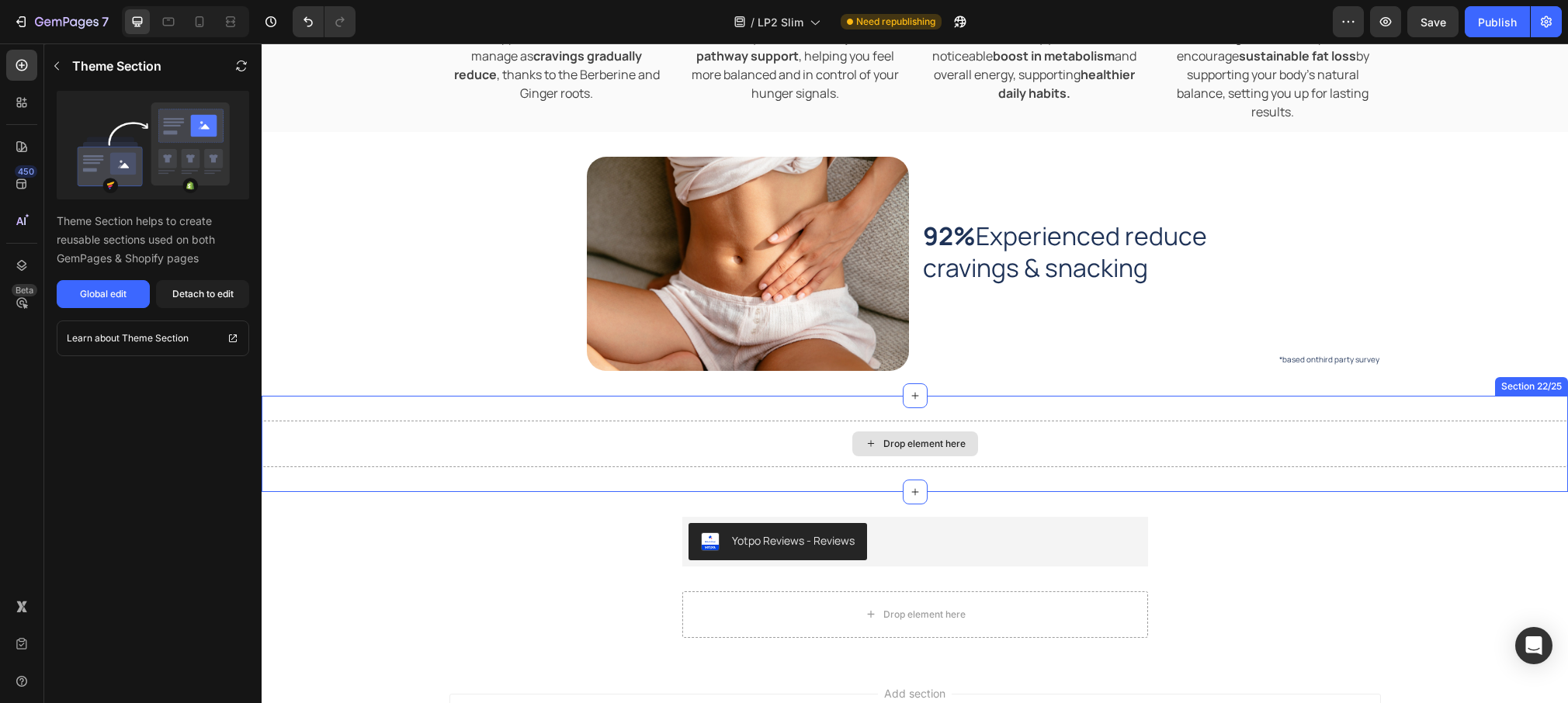
click at [326, 424] on div "Drop element here" at bounding box center [914, 443] width 1306 height 47
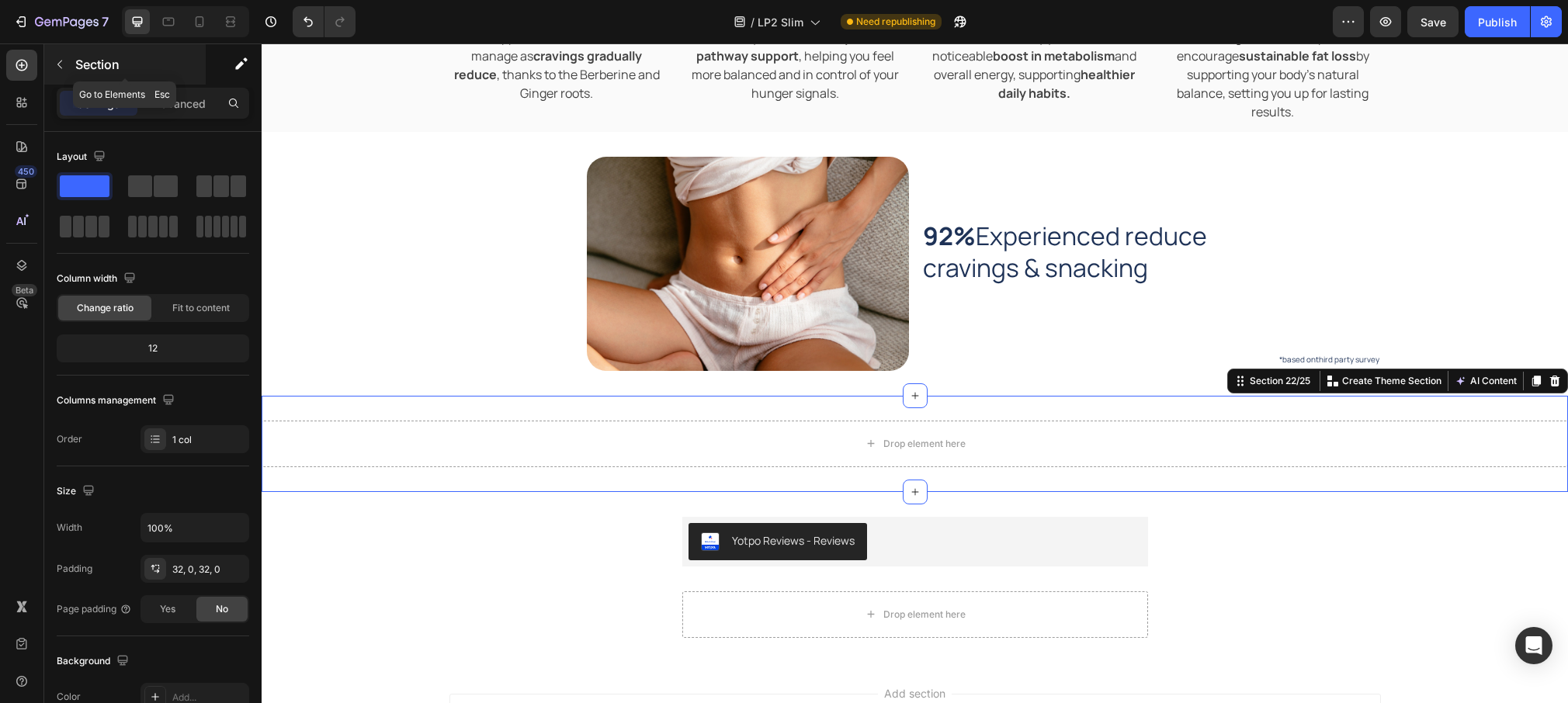
click at [63, 58] on icon "button" at bounding box center [60, 65] width 13 height 13
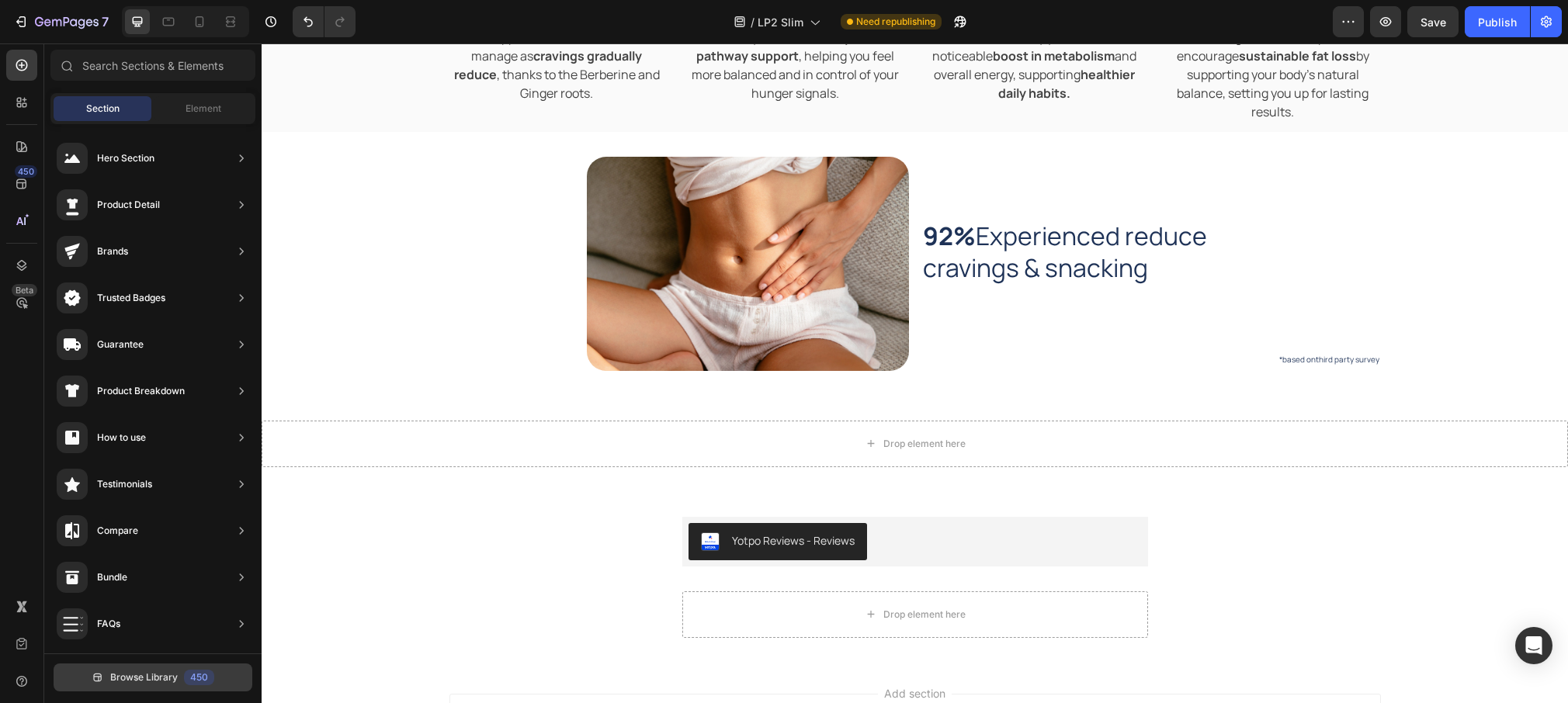
click at [139, 687] on button "Browse Library 450" at bounding box center [153, 677] width 199 height 28
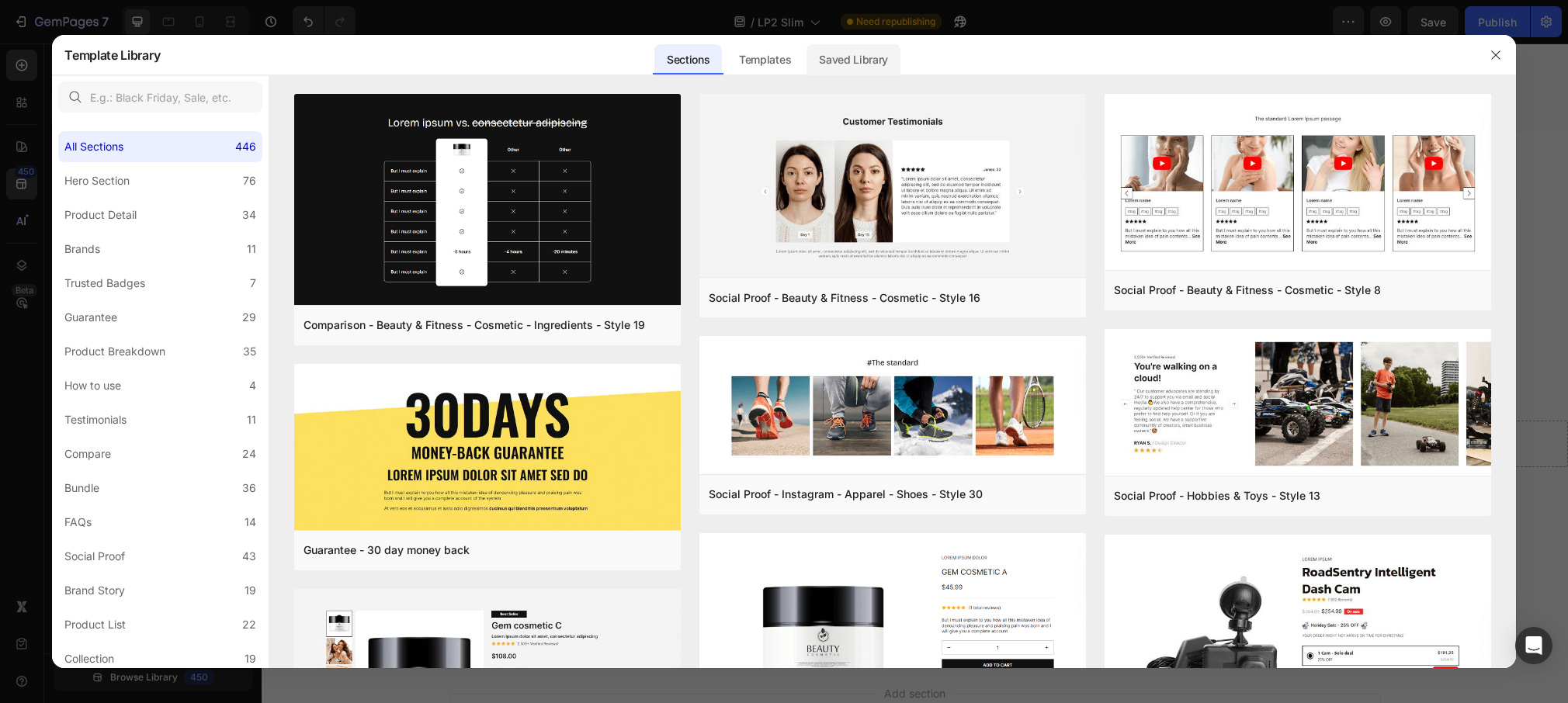
click at [835, 55] on div "Saved Library" at bounding box center [853, 60] width 94 height 31
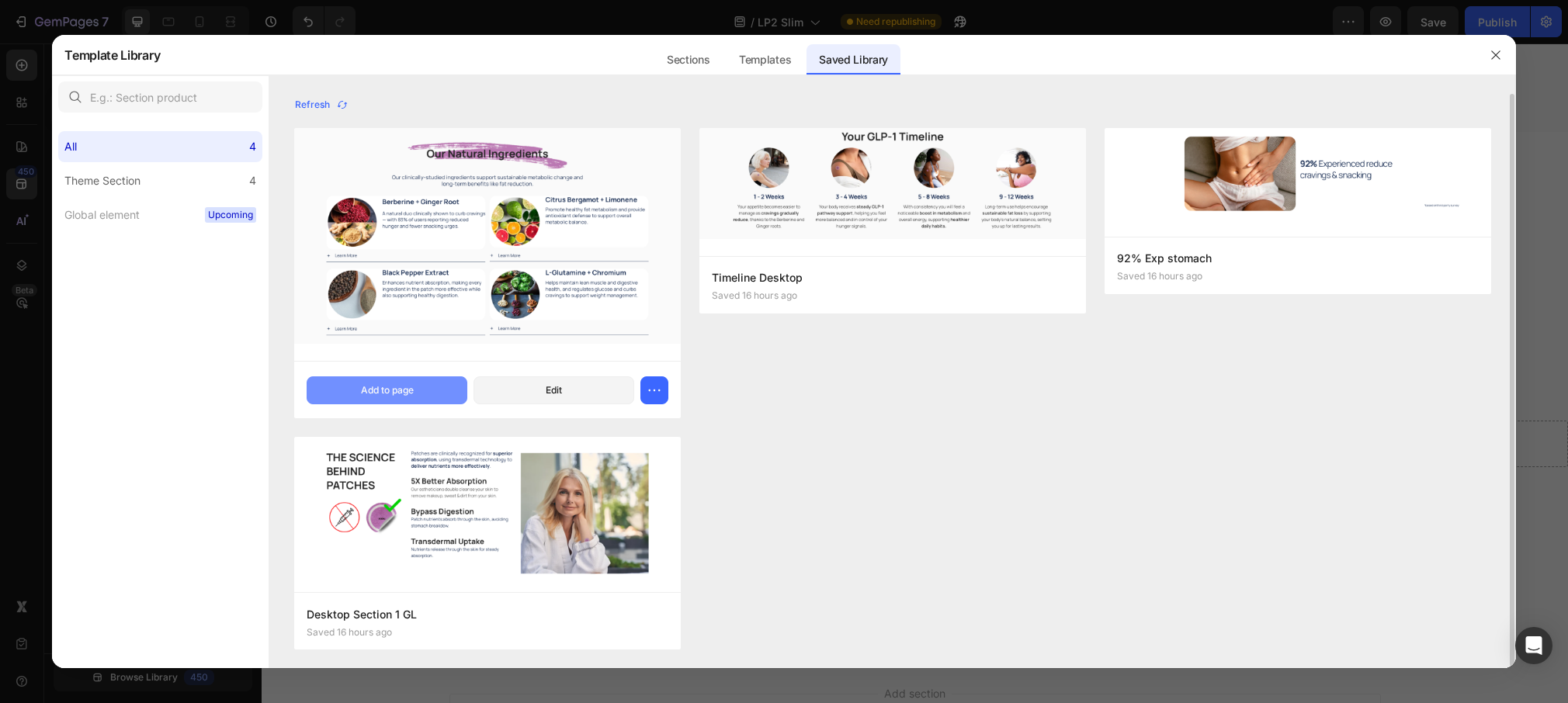
click at [397, 388] on div "Add to page" at bounding box center [387, 390] width 53 height 14
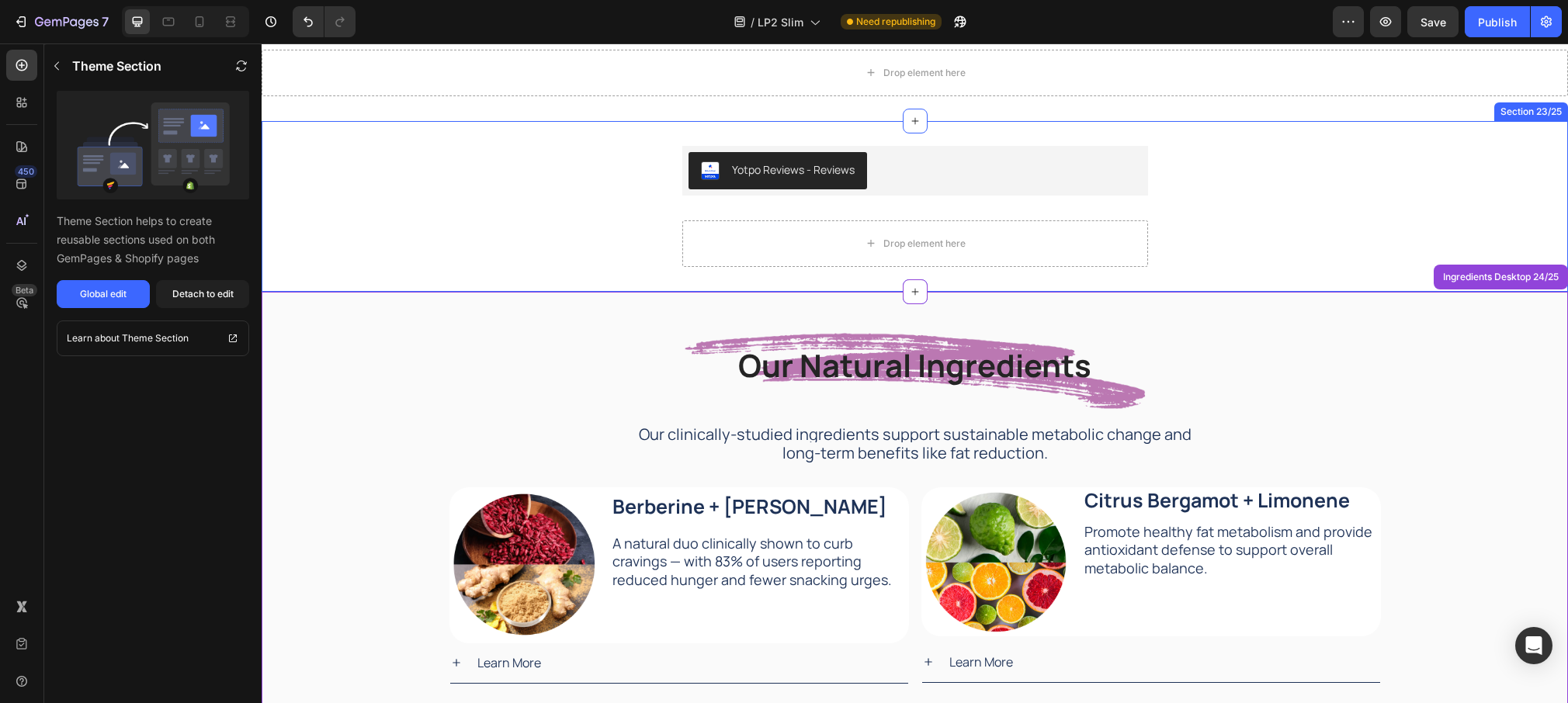
scroll to position [1628, 0]
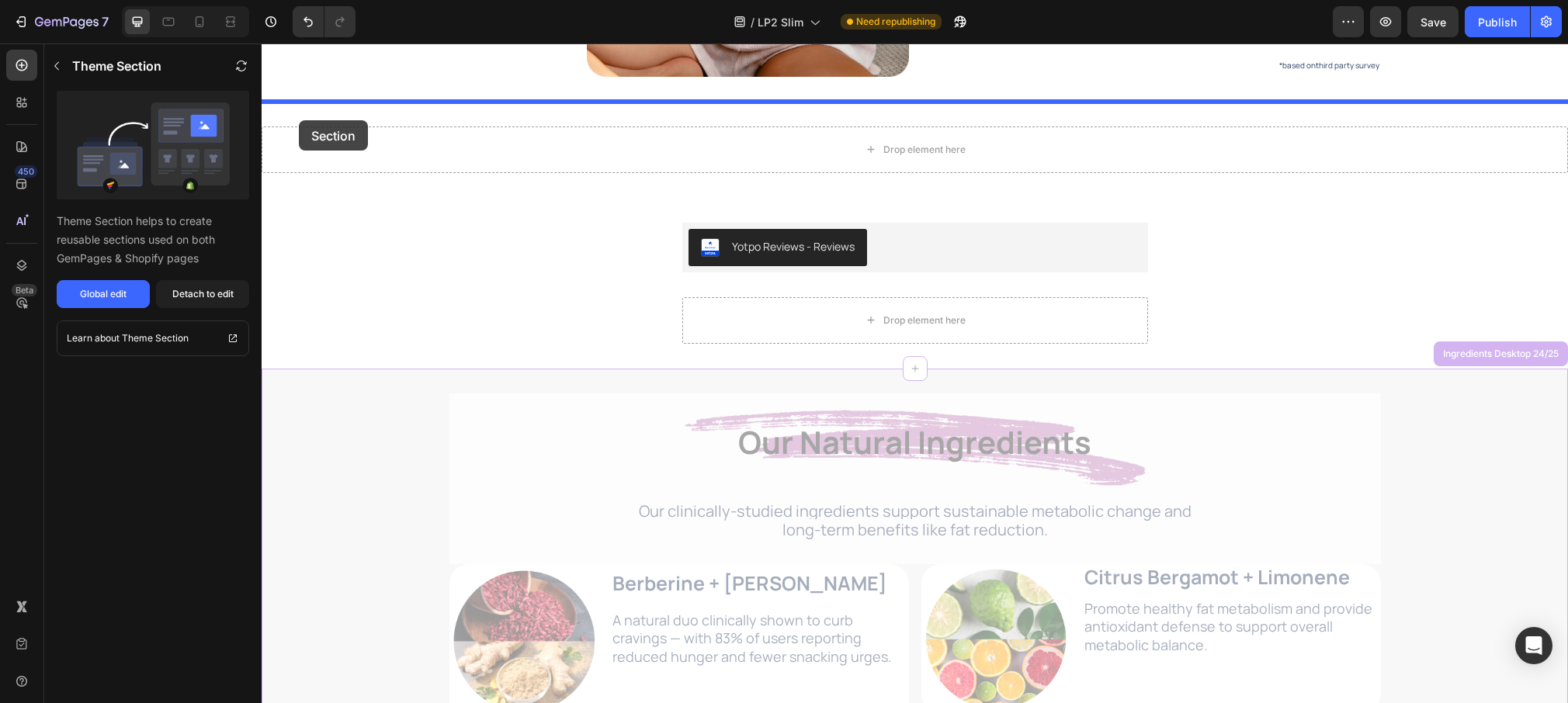
drag, startPoint x: 284, startPoint y: 394, endPoint x: 299, endPoint y: 120, distance: 274.4
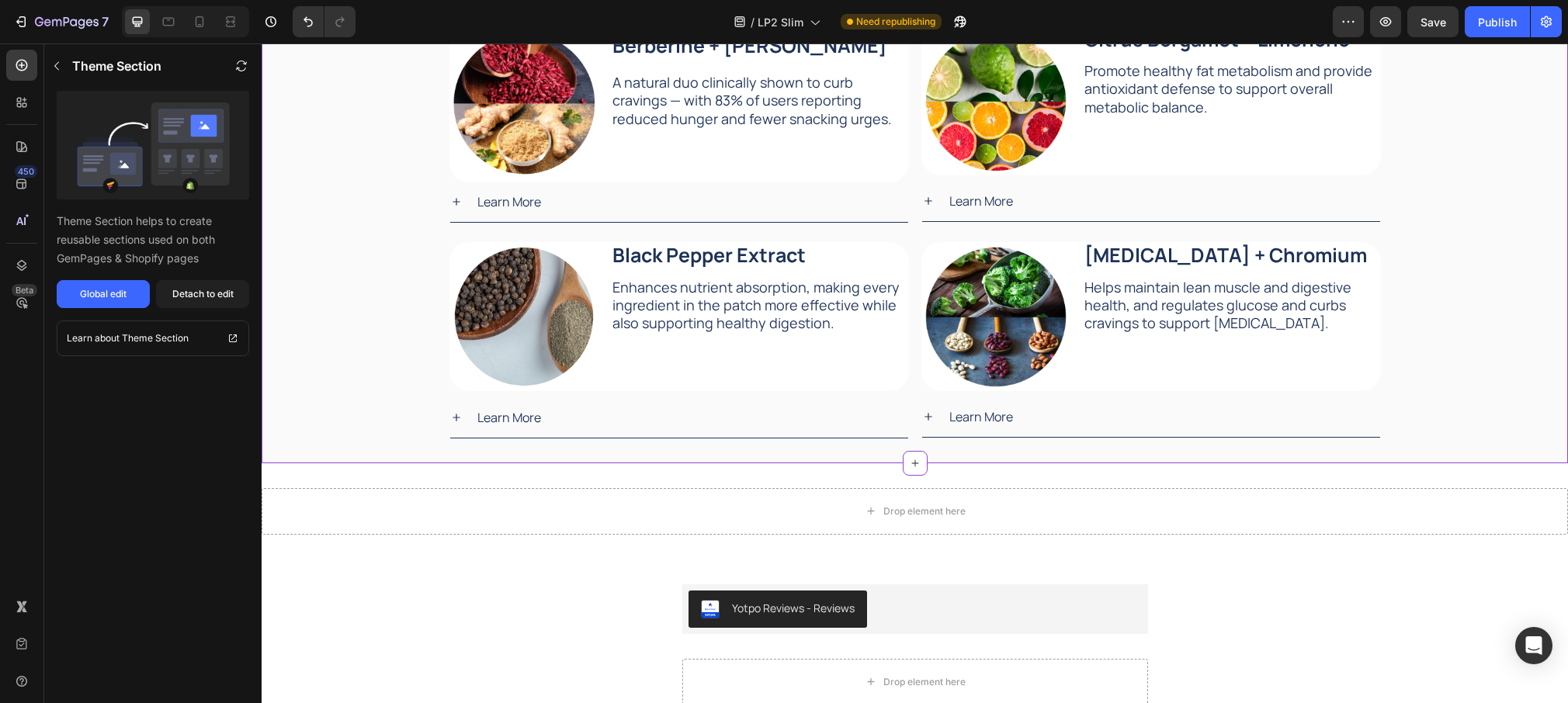
scroll to position [1941, 0]
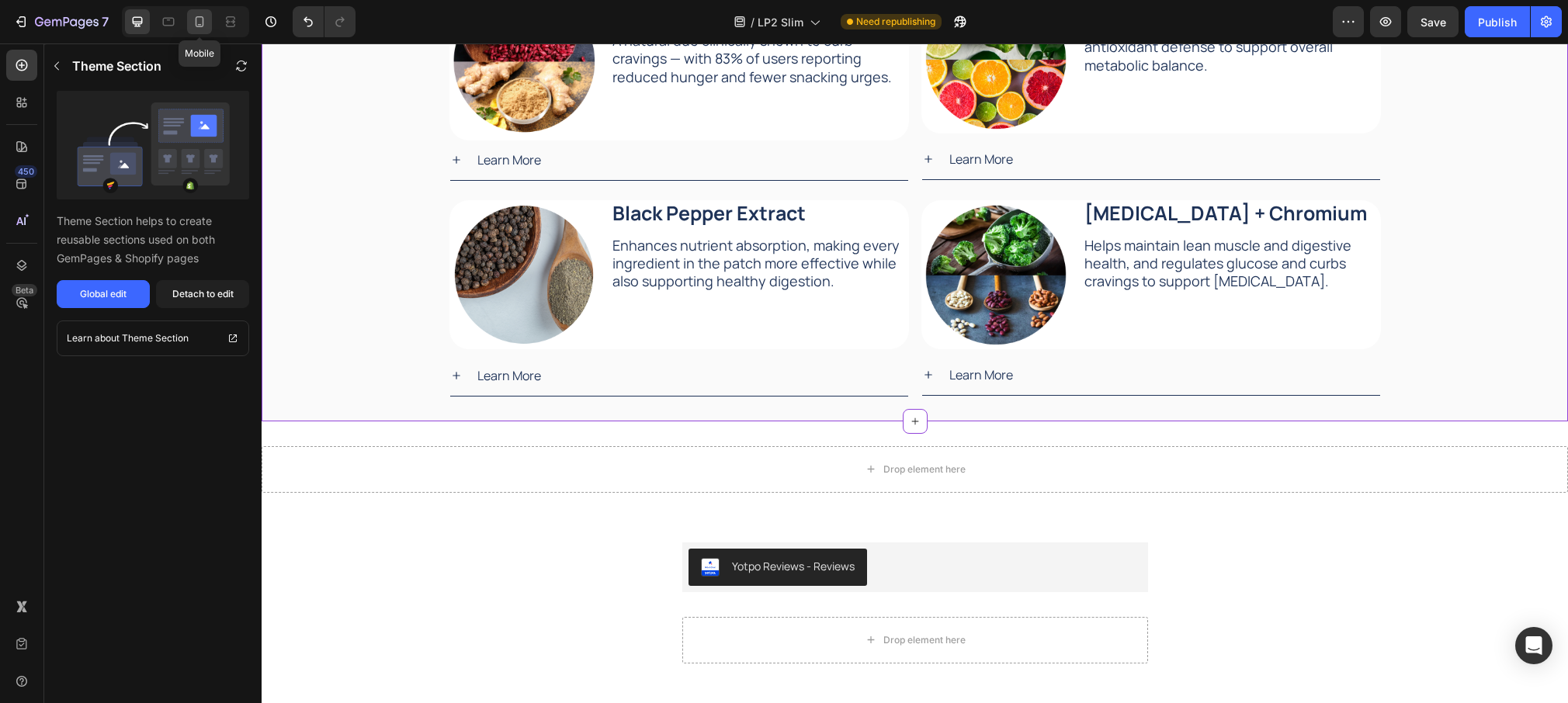
click at [196, 22] on icon at bounding box center [200, 22] width 8 height 11
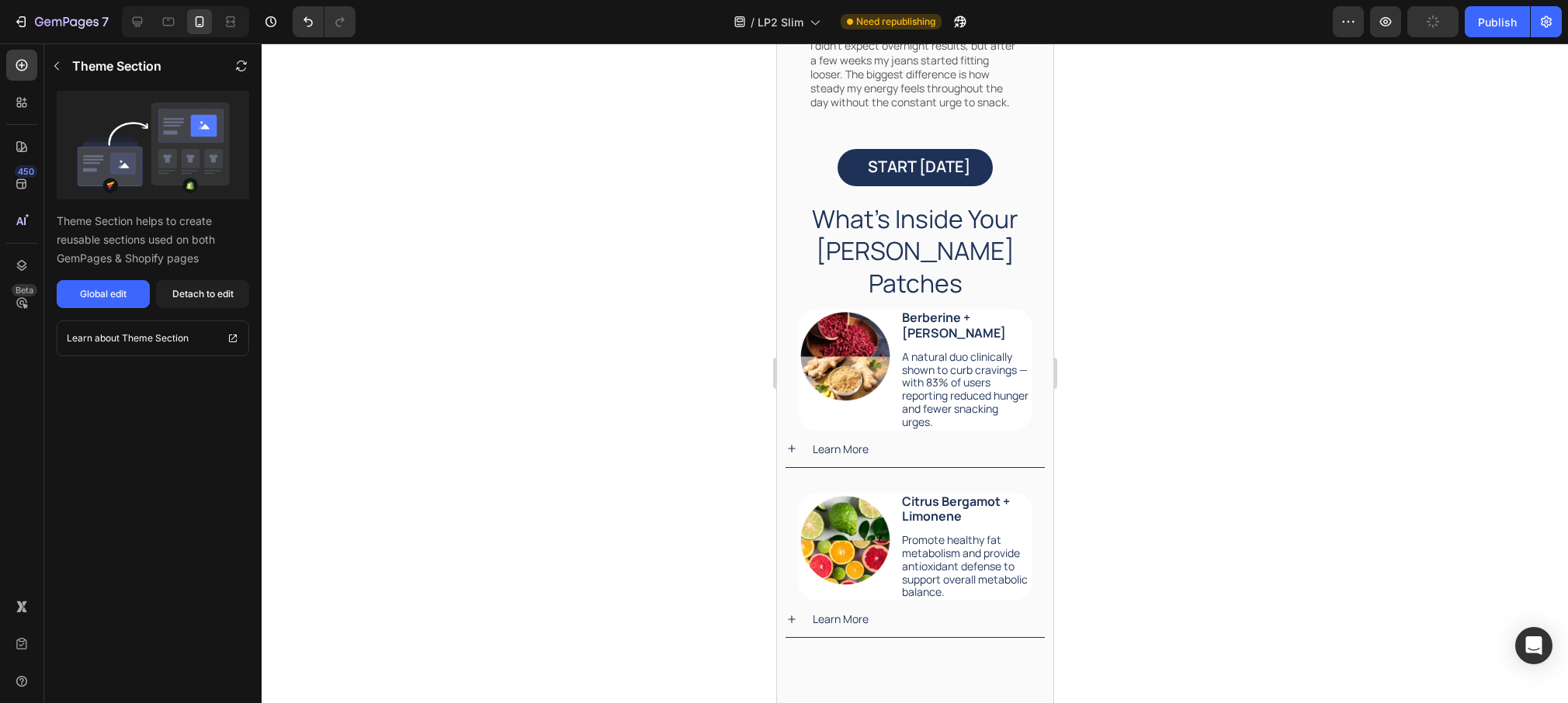
scroll to position [3293, 0]
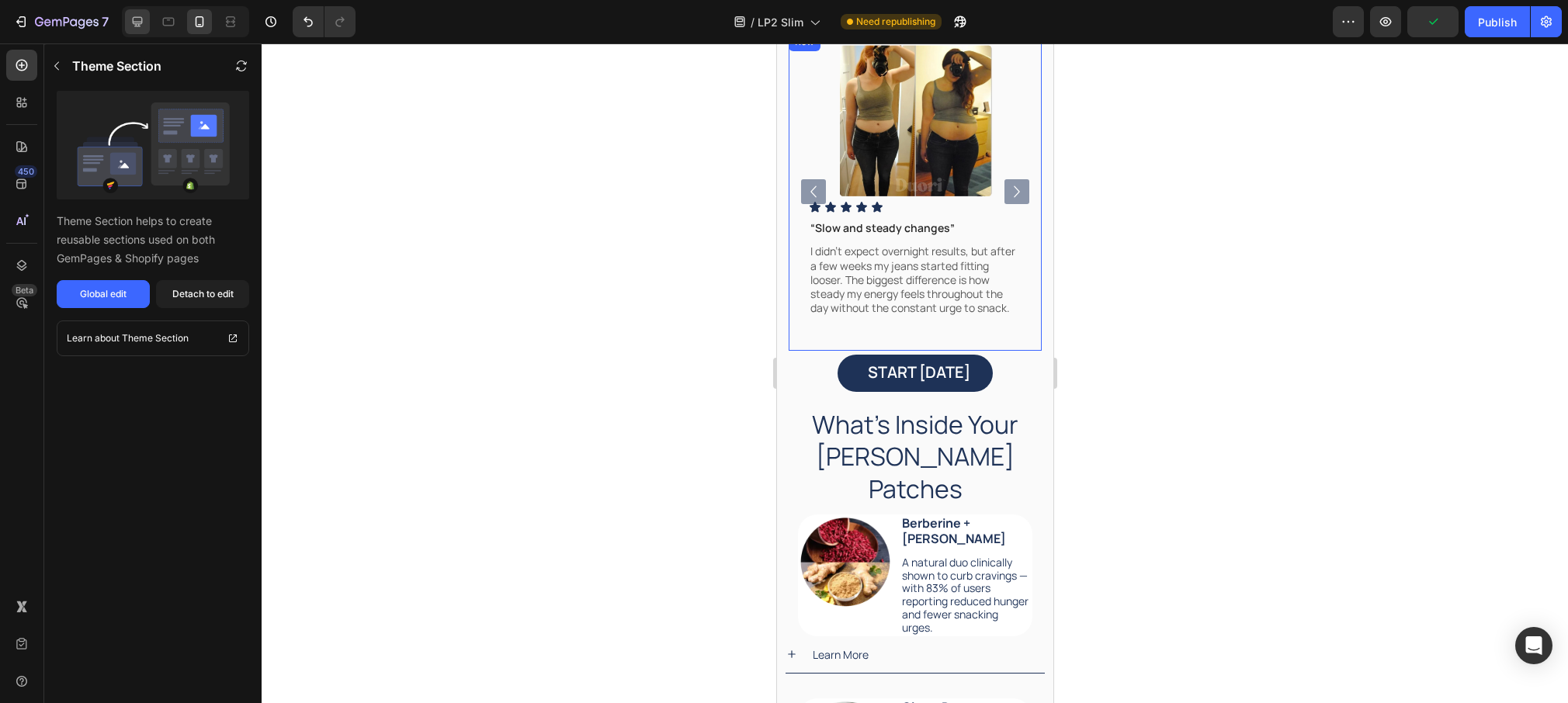
click at [140, 18] on icon at bounding box center [137, 21] width 15 height 16
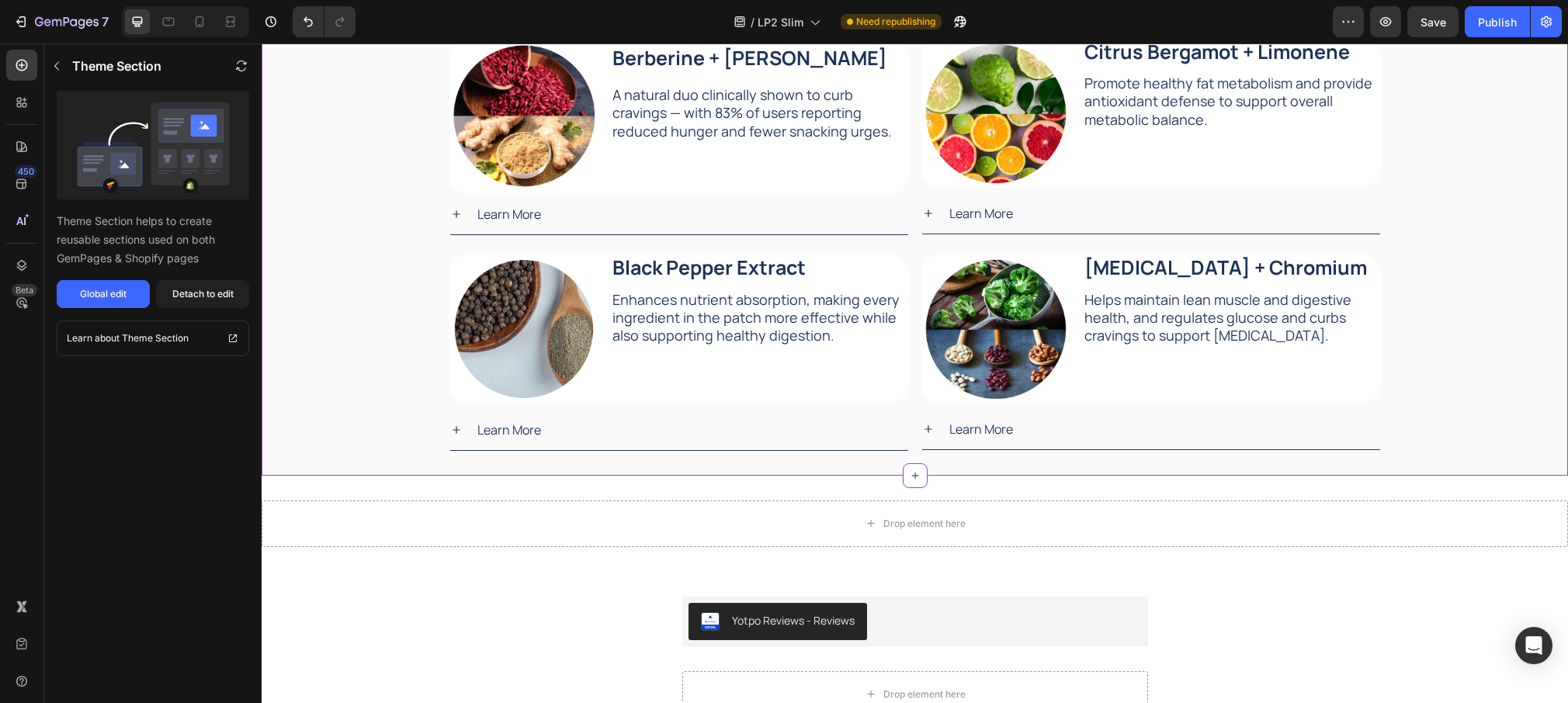
scroll to position [1984, 0]
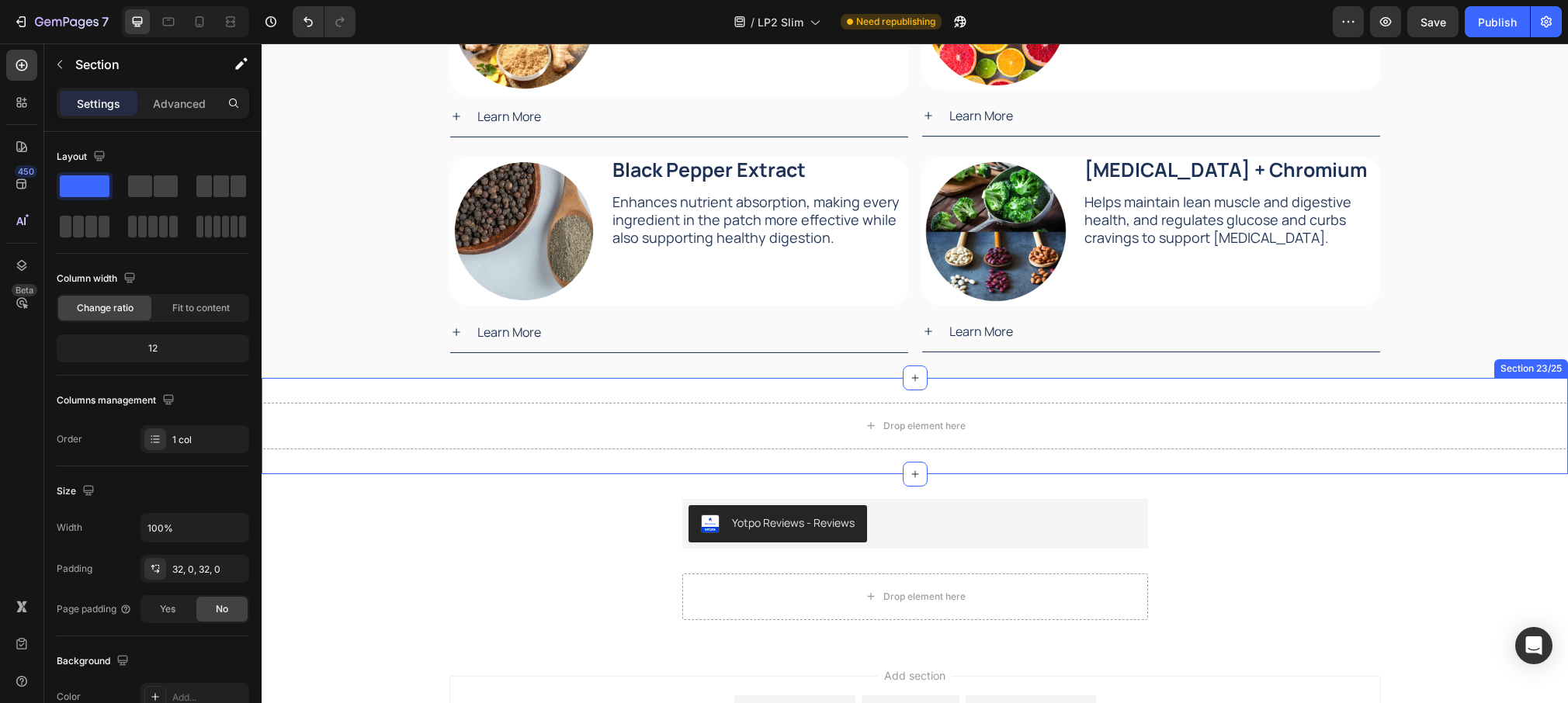
click at [363, 390] on div "Drop element here Section 23/25" at bounding box center [914, 427] width 1306 height 97
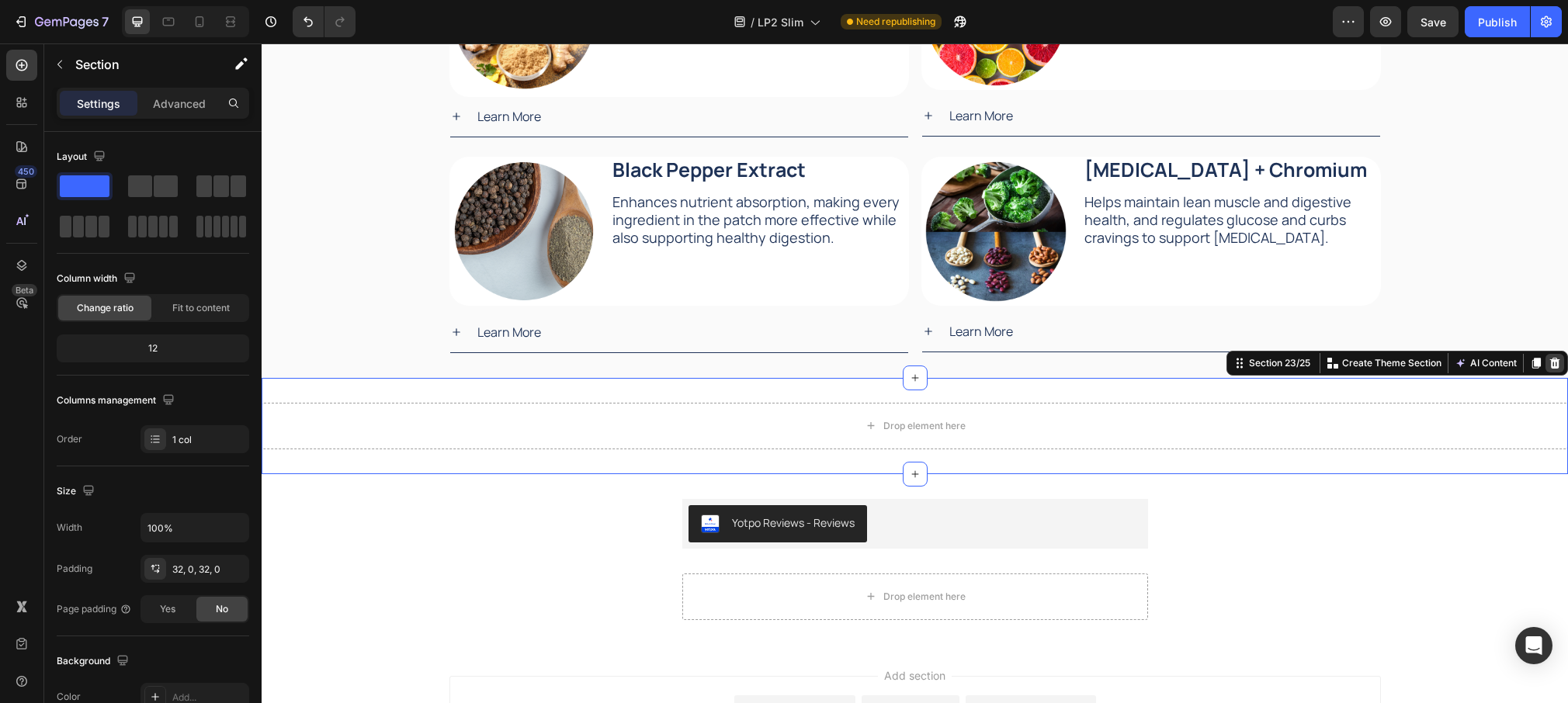
click at [1550, 362] on icon at bounding box center [1555, 364] width 13 height 13
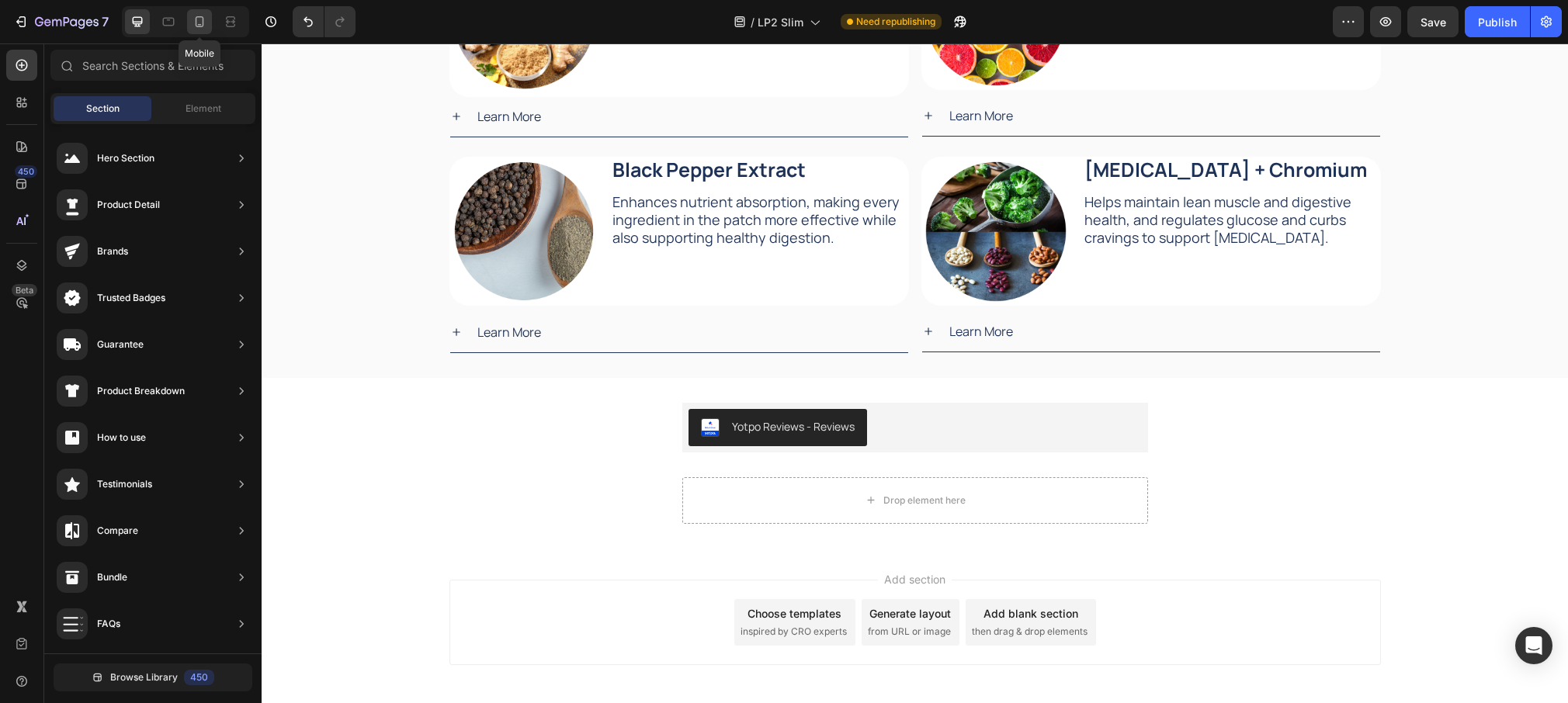
click at [206, 26] on icon at bounding box center [199, 21] width 15 height 16
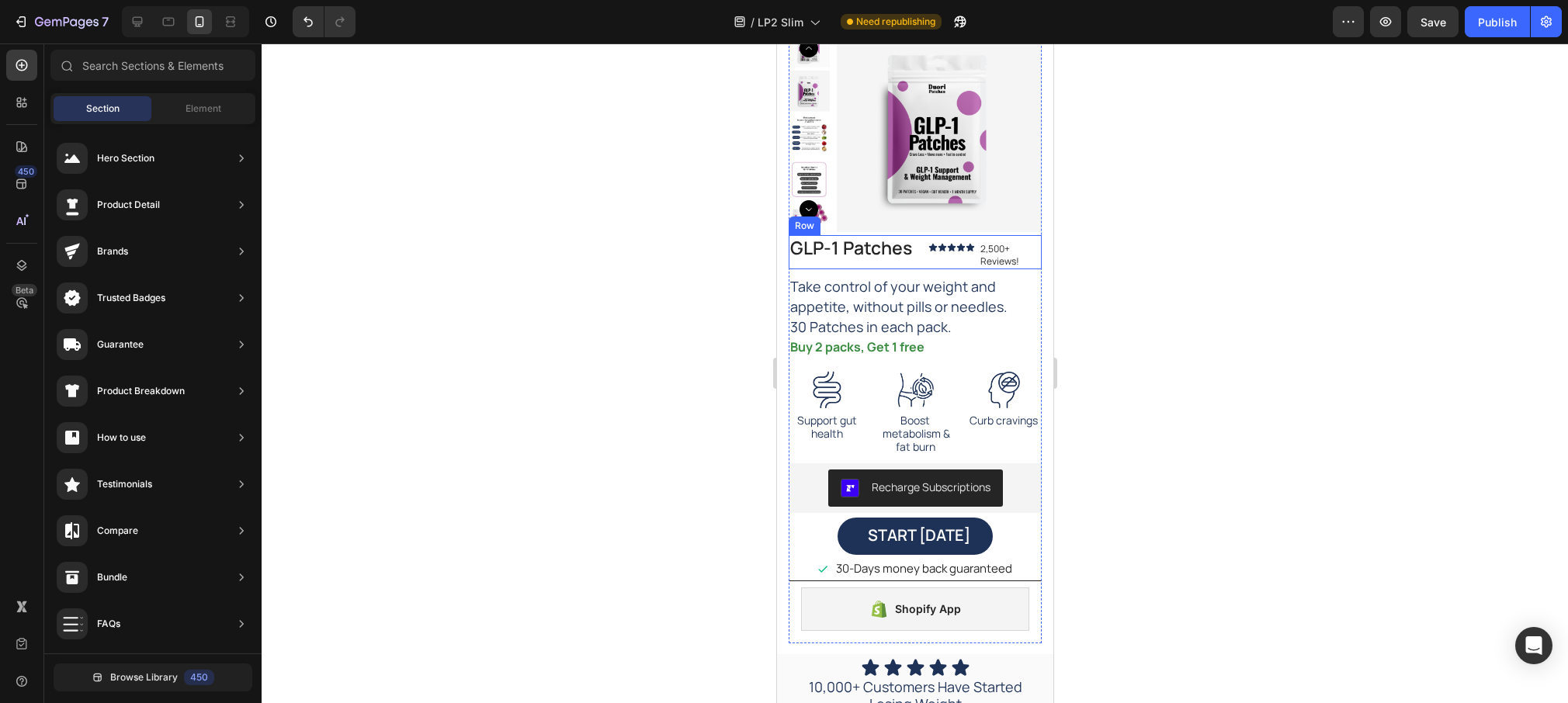
scroll to position [2741, 0]
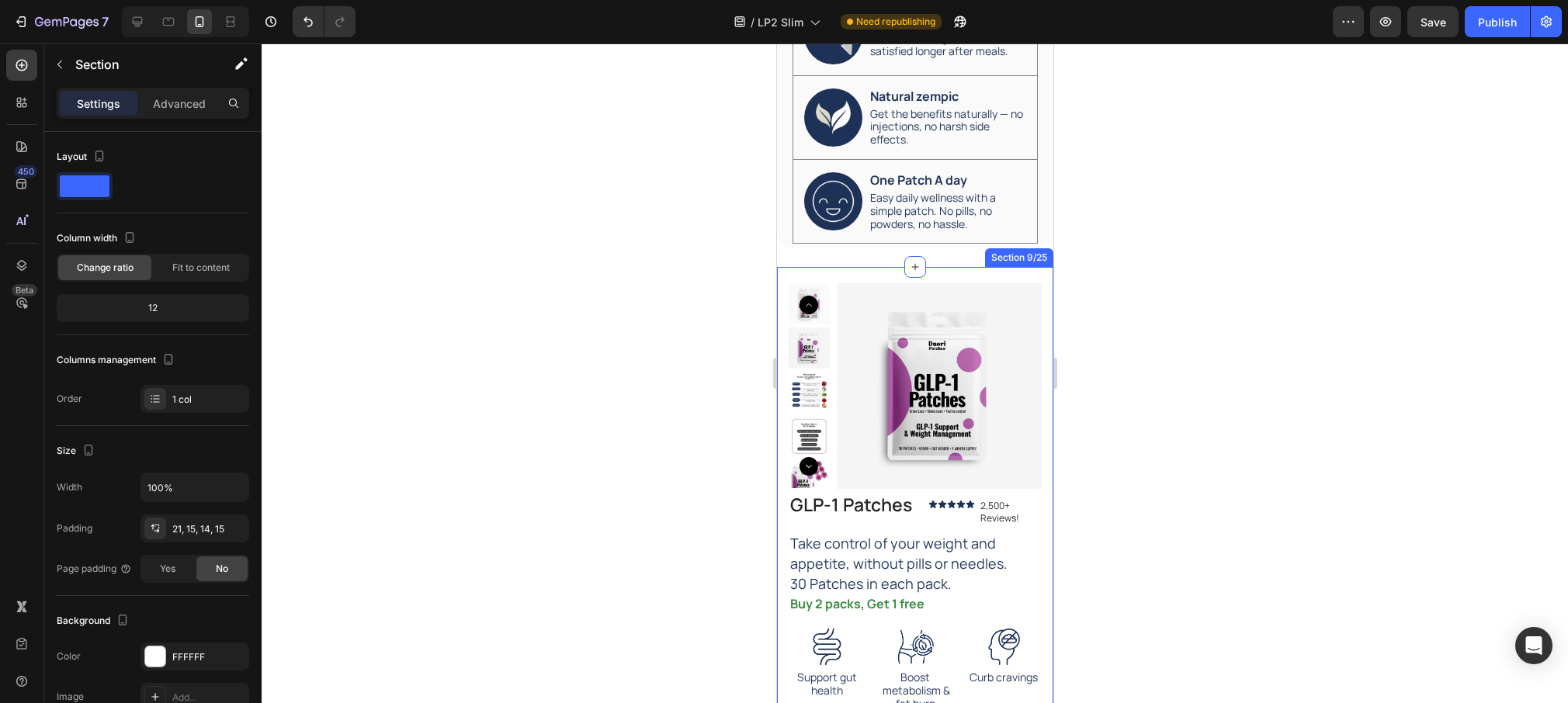
click at [782, 267] on div "Product Images GLP-1 Patches Product Title GLP-1 Patches Product Title Icon Ico…" at bounding box center [913, 589] width 276 height 645
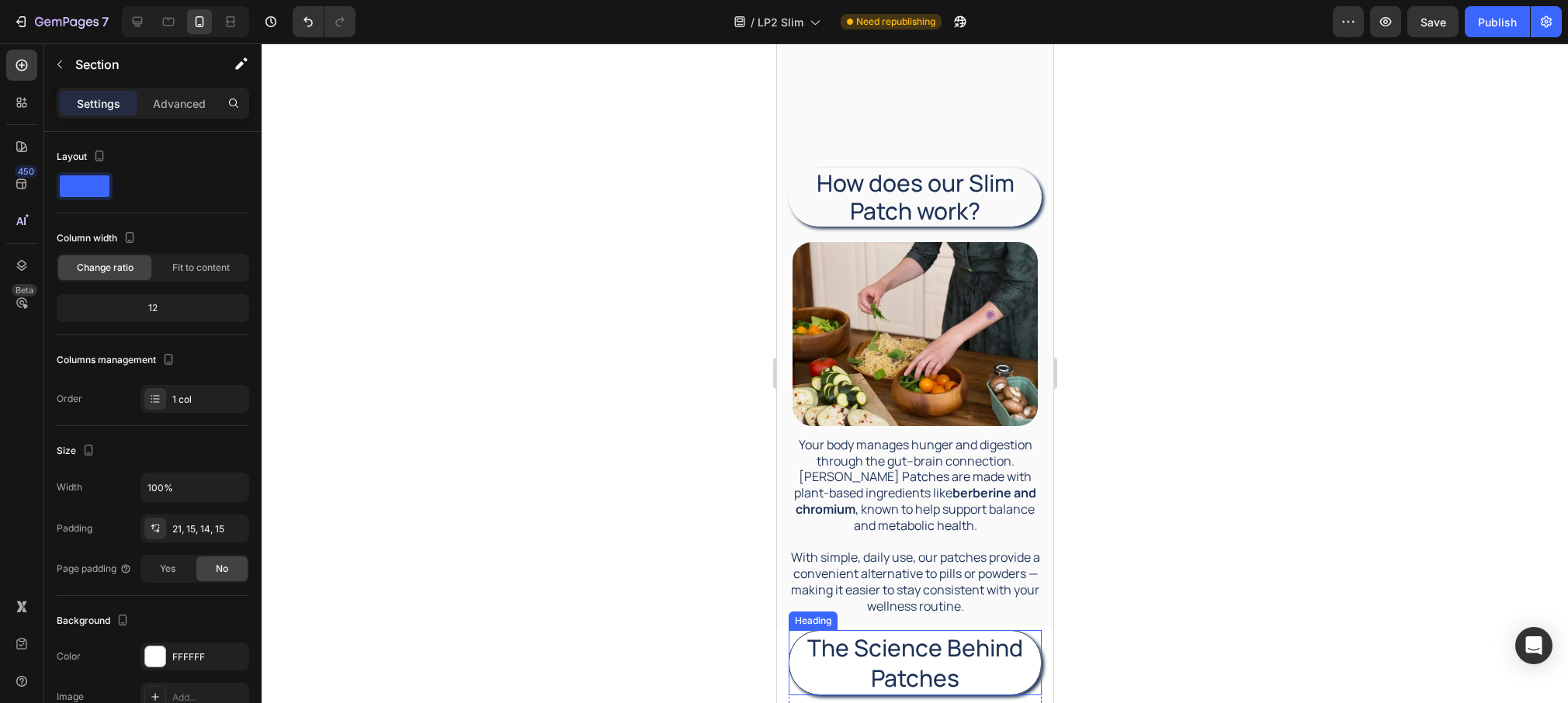
scroll to position [0, 0]
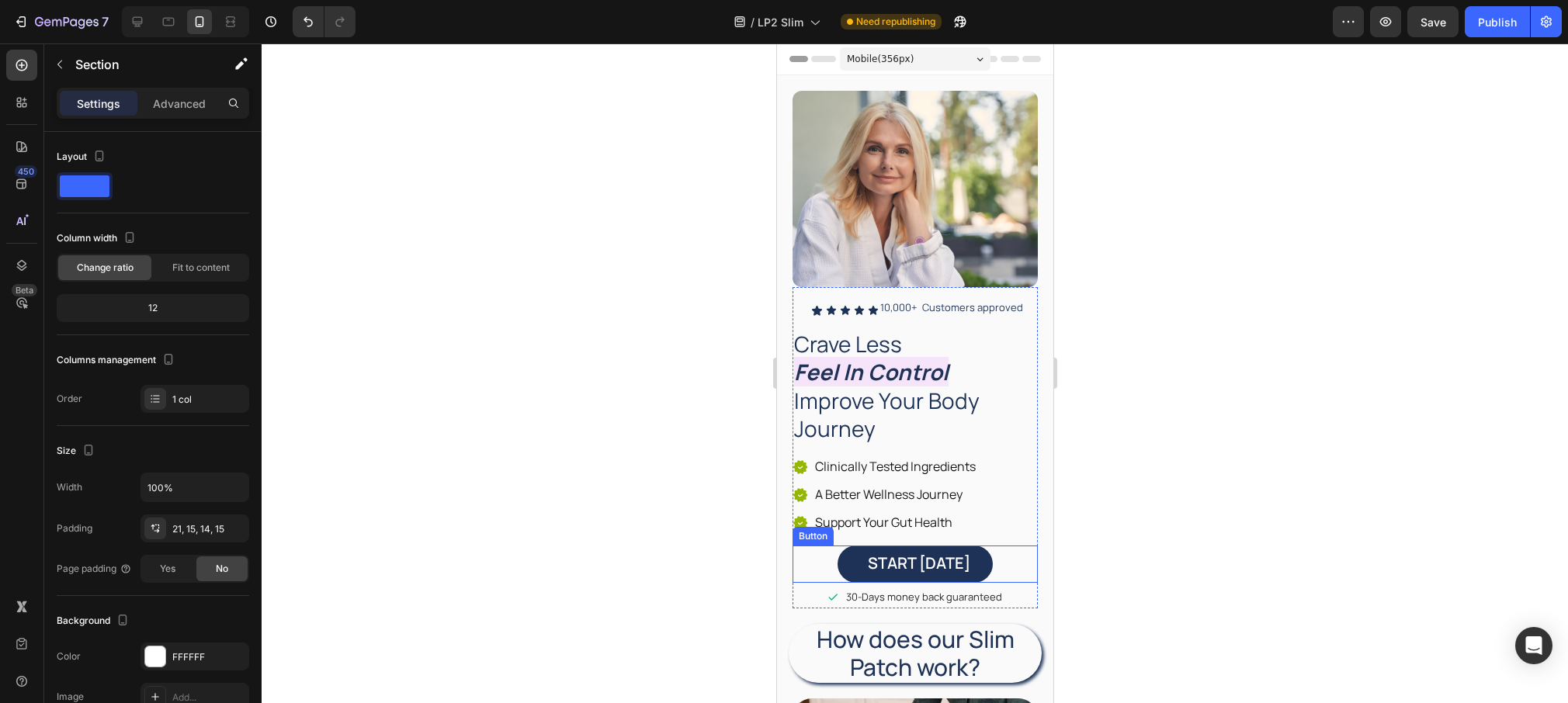
click at [824, 571] on div "START TODAY Button" at bounding box center [913, 564] width 245 height 37
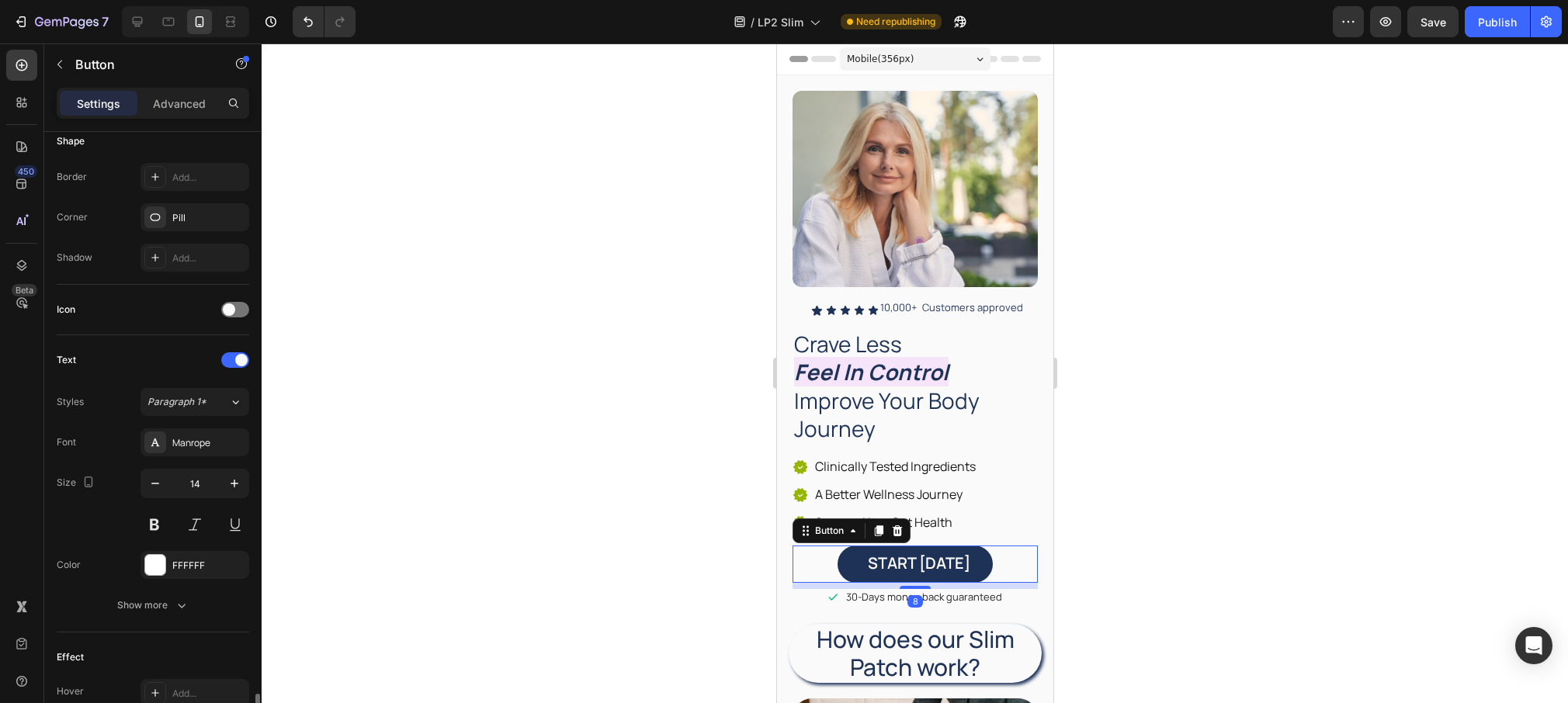
scroll to position [578, 0]
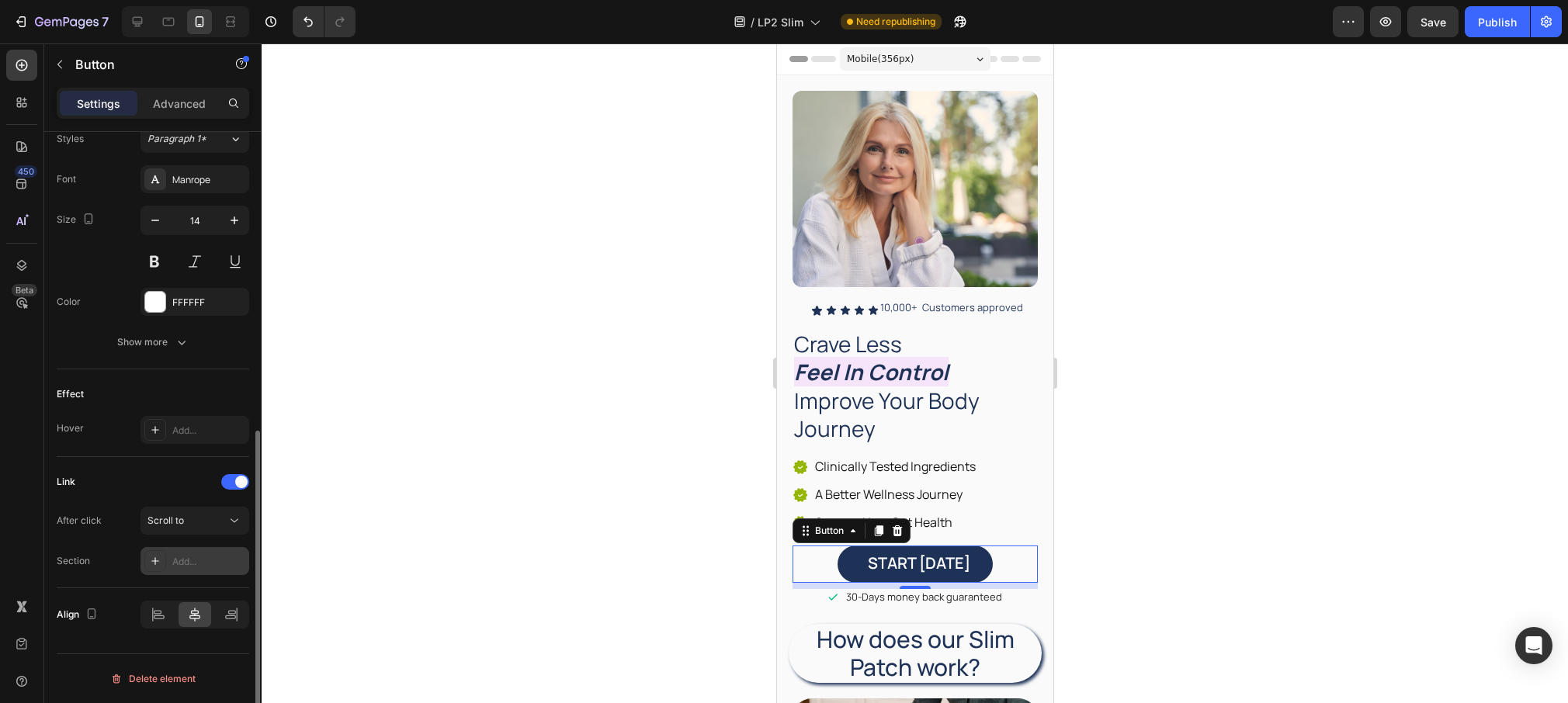
click at [196, 556] on div "Add..." at bounding box center [209, 562] width 73 height 14
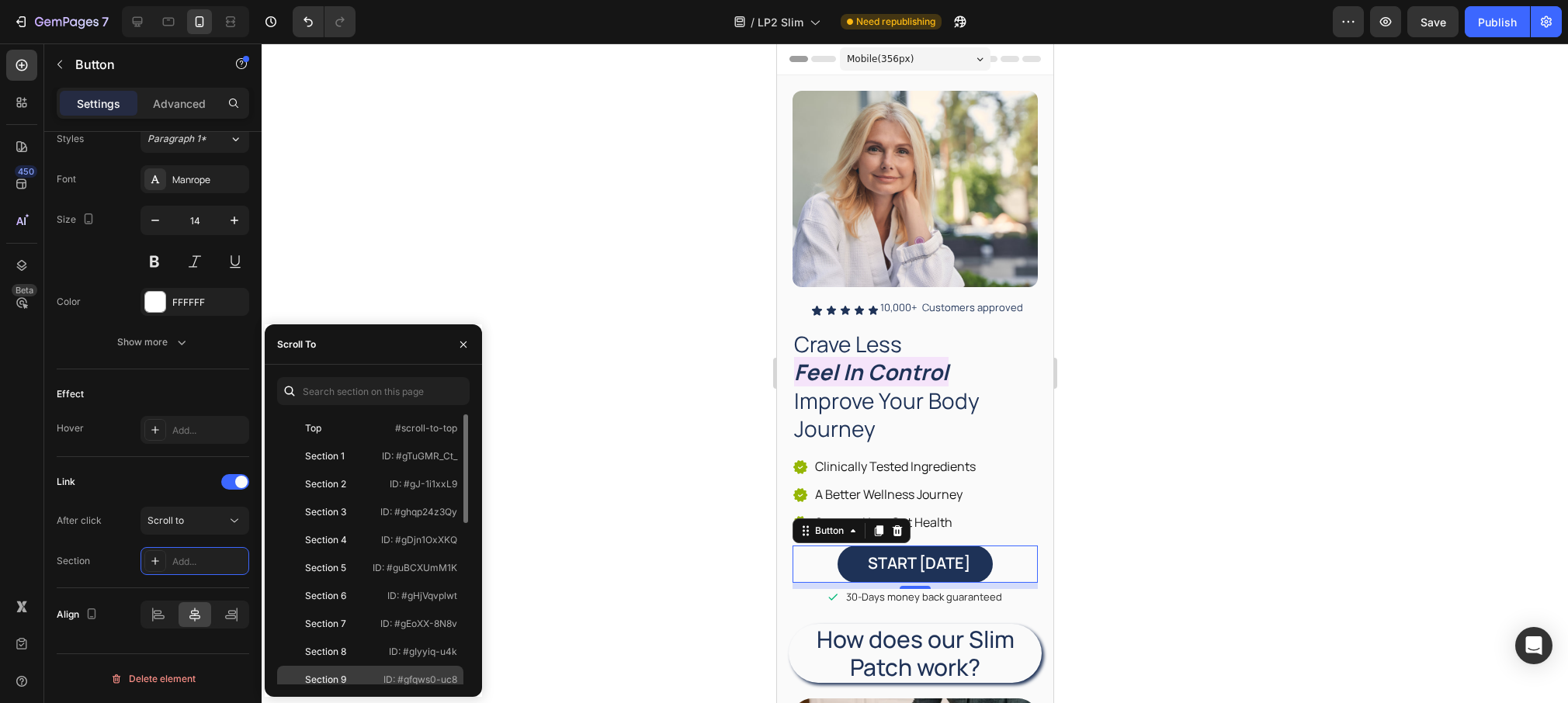
click at [377, 694] on div "Section 9 ID: #gfqws0-uc8" at bounding box center [370, 708] width 186 height 28
click at [114, 477] on div "Link" at bounding box center [152, 481] width 192 height 25
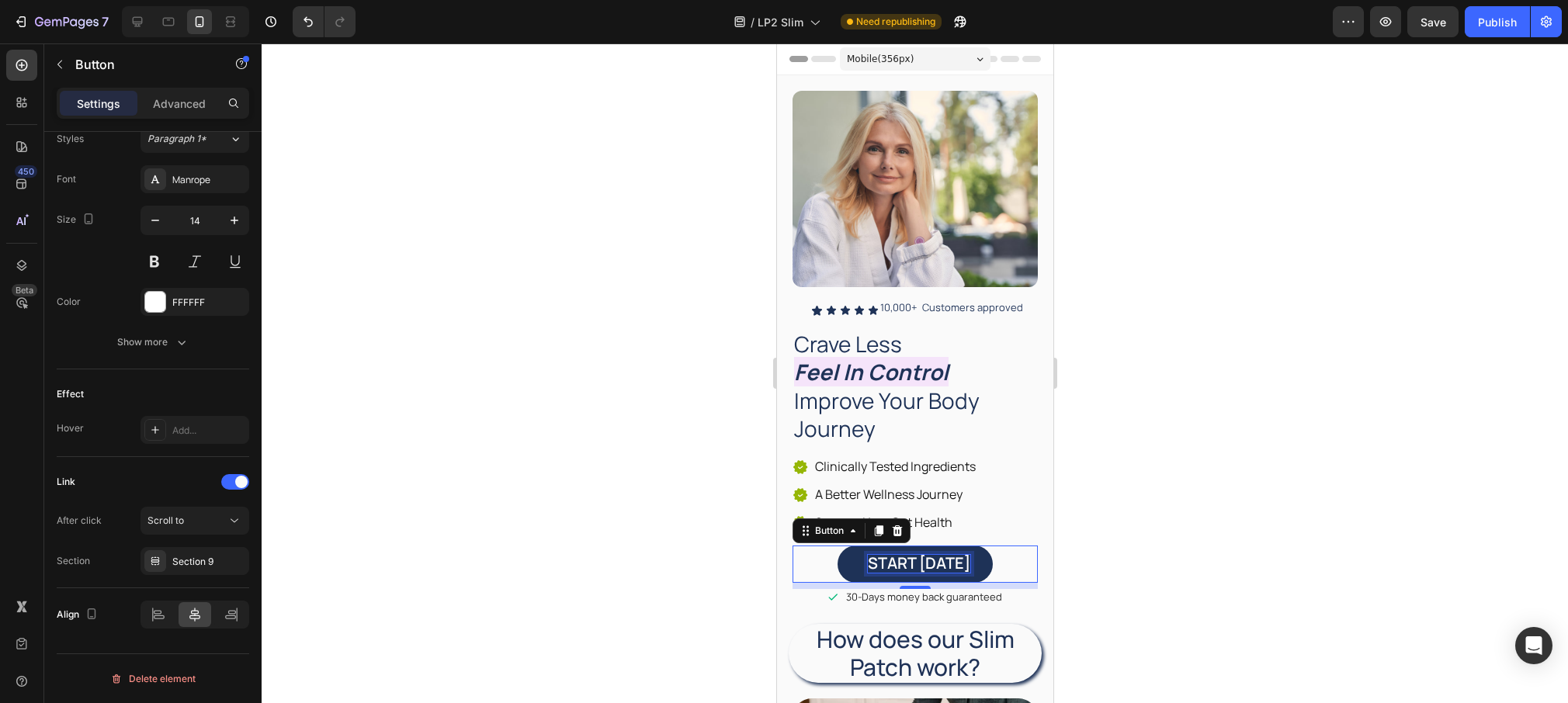
click at [920, 562] on span "START [DATE]" at bounding box center [918, 563] width 102 height 21
click at [854, 566] on link "START [DATE]" at bounding box center [914, 564] width 155 height 37
click at [715, 405] on div at bounding box center [914, 374] width 1306 height 660
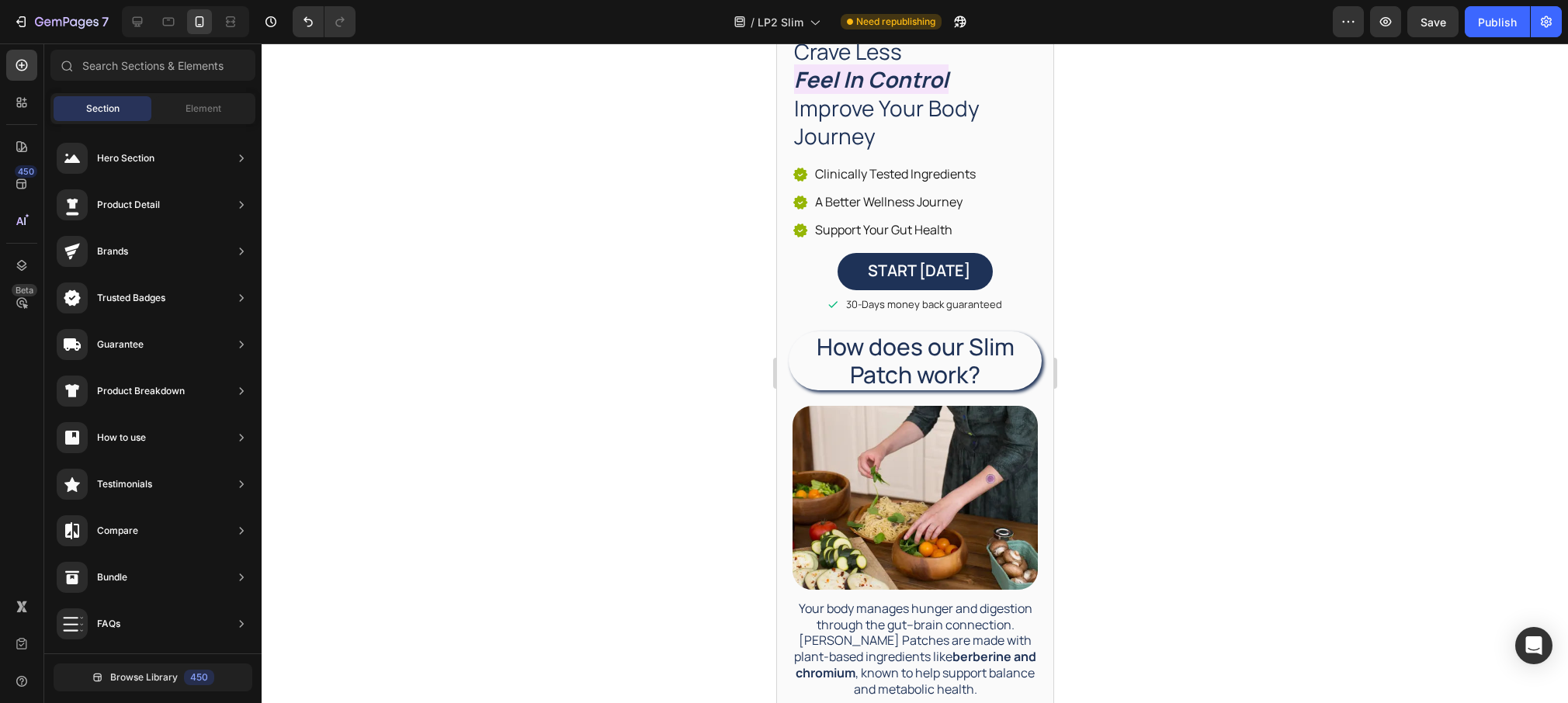
scroll to position [0, 0]
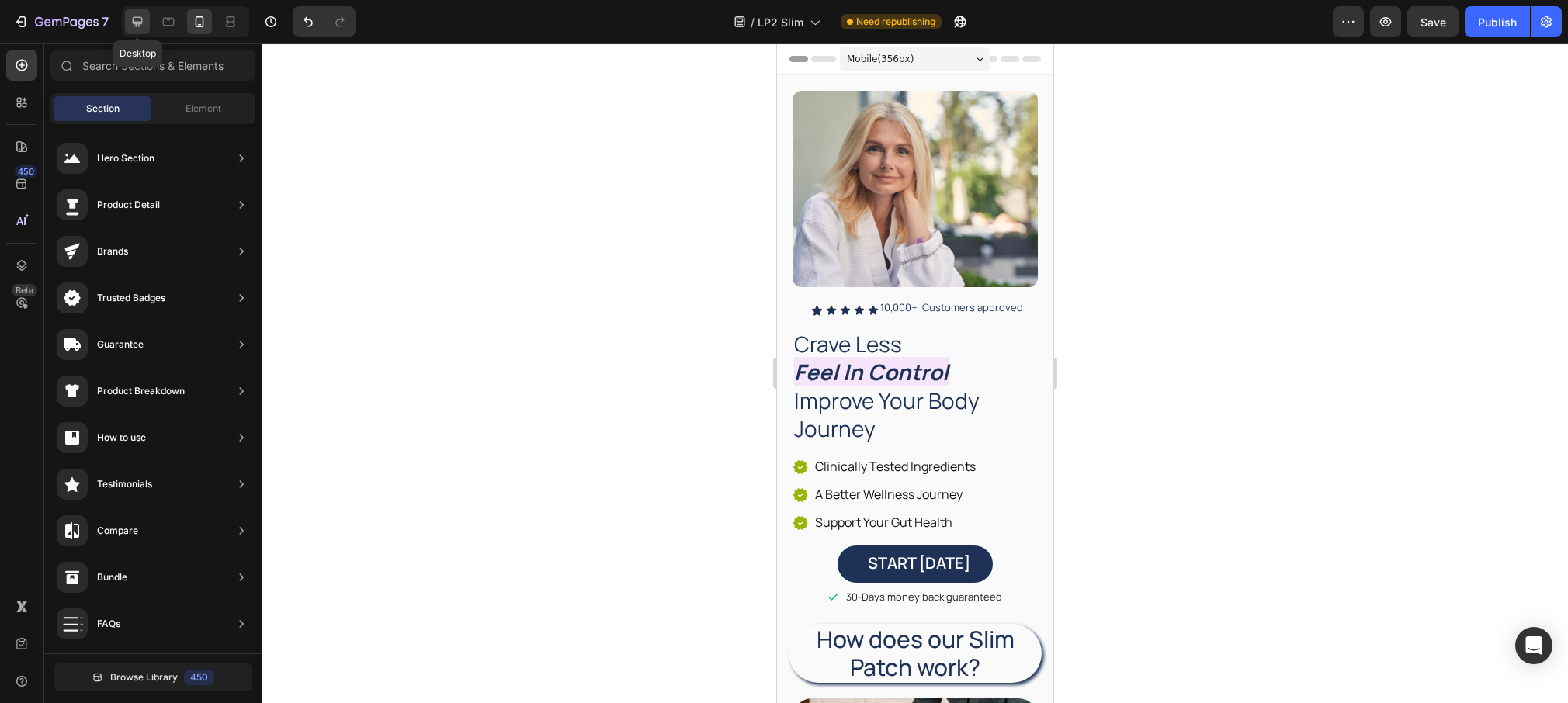
click at [129, 24] on icon at bounding box center [137, 21] width 15 height 16
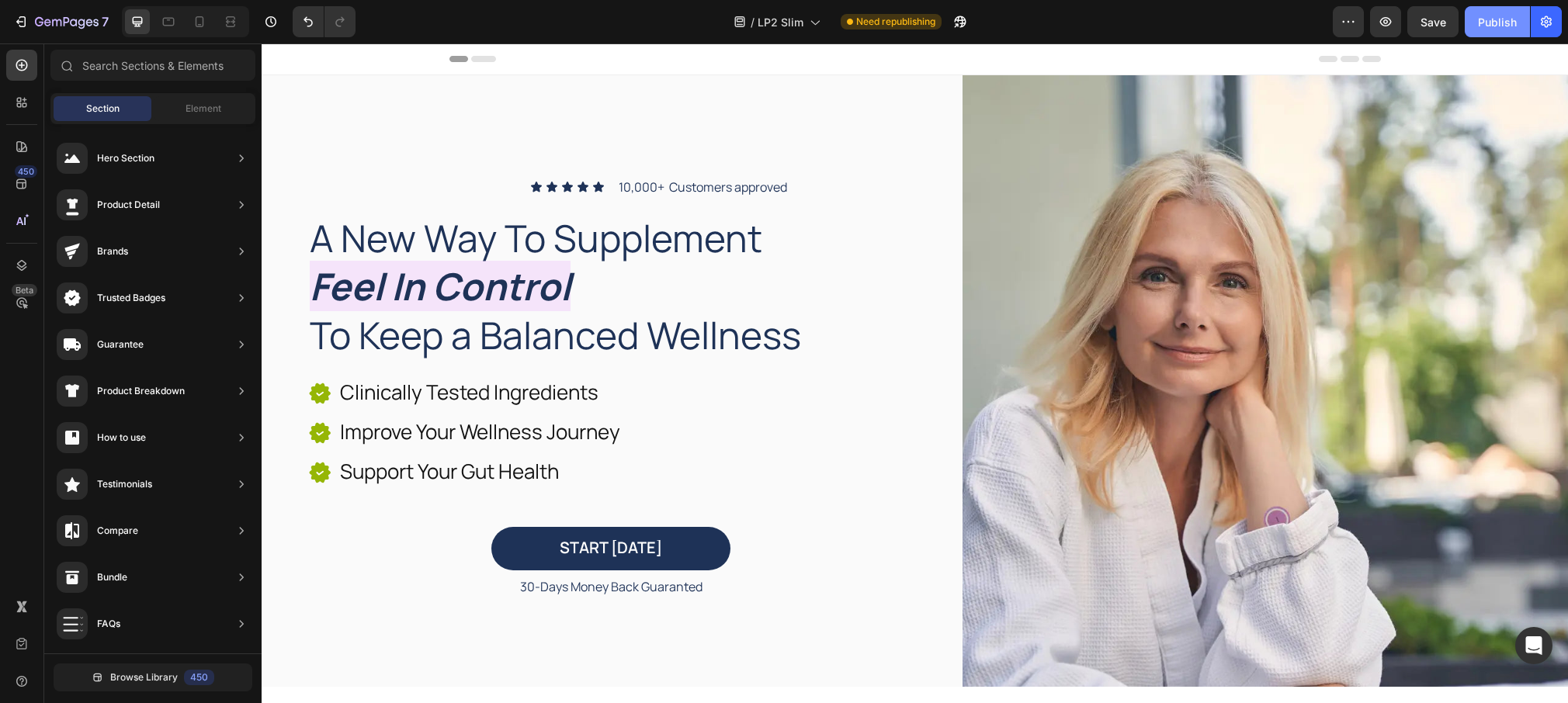
click at [1494, 26] on div "Publish" at bounding box center [1497, 22] width 39 height 16
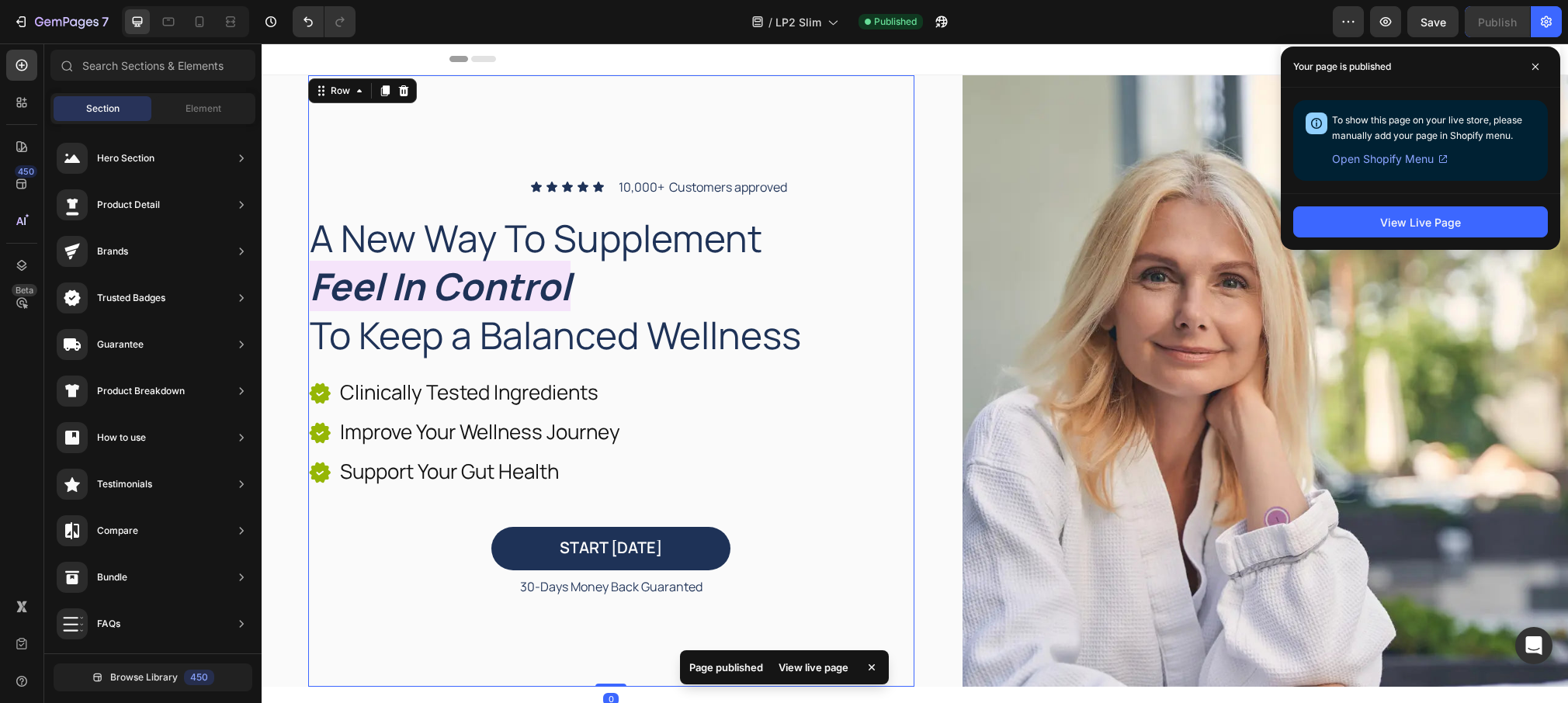
click at [554, 98] on div "Icon Icon Icon Icon Icon Icon List 10,000+ Customers approved Text Block Row A …" at bounding box center [611, 381] width 606 height 612
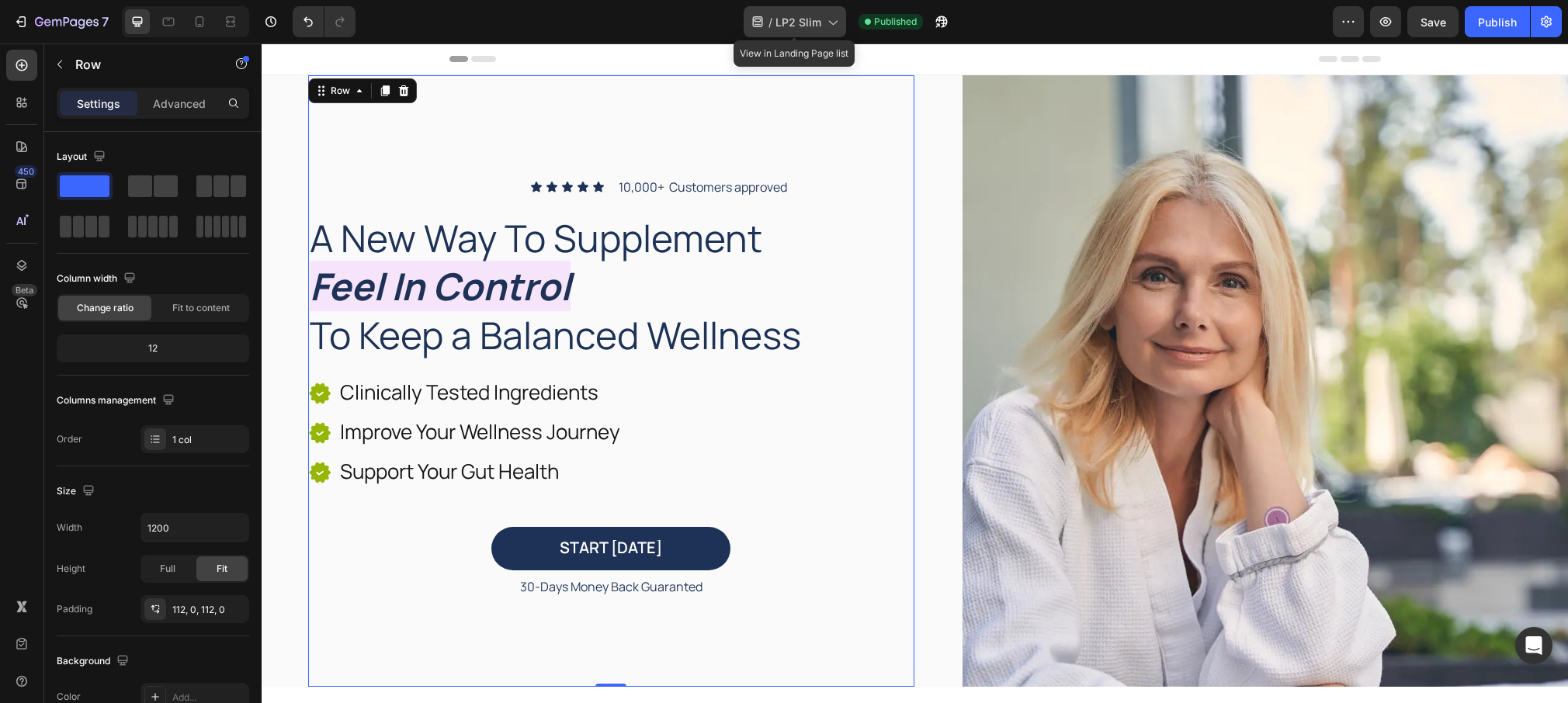
click at [831, 19] on icon at bounding box center [831, 21] width 15 height 16
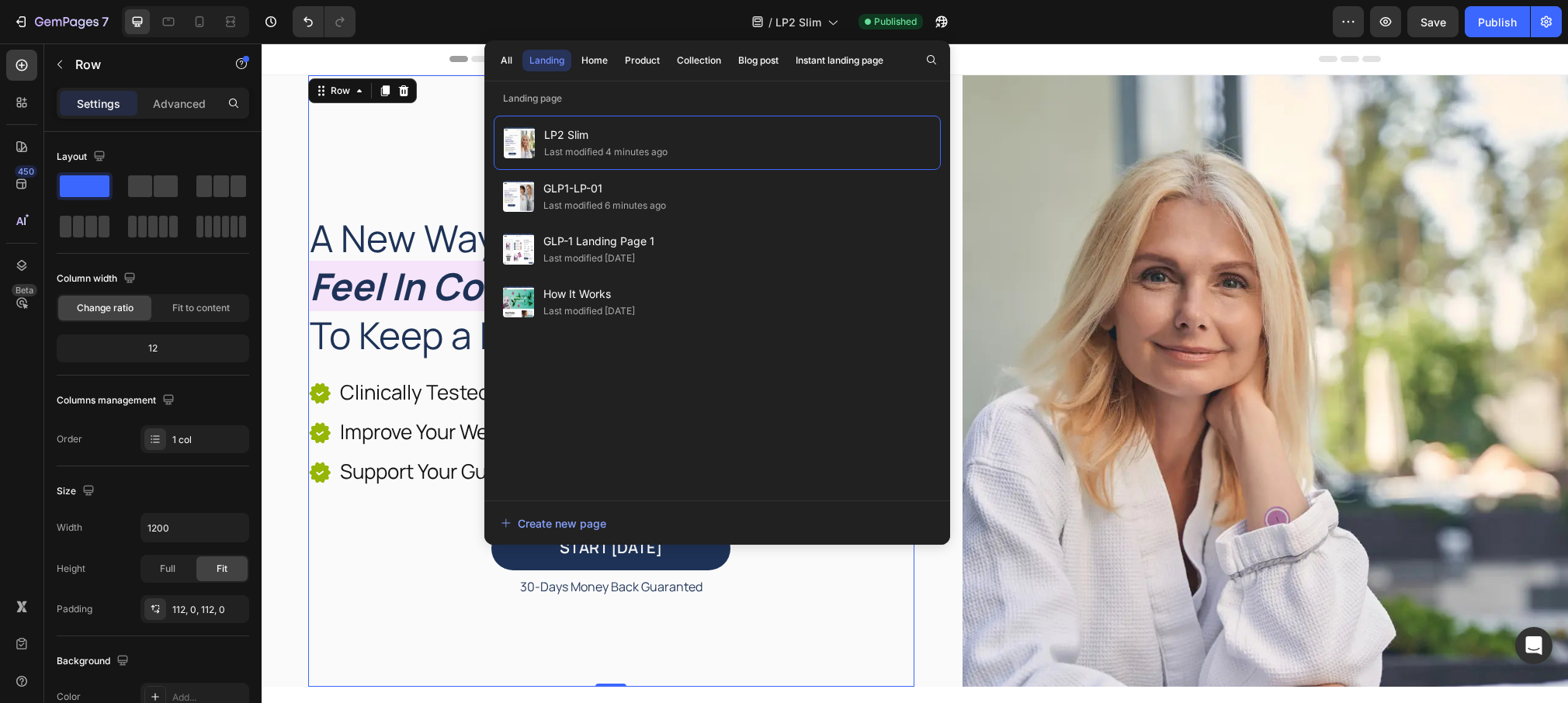
click at [464, 22] on div "/ LP2 Slim Published" at bounding box center [851, 22] width 965 height 31
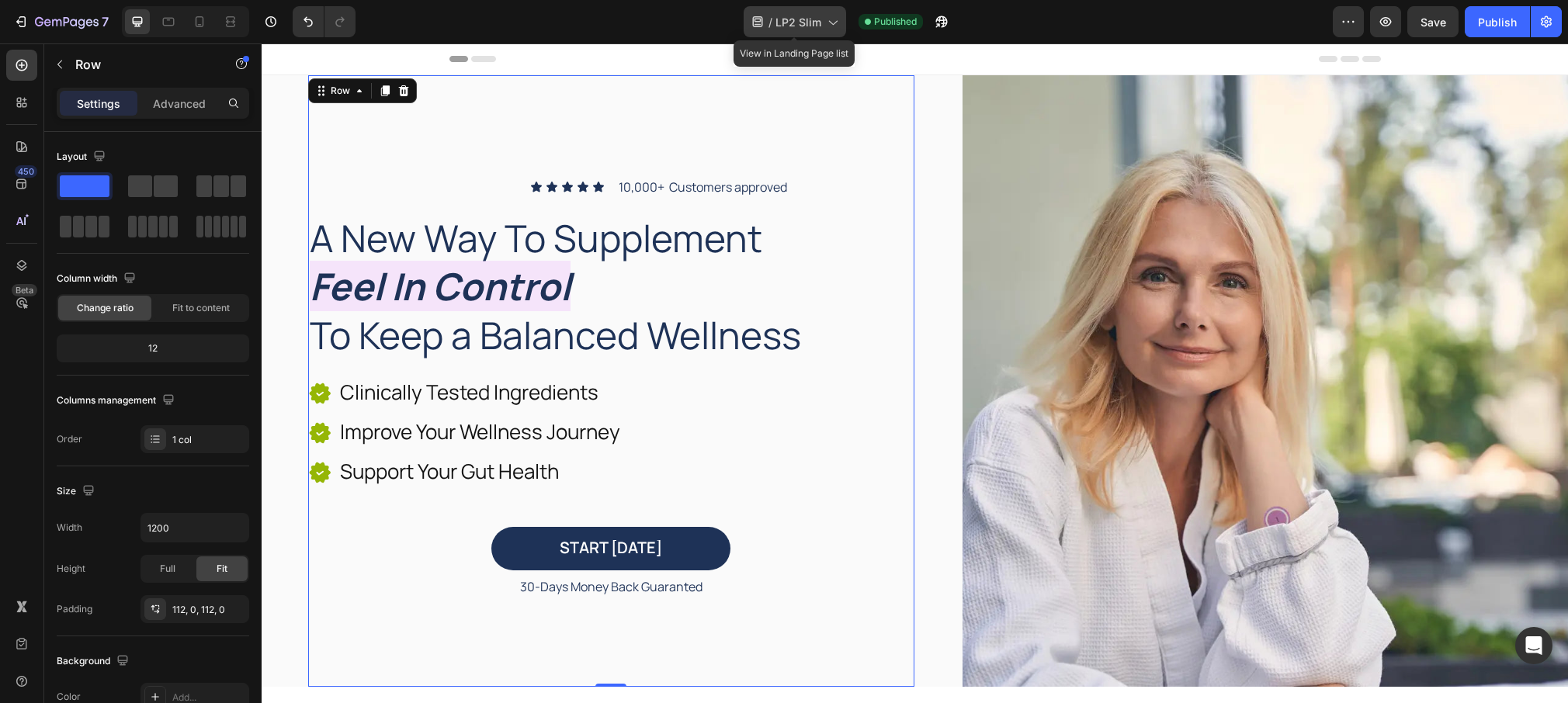
click at [835, 25] on icon at bounding box center [831, 21] width 15 height 16
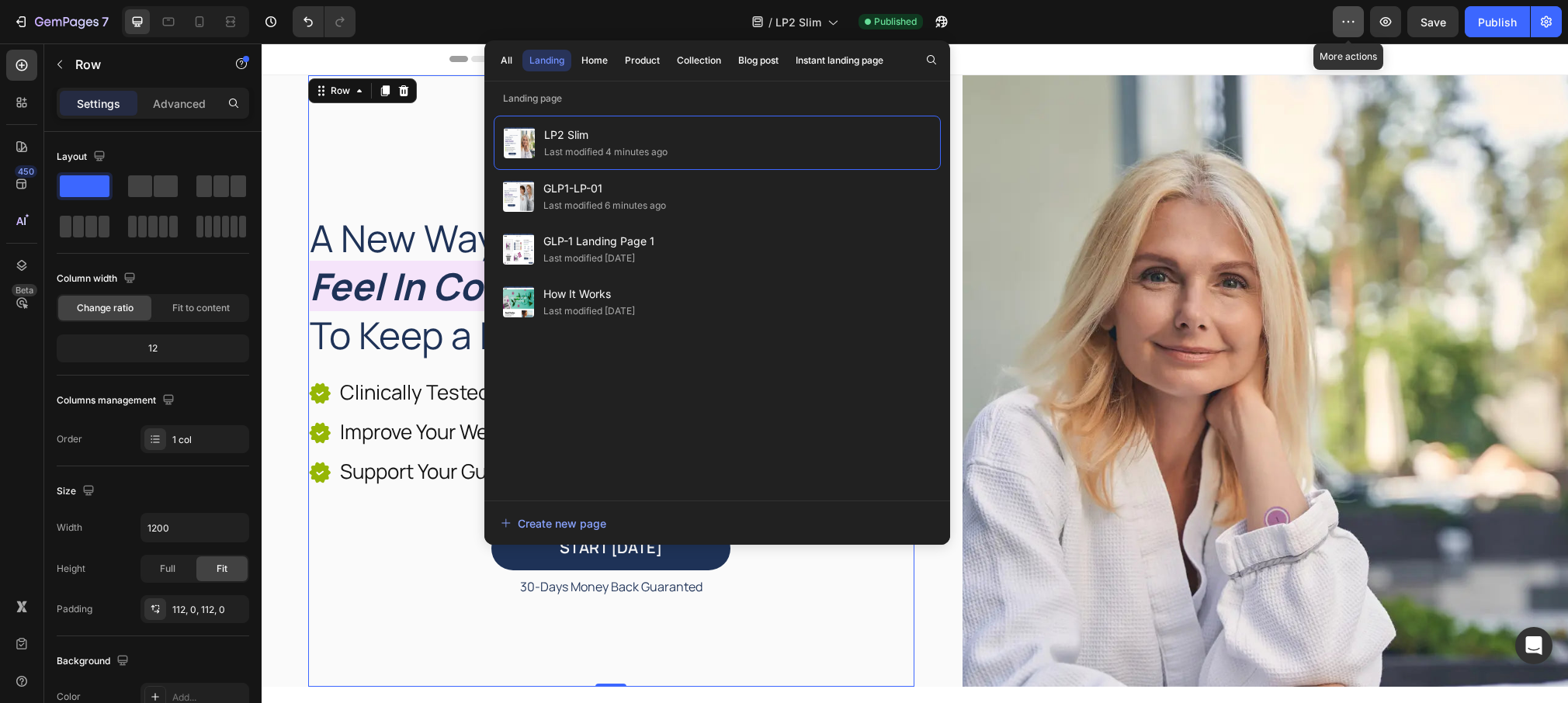
click at [1350, 25] on icon "button" at bounding box center [1347, 21] width 15 height 16
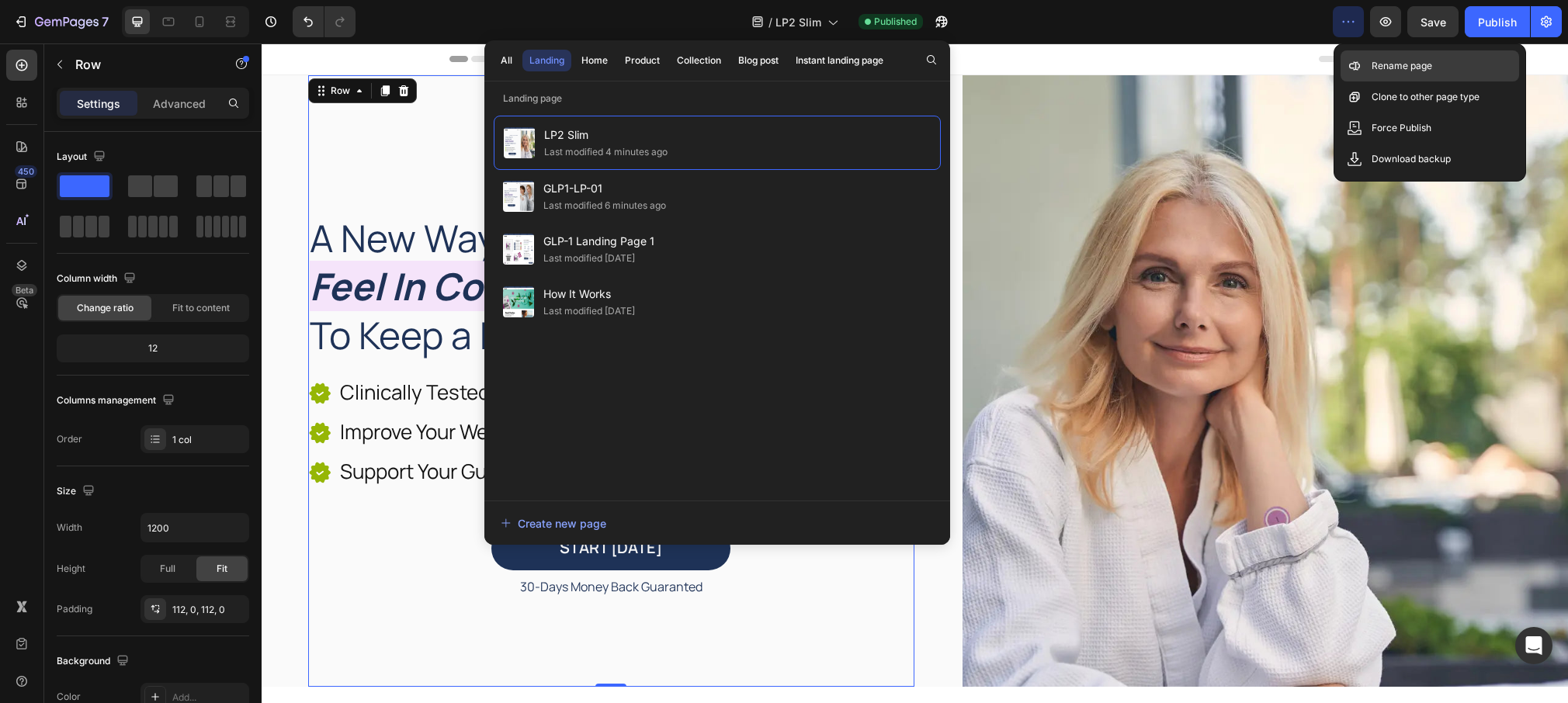
click at [1377, 64] on p "Rename page" at bounding box center [1401, 66] width 60 height 16
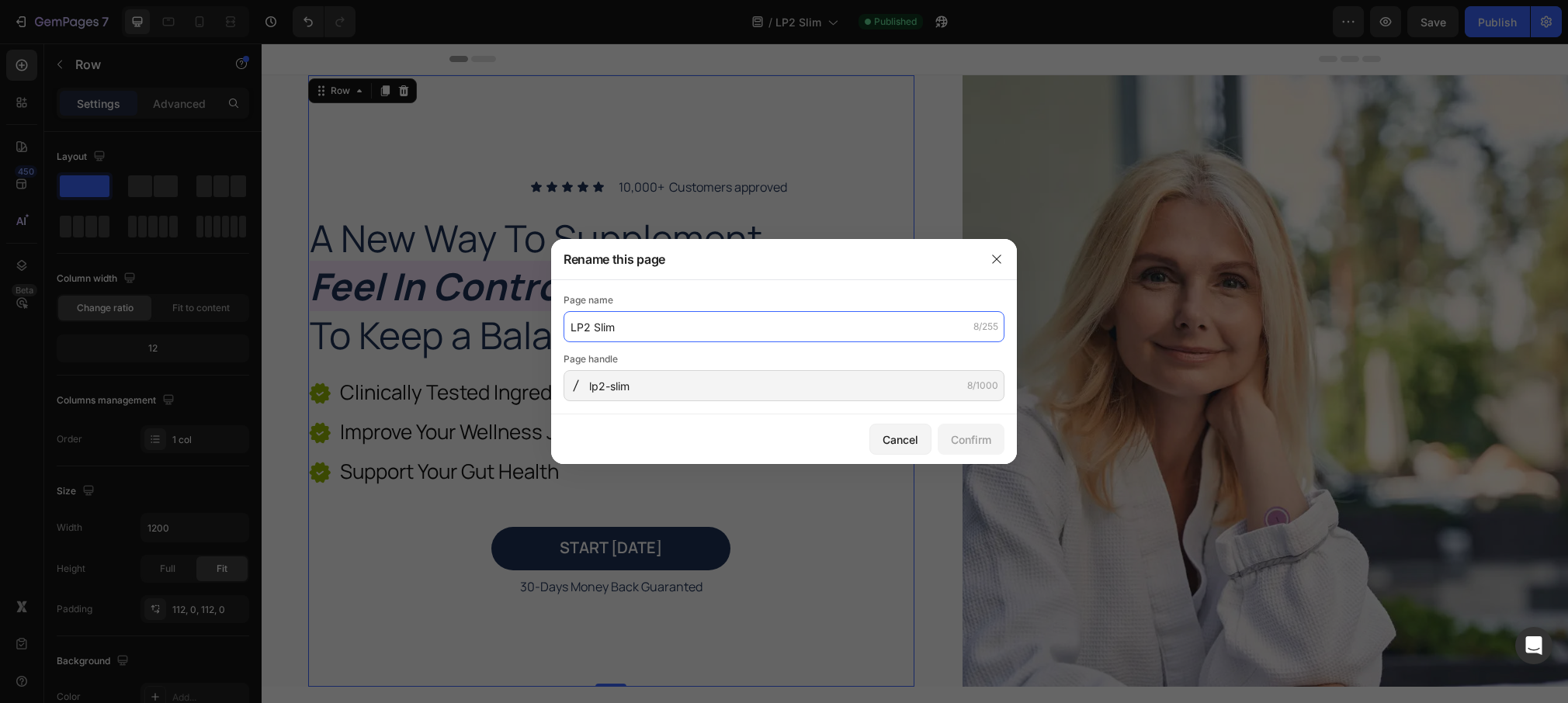
click at [662, 328] on input "LP2 Slim" at bounding box center [784, 326] width 441 height 31
type input "LP2Wellness"
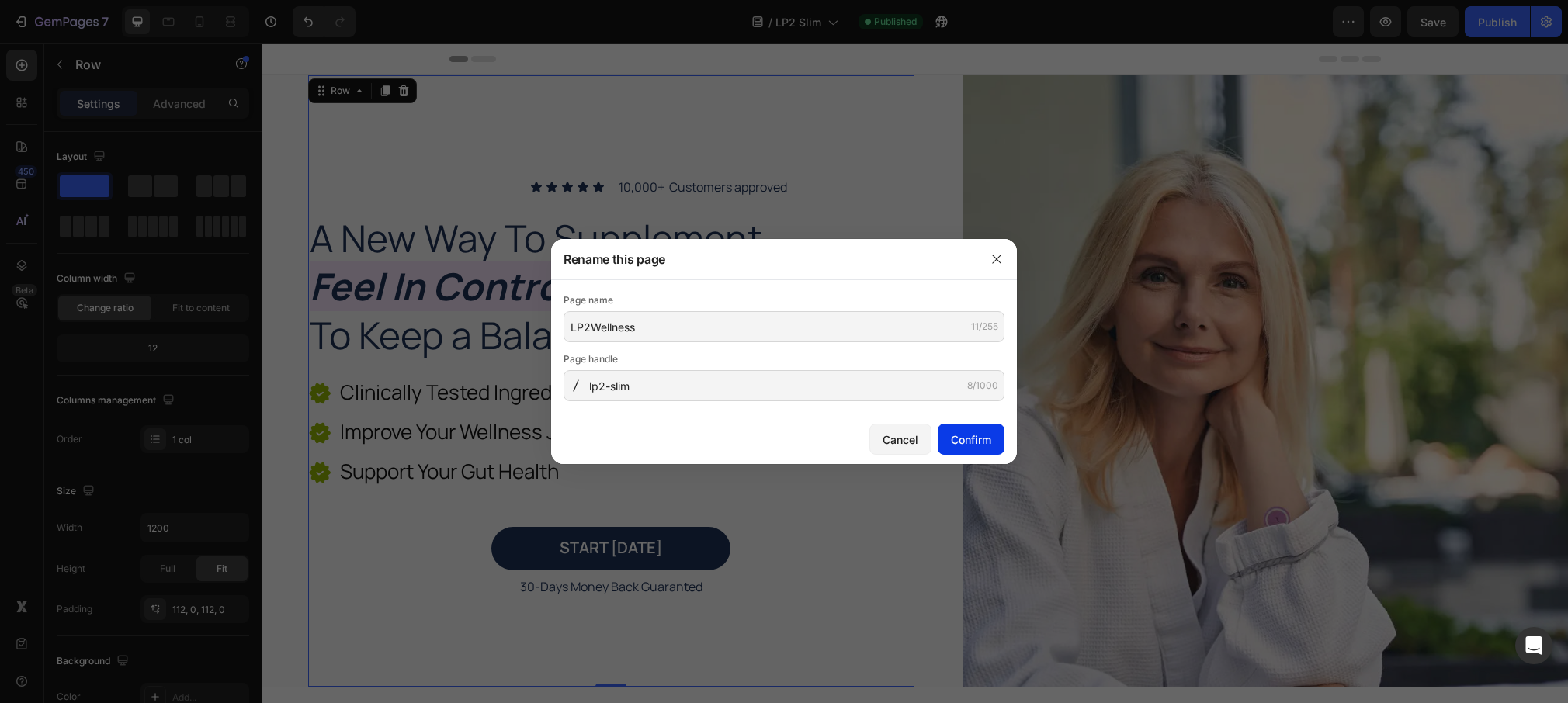
click at [977, 442] on div "Confirm" at bounding box center [971, 439] width 40 height 16
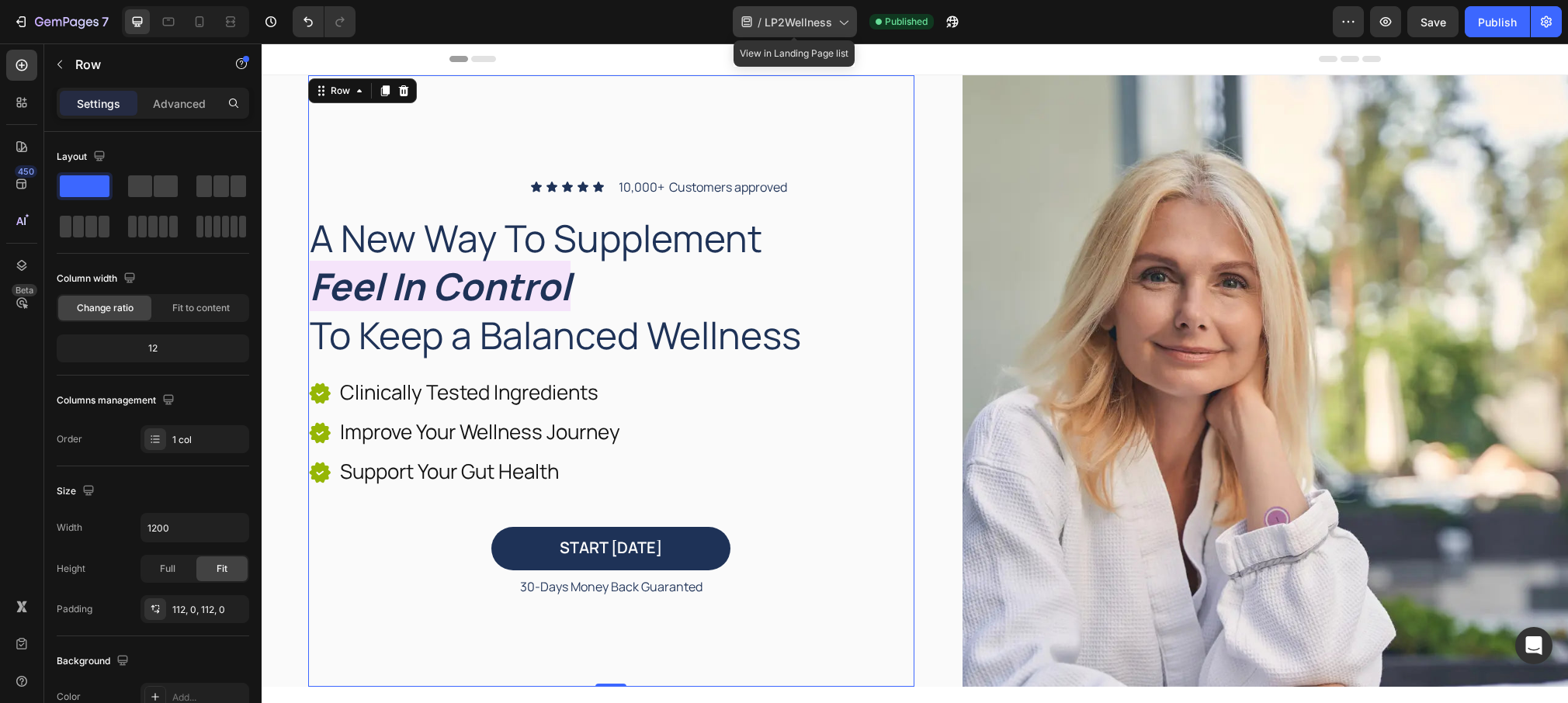
click at [841, 19] on icon at bounding box center [842, 21] width 15 height 16
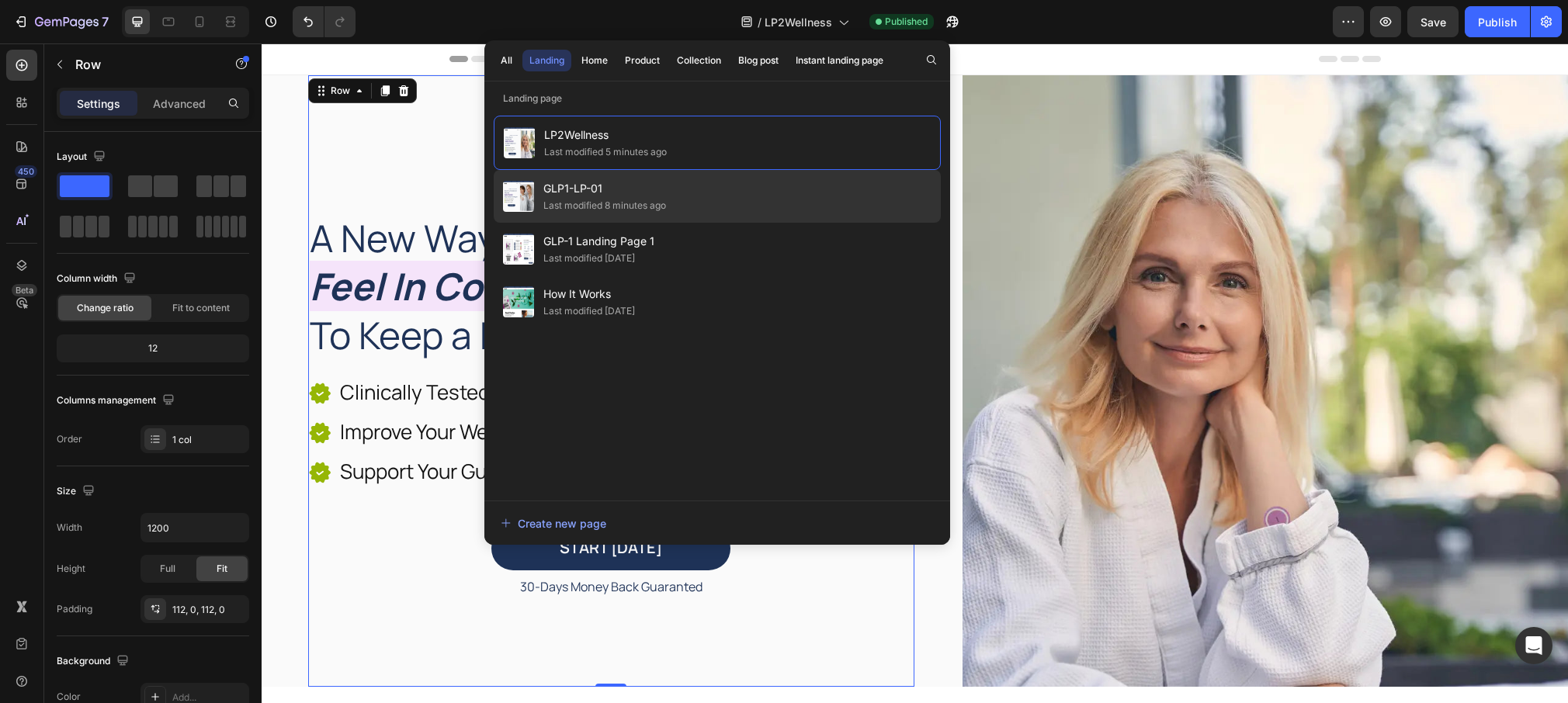
click at [752, 222] on div "GLP1-LP-01 Last modified 8 minutes ago" at bounding box center [717, 249] width 447 height 53
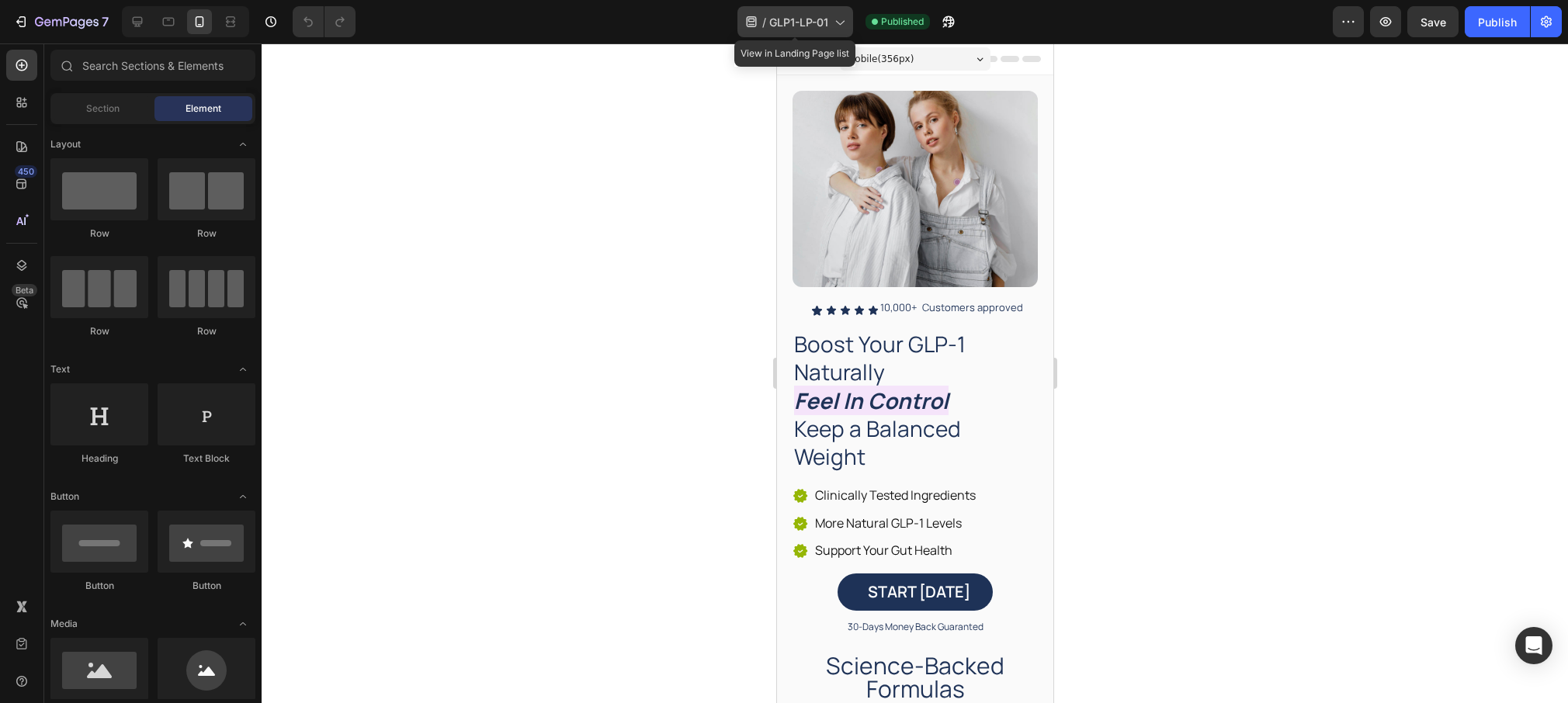
click at [846, 14] on icon at bounding box center [839, 21] width 15 height 16
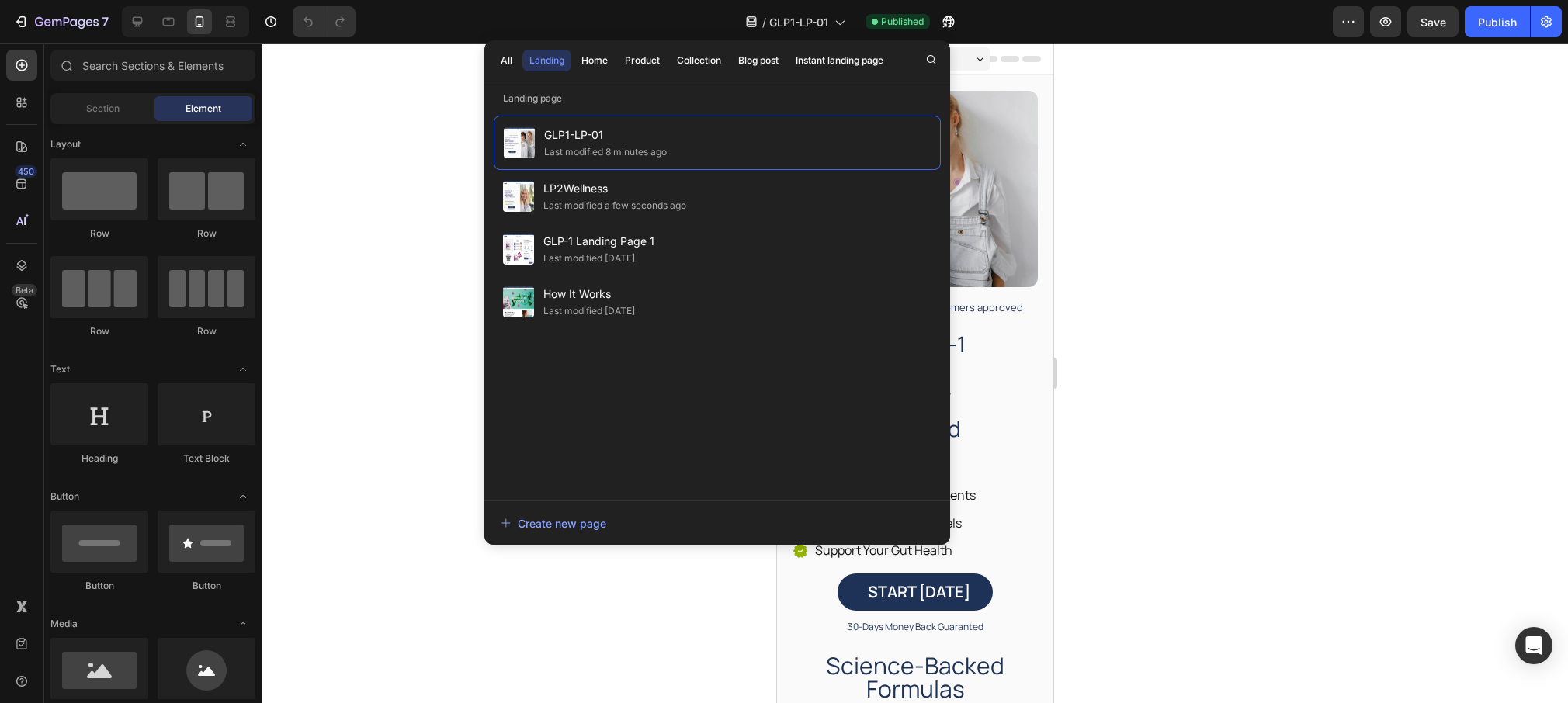
click at [1248, 18] on div "/ GLP1-LP-01 Published" at bounding box center [851, 22] width 965 height 31
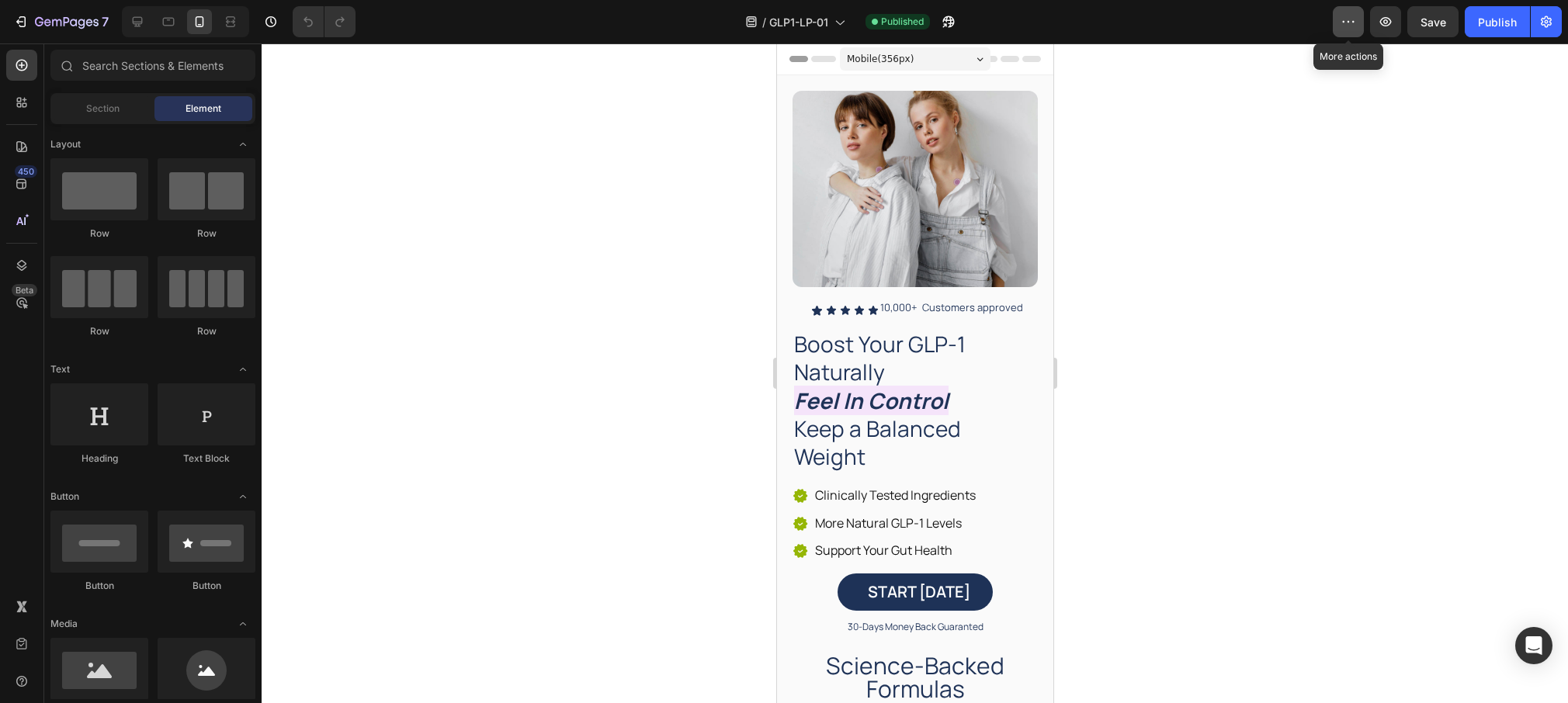
click at [1346, 22] on icon "button" at bounding box center [1347, 21] width 15 height 16
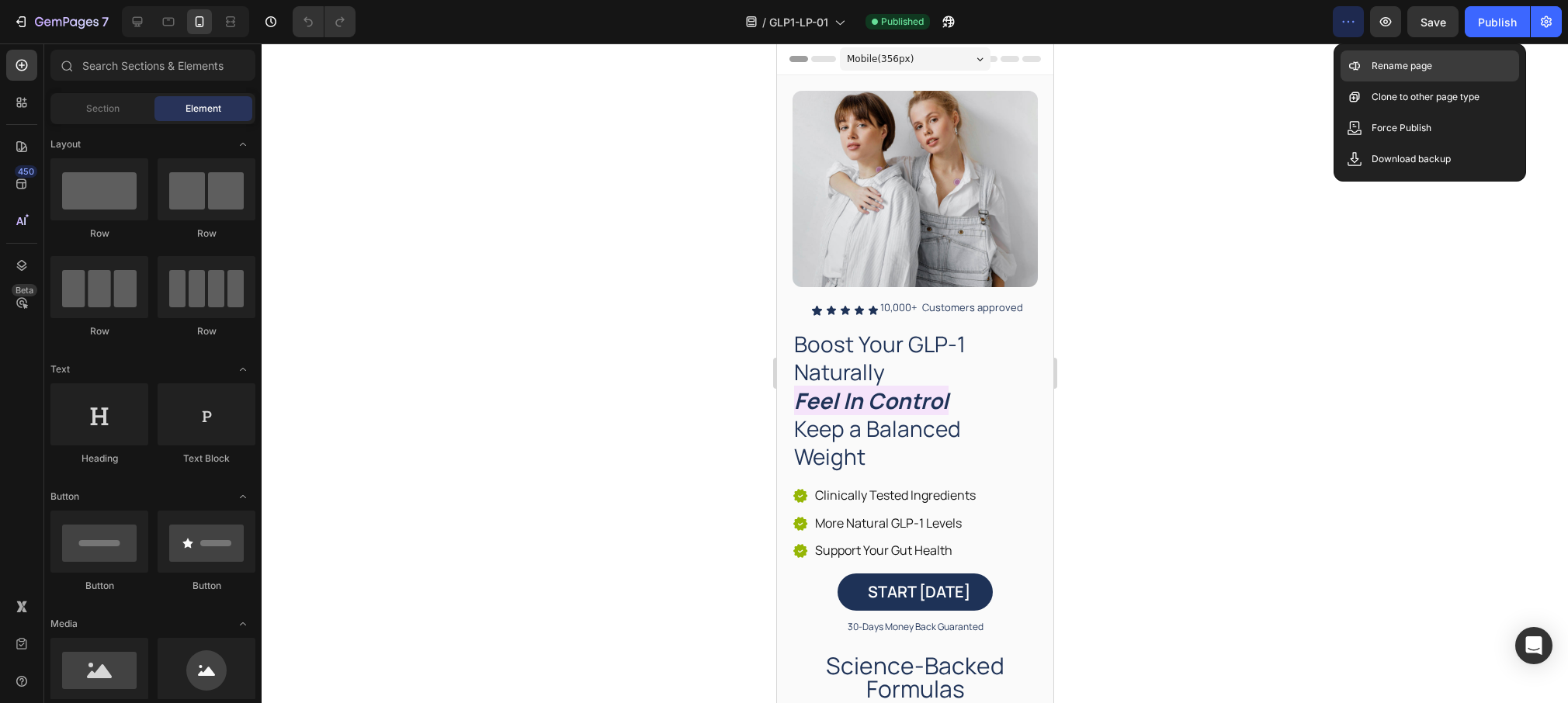
click at [1383, 67] on p "Rename page" at bounding box center [1401, 66] width 60 height 16
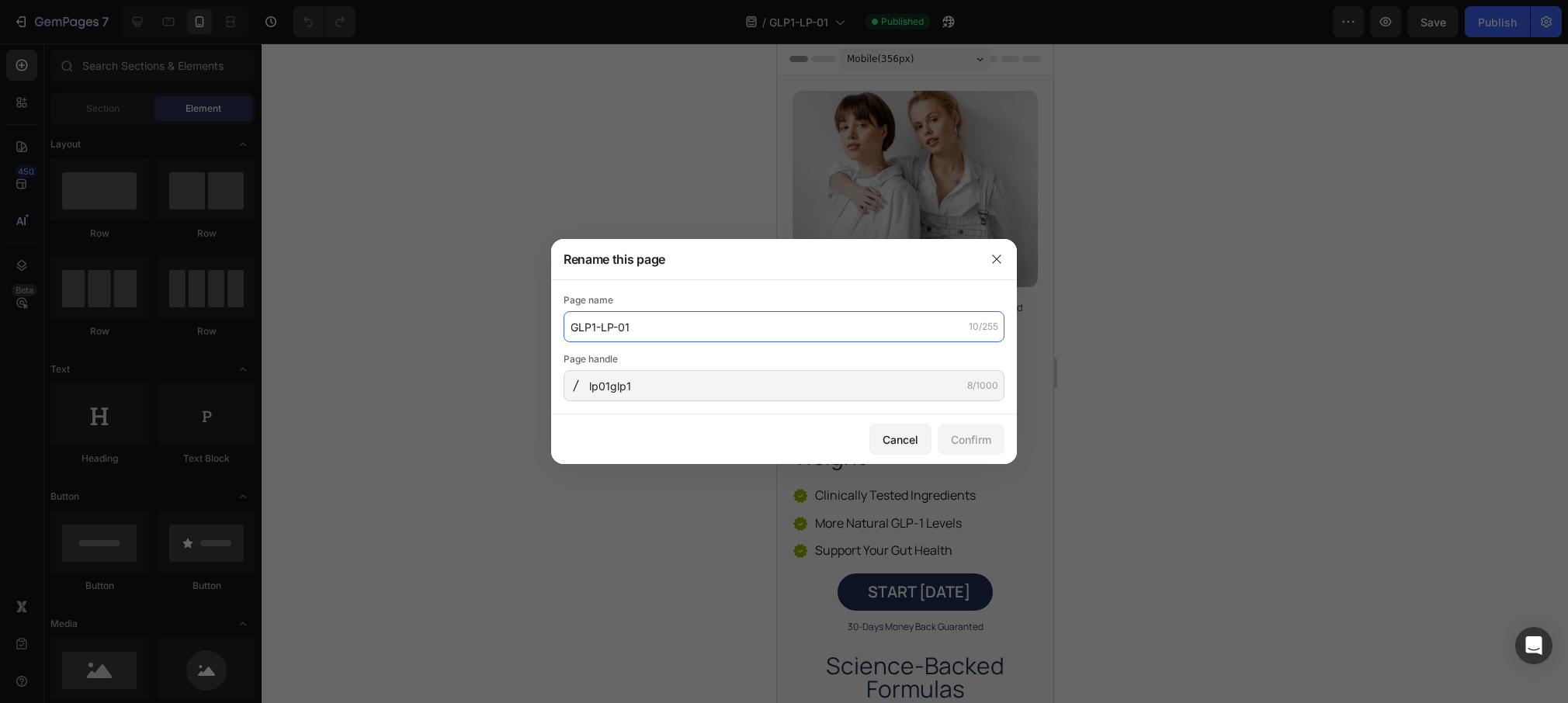
click at [666, 331] on input "GLP1-LP-01" at bounding box center [784, 326] width 441 height 31
type input "LP1optimal"
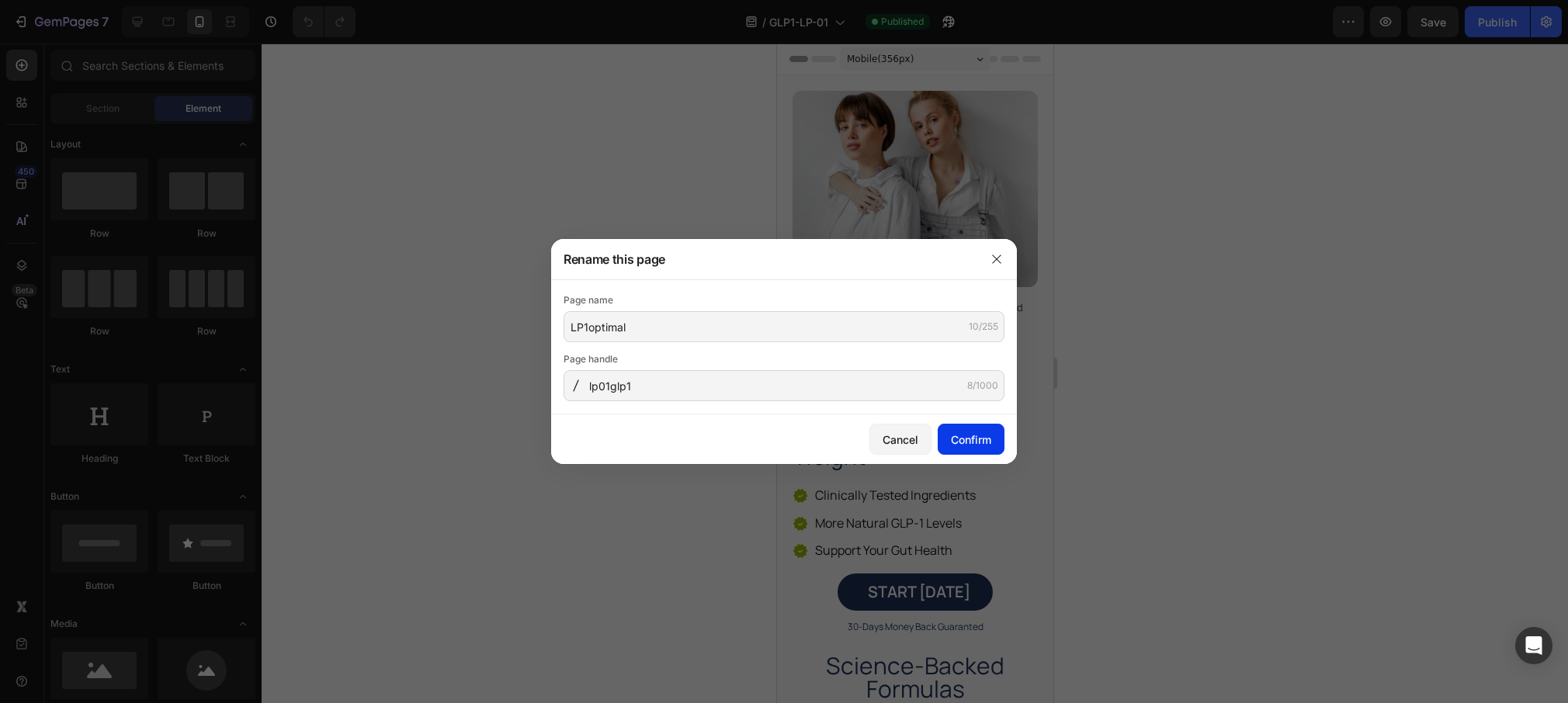
click at [972, 435] on div "Confirm" at bounding box center [971, 439] width 40 height 16
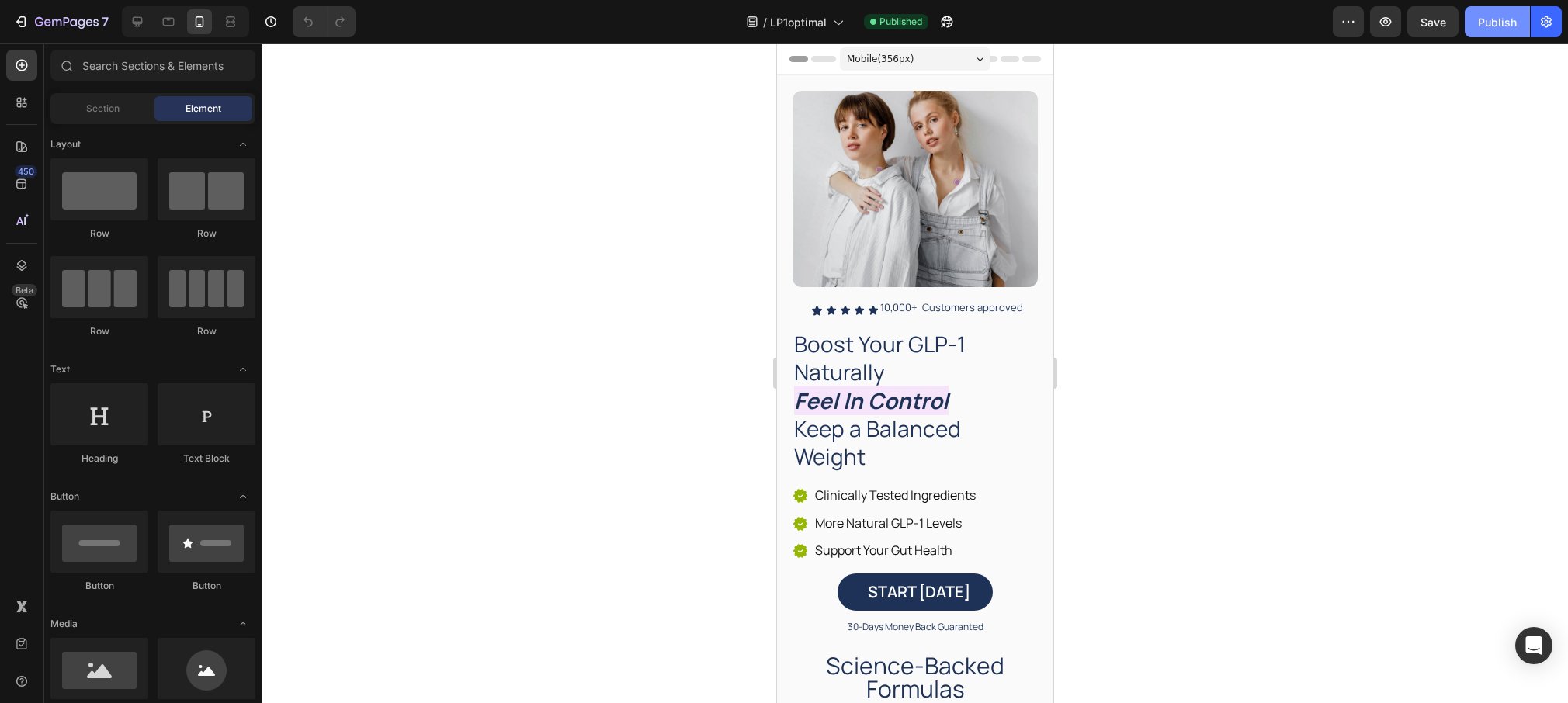
click at [1501, 21] on div "Publish" at bounding box center [1497, 22] width 39 height 16
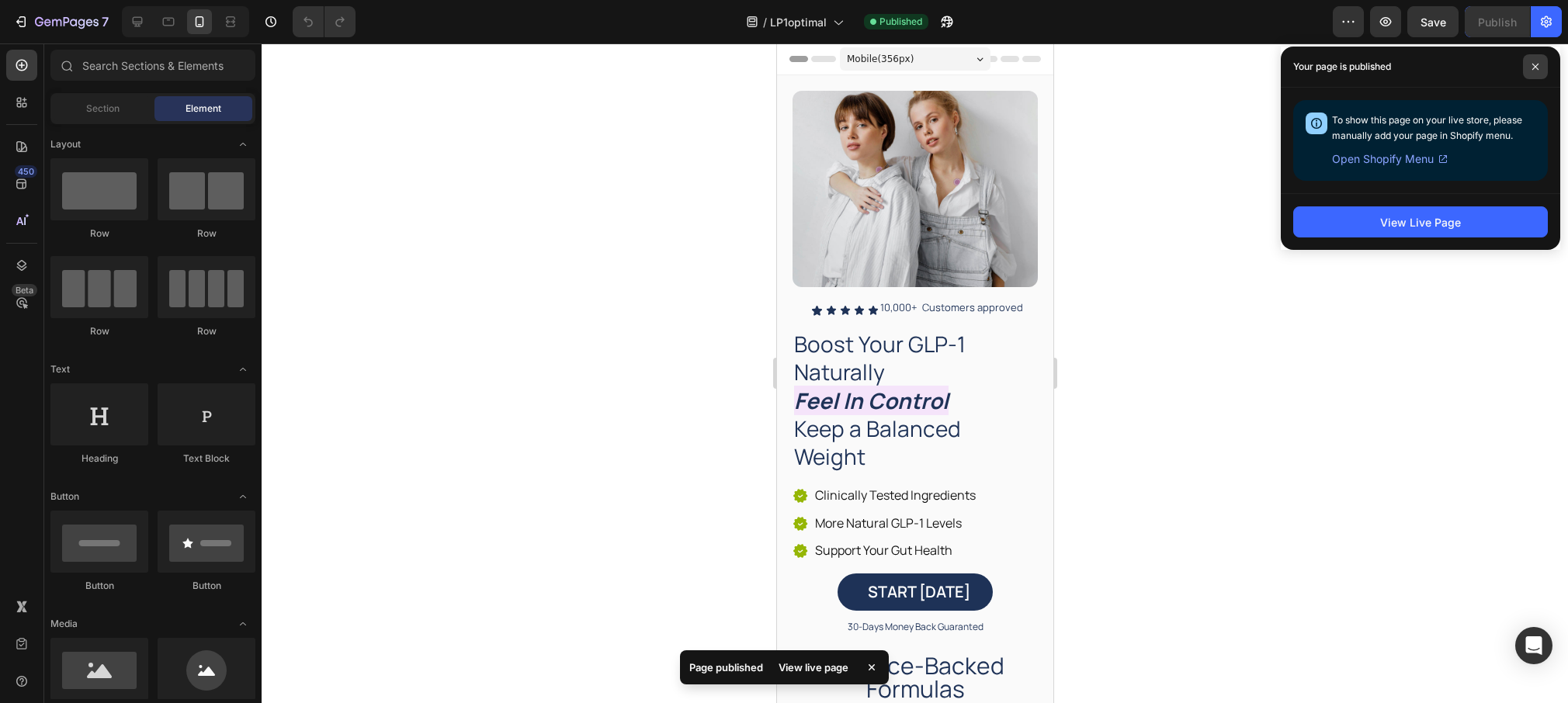
click at [1532, 64] on icon at bounding box center [1535, 67] width 6 height 6
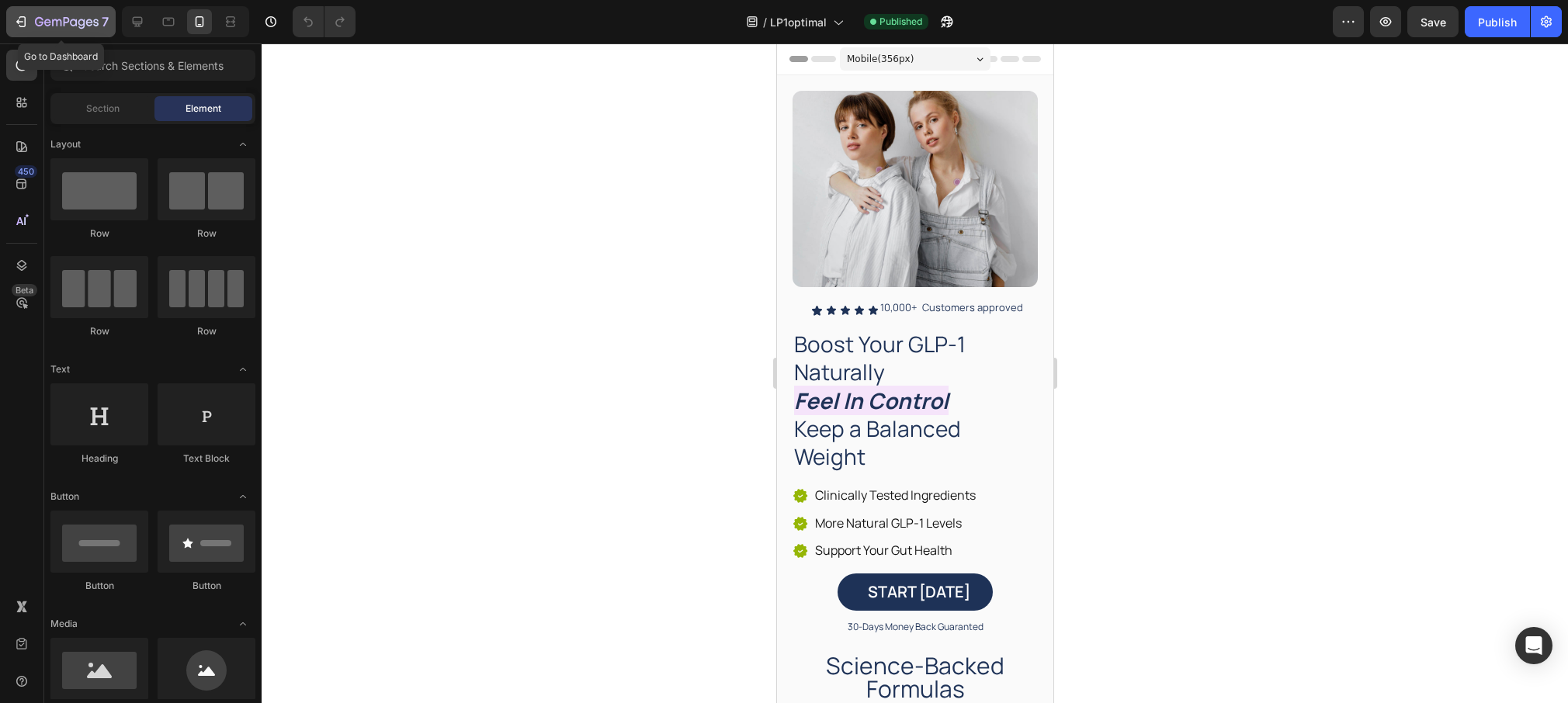
click at [39, 18] on icon "button" at bounding box center [67, 23] width 64 height 13
